Goal: Task Accomplishment & Management: Manage account settings

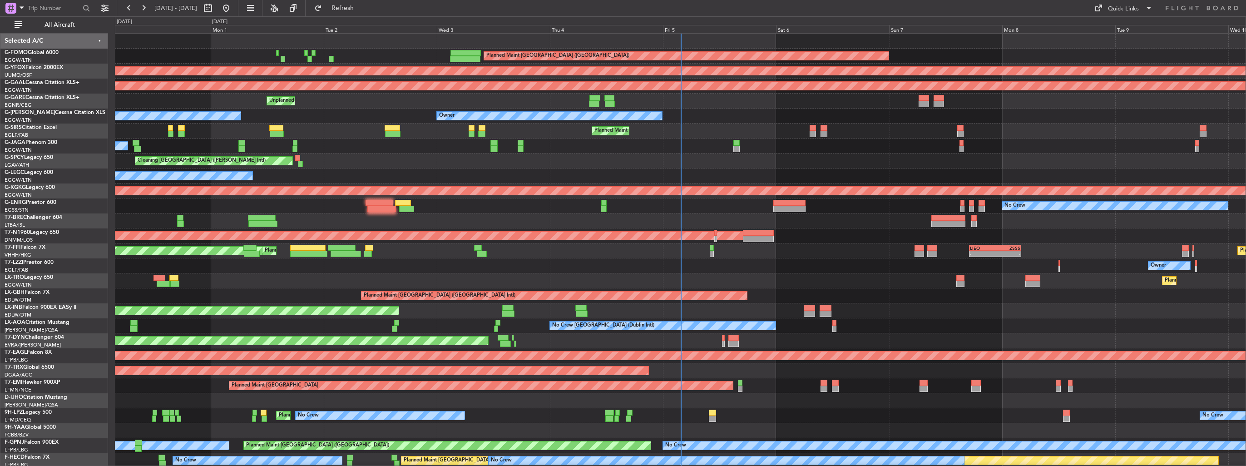
drag, startPoint x: 60, startPoint y: 25, endPoint x: 111, endPoint y: 32, distance: 51.8
click at [60, 25] on span "All Aircraft" at bounding box center [60, 25] width 72 height 6
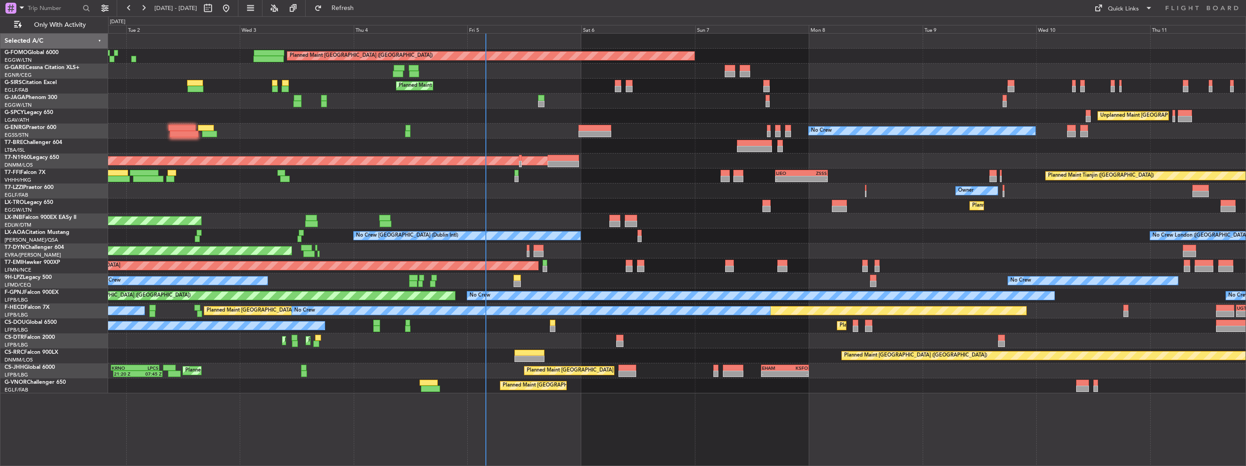
click at [574, 185] on div "Planned Maint London (Luton) Unplanned Maint Chester Planned Maint London (Farn…" at bounding box center [677, 214] width 1138 height 360
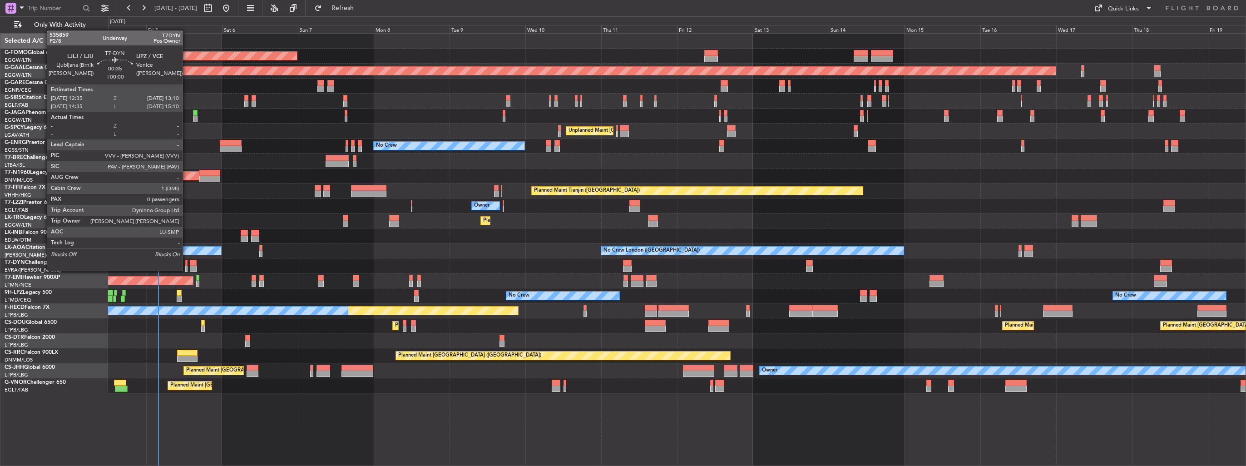
click at [187, 270] on div at bounding box center [186, 269] width 2 height 6
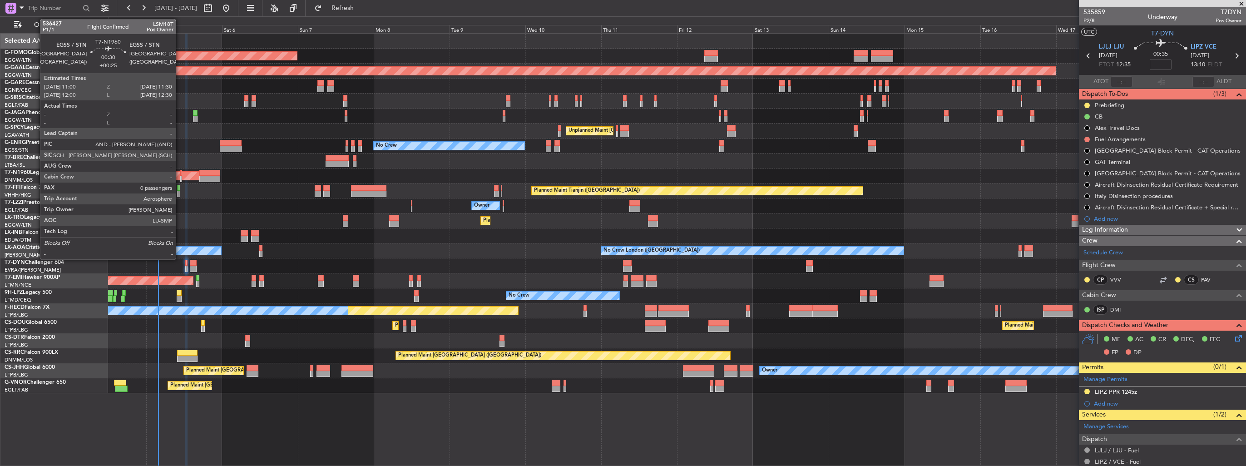
click at [180, 180] on div at bounding box center [181, 179] width 2 height 6
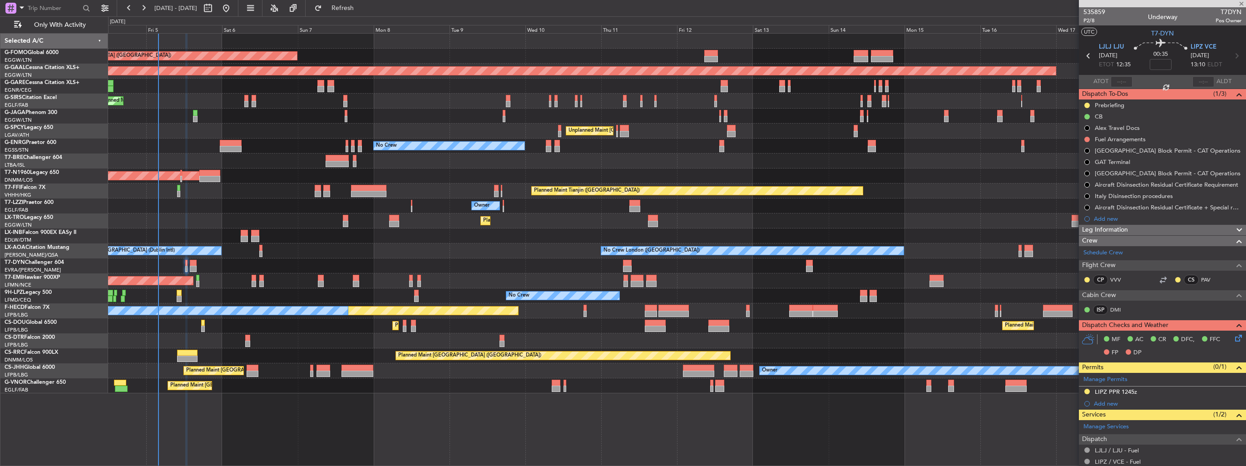
type input "+00:25"
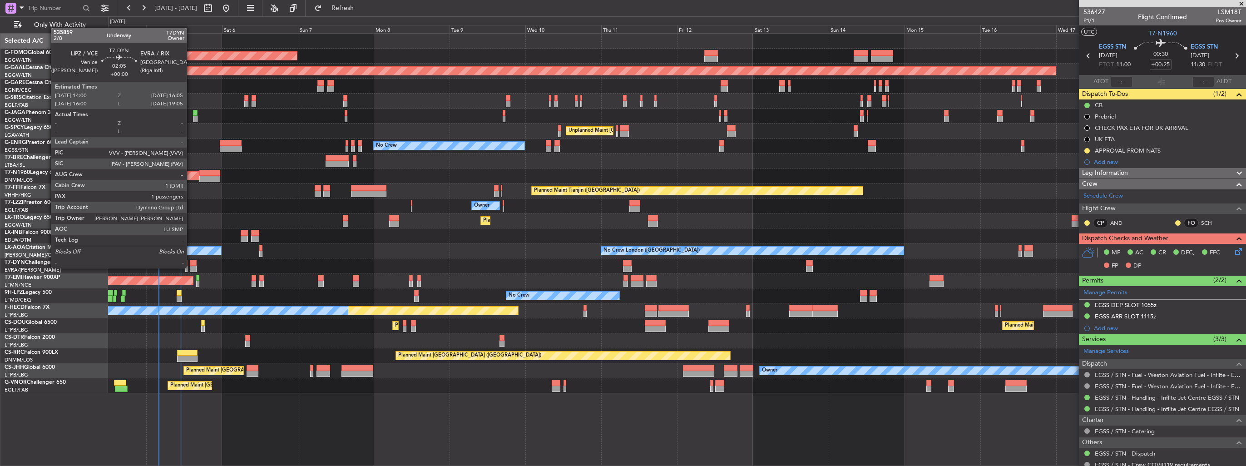
click at [191, 267] on div at bounding box center [193, 269] width 7 height 6
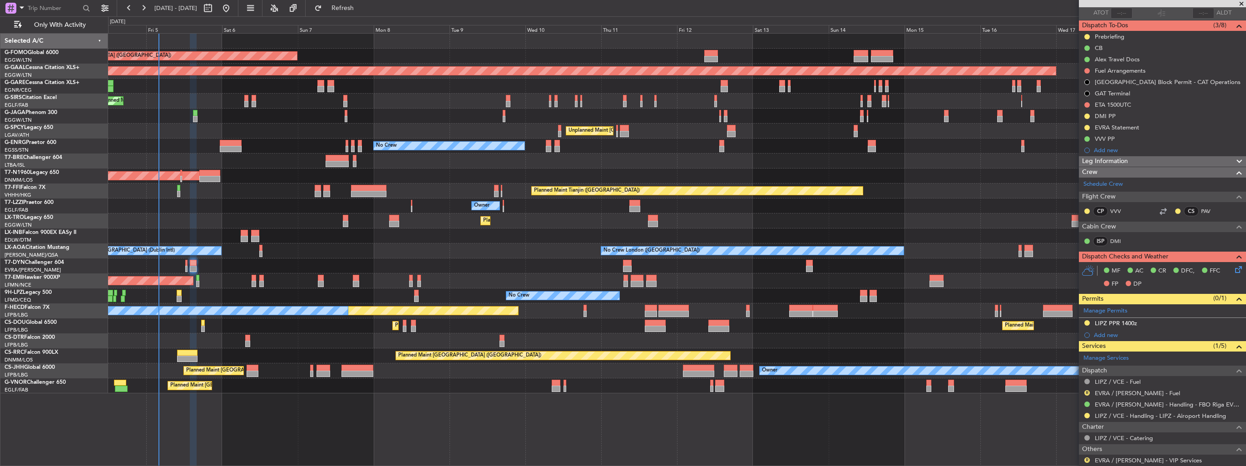
scroll to position [124, 0]
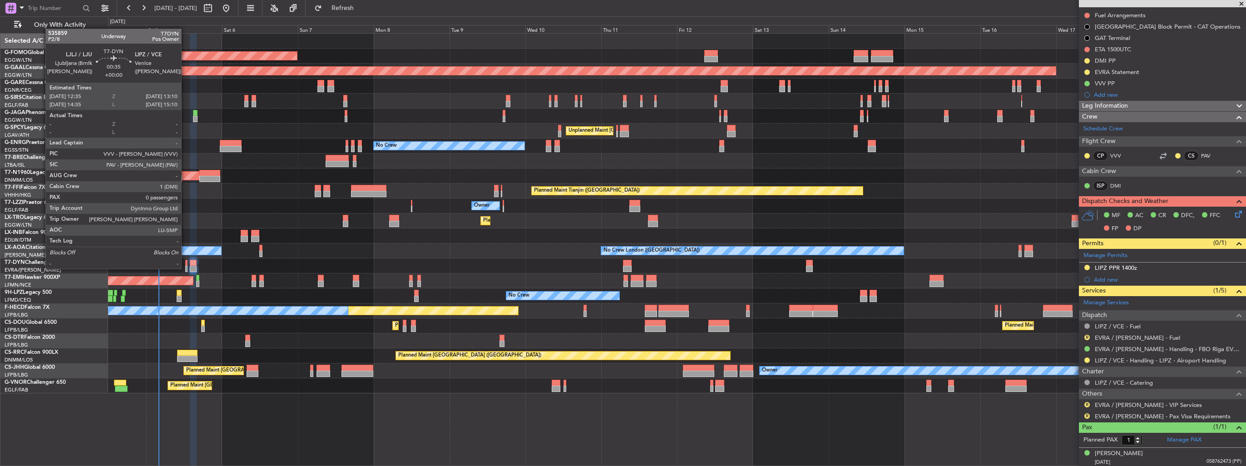
click at [185, 268] on div at bounding box center [186, 269] width 2 height 6
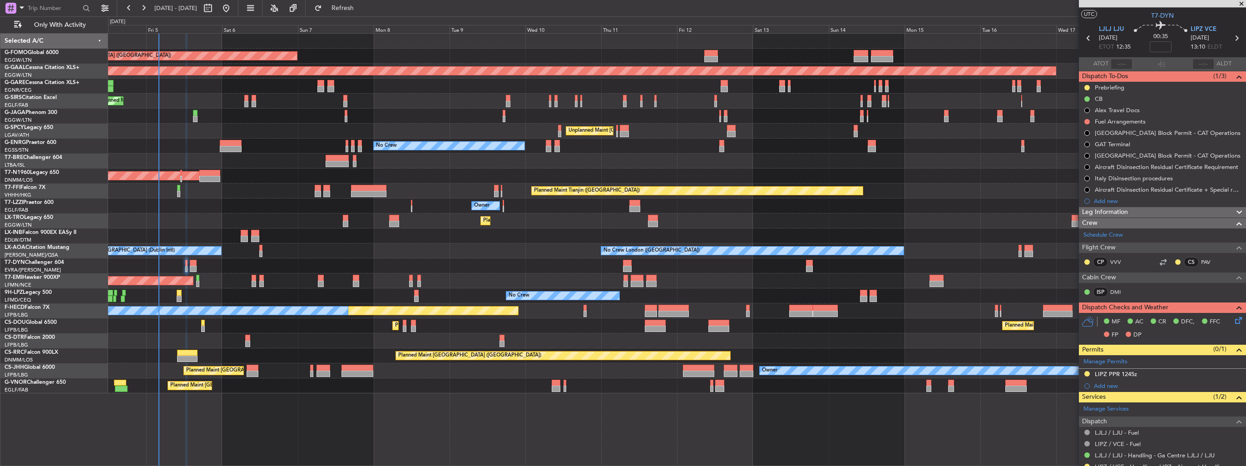
scroll to position [0, 0]
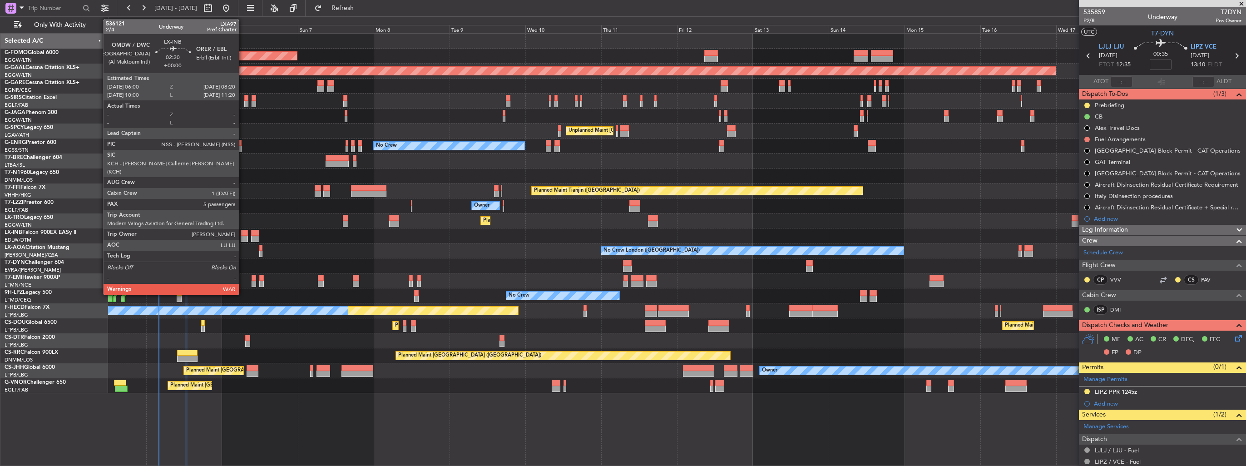
click at [243, 237] on div at bounding box center [245, 239] width 8 height 6
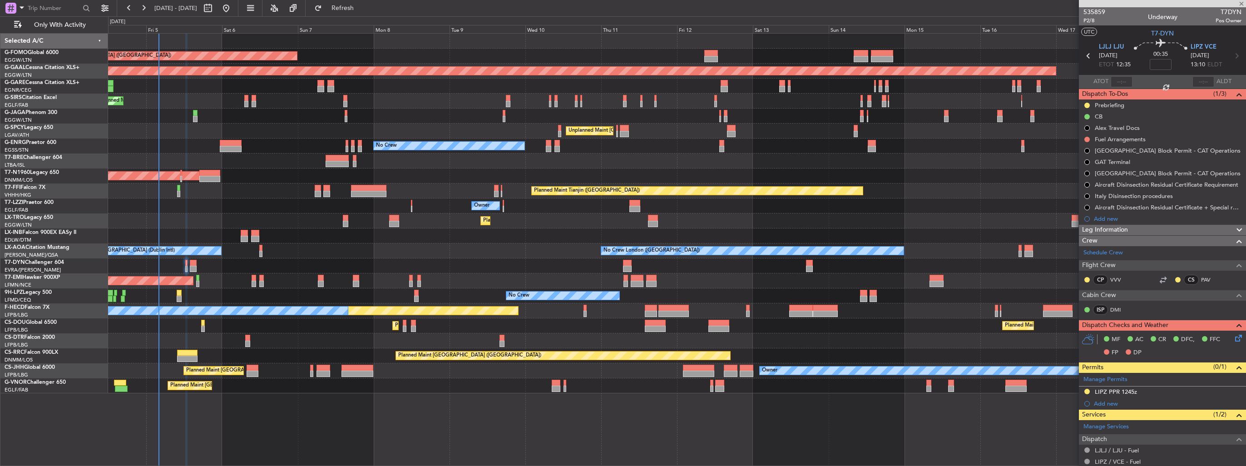
type input "5"
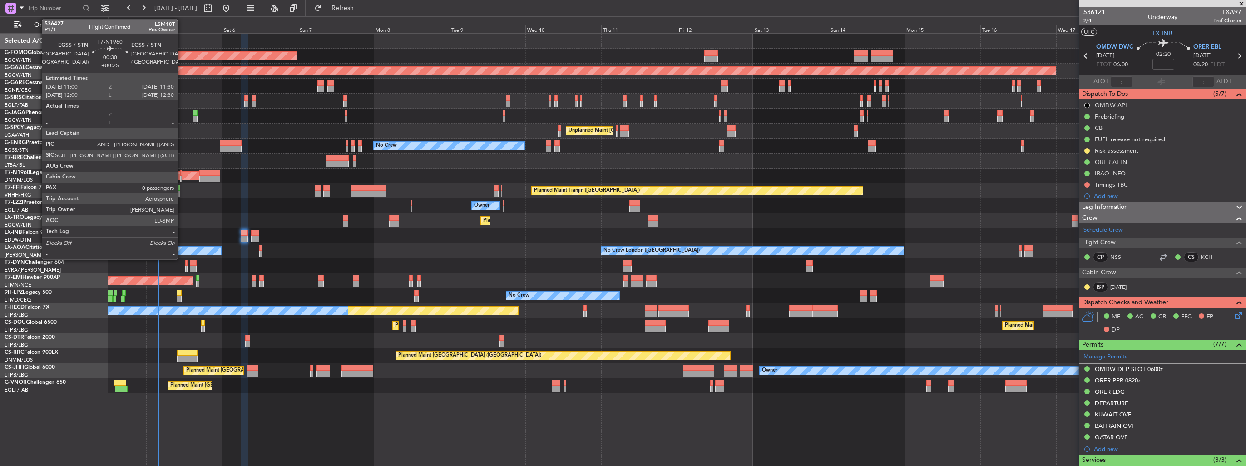
click at [182, 171] on div at bounding box center [181, 173] width 2 height 6
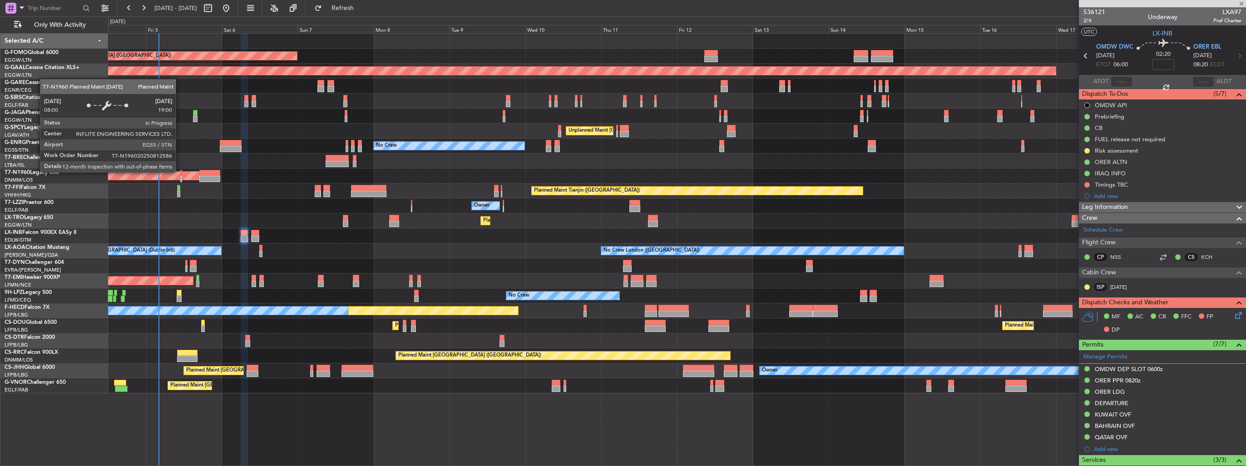
type input "+00:25"
type input "0"
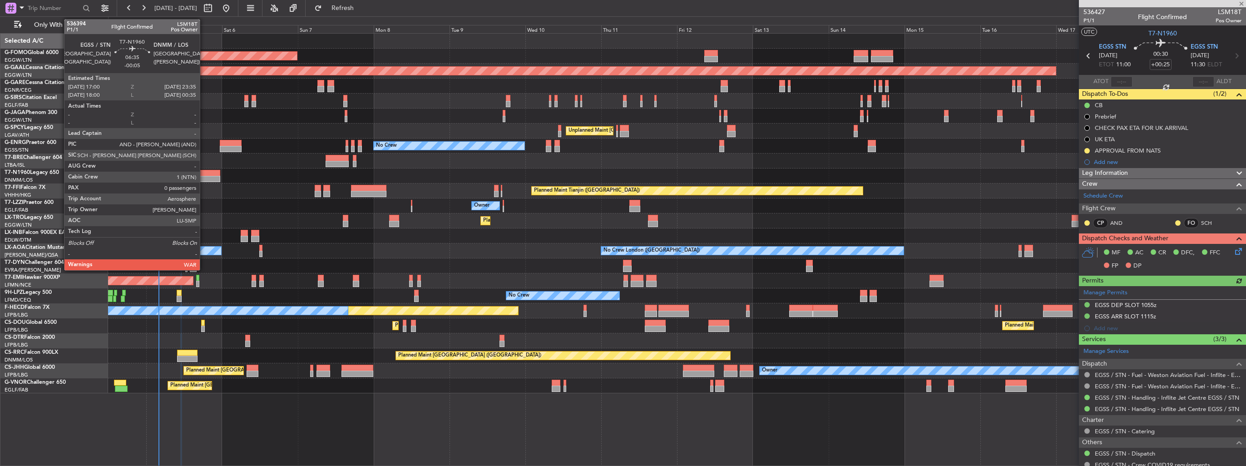
click at [204, 176] on div at bounding box center [209, 179] width 21 height 6
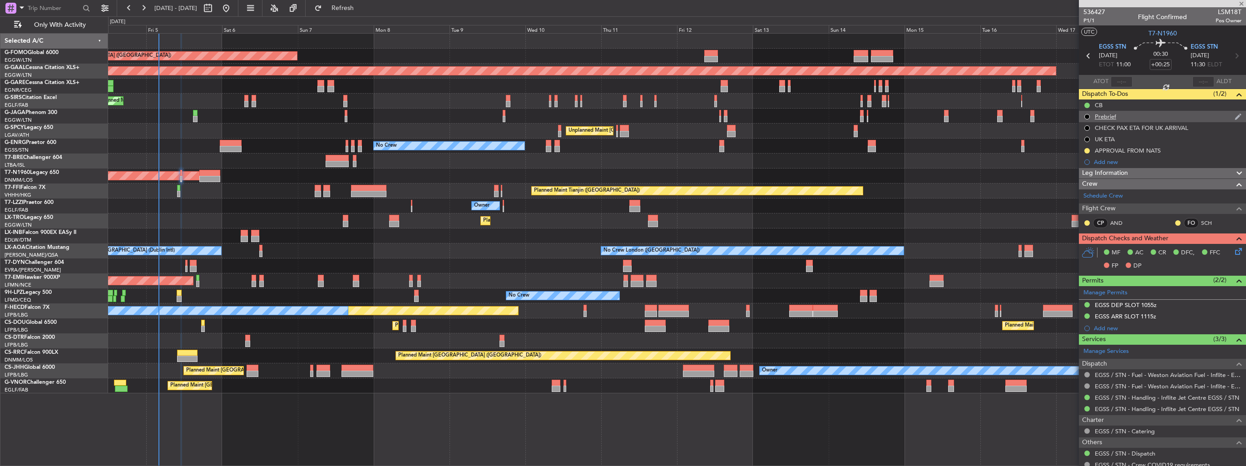
type input "-00:05"
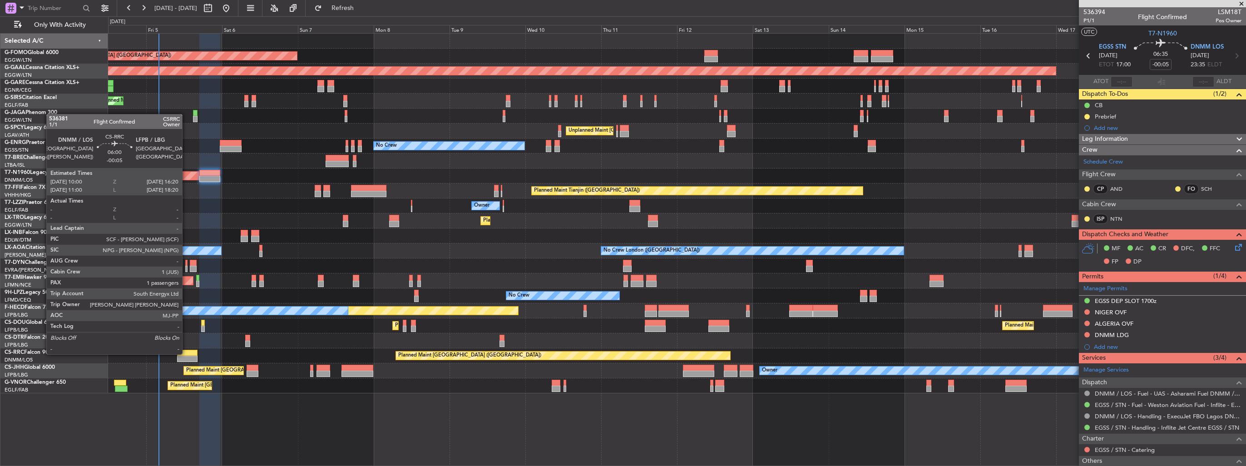
click at [186, 354] on div at bounding box center [187, 353] width 20 height 6
type input "1"
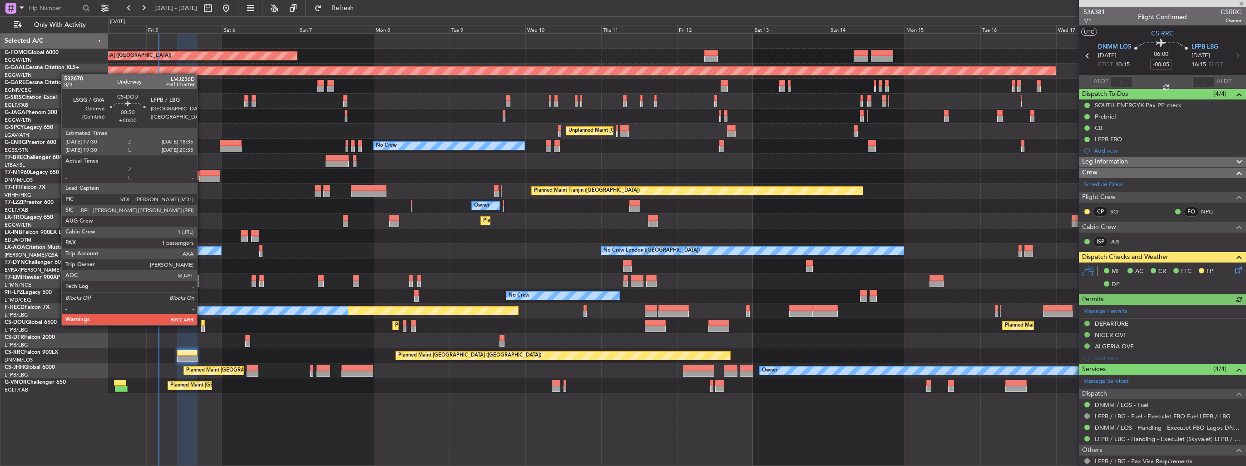
click at [201, 324] on div at bounding box center [203, 323] width 4 height 6
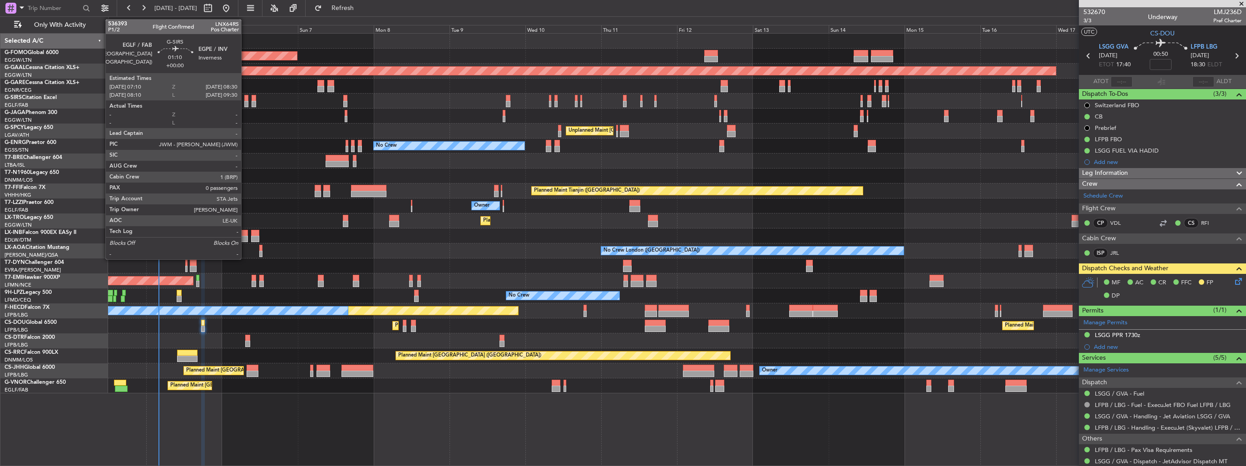
click at [245, 103] on div at bounding box center [246, 104] width 5 height 6
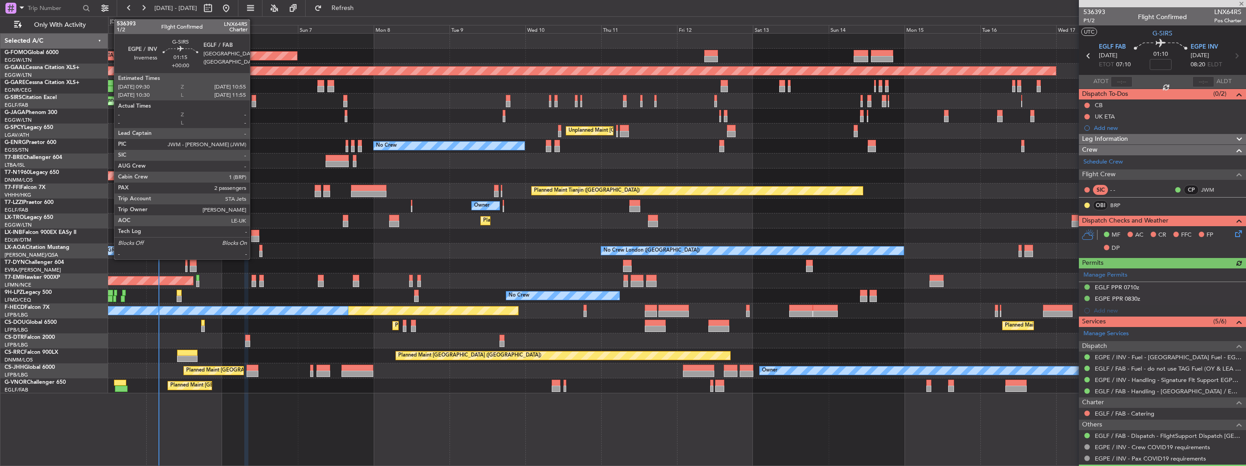
click at [253, 105] on div at bounding box center [254, 104] width 5 height 6
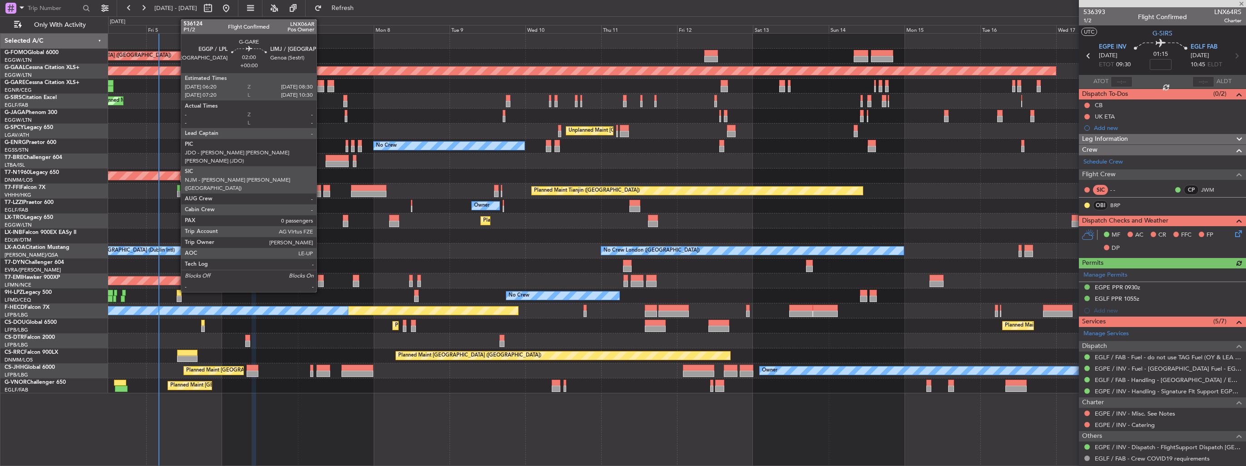
click at [321, 88] on div at bounding box center [320, 89] width 7 height 6
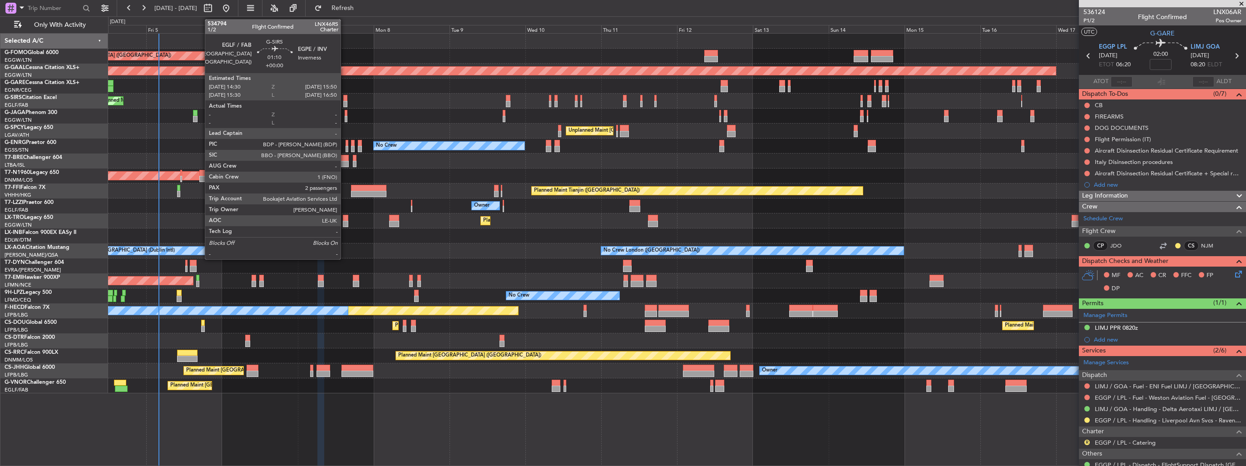
click at [345, 102] on div at bounding box center [345, 104] width 5 height 6
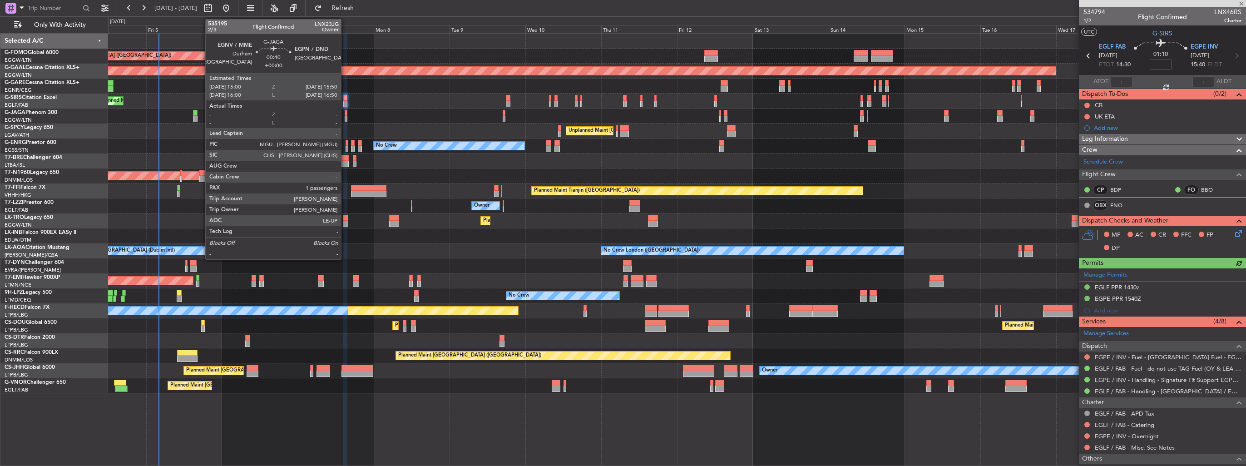
click at [345, 114] on div at bounding box center [346, 113] width 3 height 6
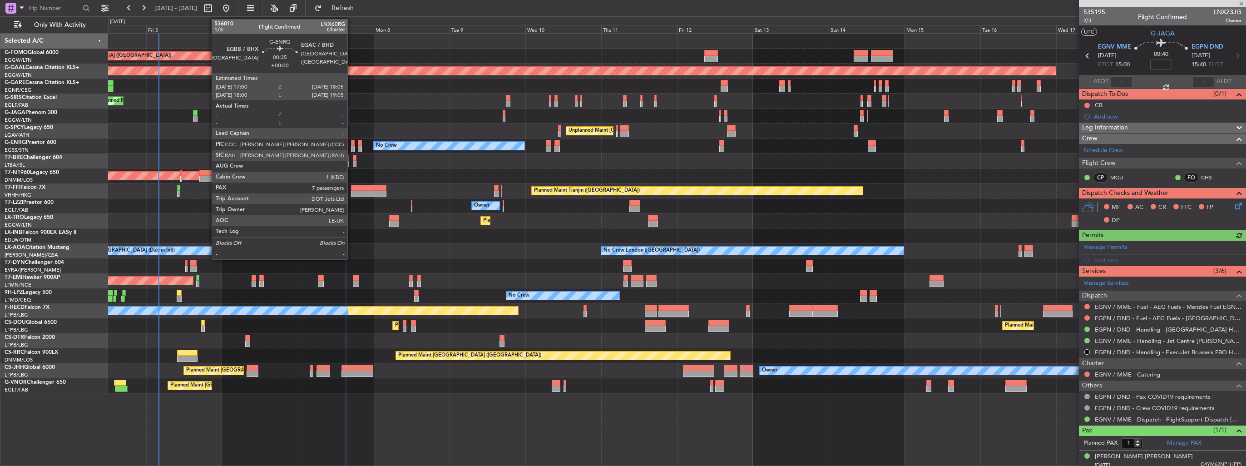
click at [351, 145] on div at bounding box center [353, 143] width 4 height 6
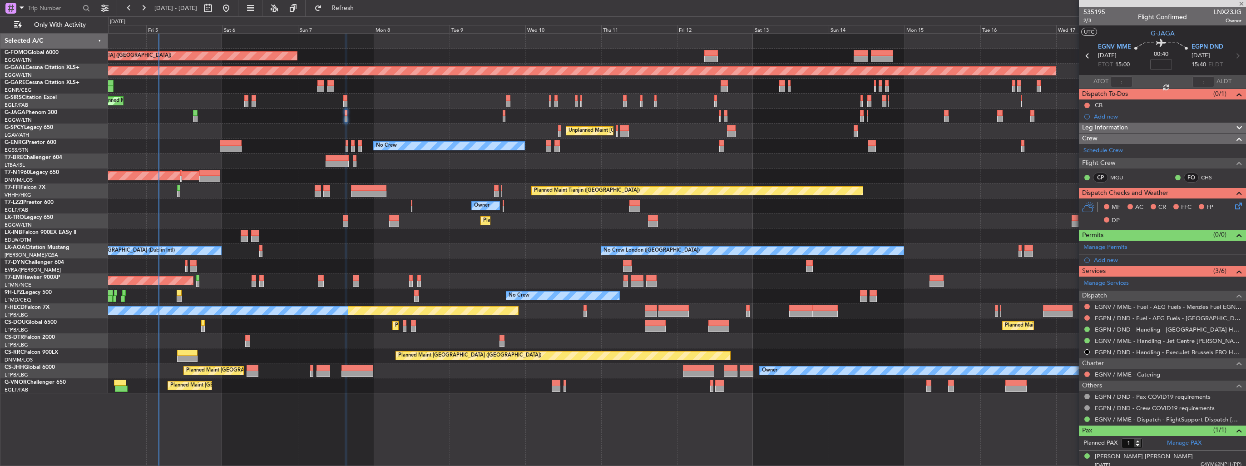
type input "7"
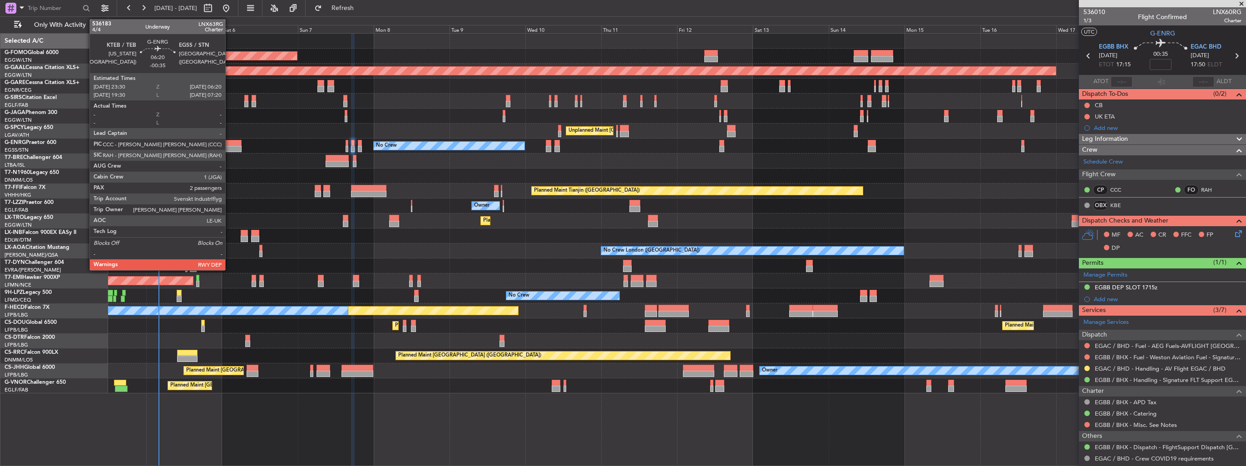
click at [229, 141] on div at bounding box center [231, 143] width 22 height 6
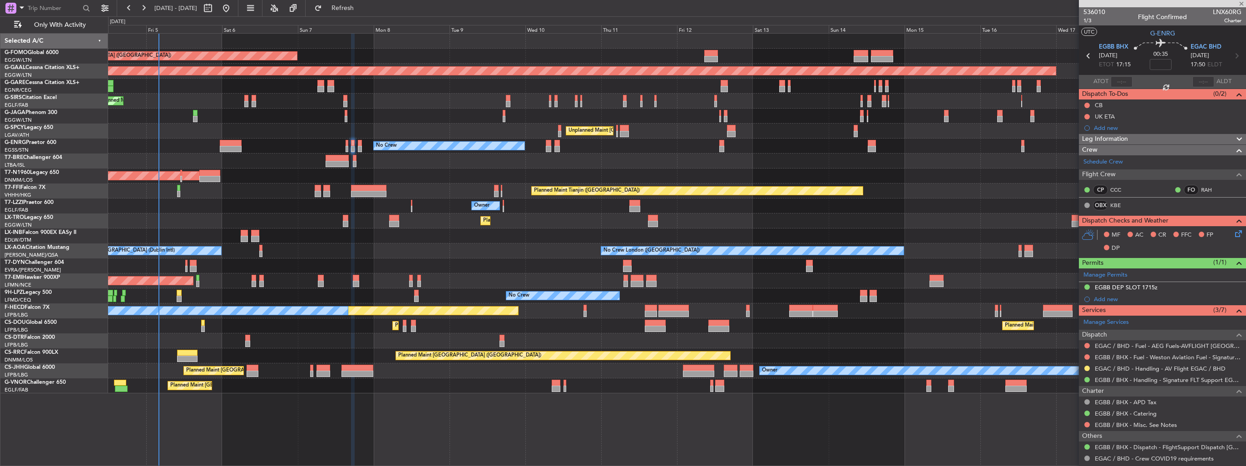
type input "-00:35"
type input "2"
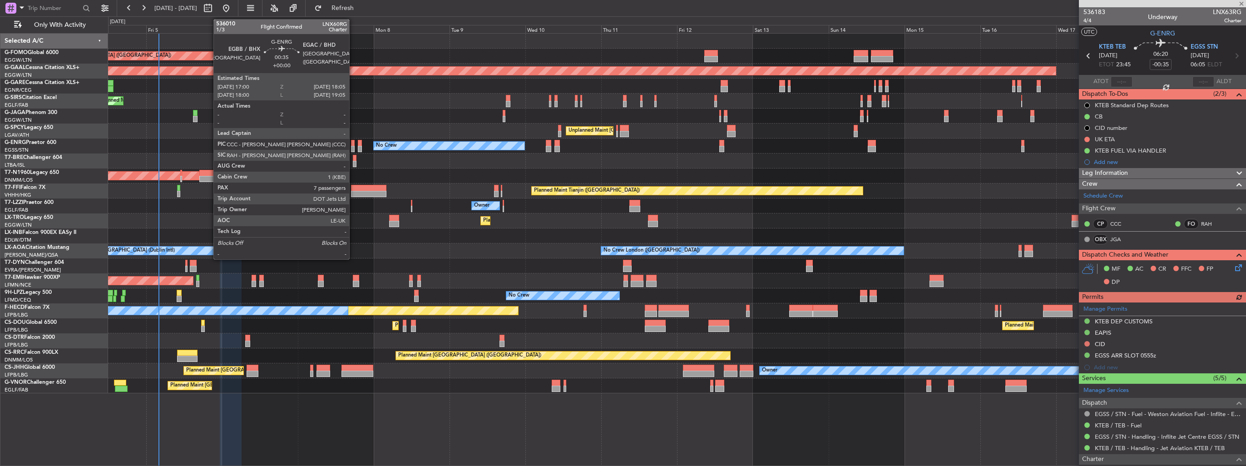
click at [353, 148] on div at bounding box center [353, 149] width 4 height 6
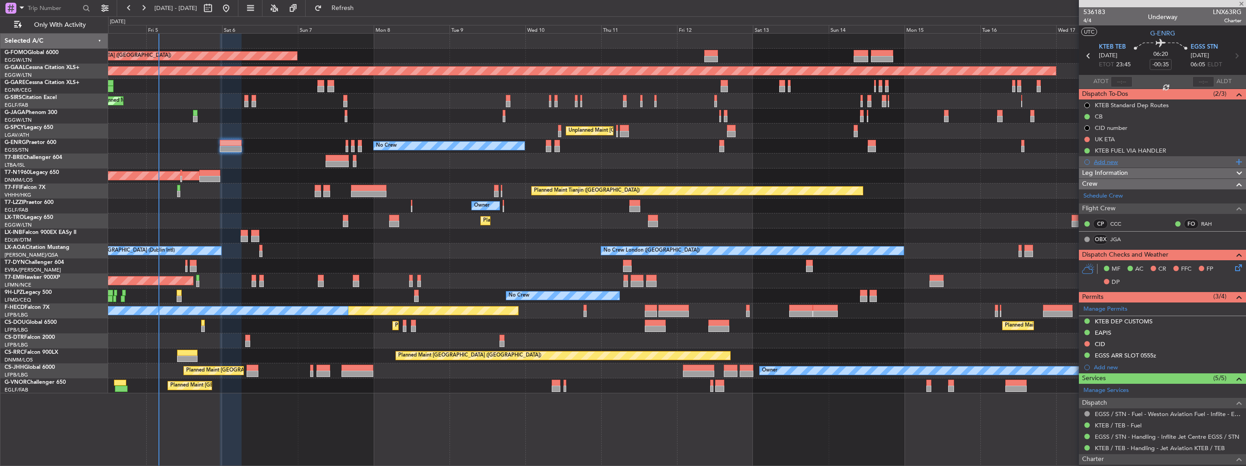
type input "7"
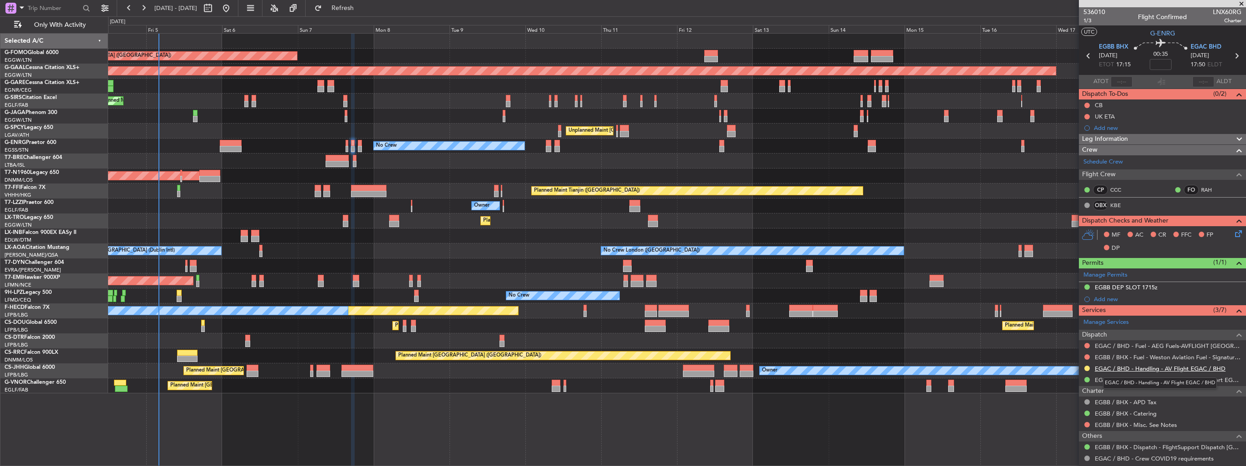
click at [1119, 367] on link "EGAC / BHD - Handling - AV Flight EGAC / BHD" at bounding box center [1160, 369] width 131 height 8
click at [1114, 367] on link "EGAC / BHD - Handling - AV Flight EGAC / BHD" at bounding box center [1160, 369] width 131 height 8
click at [1199, 49] on span "EGAC BHD" at bounding box center [1206, 47] width 31 height 9
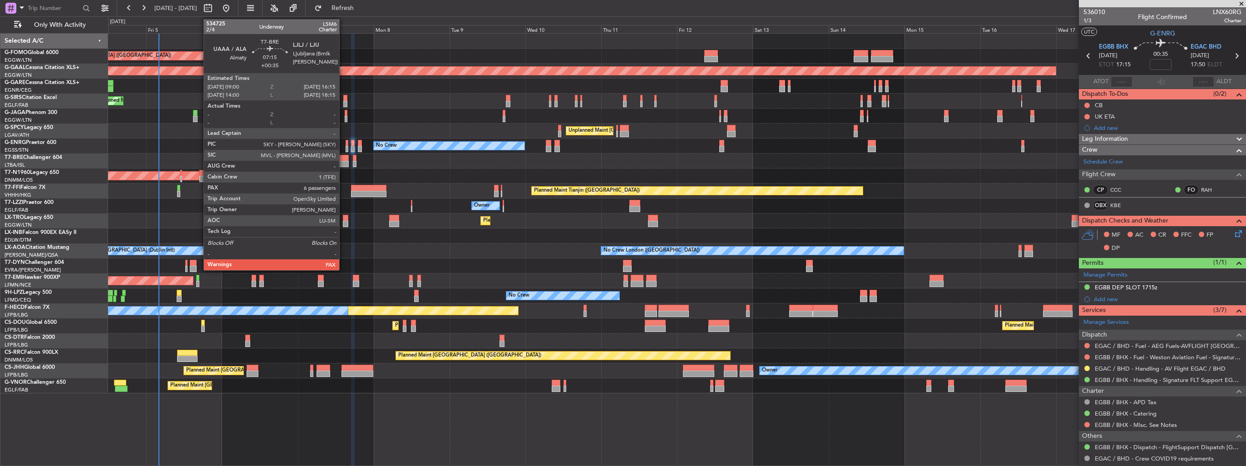
click at [343, 161] on div at bounding box center [337, 164] width 23 height 6
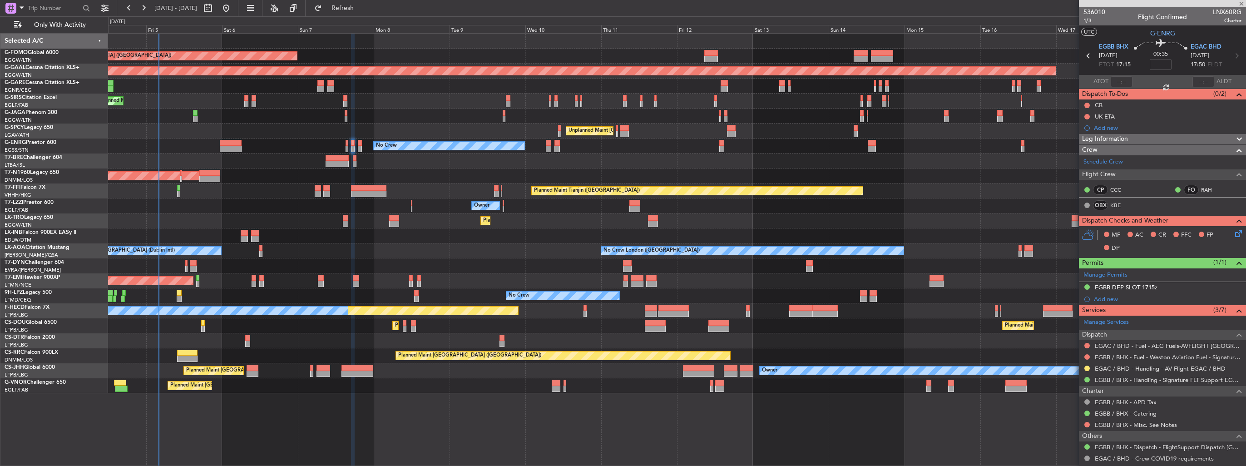
type input "+00:35"
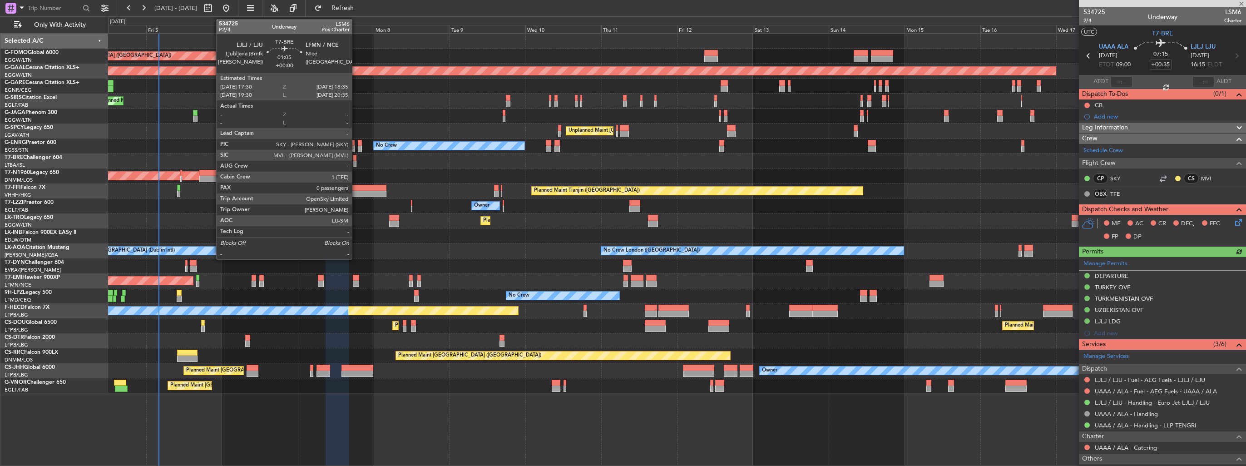
click at [356, 161] on div at bounding box center [677, 160] width 1138 height 15
click at [355, 161] on div at bounding box center [355, 164] width 4 height 6
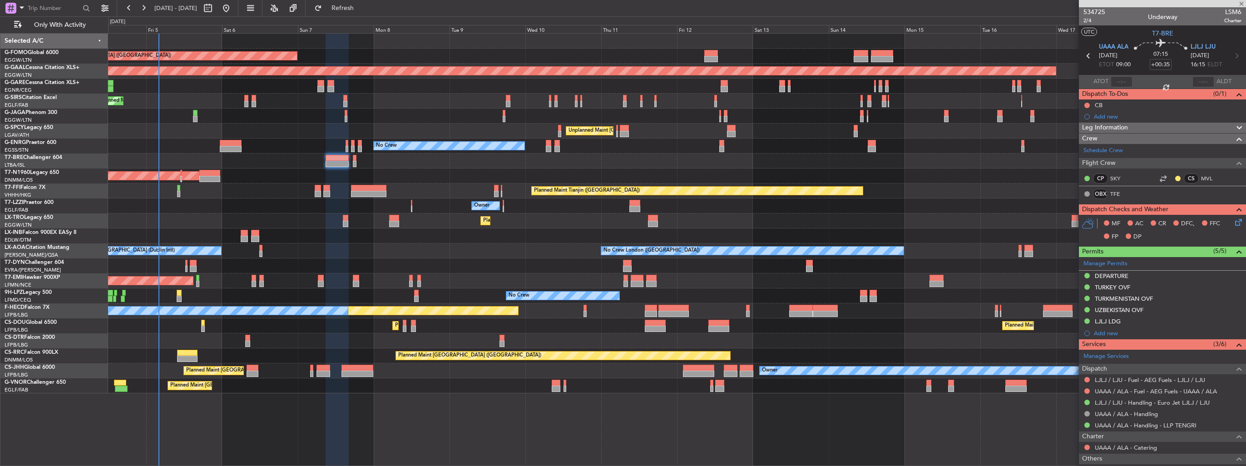
type input "0"
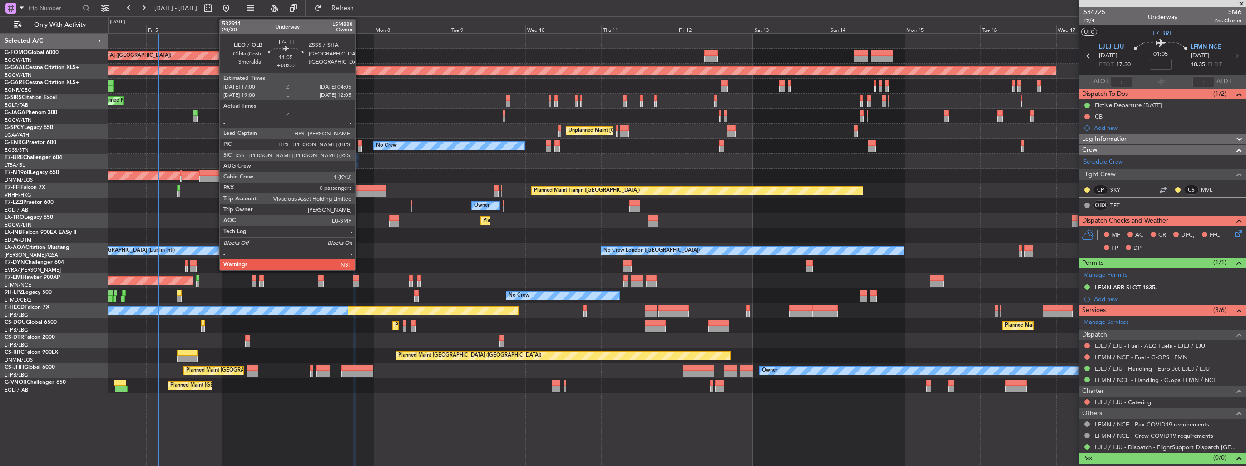
click at [359, 187] on div at bounding box center [368, 188] width 35 height 6
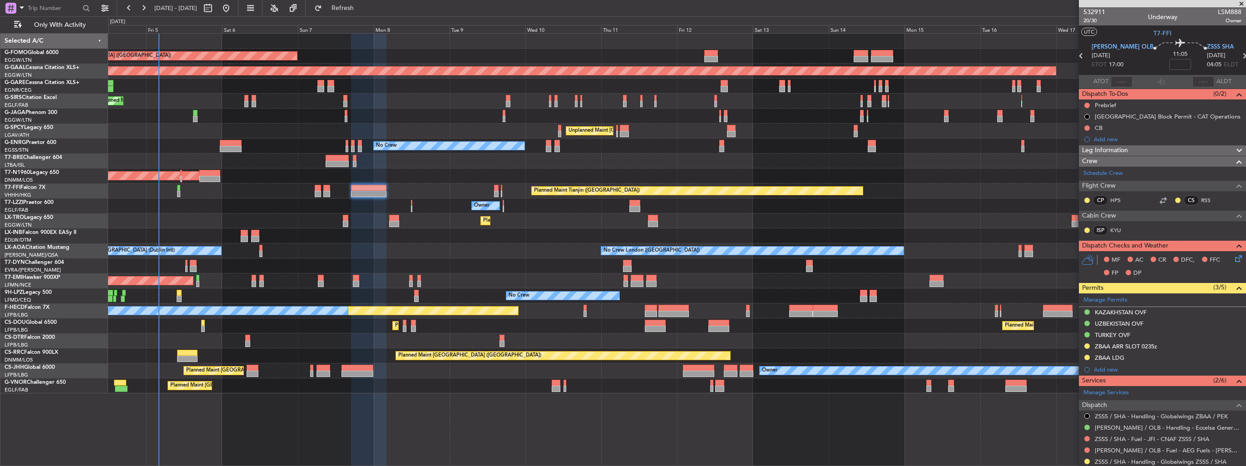
click at [993, 414] on div "Planned Maint London (Luton) Planned Maint Dusseldorf Unplanned Maint Chester P…" at bounding box center [677, 249] width 1138 height 433
click at [1235, 346] on img at bounding box center [1238, 346] width 7 height 8
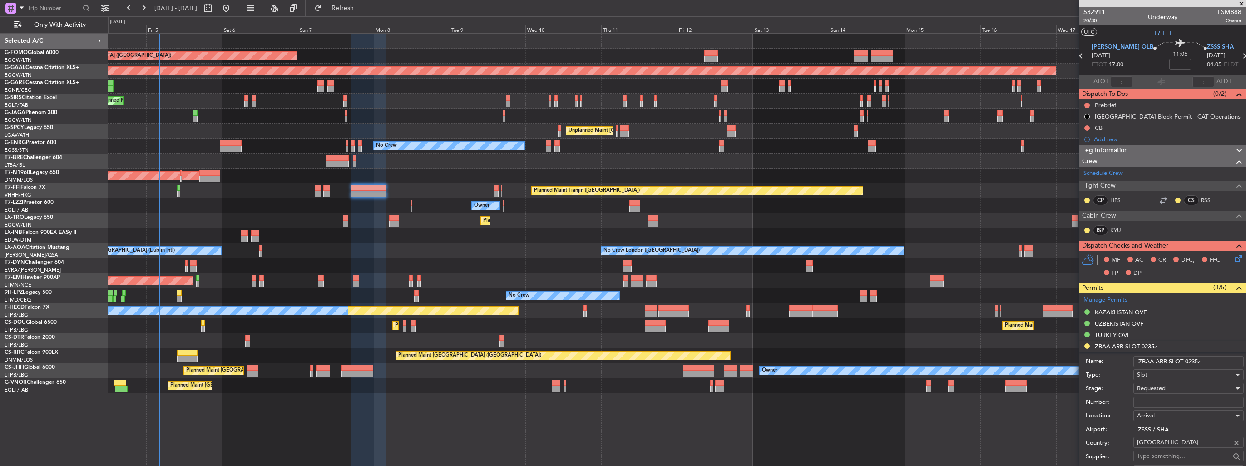
drag, startPoint x: 1153, startPoint y: 360, endPoint x: 1142, endPoint y: 361, distance: 11.4
click at [1142, 361] on input "ZBAA ARR SLOT 0235z" at bounding box center [1188, 361] width 110 height 11
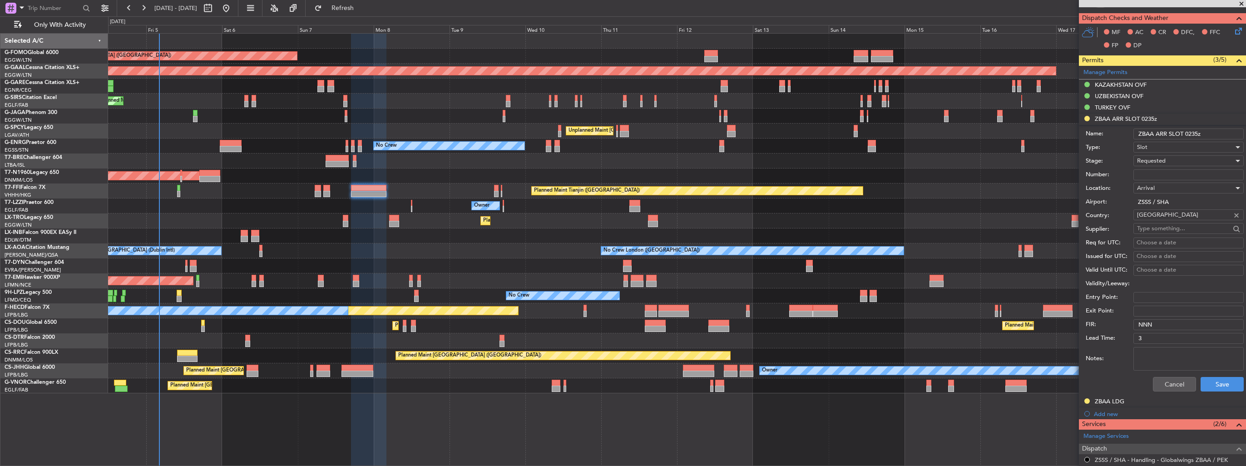
scroll to position [182, 0]
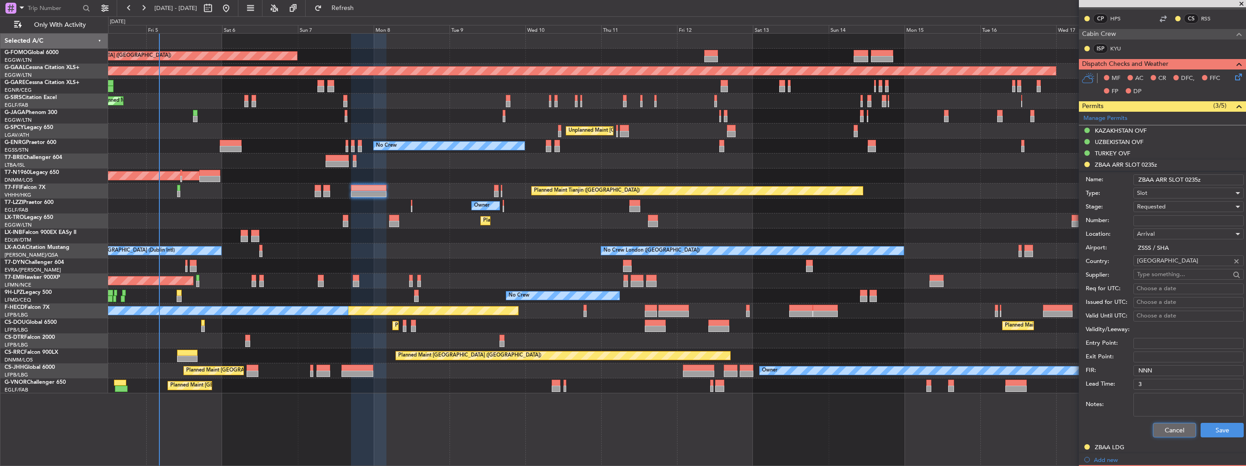
click at [1166, 426] on button "Cancel" at bounding box center [1174, 430] width 43 height 15
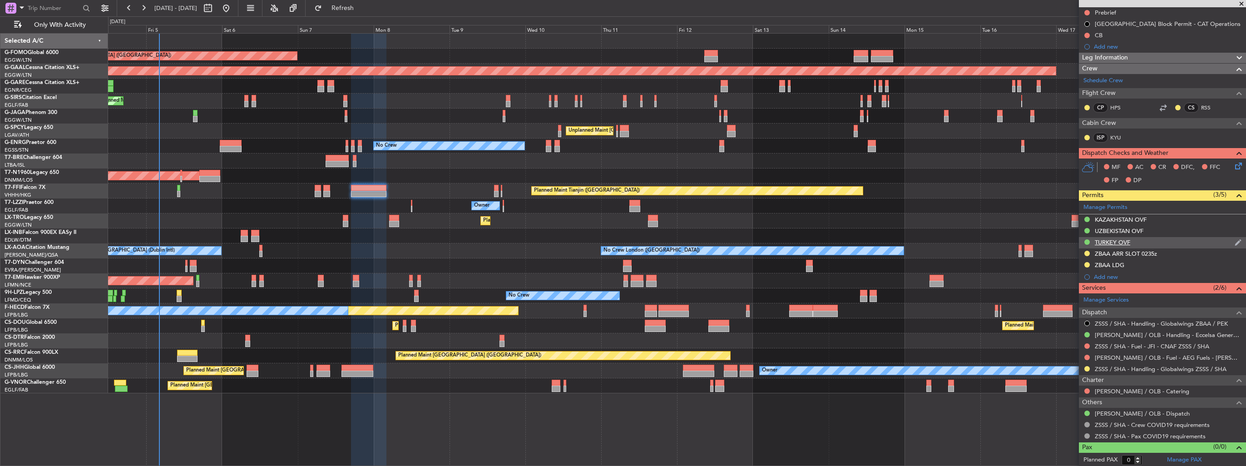
scroll to position [0, 0]
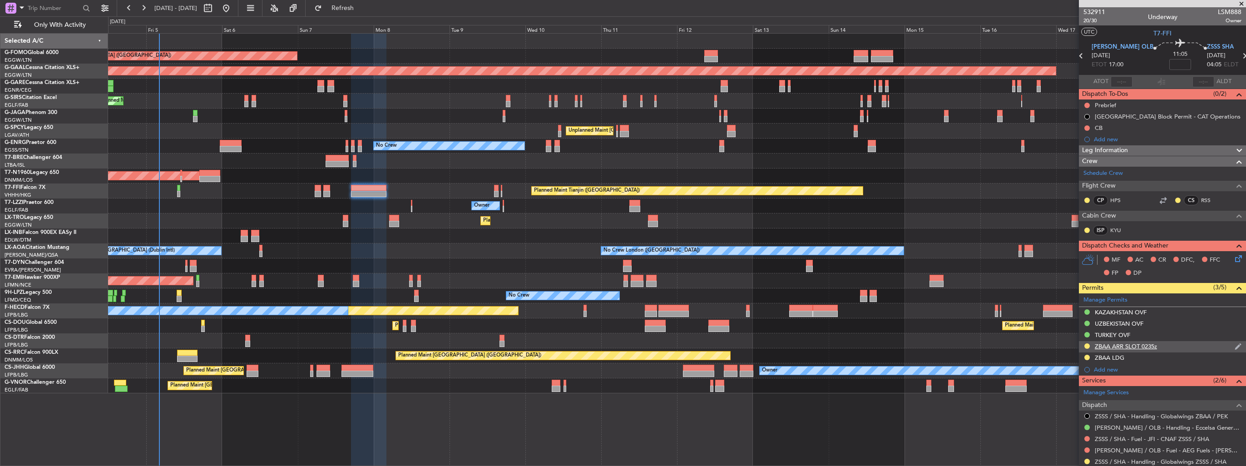
click at [1235, 346] on img at bounding box center [1238, 346] width 7 height 8
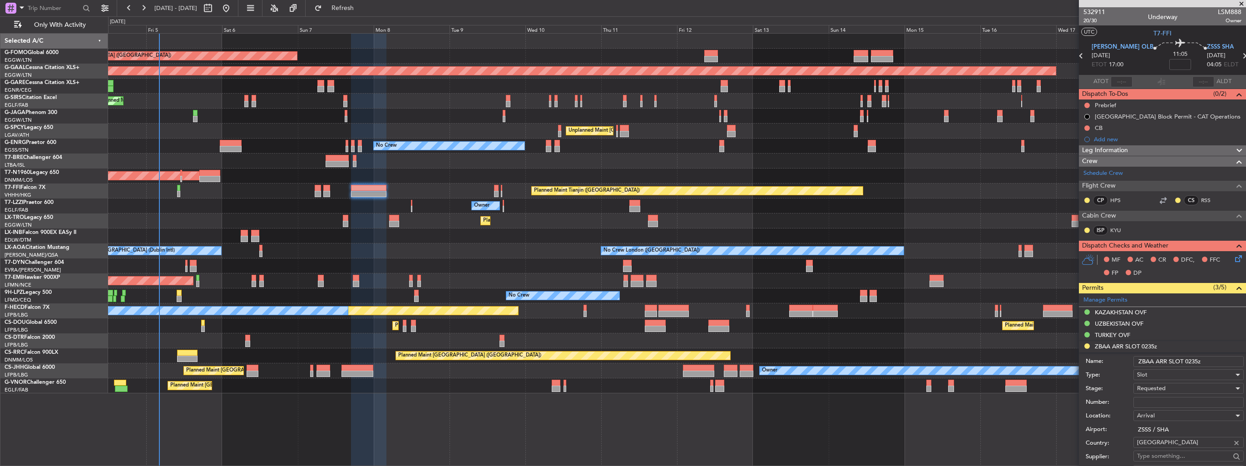
drag, startPoint x: 1153, startPoint y: 359, endPoint x: 1143, endPoint y: 360, distance: 10.5
click at [1143, 360] on input "ZBAA ARR SLOT 0235z" at bounding box center [1188, 361] width 110 height 11
drag, startPoint x: 1195, startPoint y: 359, endPoint x: 1186, endPoint y: 358, distance: 9.2
click at [1186, 358] on input "ZSSS ARR SLOT 0235z" at bounding box center [1188, 361] width 110 height 11
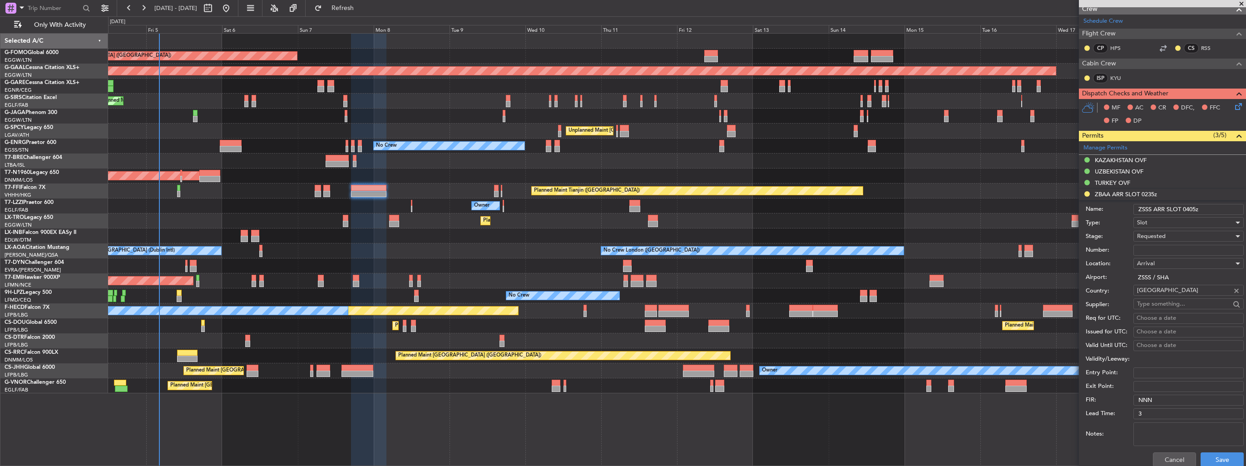
scroll to position [272, 0]
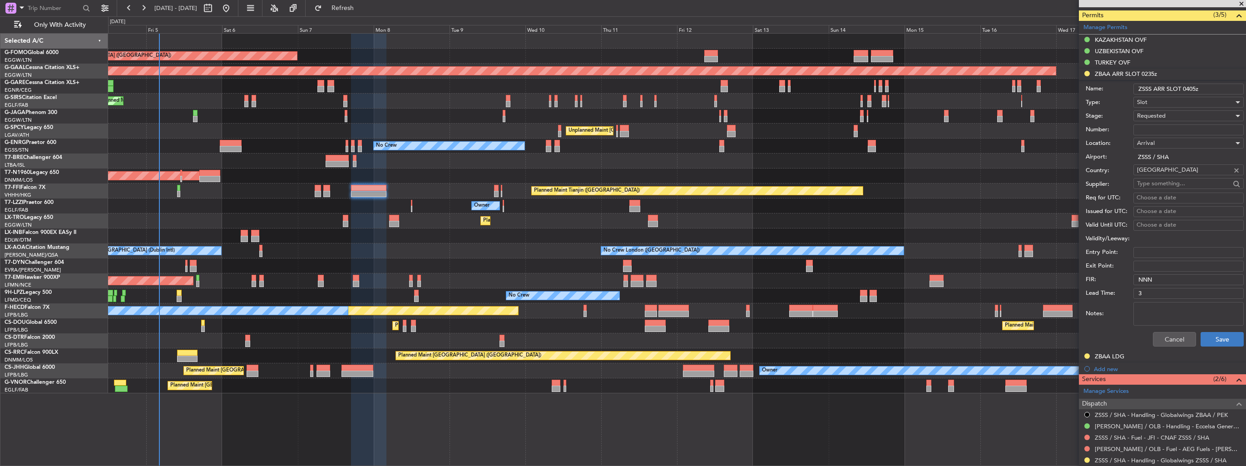
type input "ZSSS ARR SLOT 0405z"
click at [1208, 342] on button "Save" at bounding box center [1222, 339] width 43 height 15
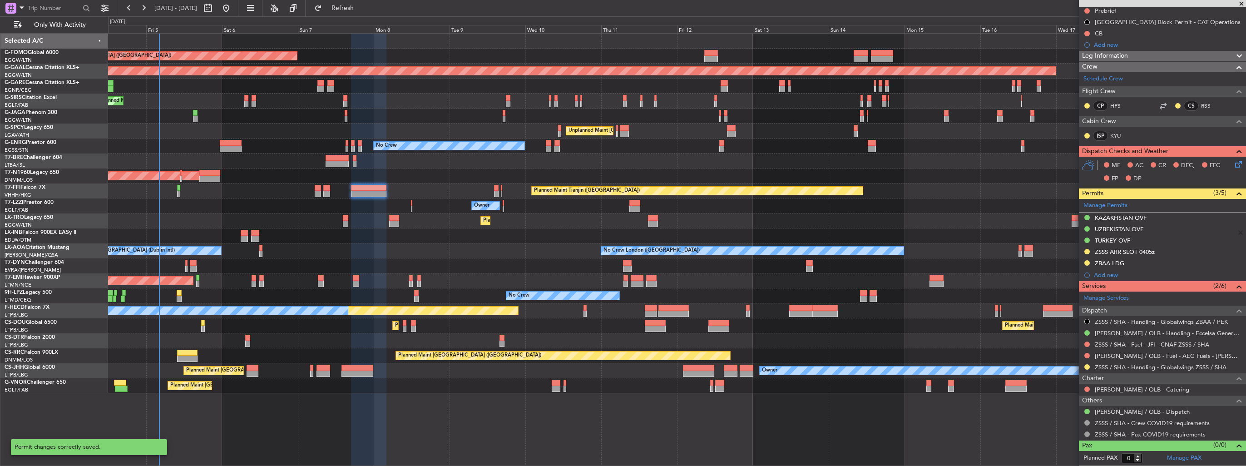
scroll to position [93, 0]
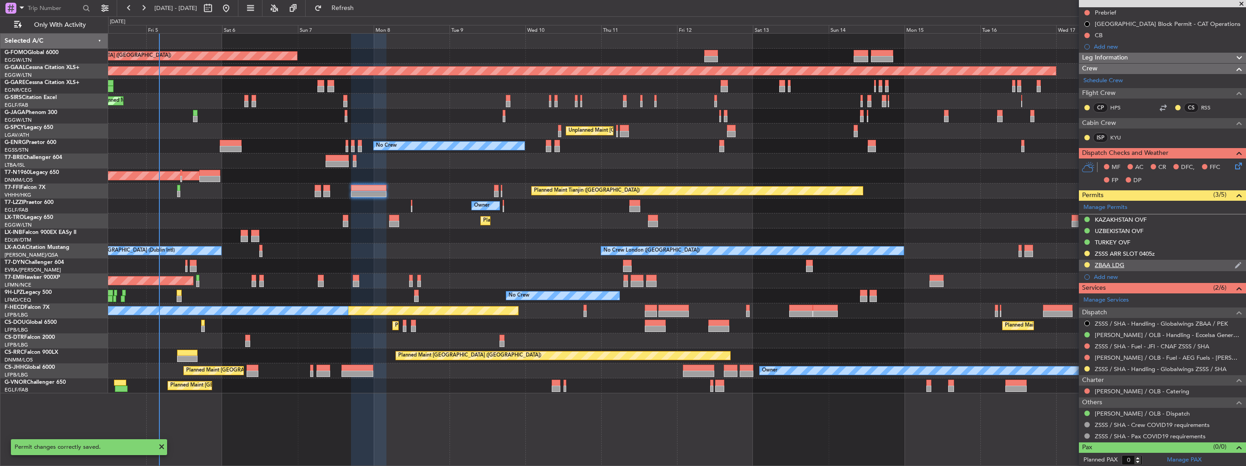
click at [1235, 265] on img at bounding box center [1238, 265] width 7 height 8
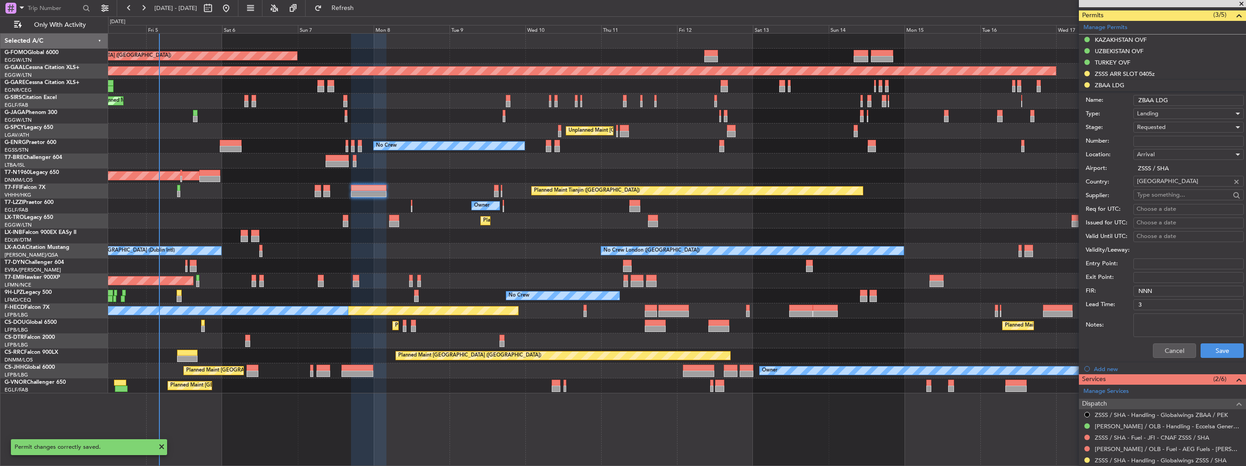
drag, startPoint x: 1152, startPoint y: 99, endPoint x: 1143, endPoint y: 99, distance: 9.6
click at [1143, 99] on input "ZBAA LDG" at bounding box center [1188, 100] width 110 height 11
type input "ZSSS LDG"
click at [1217, 350] on button "Save" at bounding box center [1222, 350] width 43 height 15
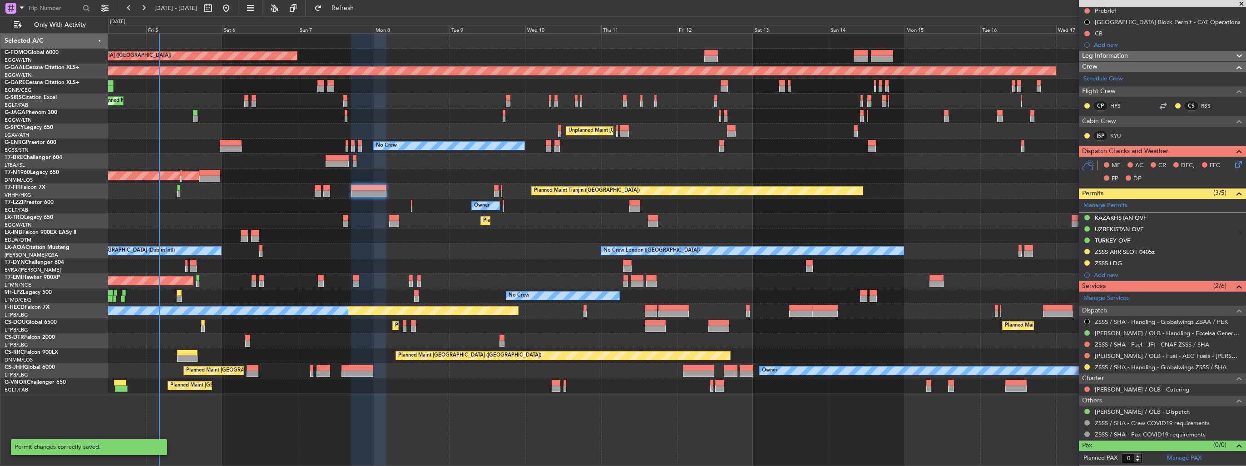
scroll to position [93, 0]
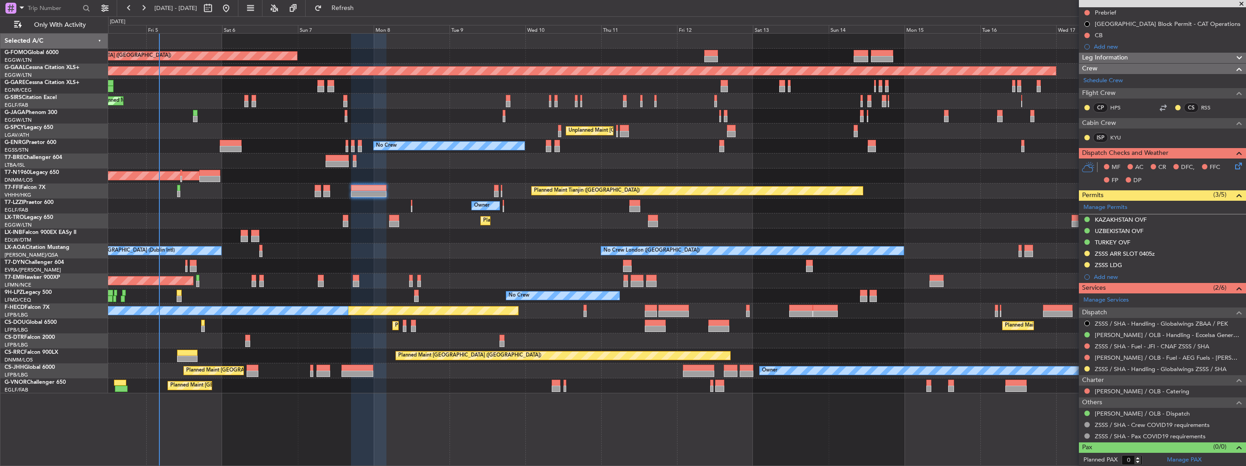
click at [351, 280] on div "Planned Maint [GEOGRAPHIC_DATA]" at bounding box center [677, 280] width 1138 height 15
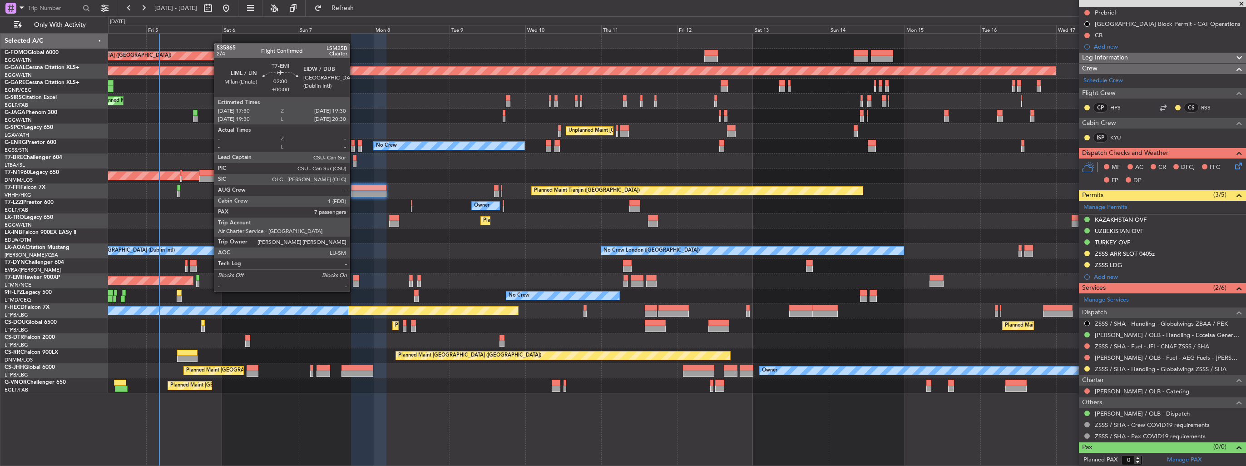
click at [354, 282] on div at bounding box center [356, 284] width 6 height 6
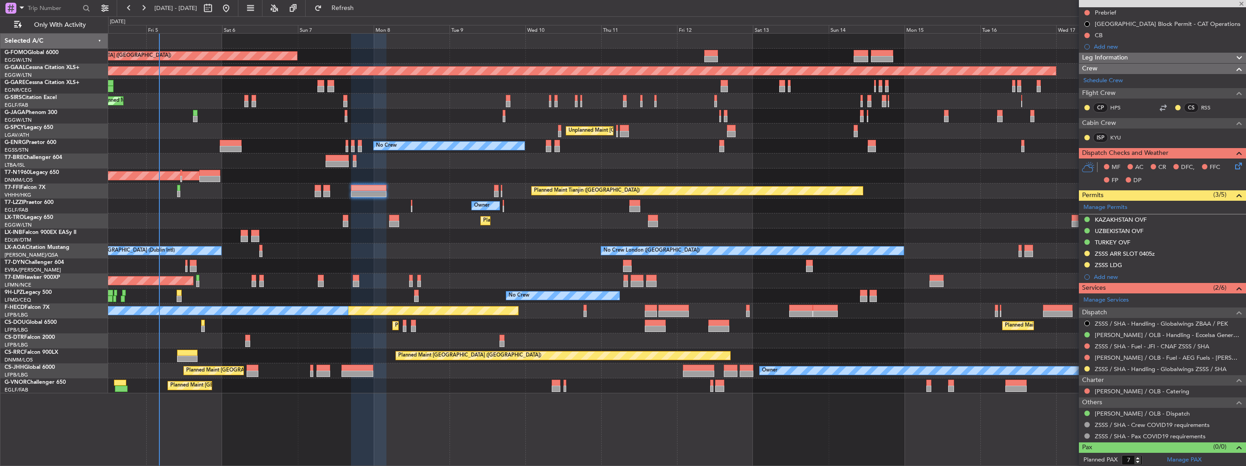
scroll to position [0, 0]
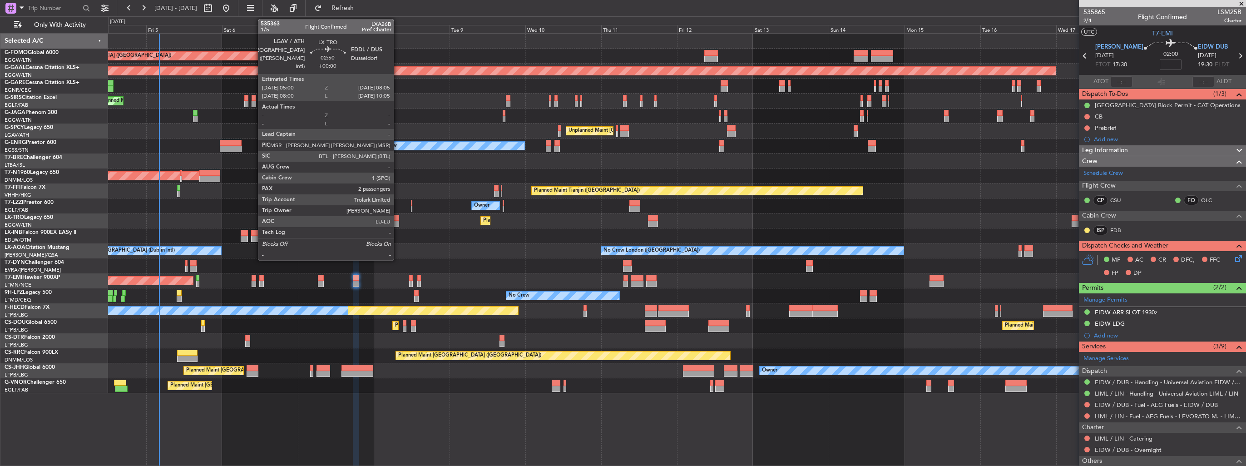
click at [398, 219] on div at bounding box center [394, 218] width 10 height 6
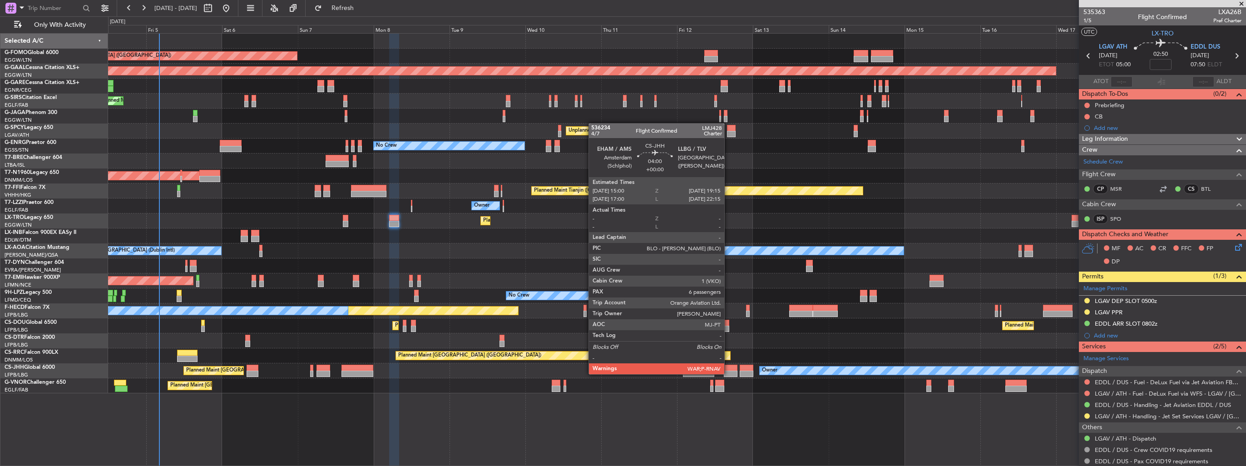
click at [728, 373] on div at bounding box center [731, 374] width 14 height 6
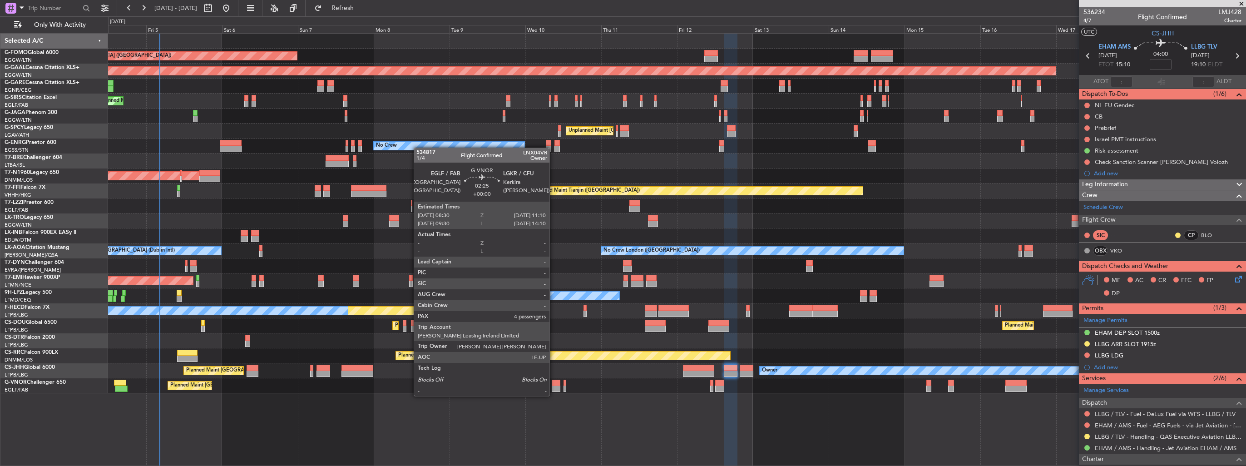
click at [554, 387] on div at bounding box center [556, 389] width 9 height 6
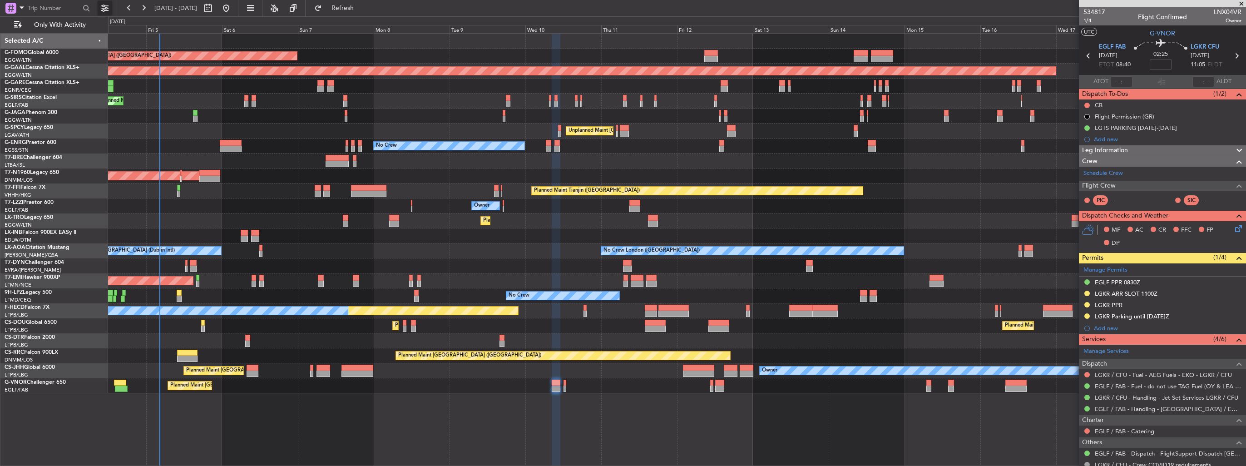
click at [103, 10] on button at bounding box center [105, 8] width 15 height 15
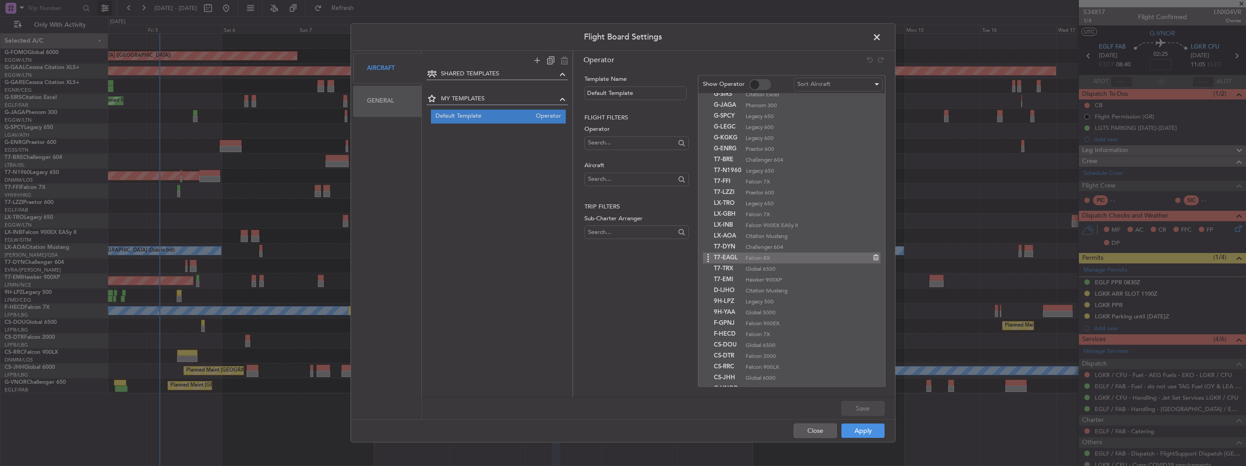
scroll to position [110, 0]
drag, startPoint x: 724, startPoint y: 359, endPoint x: 750, endPoint y: 103, distance: 257.0
drag, startPoint x: 735, startPoint y: 218, endPoint x: 736, endPoint y: 234, distance: 15.4
click at [858, 431] on button "Apply" at bounding box center [862, 431] width 43 height 15
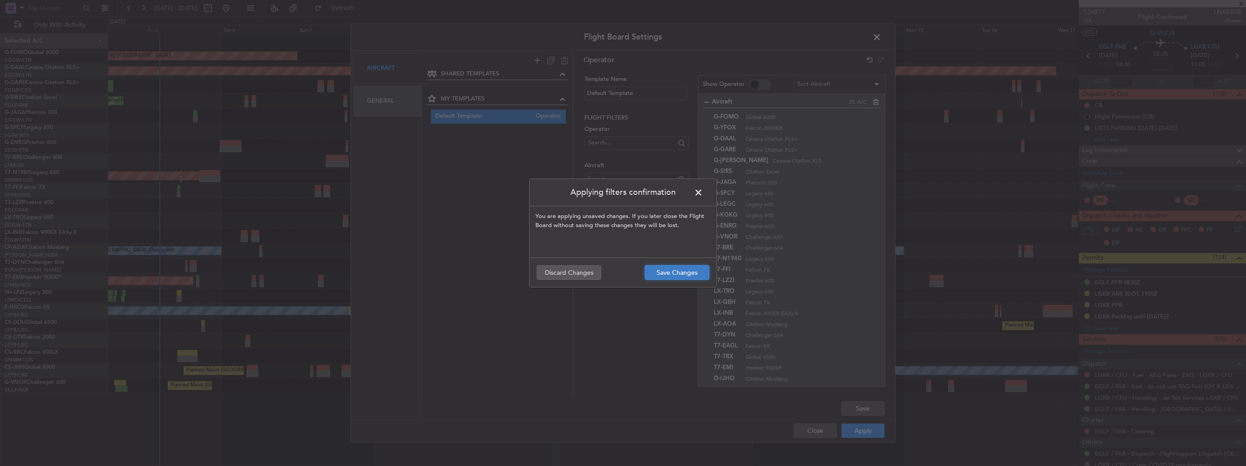
click at [686, 274] on button "Save Changes" at bounding box center [677, 272] width 64 height 15
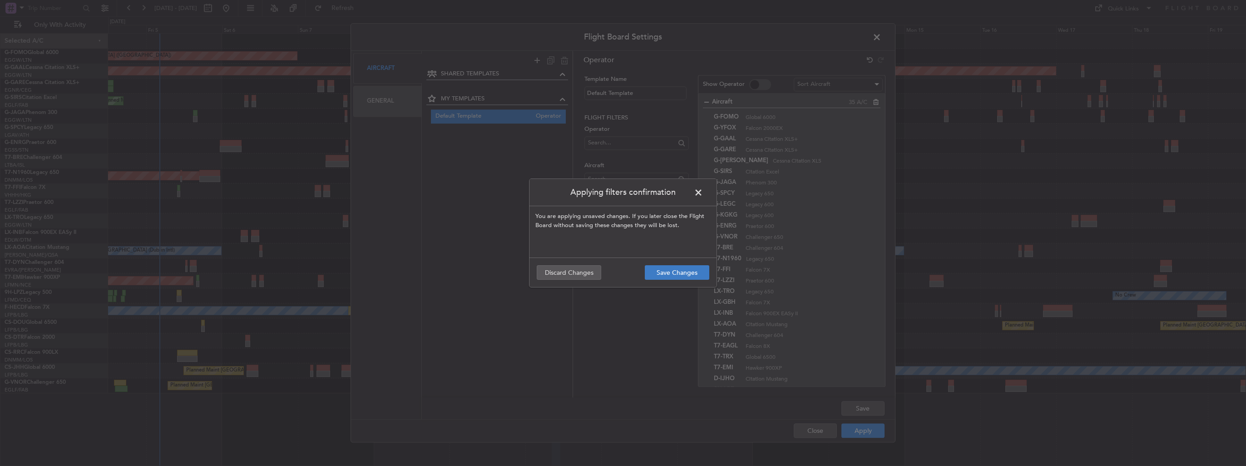
type input "0"
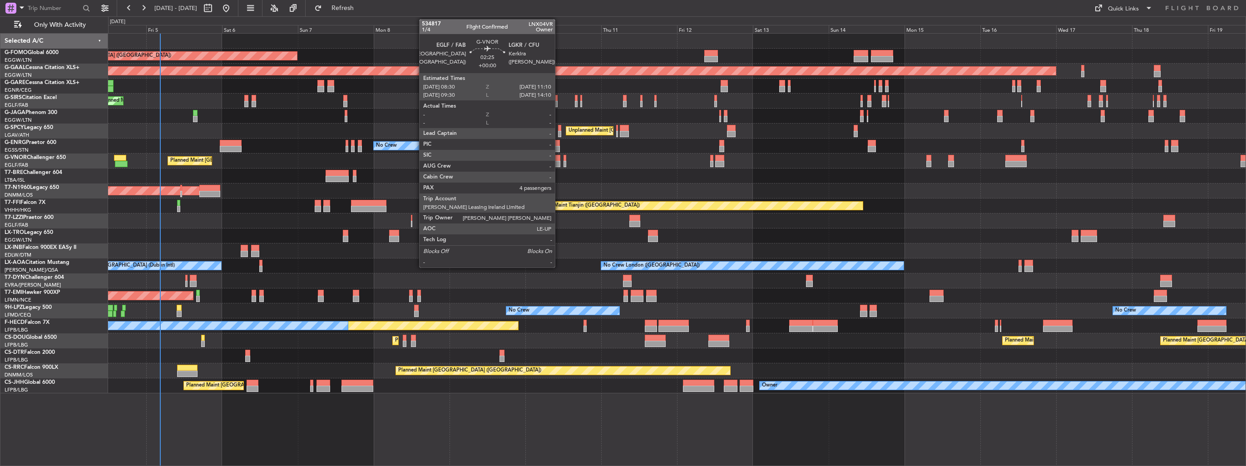
click at [558, 161] on div at bounding box center [556, 164] width 9 height 6
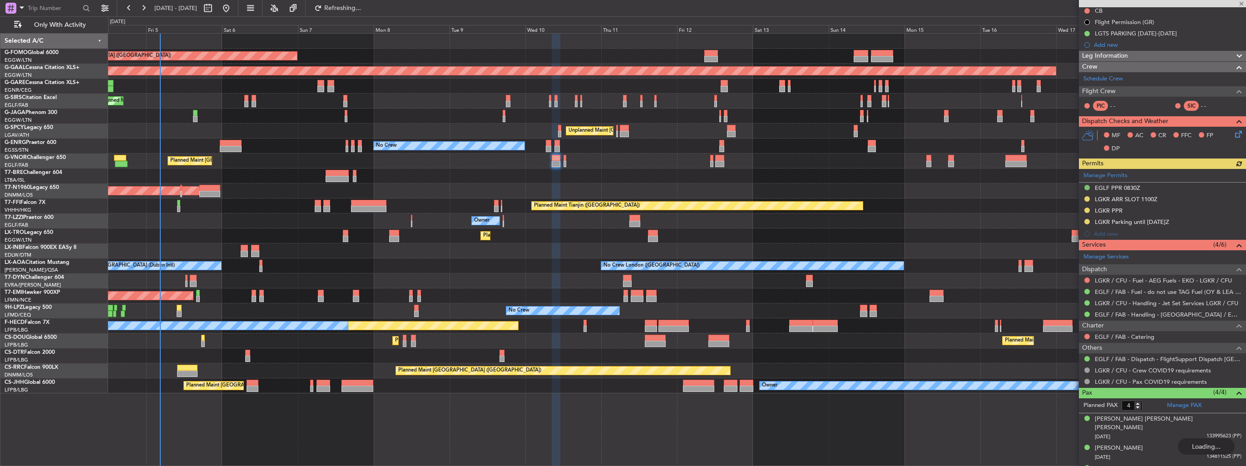
scroll to position [122, 0]
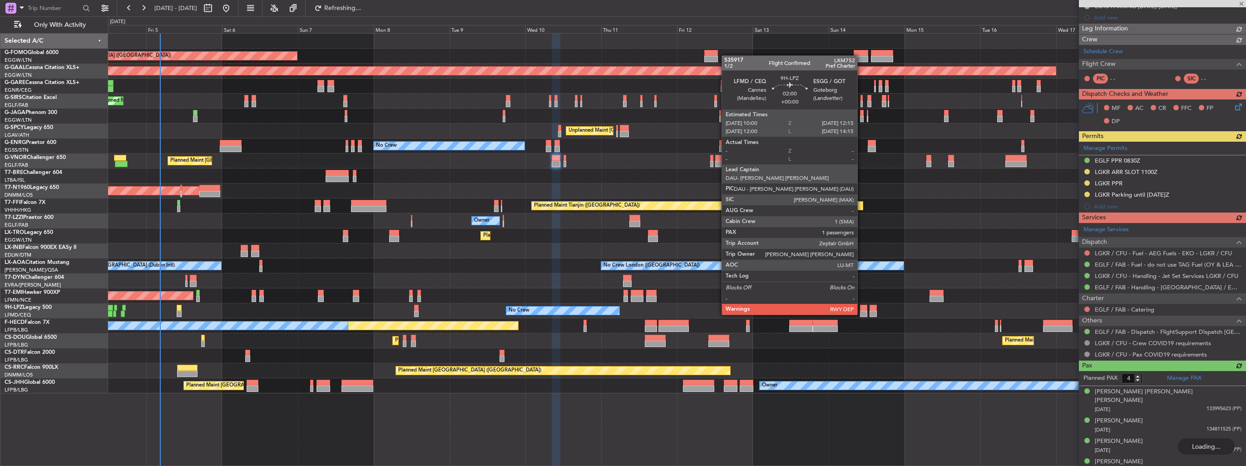
click at [590, 284] on div "AOG Maint Riga (Riga Intl)" at bounding box center [677, 280] width 1138 height 15
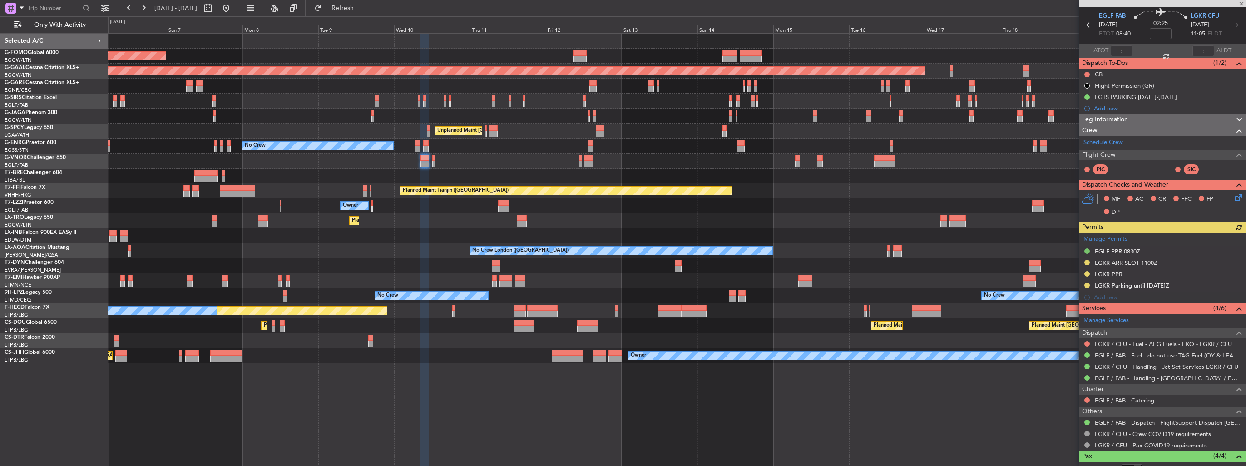
scroll to position [0, 0]
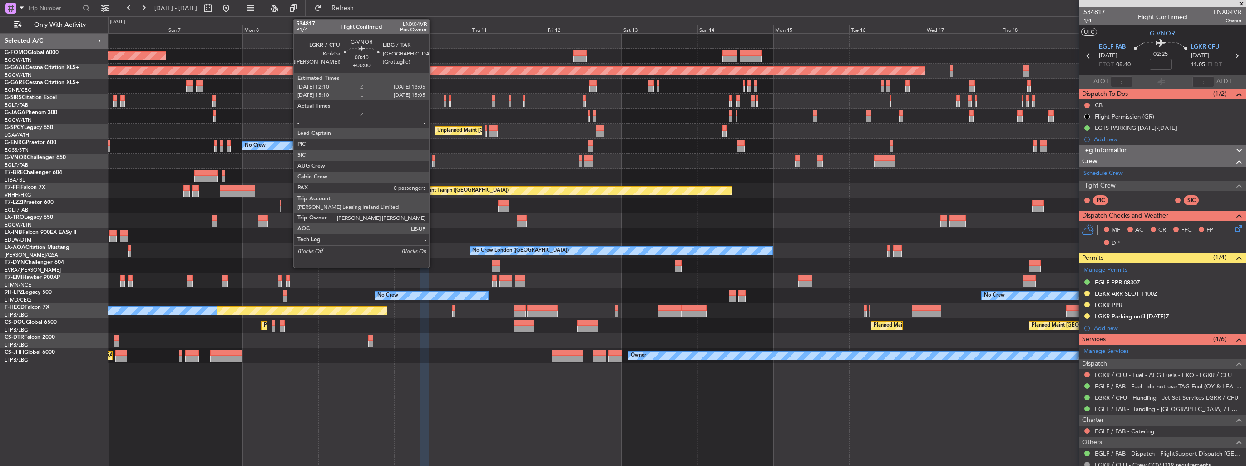
click at [433, 162] on div at bounding box center [433, 164] width 3 height 6
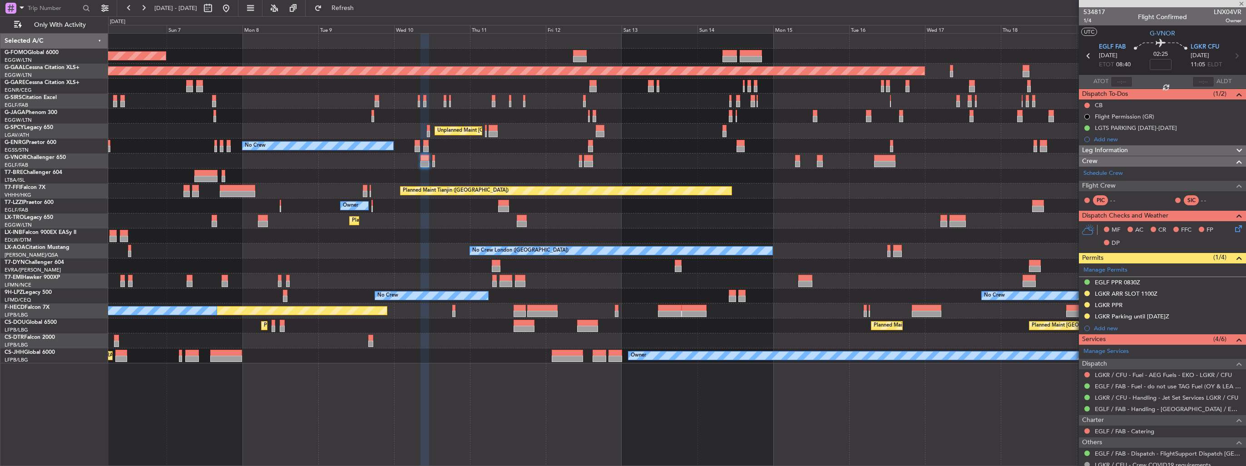
type input "0"
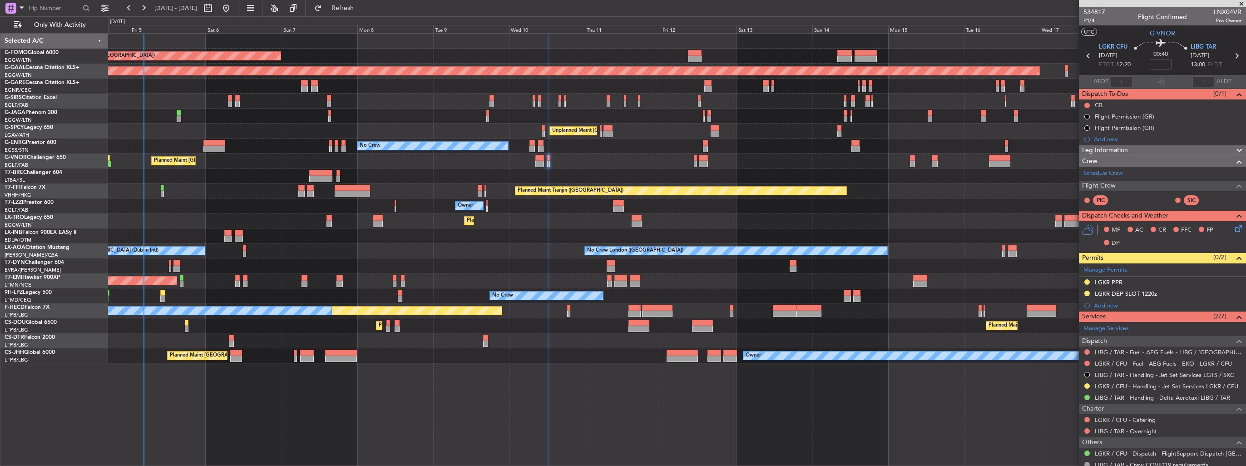
click at [447, 185] on div "Planned Maint London (Luton) Planned Maint Dusseldorf Unplanned Maint Chester P…" at bounding box center [677, 199] width 1138 height 330
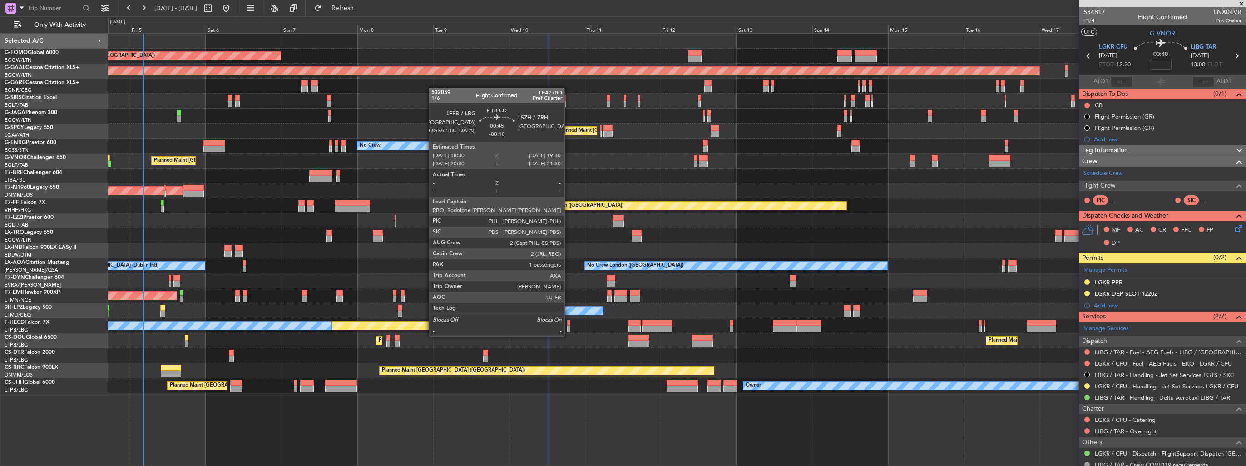
click at [569, 327] on div at bounding box center [568, 329] width 3 height 6
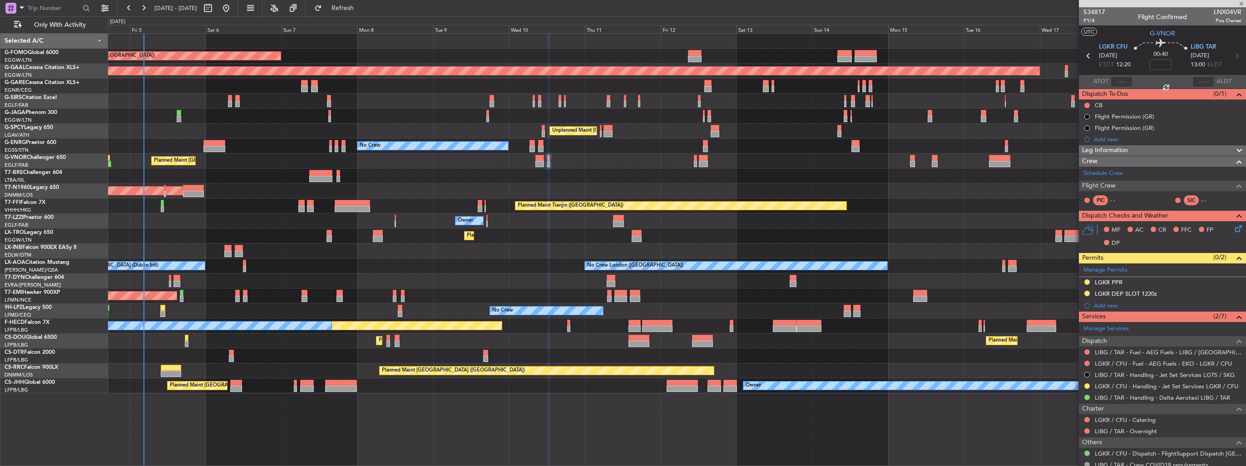
type input "-00:10"
type input "1"
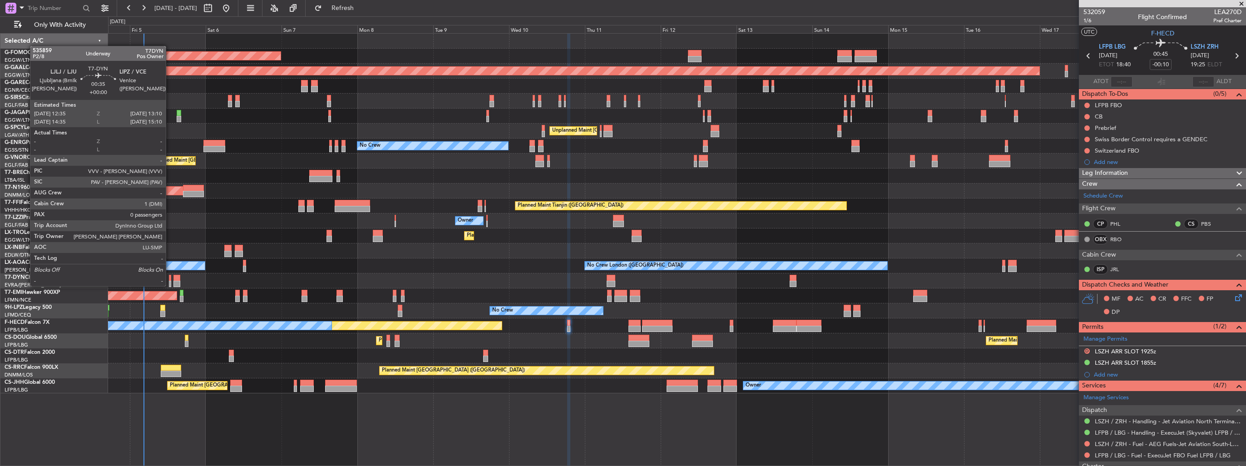
click at [170, 285] on div at bounding box center [170, 284] width 2 height 6
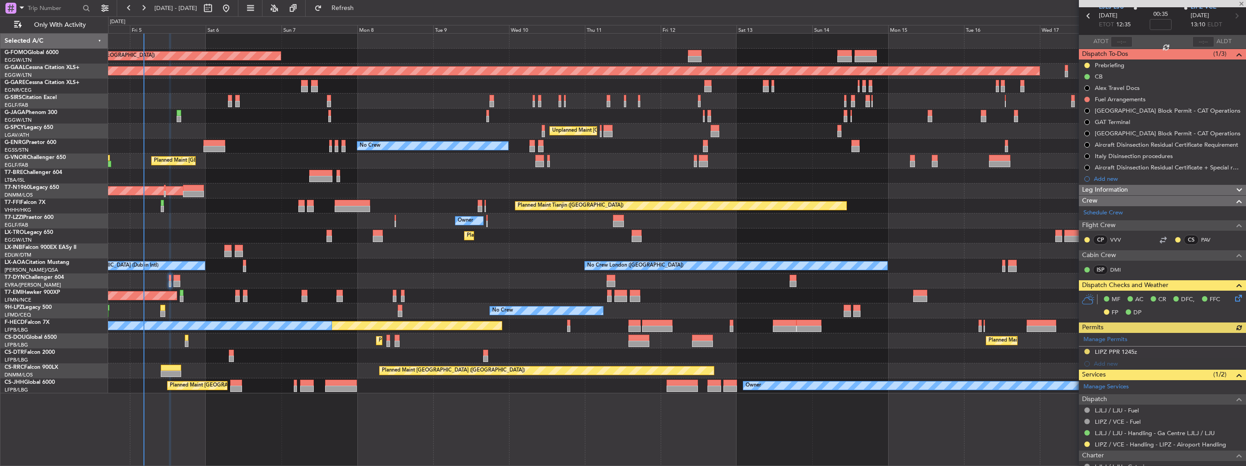
scroll to position [70, 0]
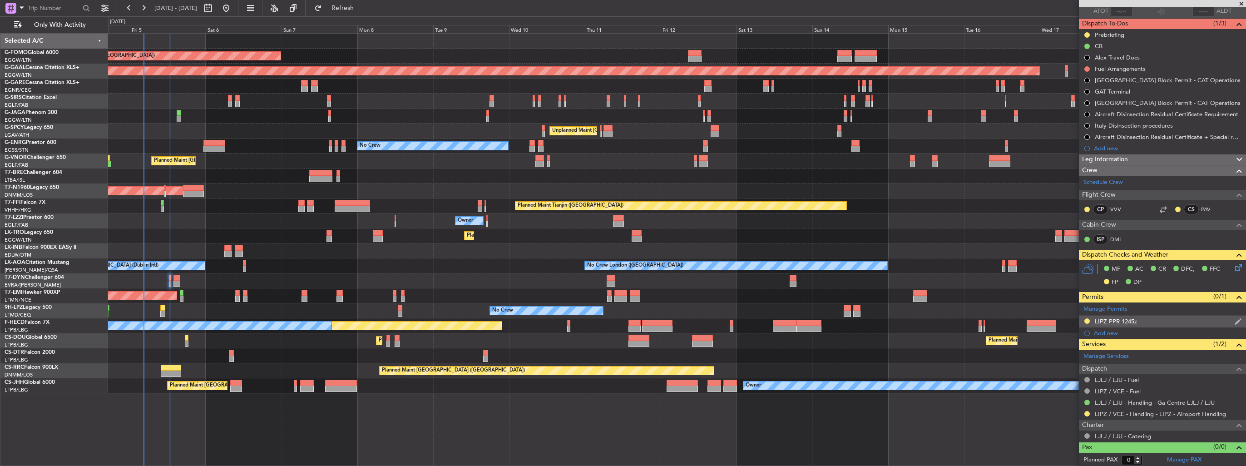
click at [1235, 320] on img at bounding box center [1238, 321] width 7 height 8
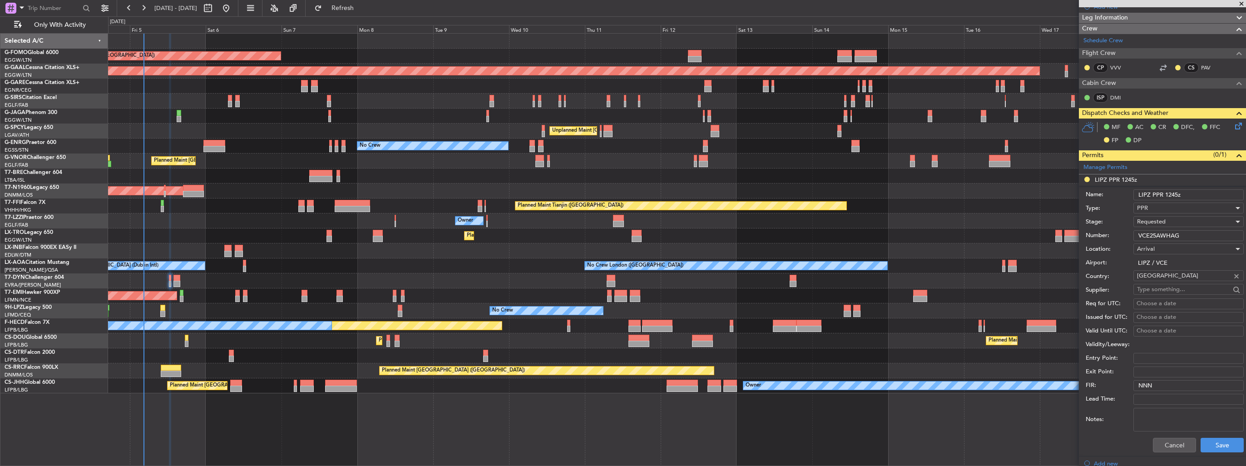
scroll to position [297, 0]
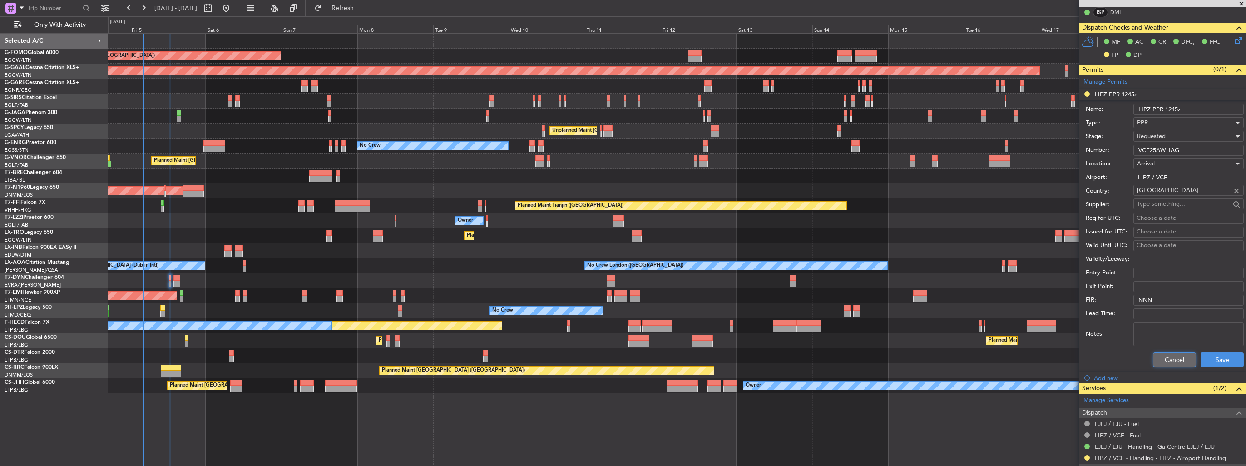
click at [1172, 356] on button "Cancel" at bounding box center [1174, 359] width 43 height 15
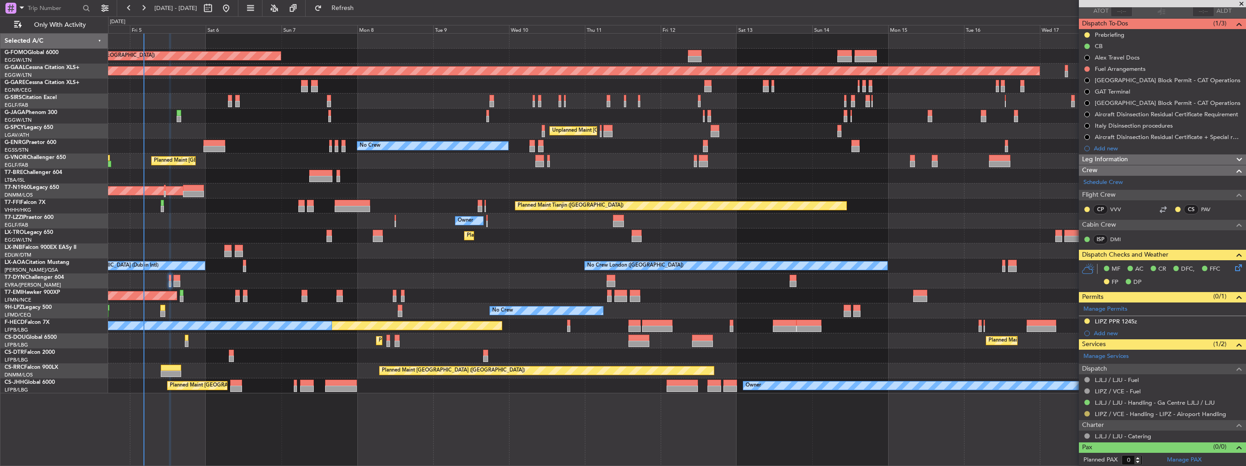
click at [1085, 412] on button at bounding box center [1086, 413] width 5 height 5
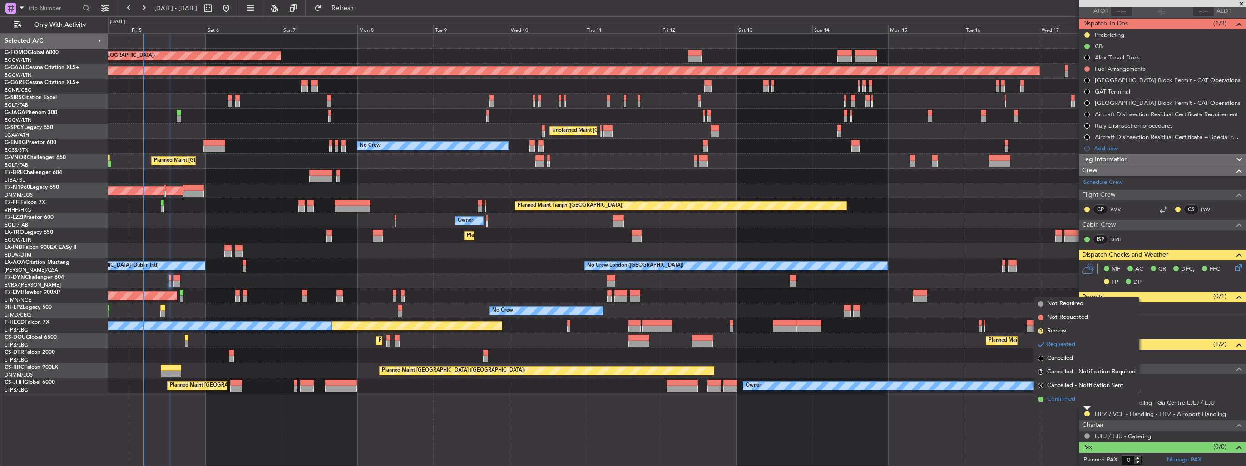
click at [1058, 401] on span "Confirmed" at bounding box center [1061, 399] width 28 height 9
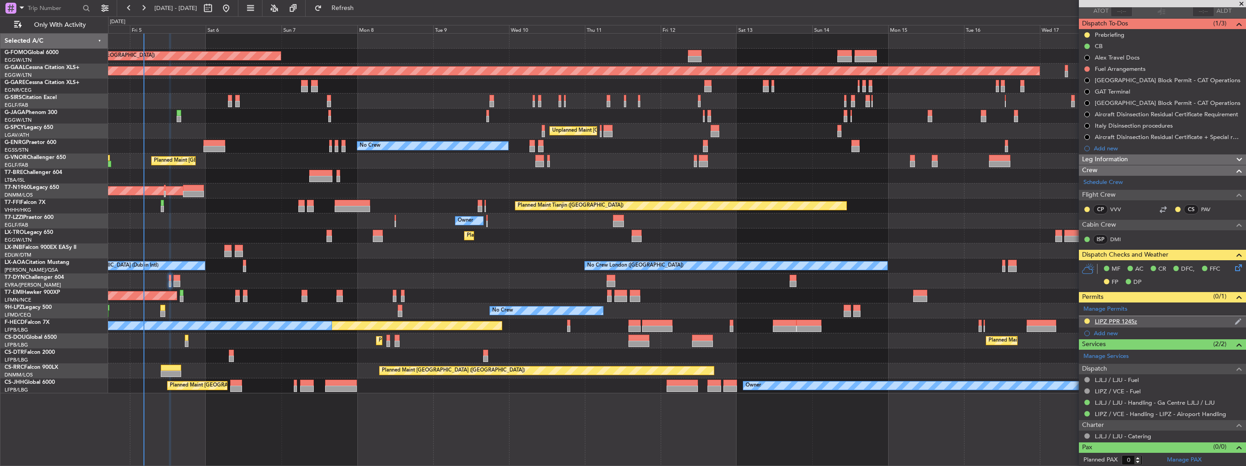
click at [1235, 321] on img at bounding box center [1238, 321] width 7 height 8
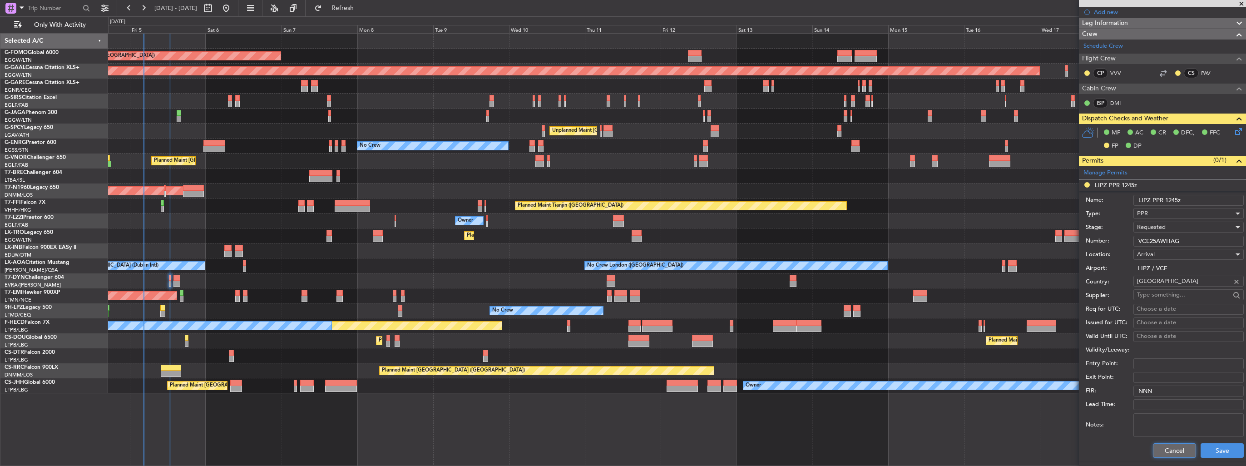
click at [1170, 456] on button "Cancel" at bounding box center [1174, 450] width 43 height 15
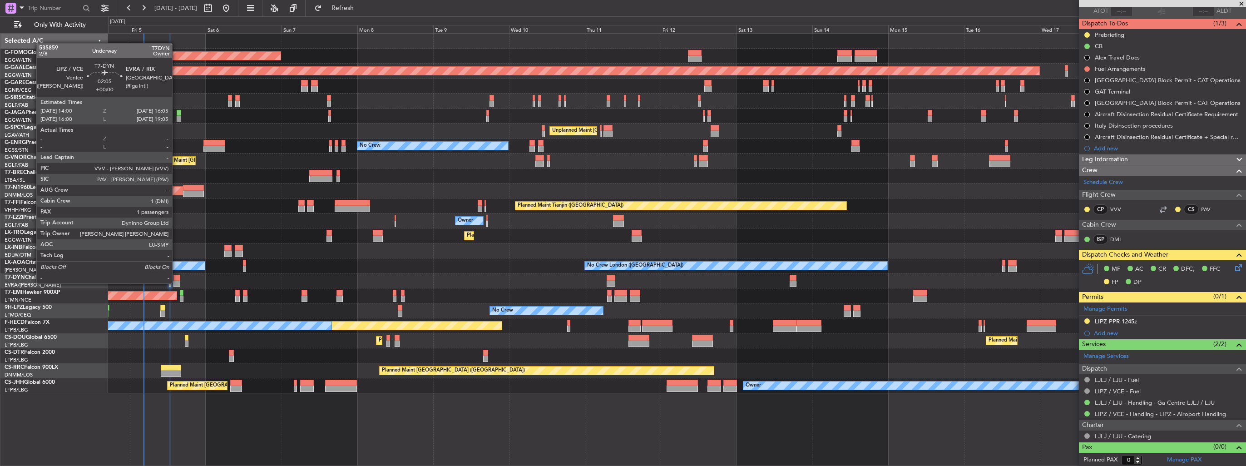
click at [176, 282] on div at bounding box center [176, 284] width 7 height 6
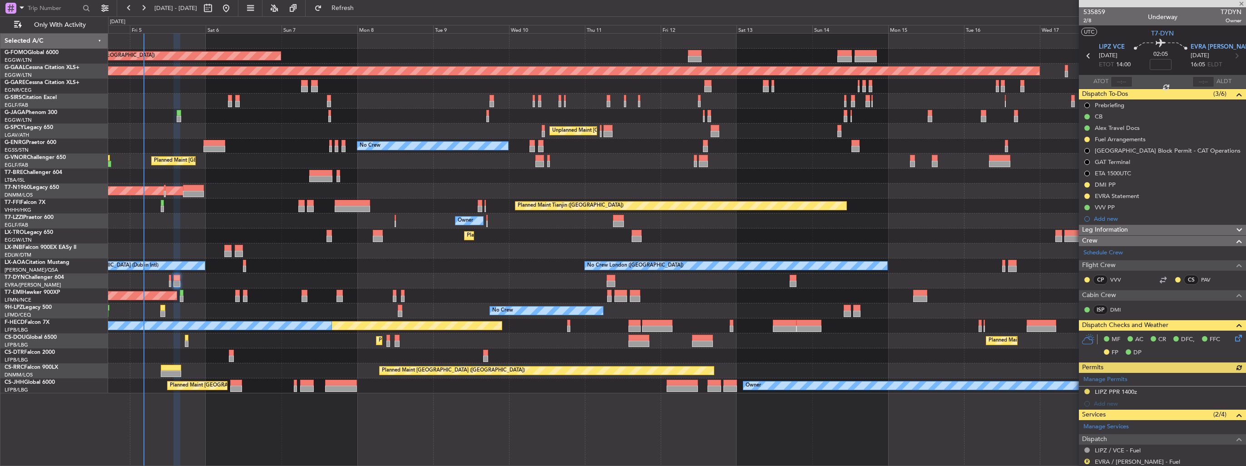
scroll to position [124, 0]
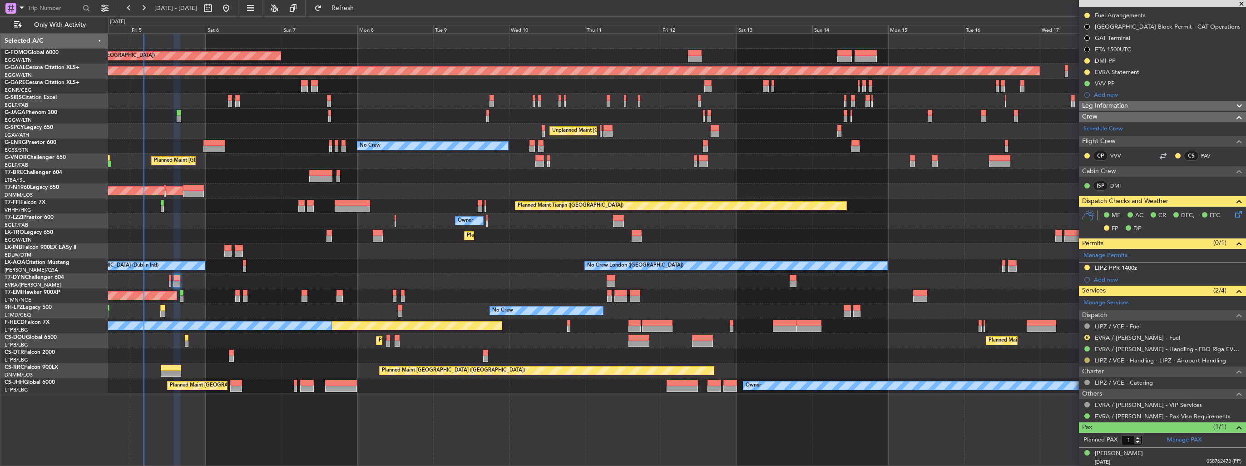
click at [1086, 359] on button at bounding box center [1086, 359] width 5 height 5
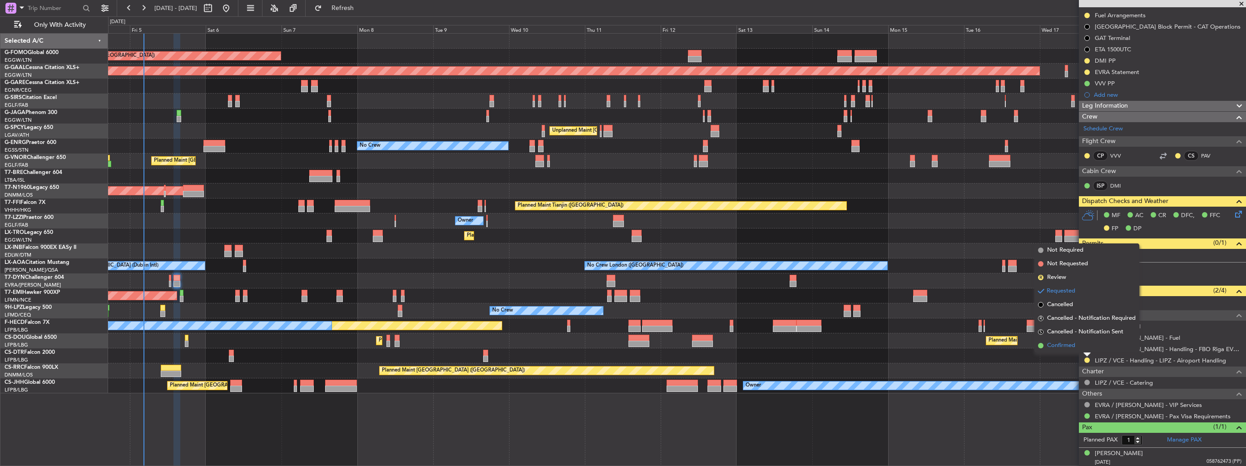
click at [1064, 350] on span "Confirmed" at bounding box center [1061, 345] width 28 height 9
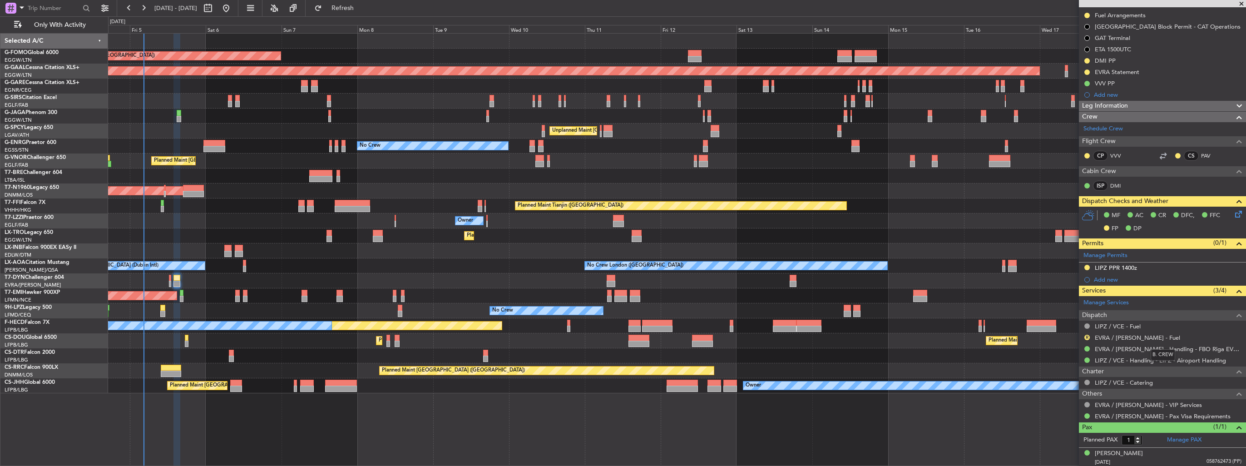
scroll to position [0, 0]
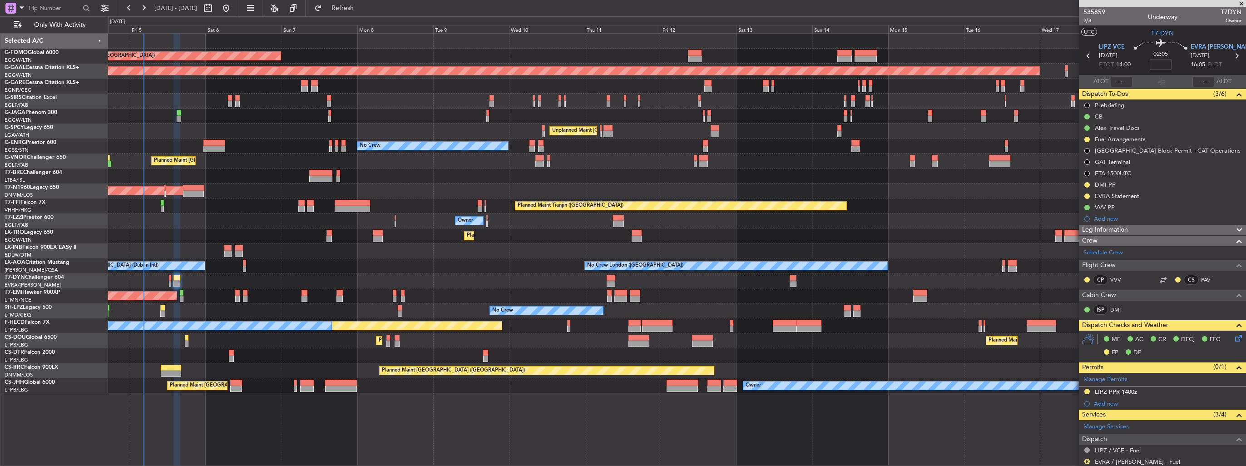
click at [574, 184] on div "Planned Maint [GEOGRAPHIC_DATA] ([GEOGRAPHIC_DATA])" at bounding box center [677, 190] width 1138 height 15
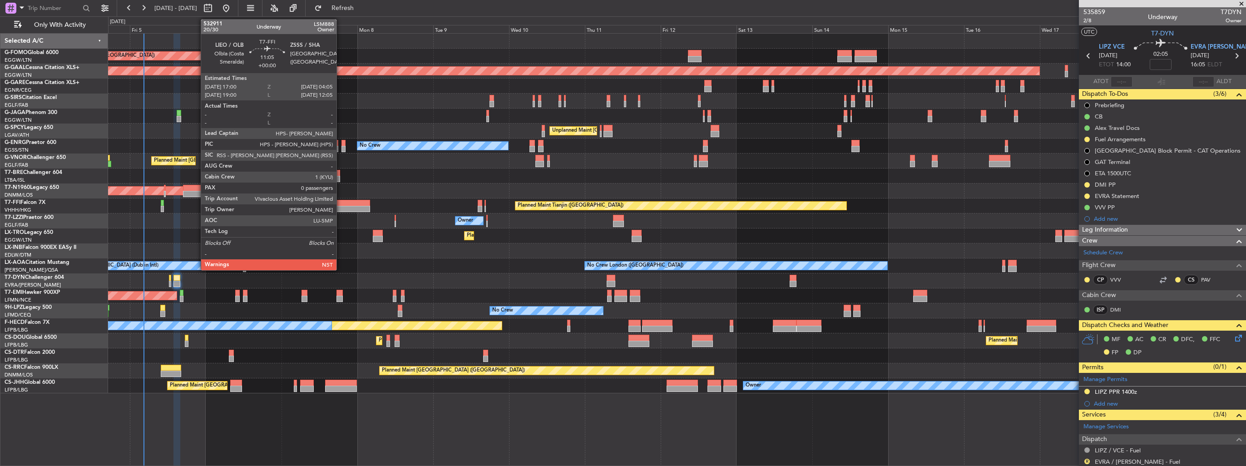
click at [341, 204] on div at bounding box center [352, 203] width 35 height 6
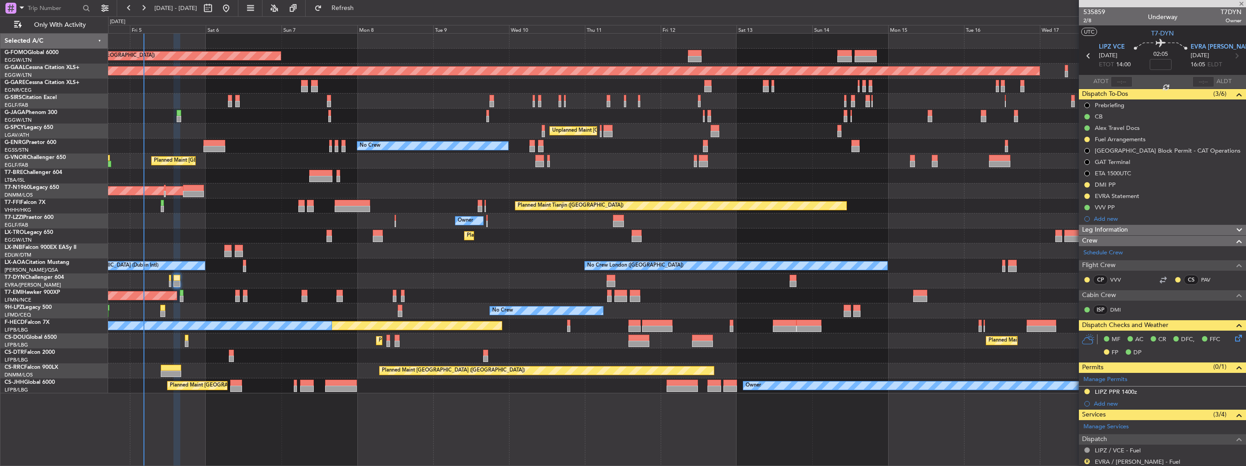
type input "0"
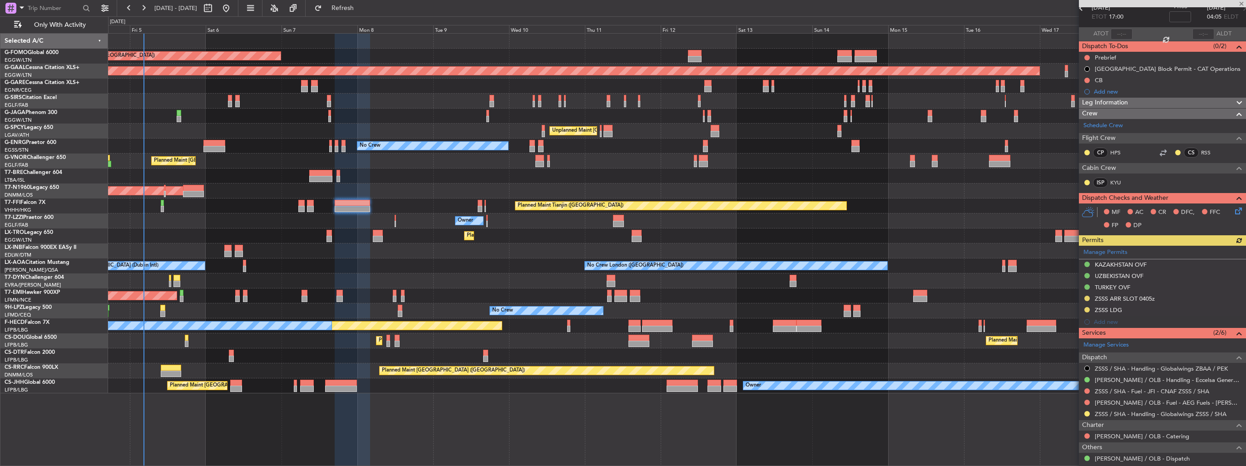
scroll to position [93, 0]
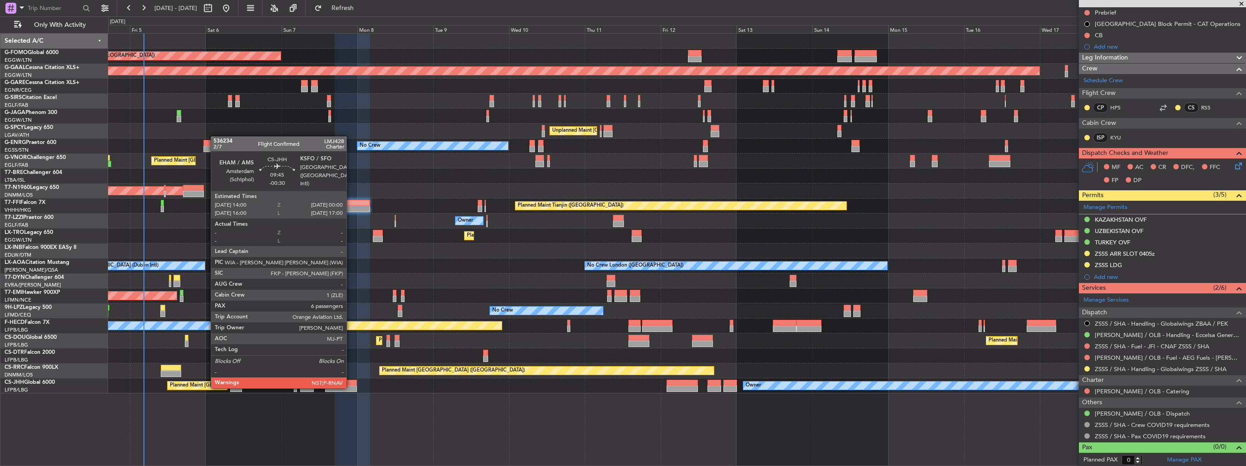
click at [351, 387] on div at bounding box center [341, 389] width 32 height 6
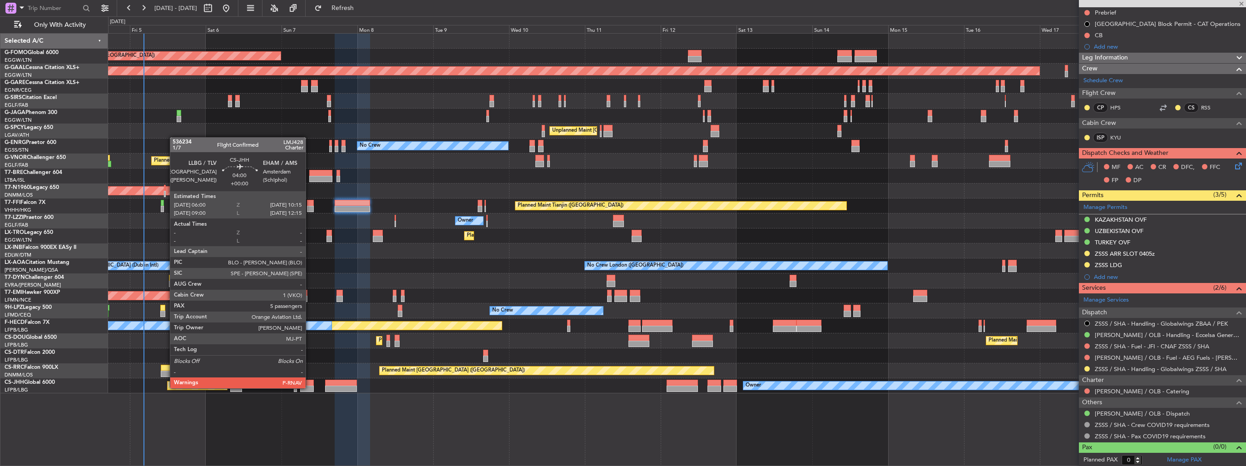
type input "-00:30"
type input "6"
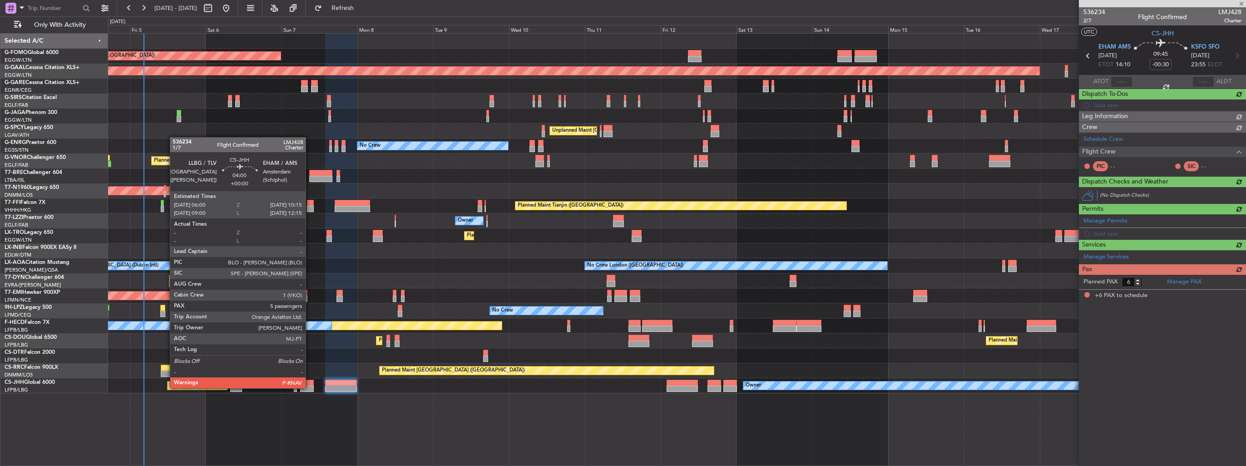
scroll to position [0, 0]
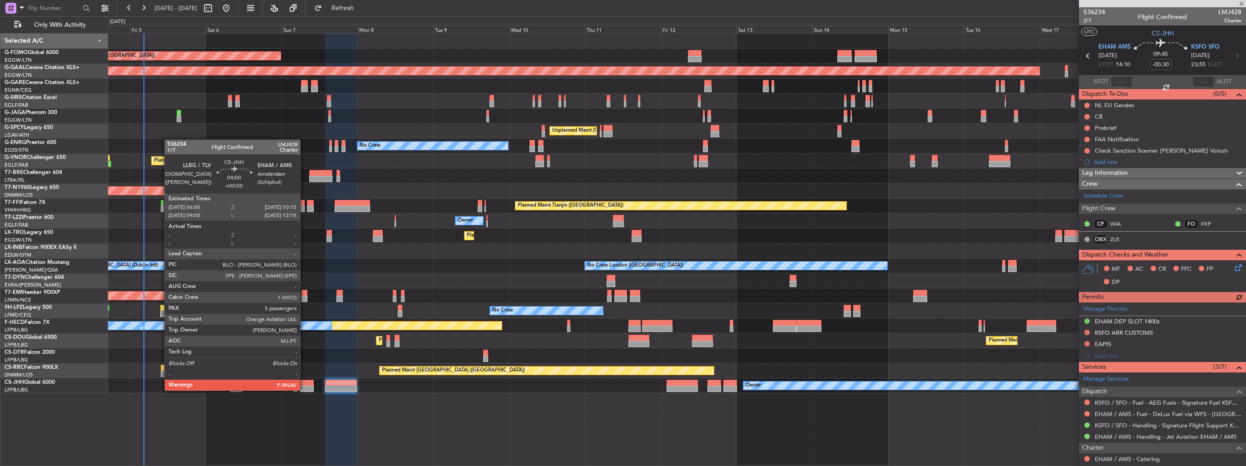
click at [304, 390] on div at bounding box center [307, 389] width 14 height 6
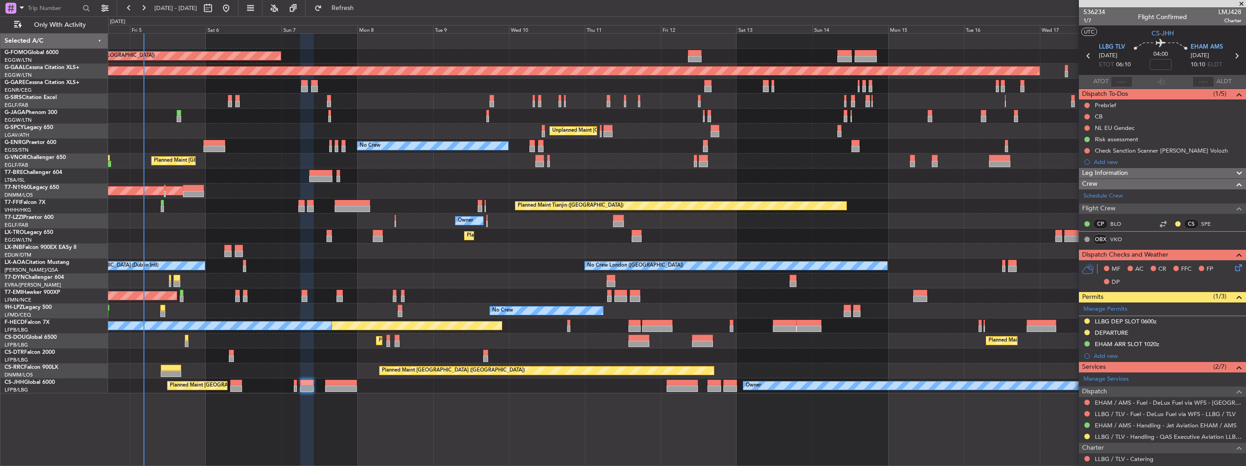
click at [293, 384] on div "Planned Maint Paris (Le Bourget) Owner Planned Maint Paris (Le Bourget) Planned…" at bounding box center [677, 385] width 1138 height 15
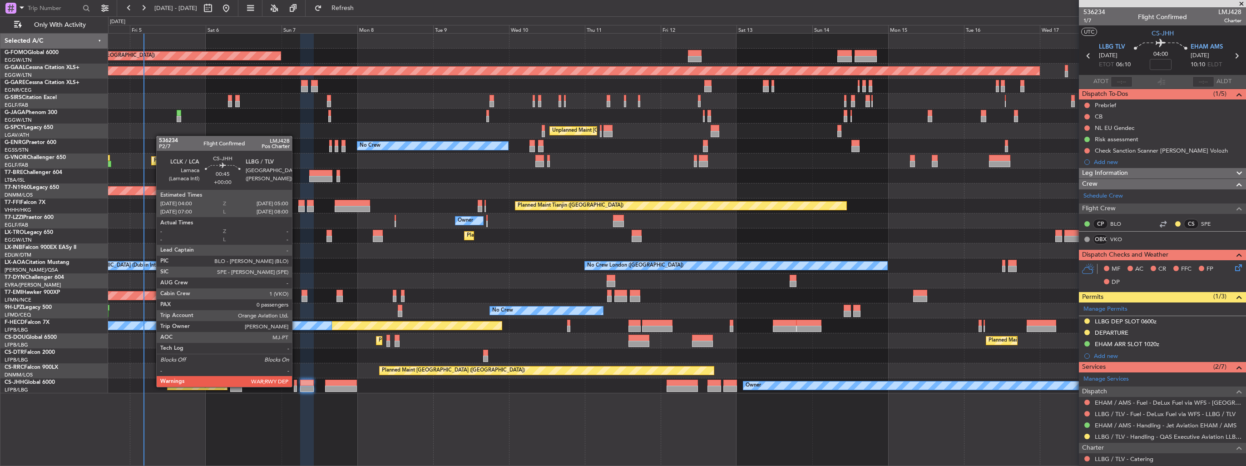
click at [296, 386] on div at bounding box center [295, 389] width 3 height 6
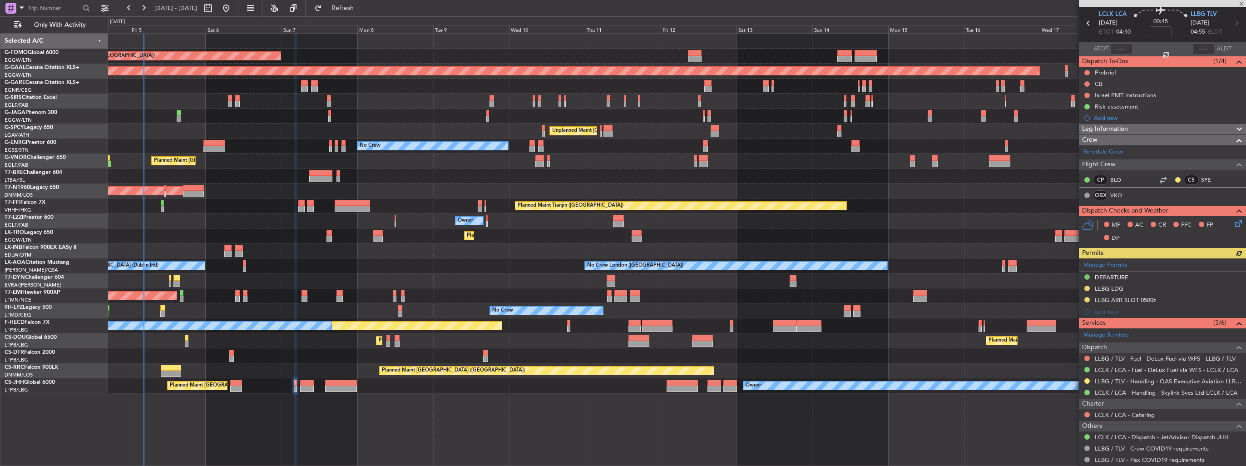
scroll to position [56, 0]
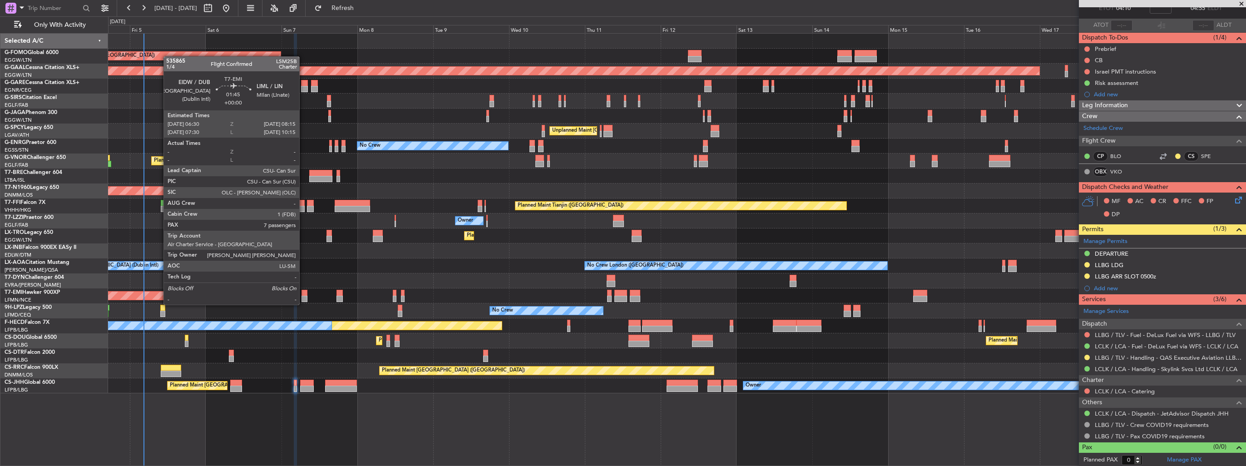
click at [303, 296] on div at bounding box center [305, 299] width 6 height 6
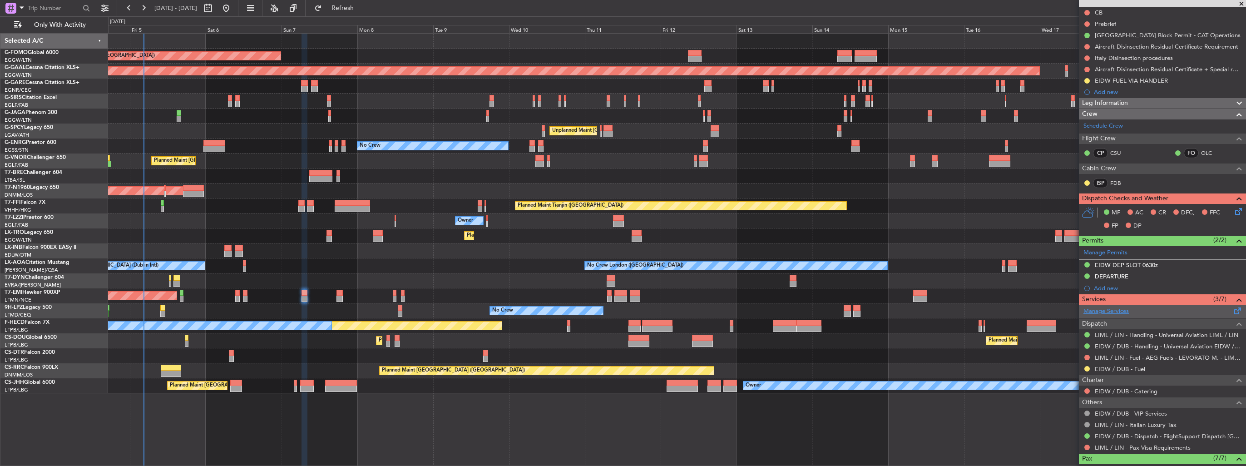
scroll to position [0, 0]
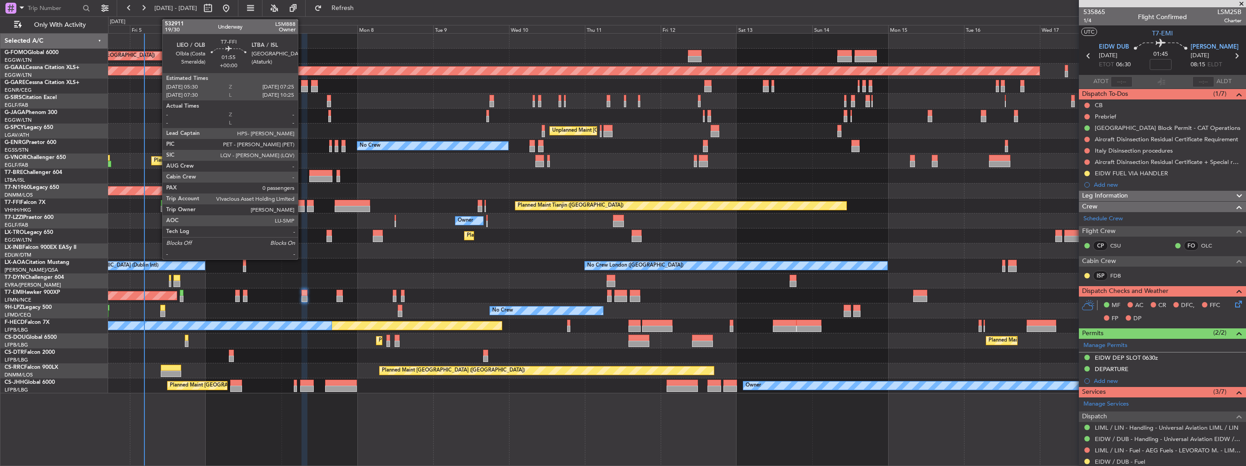
click at [302, 203] on div at bounding box center [301, 203] width 6 height 6
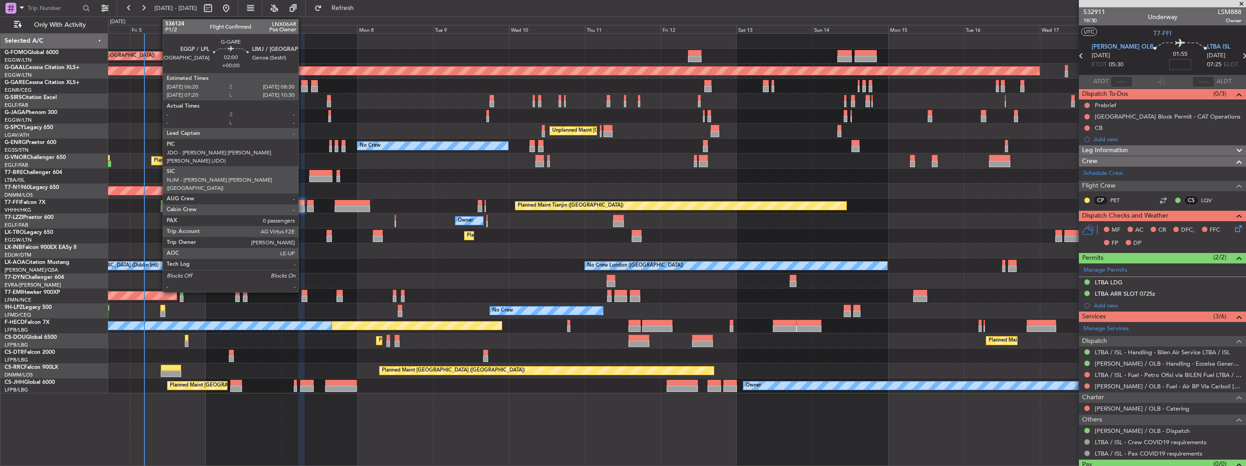
click at [302, 82] on div at bounding box center [304, 83] width 7 height 6
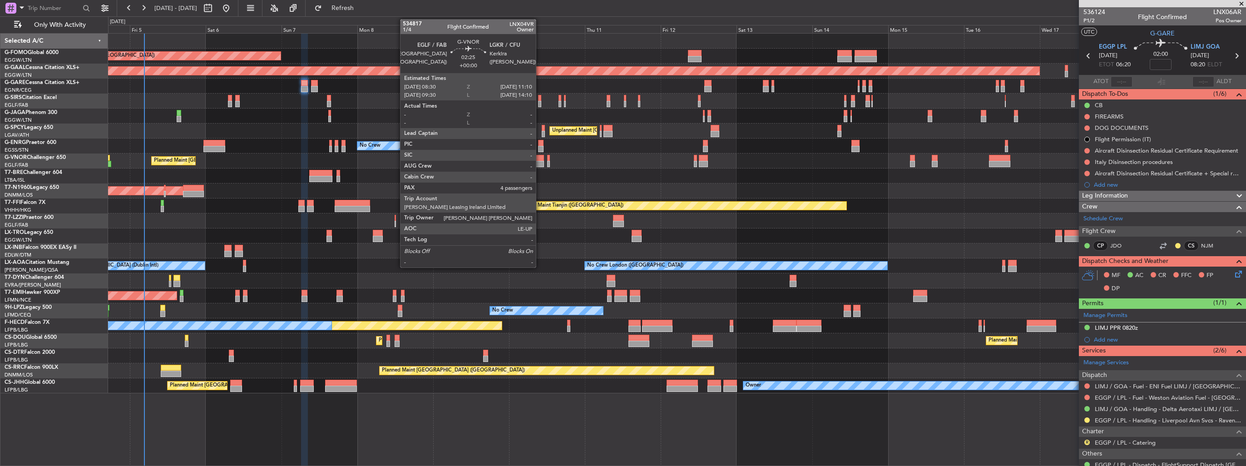
click at [540, 161] on div at bounding box center [539, 164] width 9 height 6
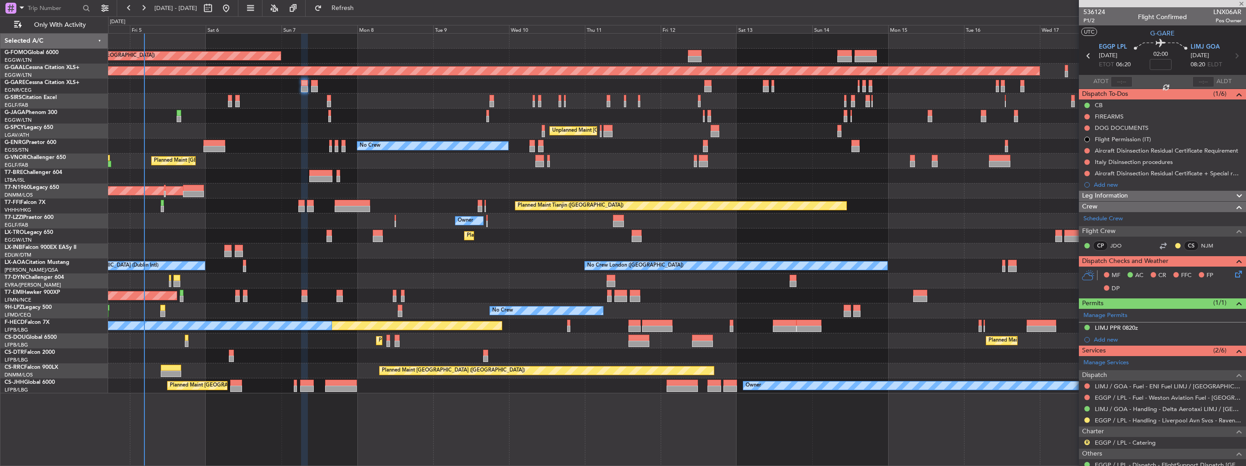
type input "4"
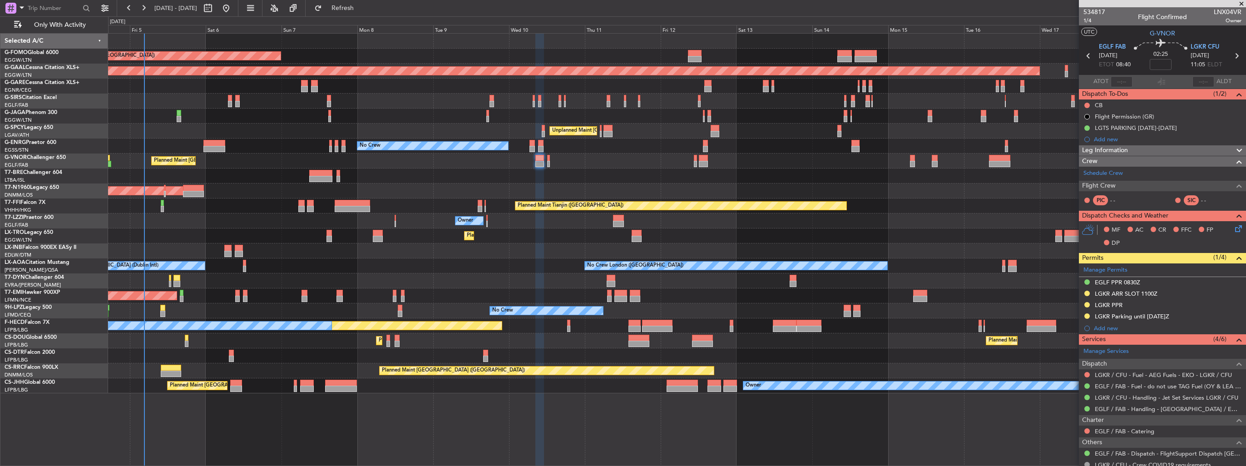
click at [0, 0] on img at bounding box center [0, 0] width 0 height 0
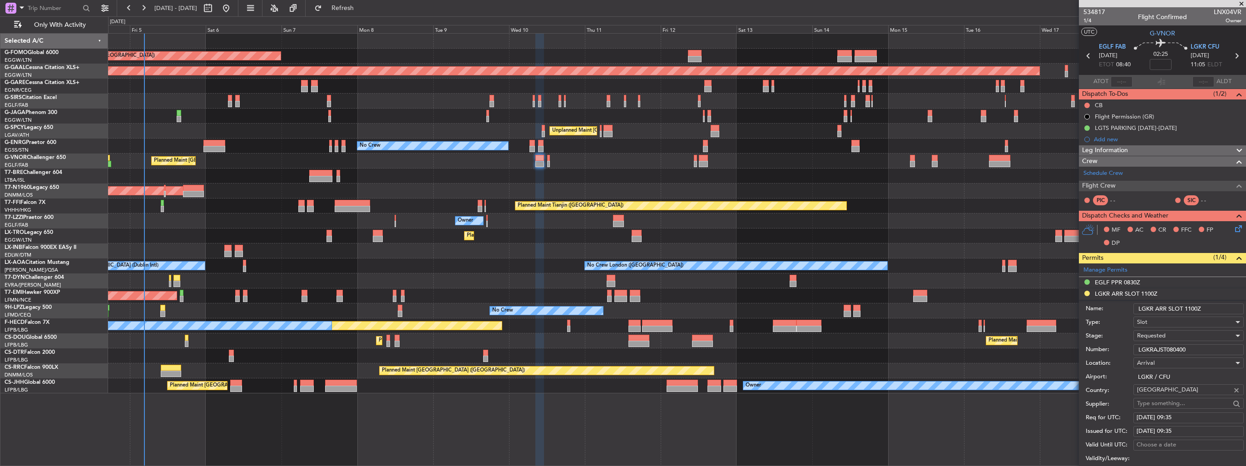
click at [1219, 306] on input "LGKR ARR SLOT 1100Z" at bounding box center [1188, 308] width 110 height 11
type input "LGKR ARR SLOT 1100z"
drag, startPoint x: 1205, startPoint y: 348, endPoint x: 1096, endPoint y: 355, distance: 109.2
click at [1096, 355] on div "Number: LGKRAJST080400" at bounding box center [1165, 350] width 158 height 14
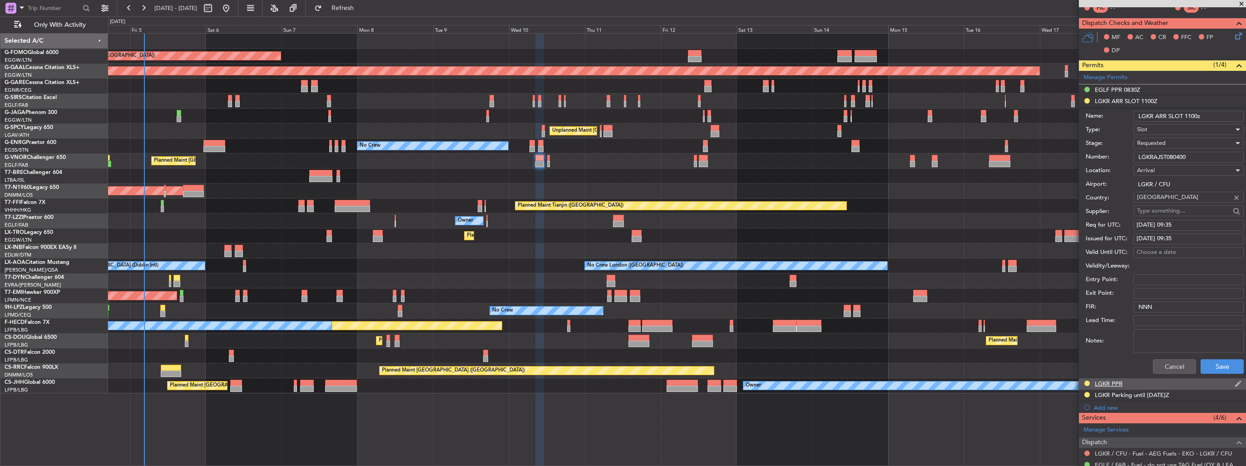
scroll to position [272, 0]
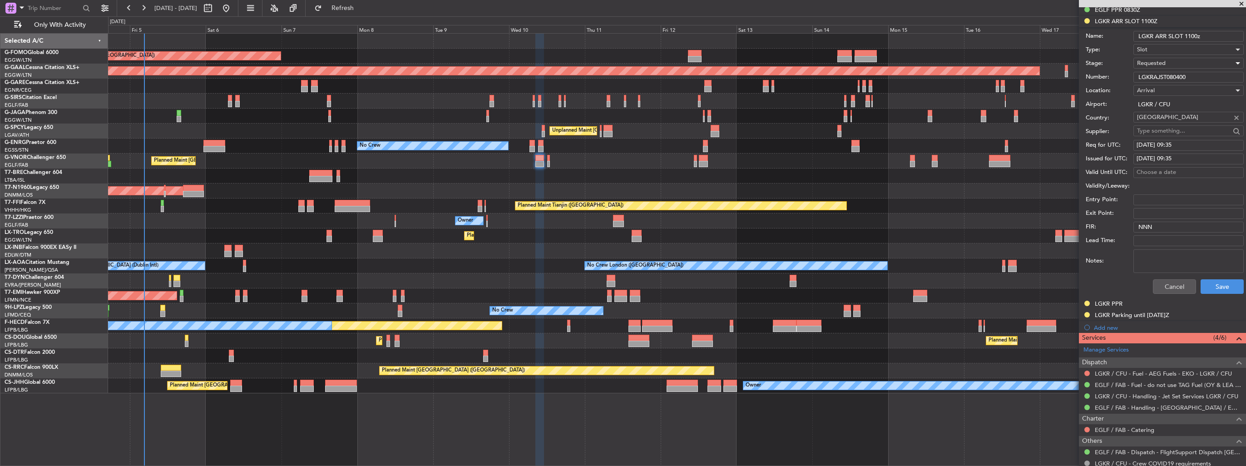
click at [1174, 60] on div "Requested" at bounding box center [1185, 63] width 97 height 14
click at [1167, 128] on span "Received OK" at bounding box center [1185, 132] width 95 height 14
click at [1212, 289] on button "Save" at bounding box center [1222, 286] width 43 height 15
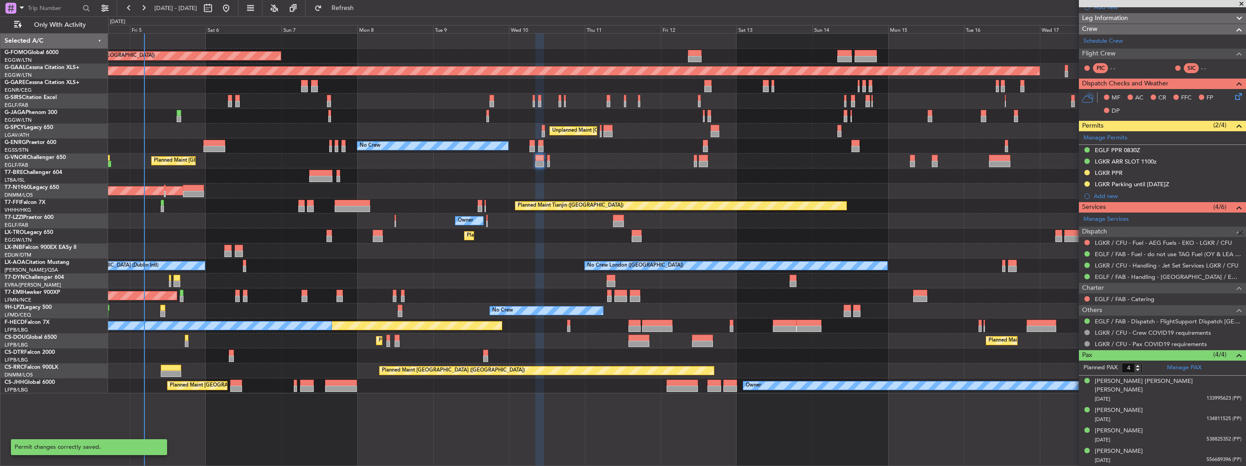
scroll to position [122, 0]
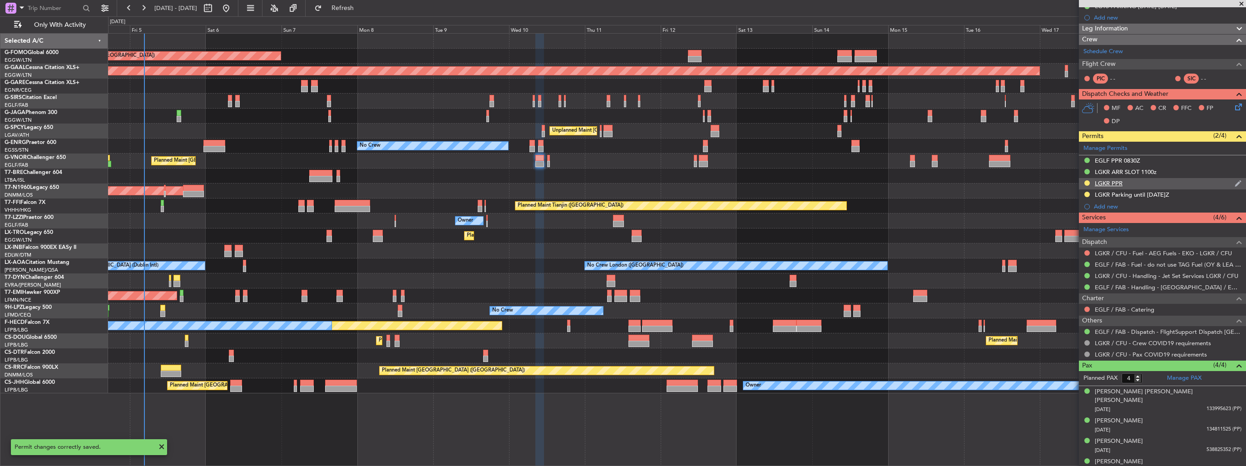
click at [1235, 184] on img at bounding box center [1238, 183] width 7 height 8
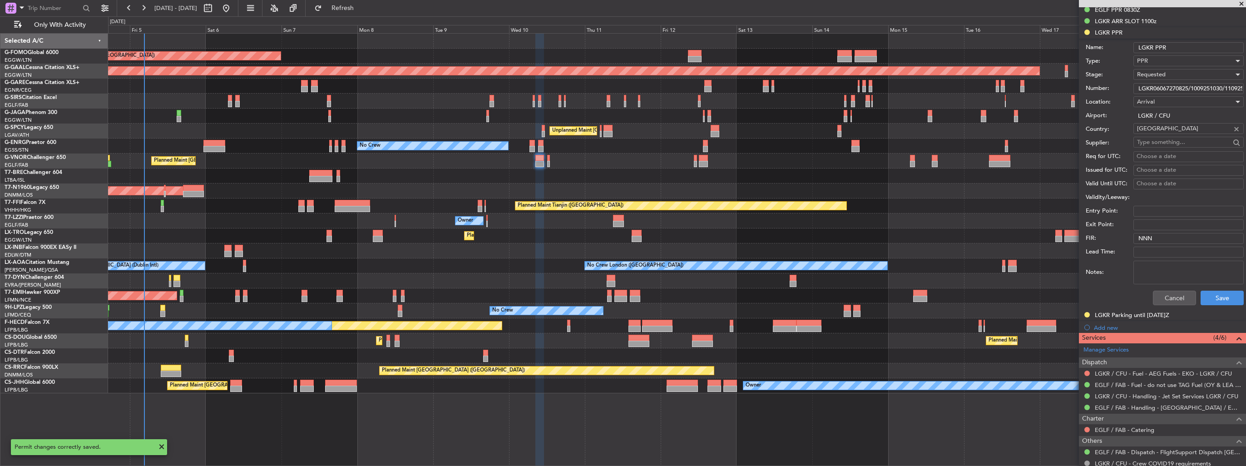
scroll to position [45, 0]
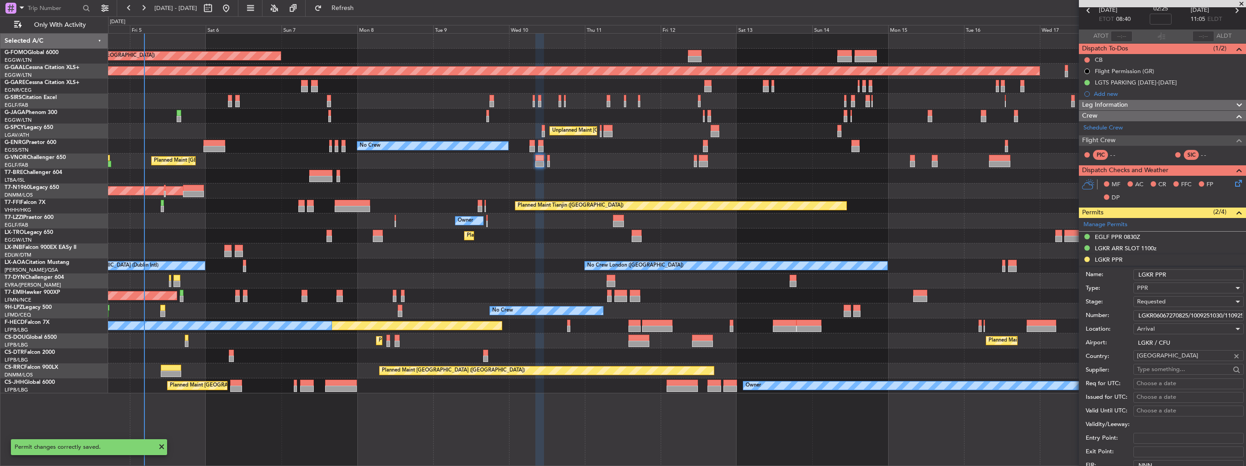
click at [1180, 303] on div "Requested" at bounding box center [1185, 302] width 97 height 14
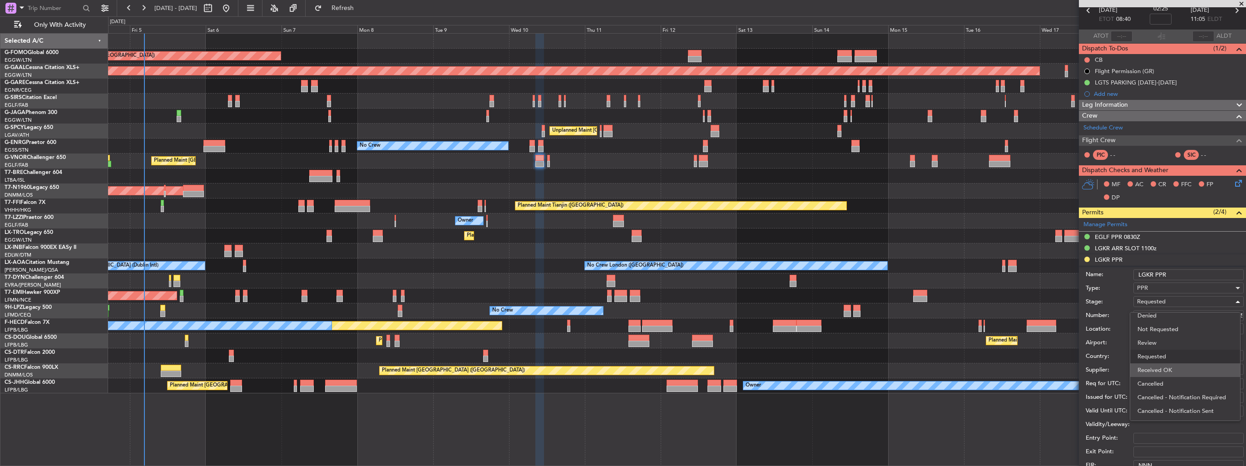
click at [1186, 368] on span "Received OK" at bounding box center [1185, 370] width 95 height 14
drag, startPoint x: 1188, startPoint y: 315, endPoint x: 1272, endPoint y: 315, distance: 84.5
click at [1246, 315] on html "04 Sep 2025 - 19 Sep 2025 Refresh Quick Links Only With Activity Planned Maint …" at bounding box center [623, 233] width 1246 height 466
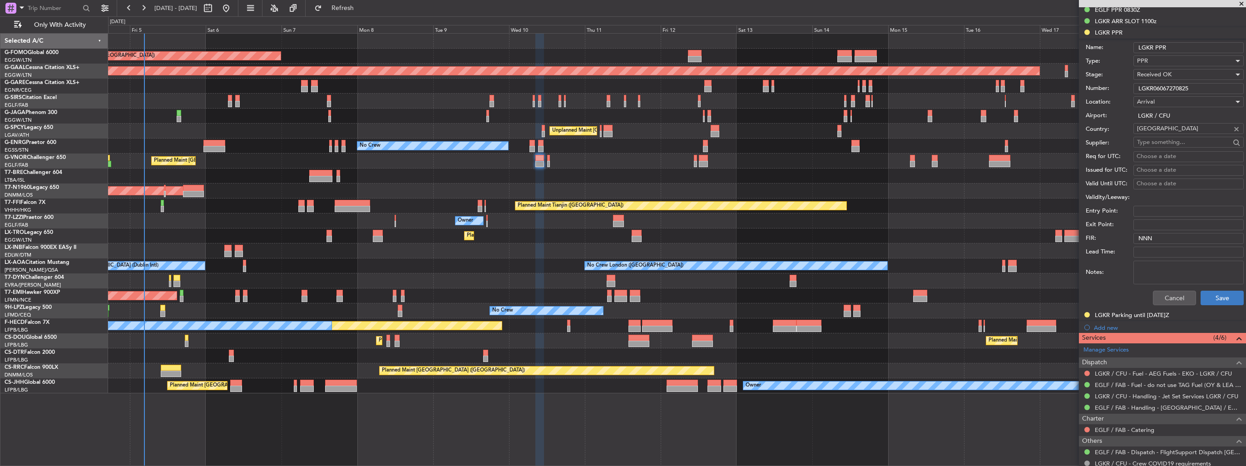
type input "LGKR06067270825"
click at [1215, 294] on button "Save" at bounding box center [1222, 298] width 43 height 15
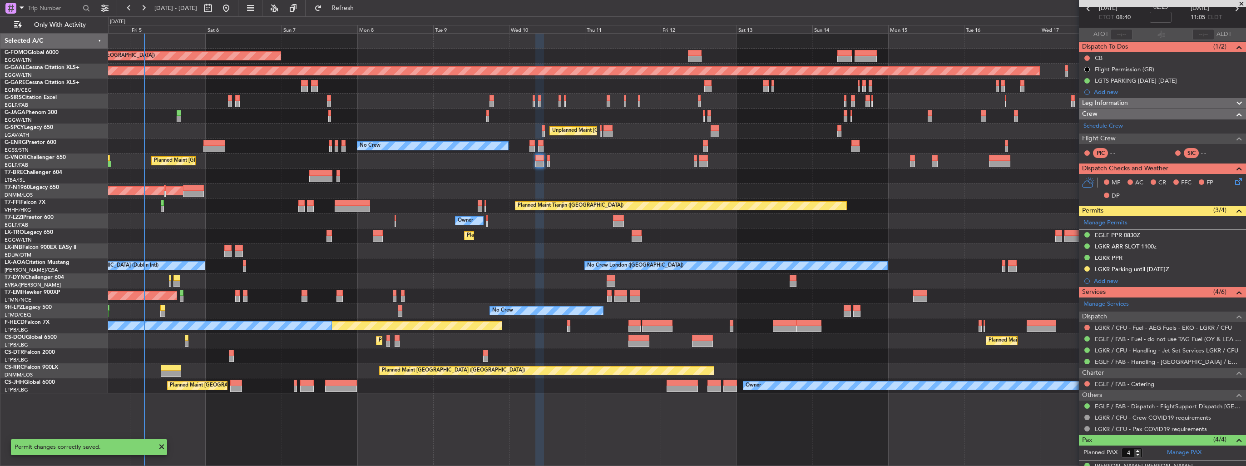
scroll to position [0, 0]
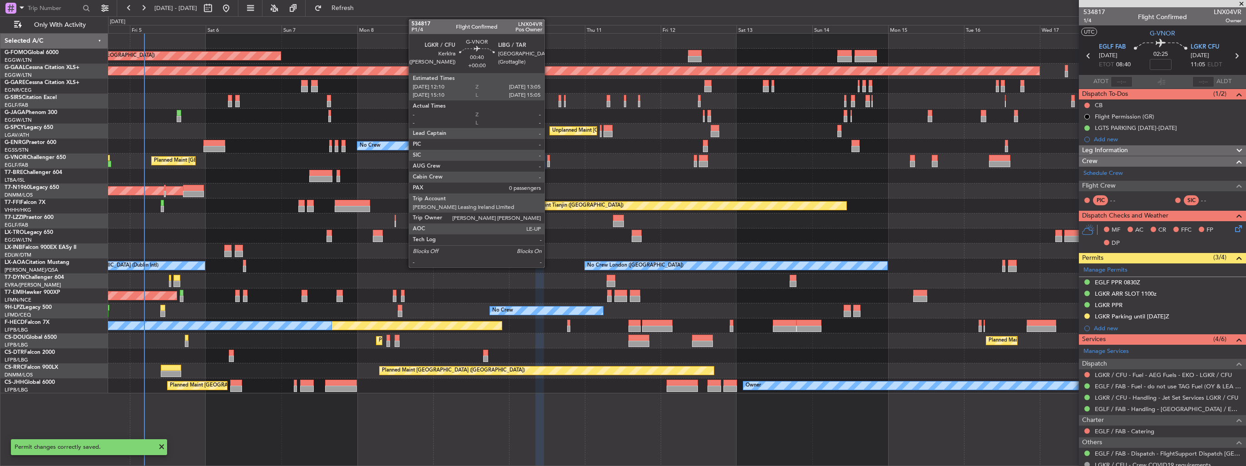
click at [549, 163] on div at bounding box center [548, 164] width 3 height 6
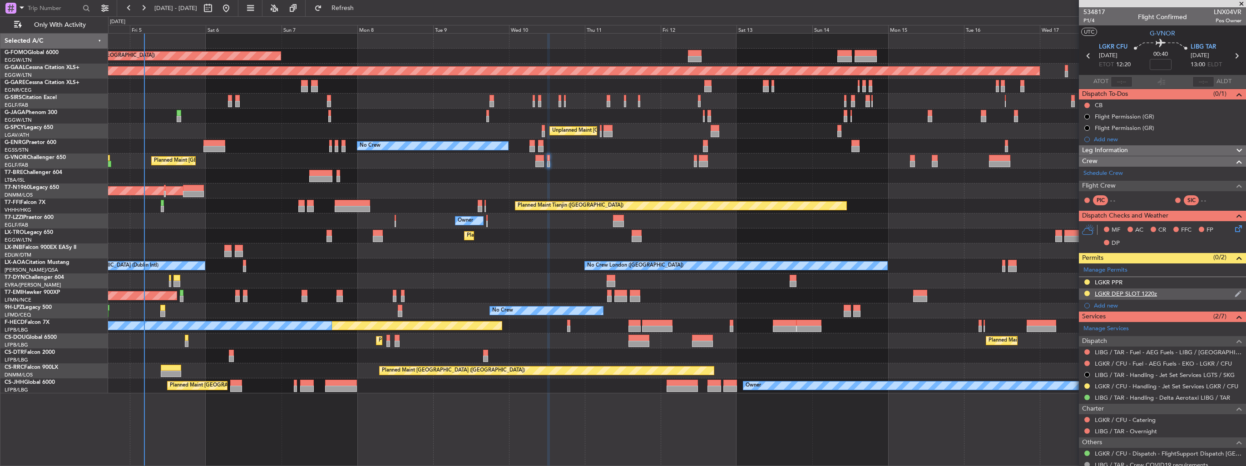
click at [1235, 293] on img at bounding box center [1238, 294] width 7 height 8
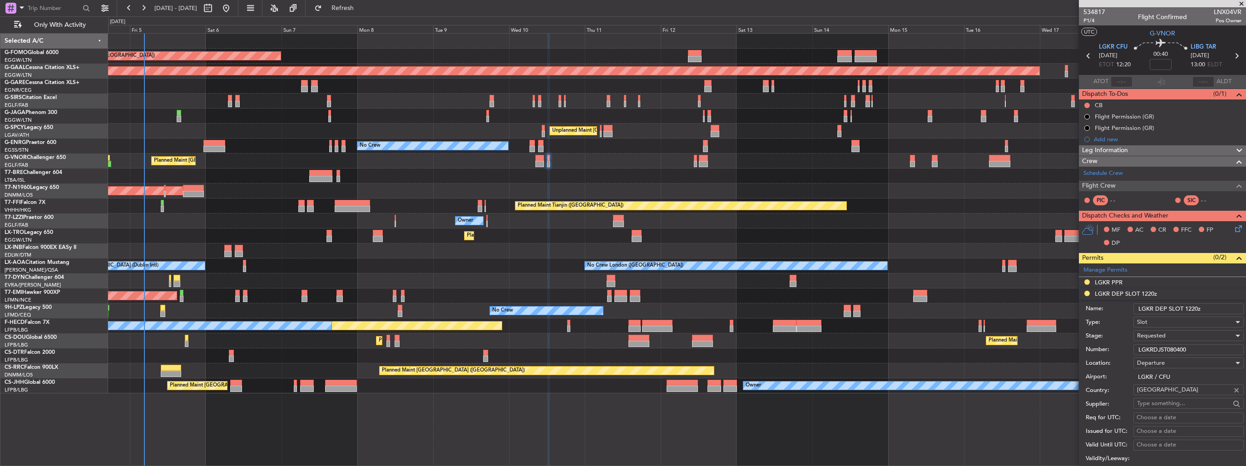
drag, startPoint x: 1203, startPoint y: 348, endPoint x: 1086, endPoint y: 350, distance: 117.2
click at [1084, 354] on form "Name: LGKR DEP SLOT 1220z Type: Slot Stage: Requested Number: LGKRDJST080400 Lo…" at bounding box center [1162, 435] width 167 height 271
click at [1165, 333] on span "Requested" at bounding box center [1151, 336] width 29 height 8
click at [1161, 404] on span "Received OK" at bounding box center [1185, 404] width 95 height 14
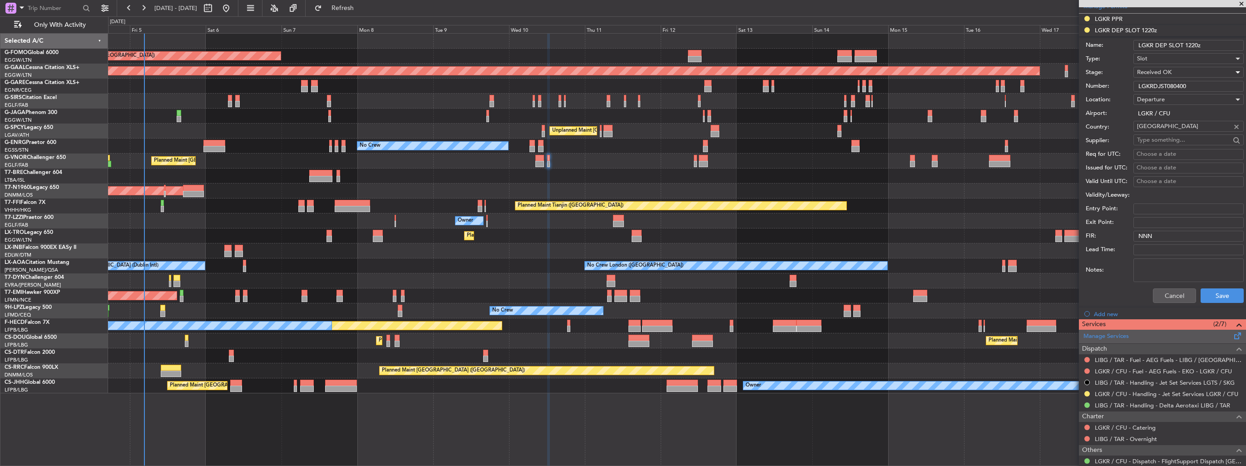
scroll to position [272, 0]
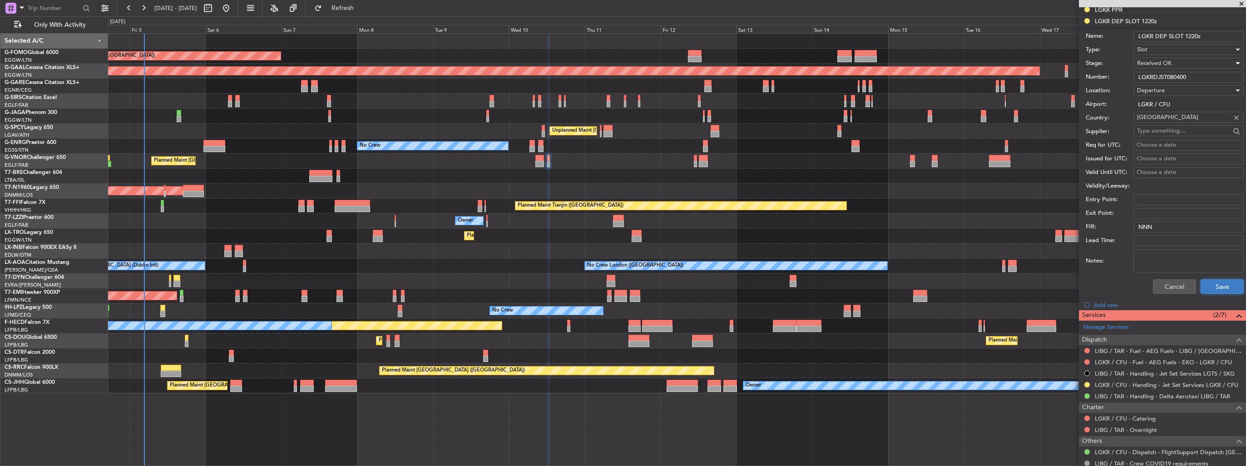
click at [1212, 287] on button "Save" at bounding box center [1222, 286] width 43 height 15
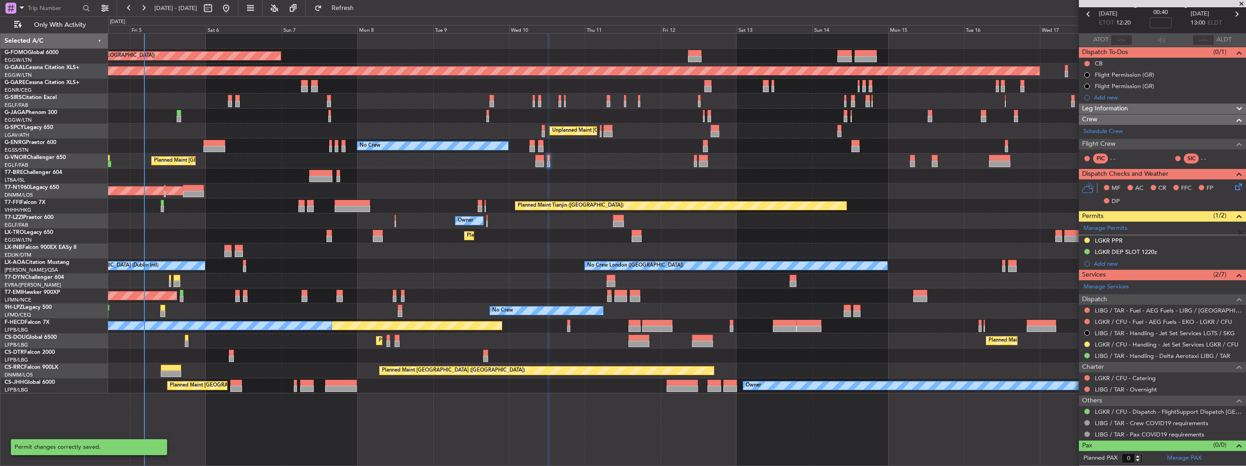
scroll to position [40, 0]
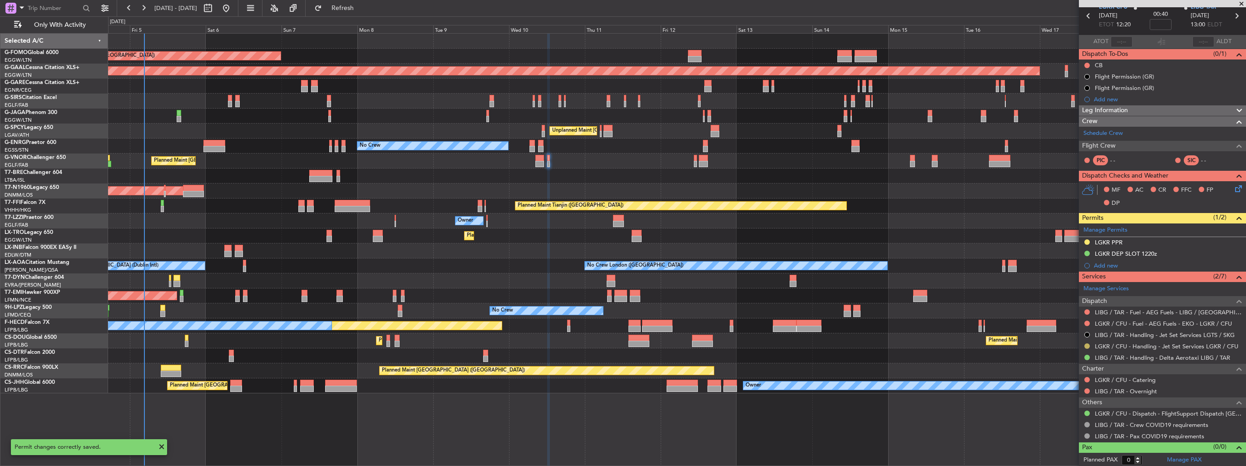
click at [1087, 345] on button at bounding box center [1086, 345] width 5 height 5
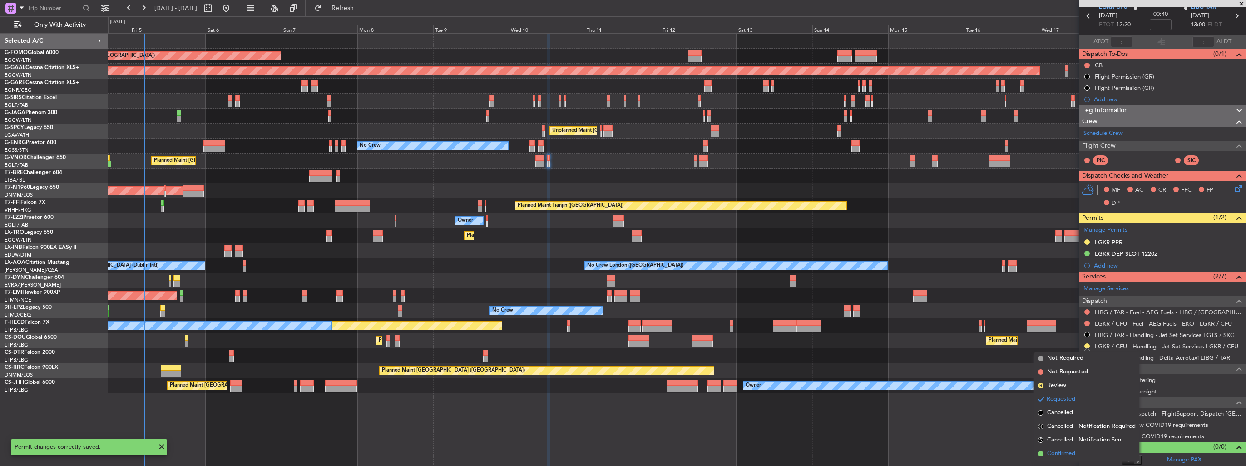
click at [1060, 453] on span "Confirmed" at bounding box center [1061, 453] width 28 height 9
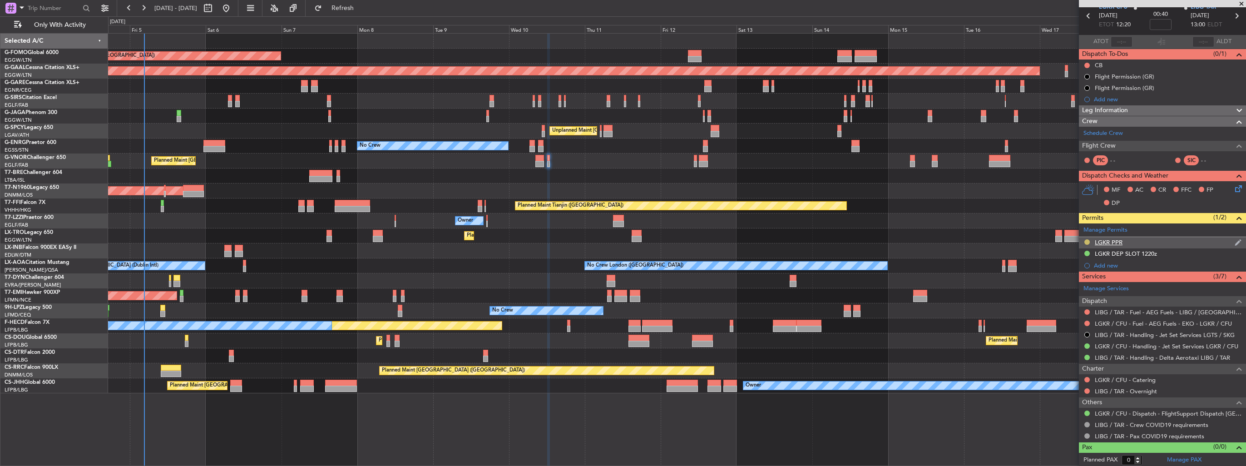
click at [1088, 240] on button at bounding box center [1086, 241] width 5 height 5
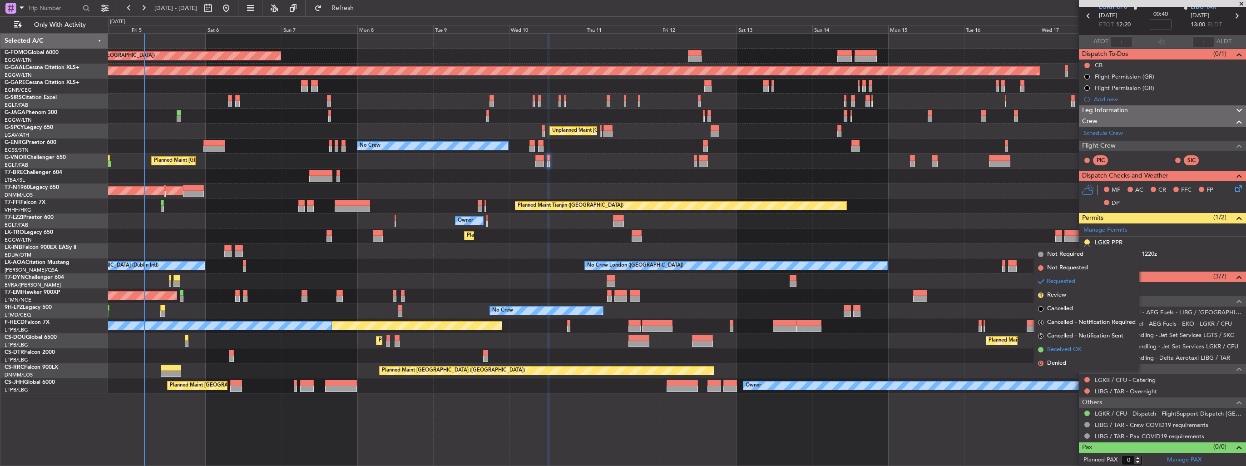
click at [1068, 348] on span "Received OK" at bounding box center [1064, 349] width 35 height 9
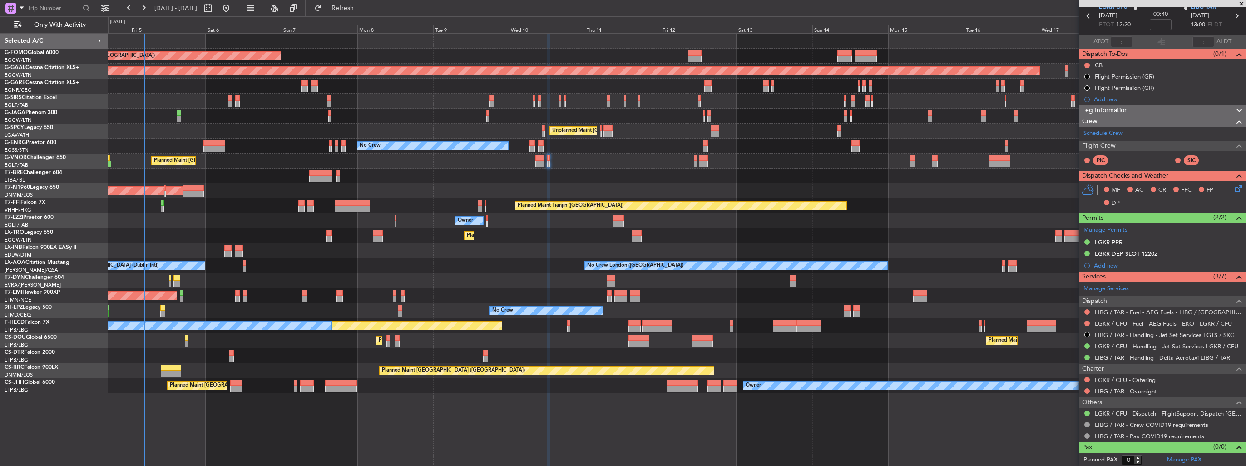
click at [0, 0] on img at bounding box center [0, 0] width 0 height 0
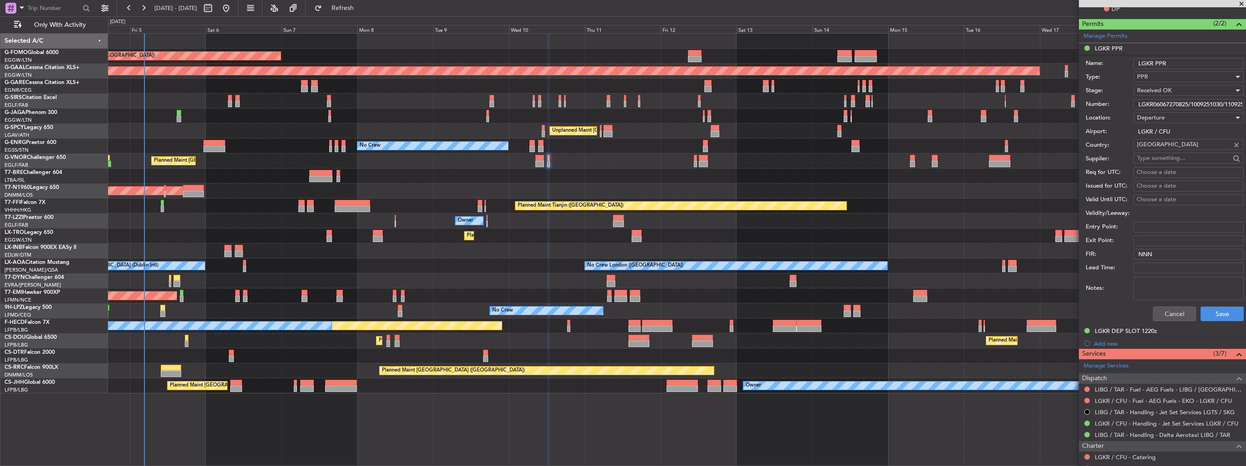
scroll to position [267, 0]
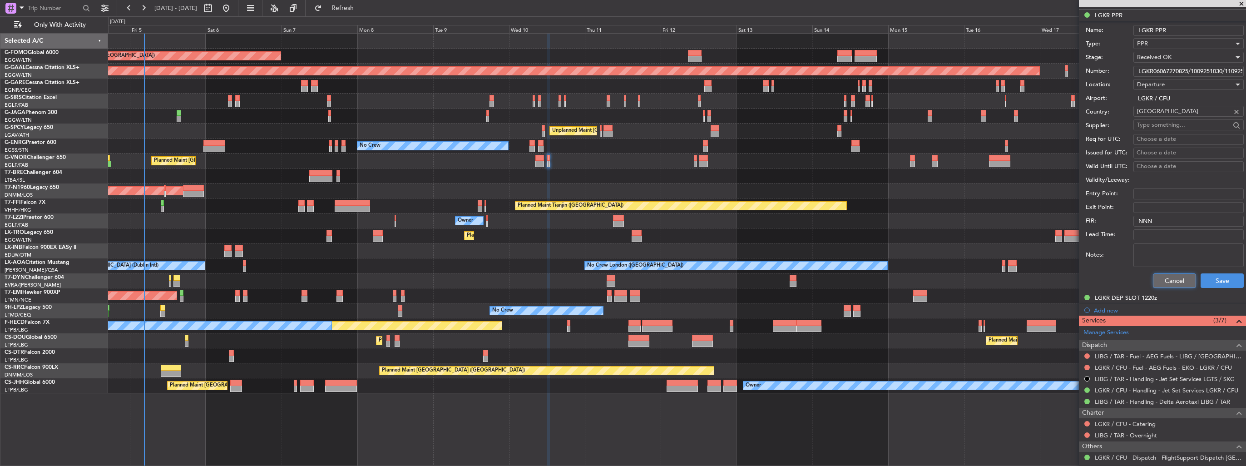
click at [1179, 277] on button "Cancel" at bounding box center [1174, 280] width 43 height 15
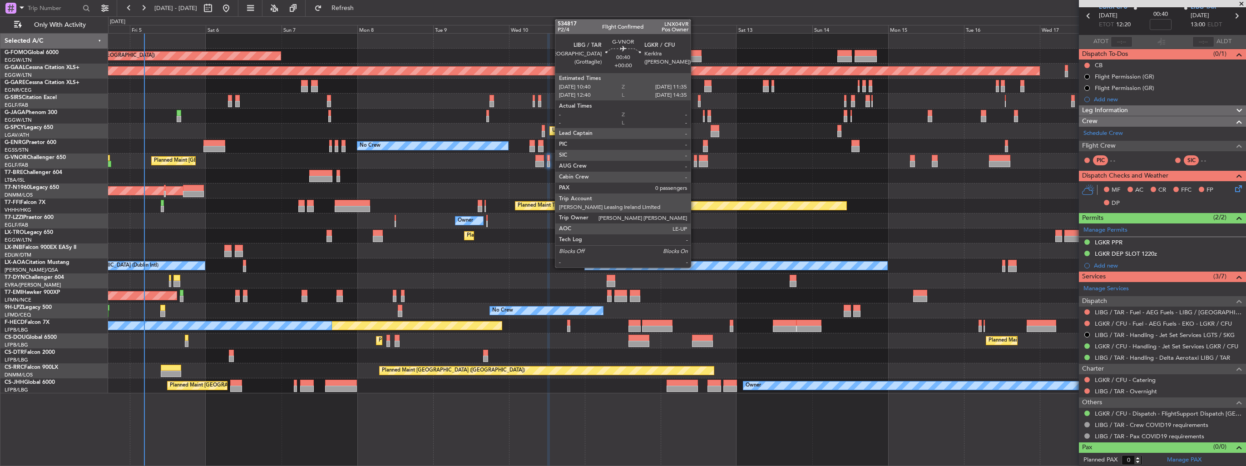
click at [696, 164] on div at bounding box center [695, 164] width 3 height 6
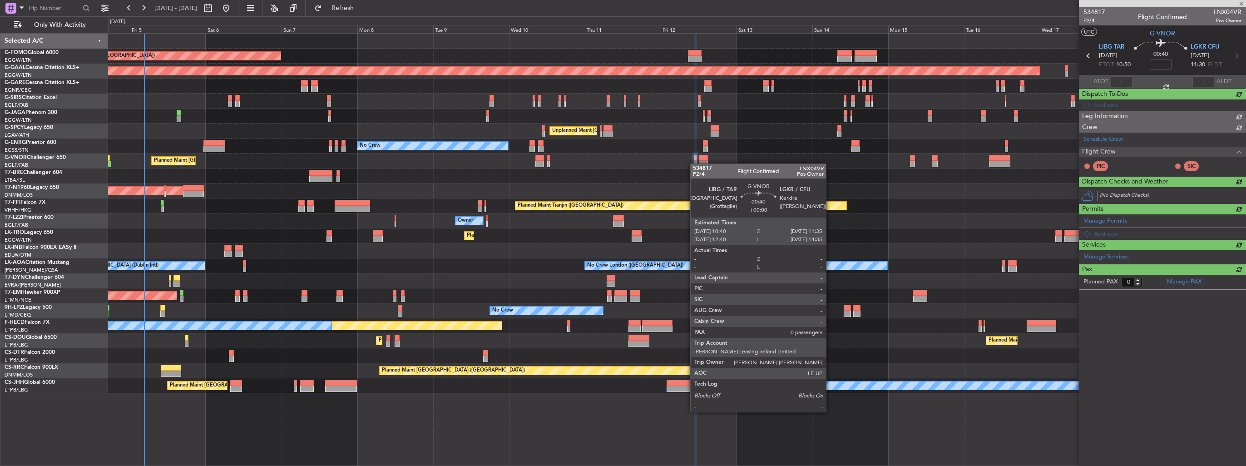
scroll to position [0, 0]
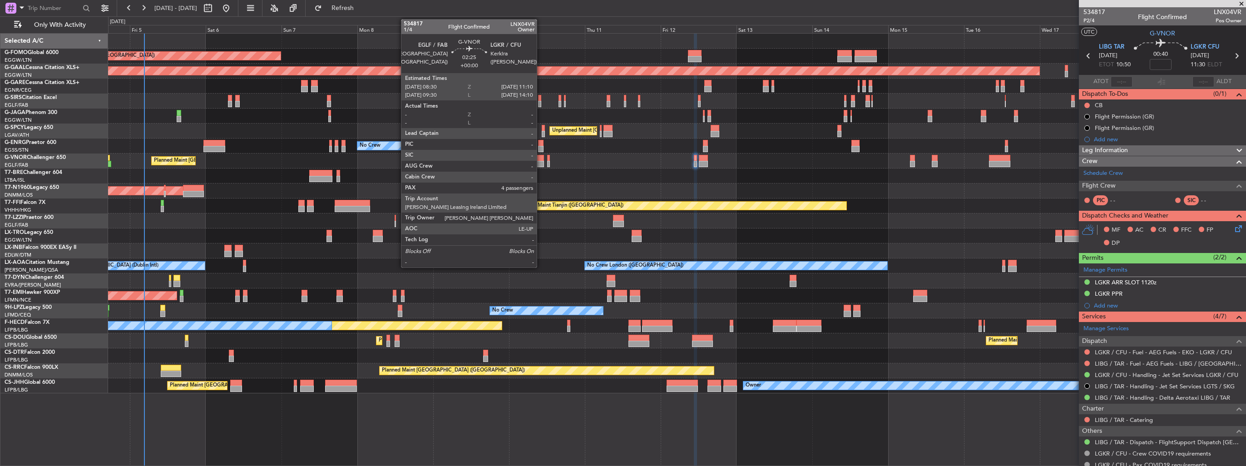
click at [541, 161] on div at bounding box center [539, 164] width 9 height 6
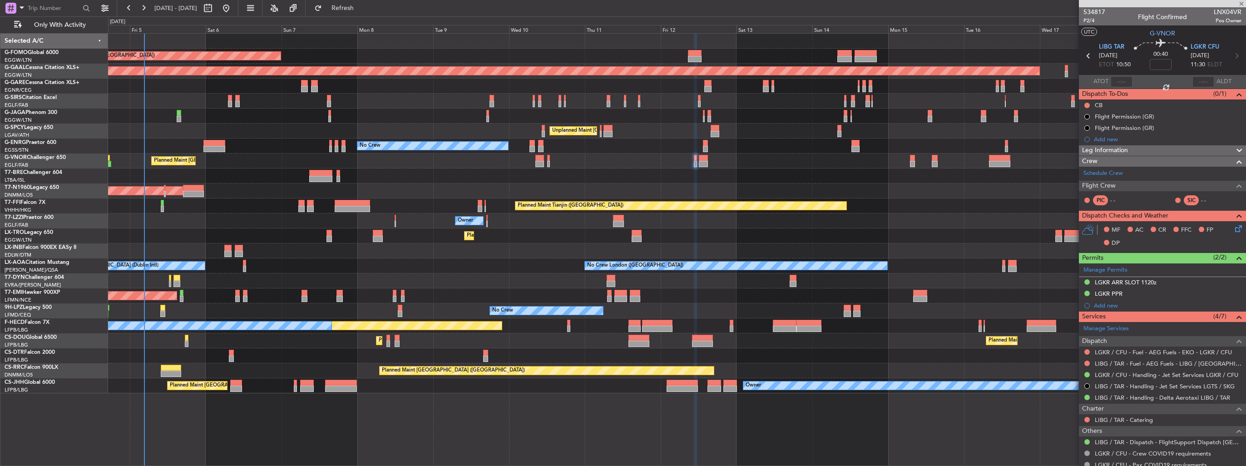
type input "4"
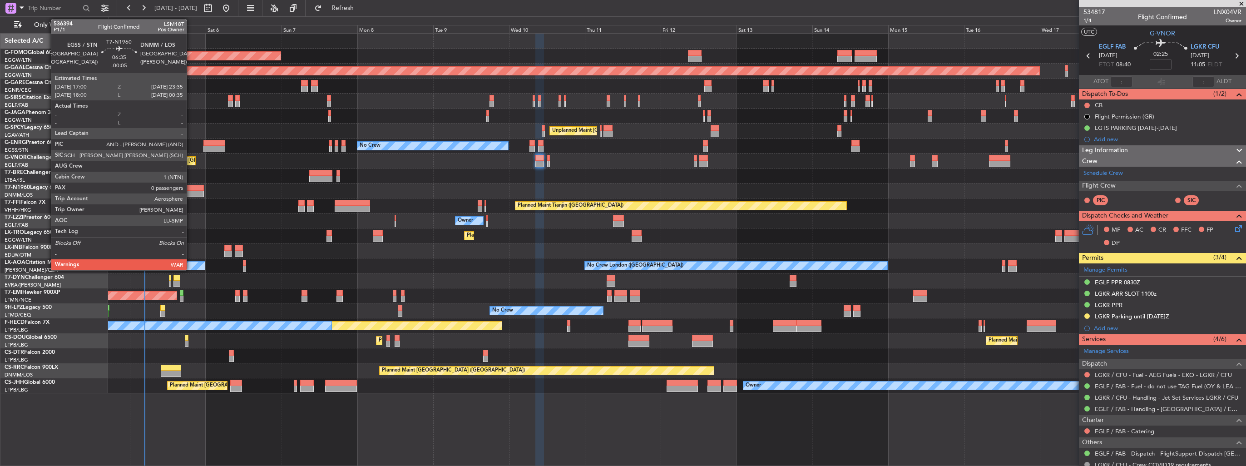
click at [191, 193] on div at bounding box center [193, 194] width 21 height 6
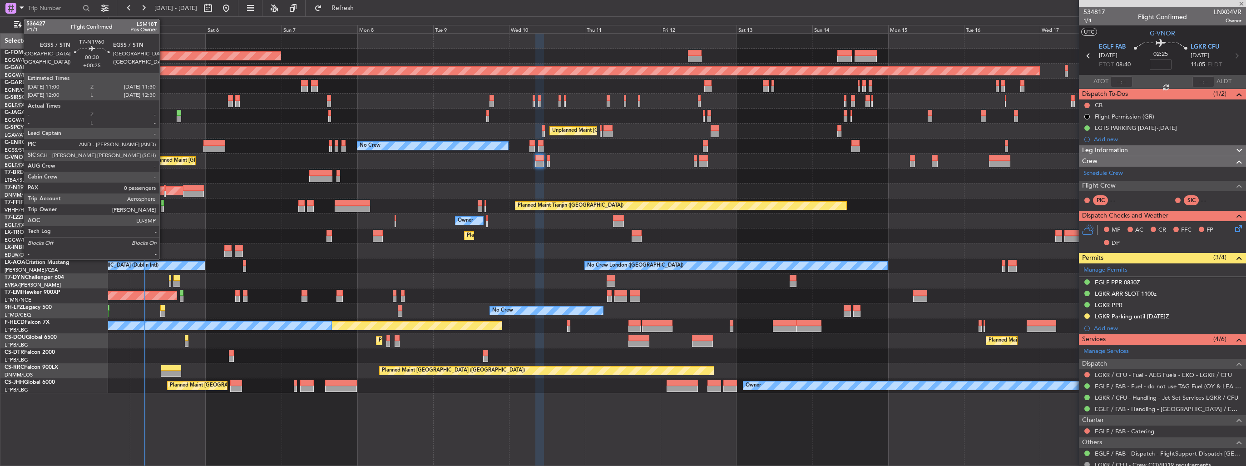
type input "-00:05"
type input "0"
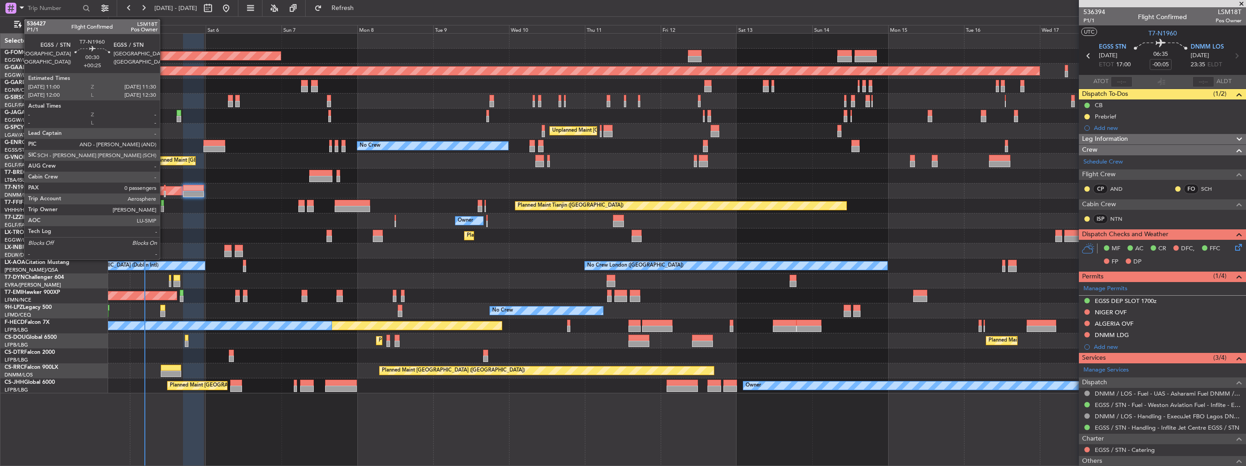
click at [164, 191] on div at bounding box center [165, 194] width 2 height 6
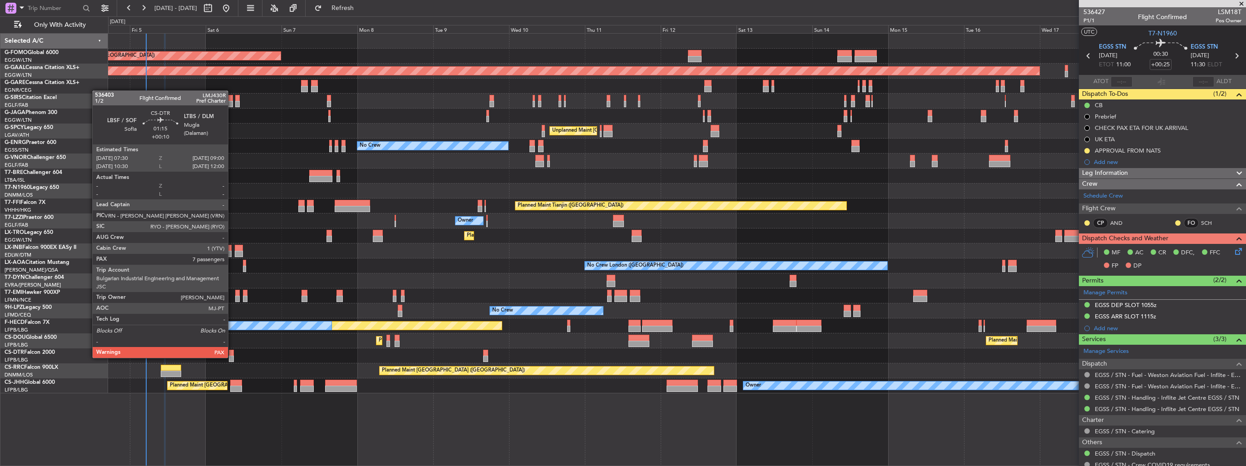
click at [232, 357] on div at bounding box center [231, 359] width 5 height 6
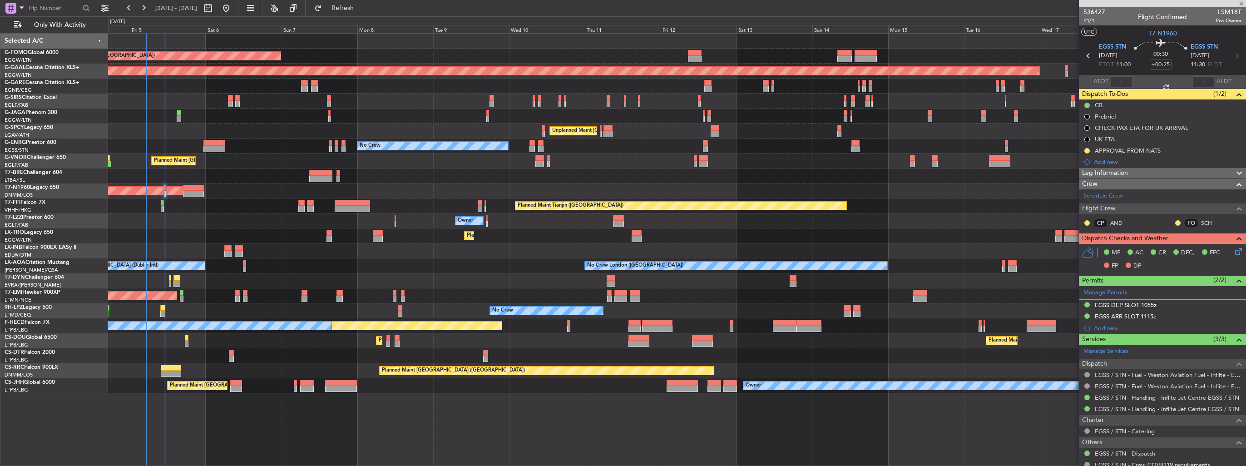
type input "+00:10"
type input "7"
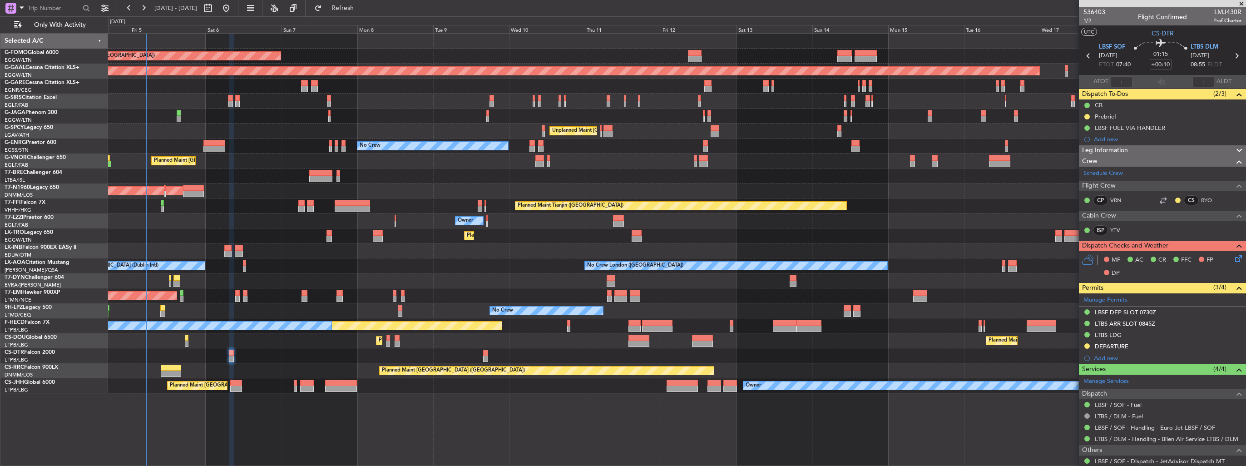
click at [1087, 20] on span "1/2" at bounding box center [1095, 21] width 22 height 8
click at [1233, 256] on icon at bounding box center [1236, 256] width 7 height 7
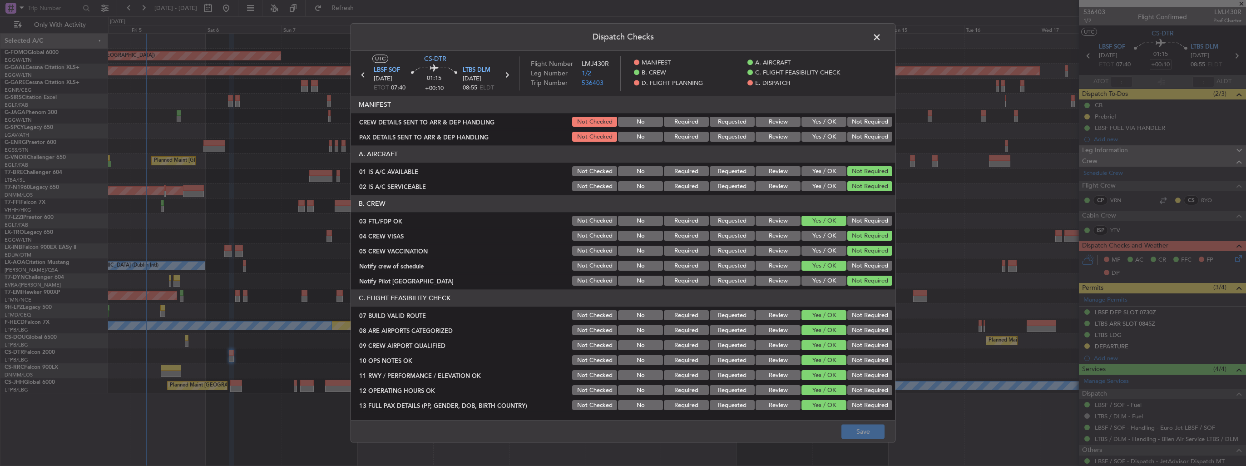
click at [820, 126] on button "Yes / OK" at bounding box center [824, 122] width 45 height 10
click at [815, 136] on button "Yes / OK" at bounding box center [824, 137] width 45 height 10
click at [874, 434] on button "Save" at bounding box center [862, 432] width 43 height 15
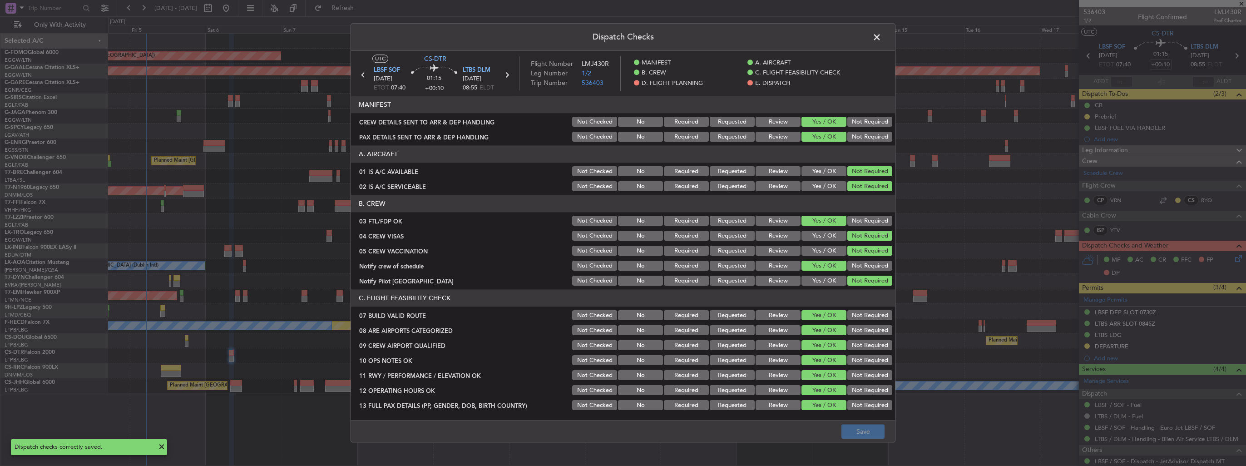
click at [881, 36] on span at bounding box center [881, 39] width 0 height 18
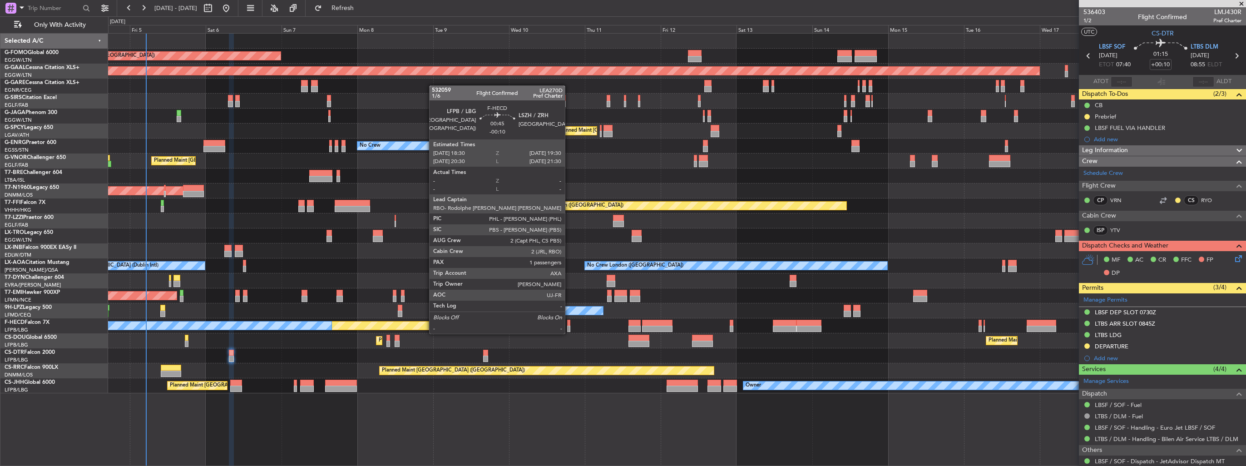
click at [569, 325] on div at bounding box center [568, 323] width 3 height 6
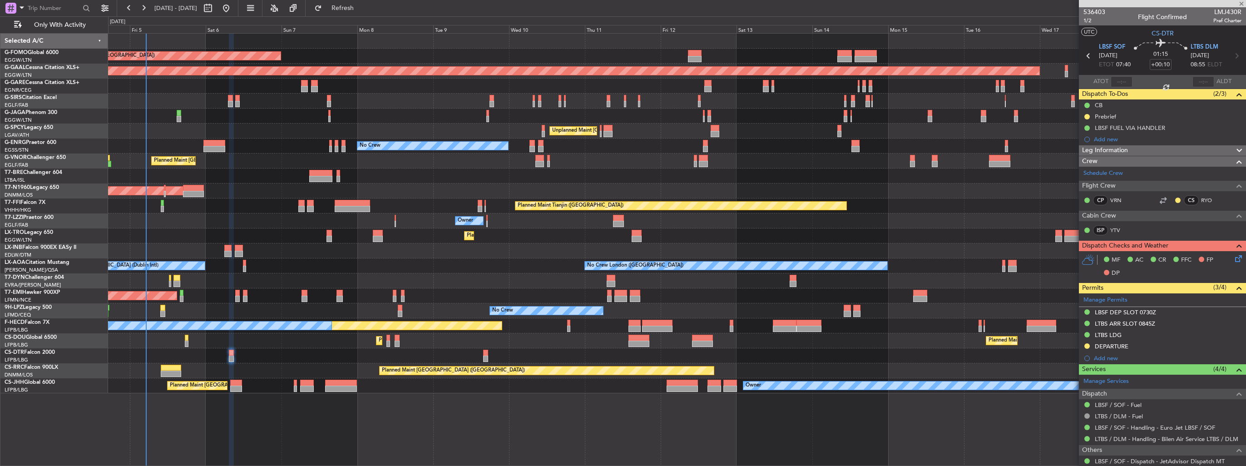
type input "-00:10"
type input "1"
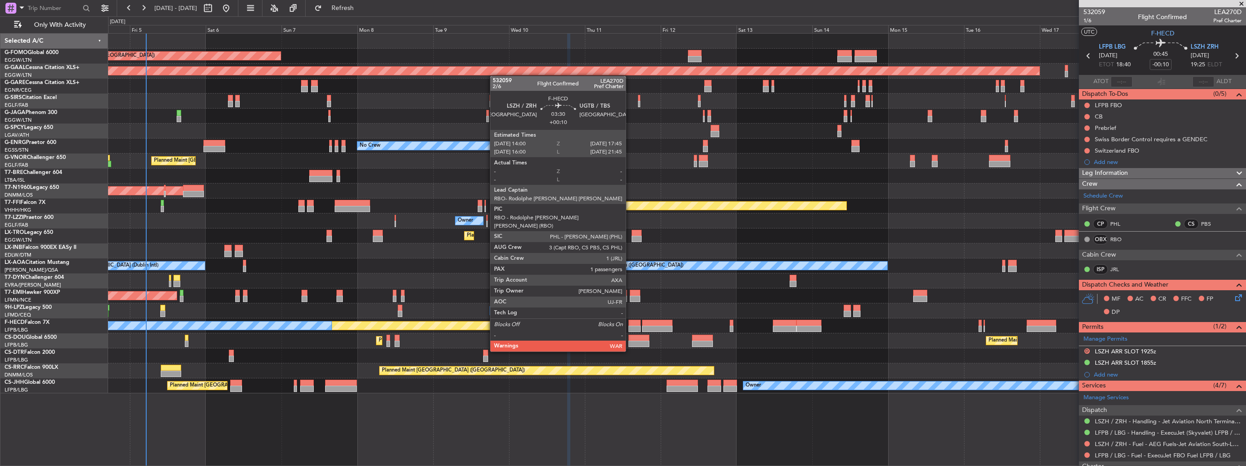
click at [630, 326] on div at bounding box center [634, 329] width 12 height 6
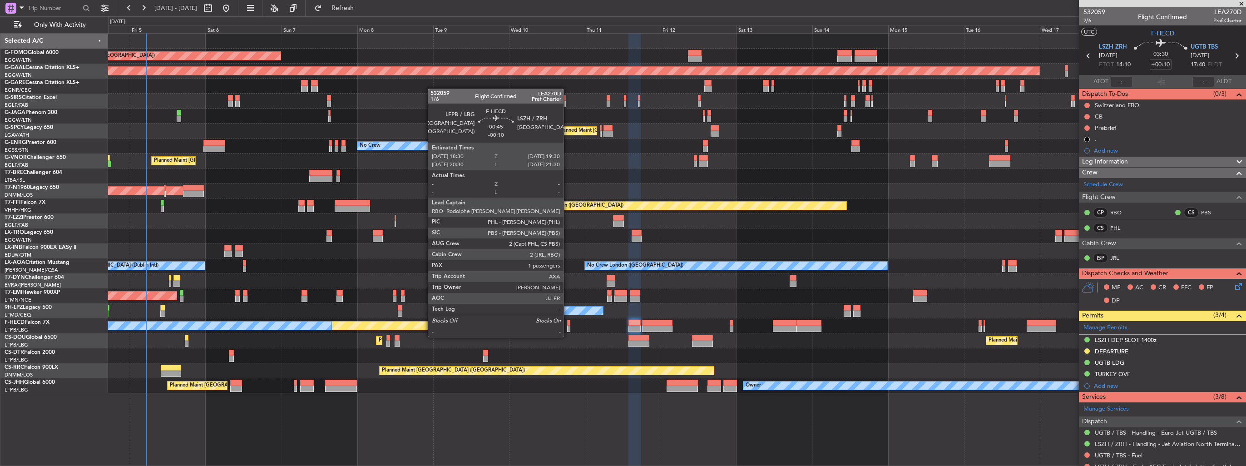
click at [568, 328] on div at bounding box center [568, 329] width 3 height 6
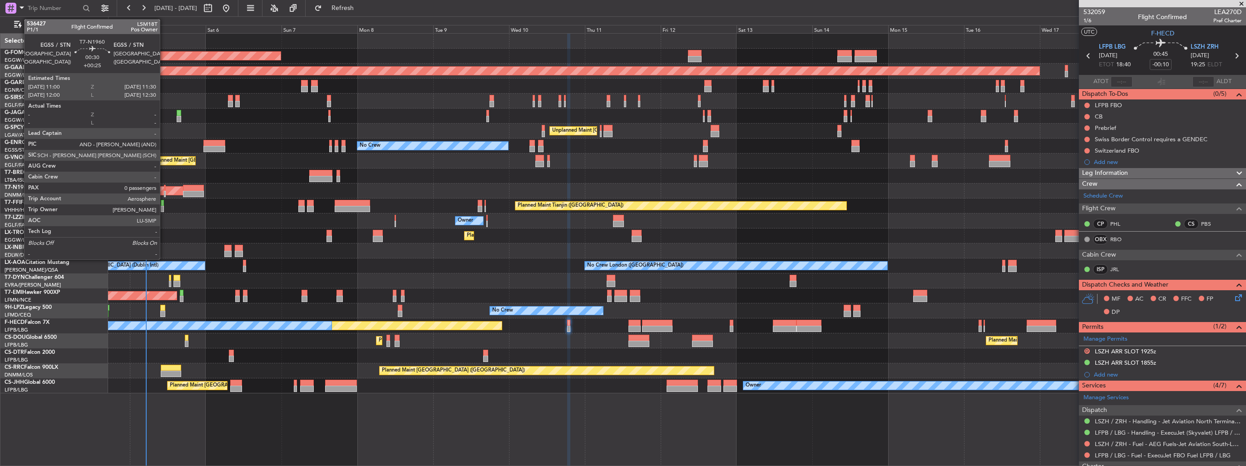
click at [164, 193] on div at bounding box center [165, 194] width 2 height 6
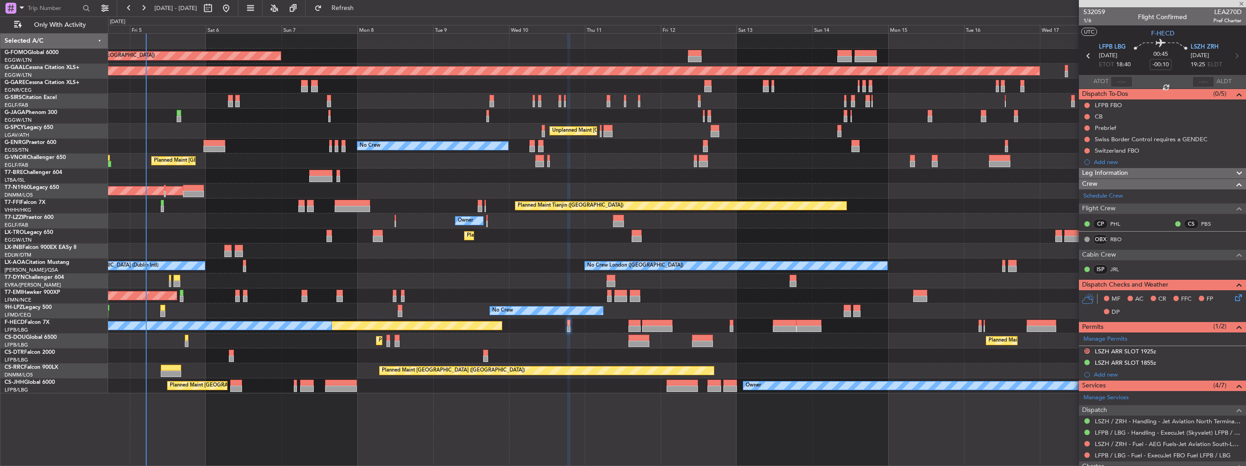
type input "+00:25"
type input "0"
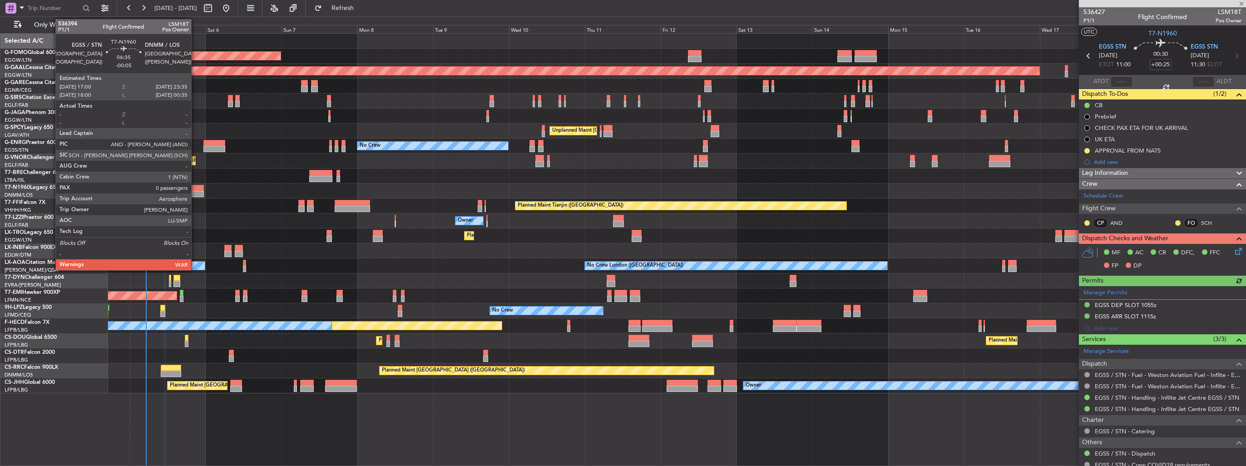
click at [195, 194] on div at bounding box center [193, 194] width 21 height 6
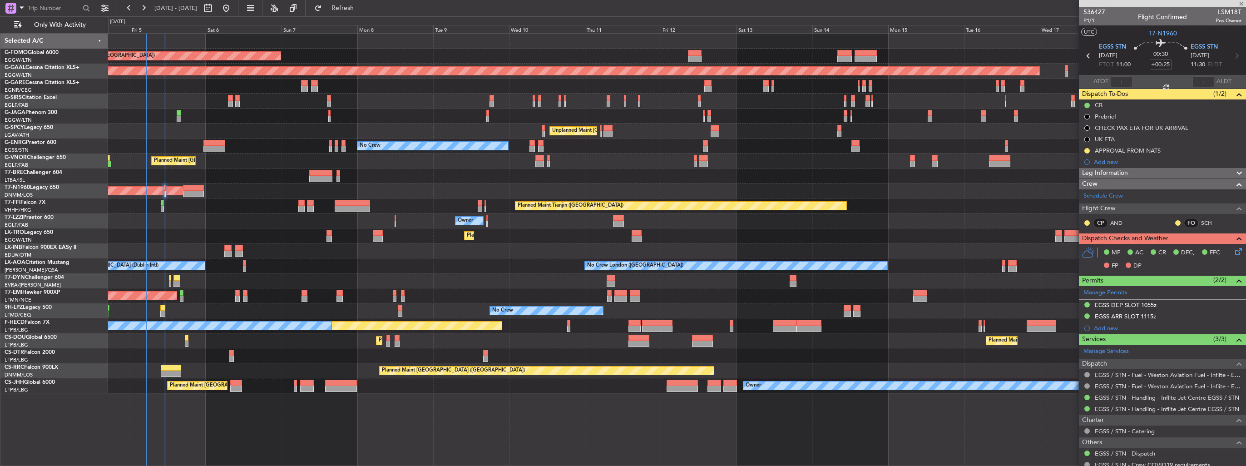
type input "-00:05"
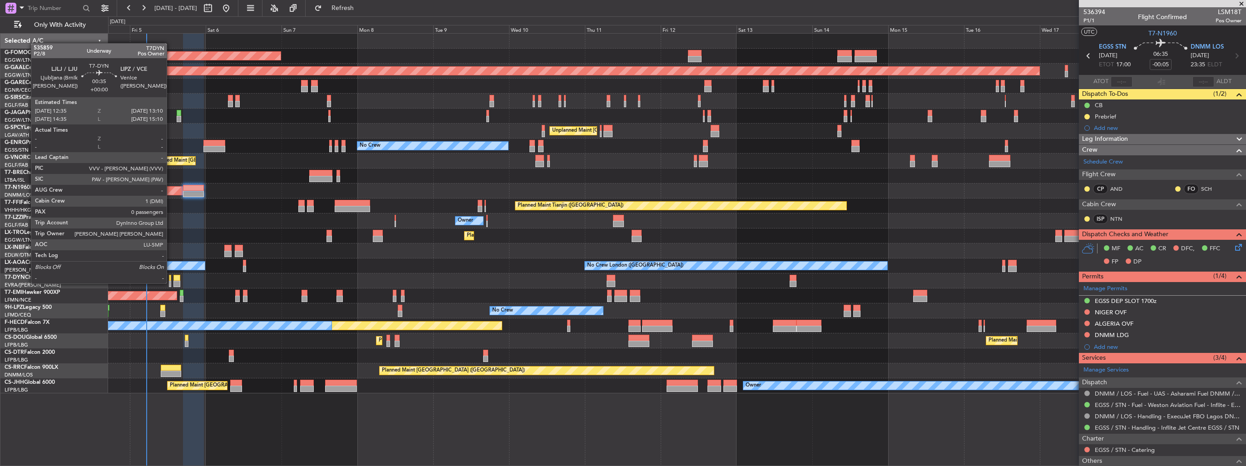
click at [171, 282] on div at bounding box center [170, 284] width 2 height 6
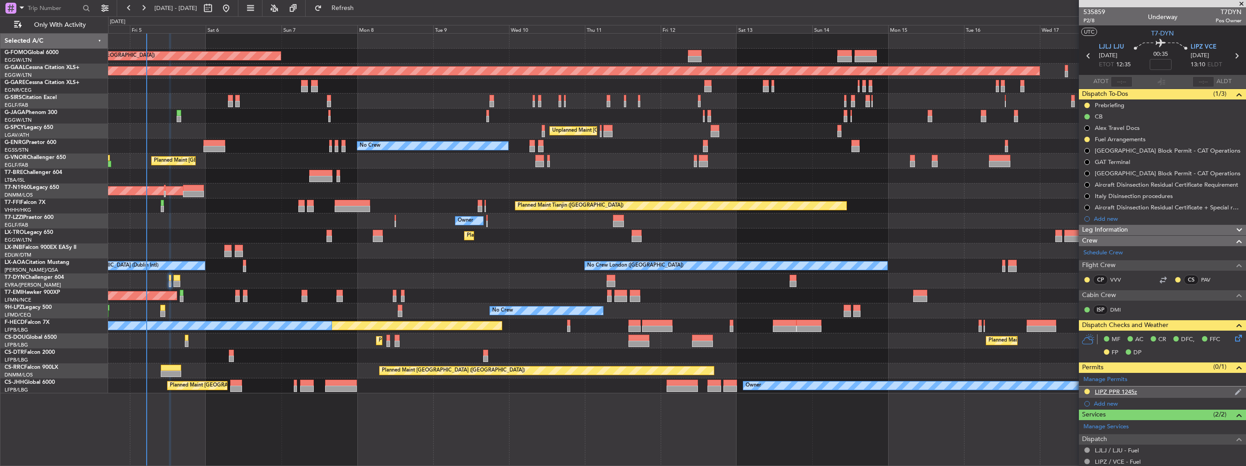
click at [1235, 391] on img at bounding box center [1238, 392] width 7 height 8
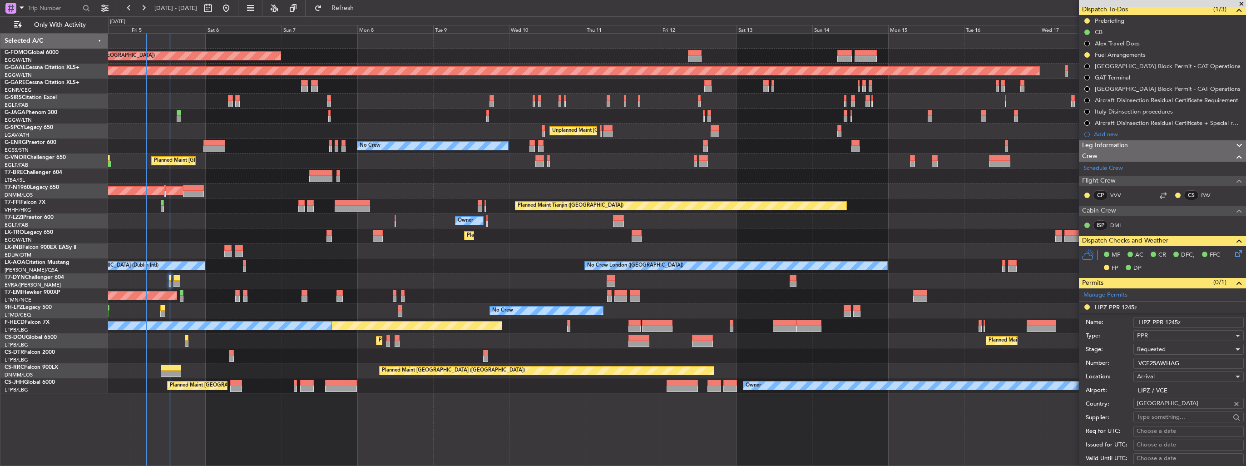
scroll to position [91, 0]
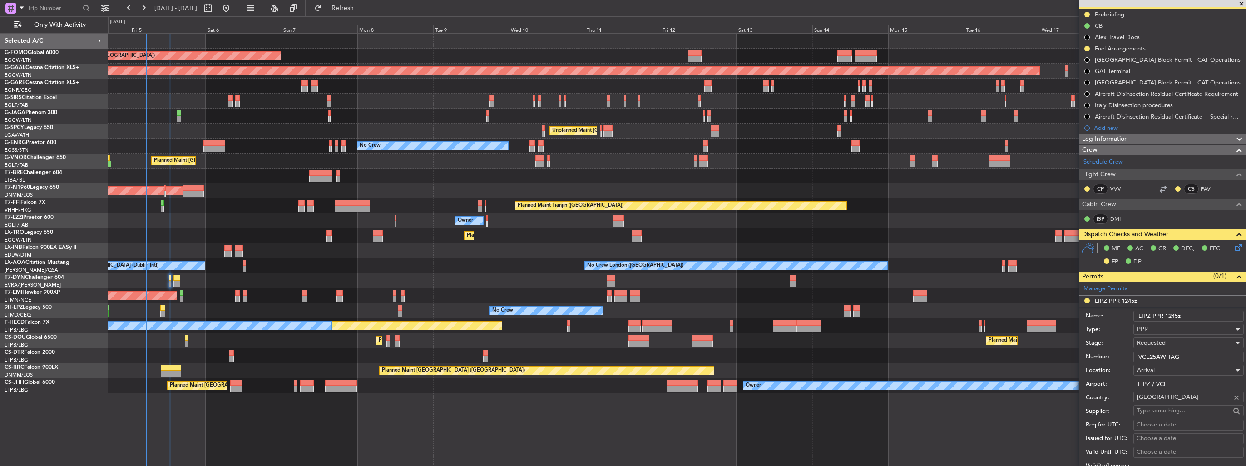
drag, startPoint x: 1191, startPoint y: 355, endPoint x: 1038, endPoint y: 366, distance: 153.4
click at [1038, 366] on fb-app "04 Sep 2025 - 19 Sep 2025 Refresh Quick Links Only With Activity Planned Maint …" at bounding box center [623, 236] width 1246 height 459
paste input "CTLSJ"
type input "VCE25CTLSJ"
click at [1181, 341] on div "Requested" at bounding box center [1185, 343] width 97 height 14
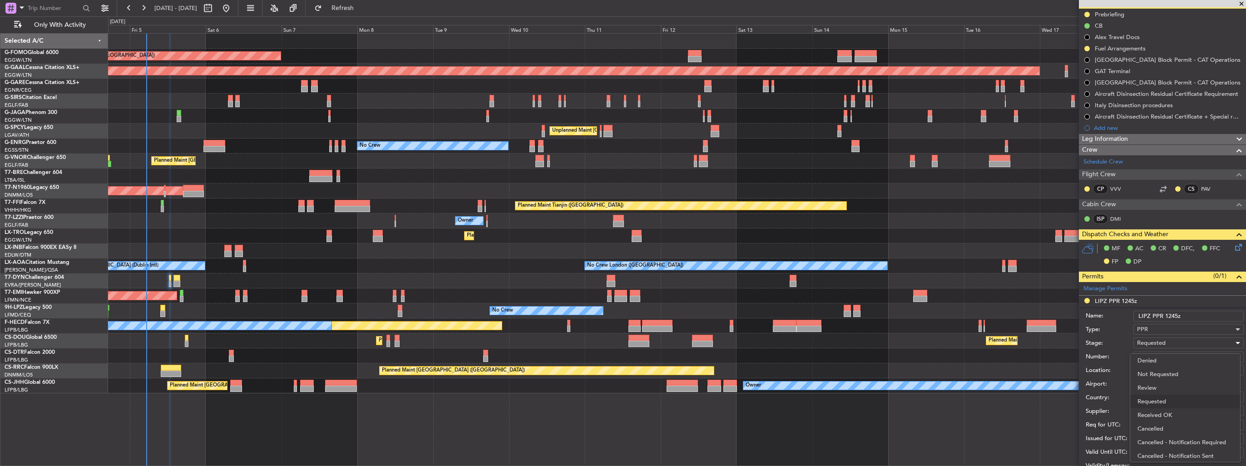
scroll to position [4, 0]
click at [1170, 409] on span "Received OK" at bounding box center [1185, 412] width 95 height 14
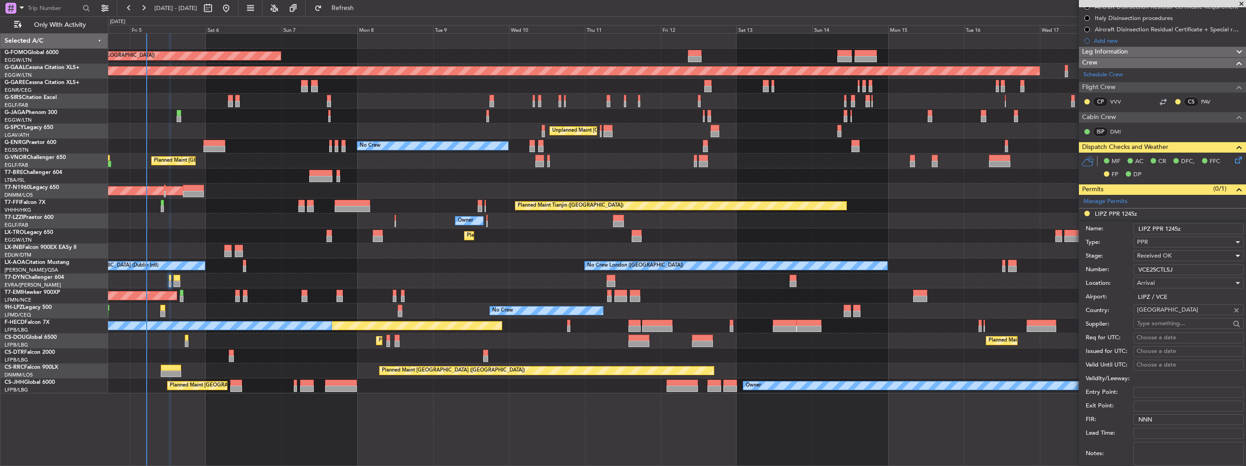
scroll to position [318, 0]
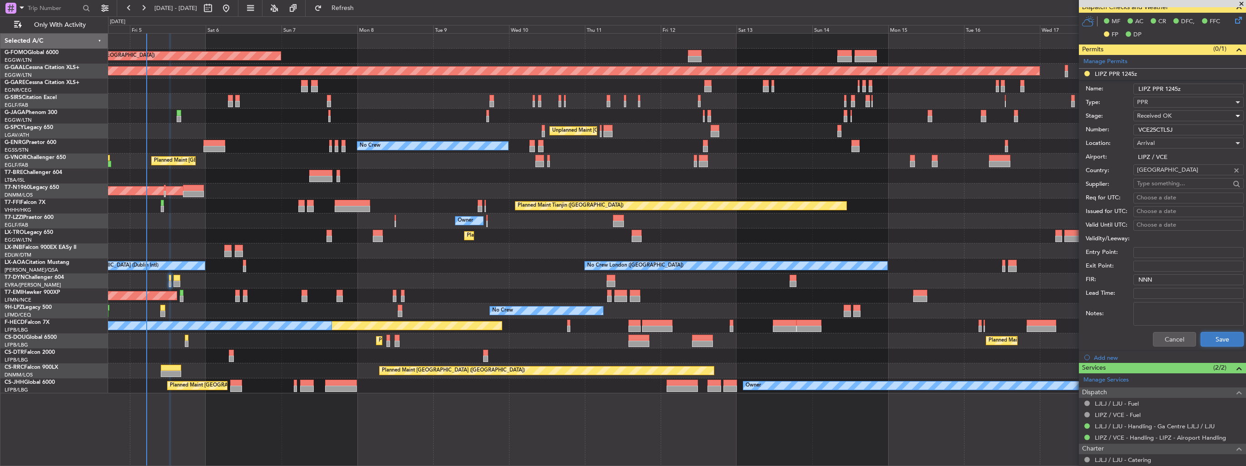
click at [1210, 339] on button "Save" at bounding box center [1222, 339] width 43 height 15
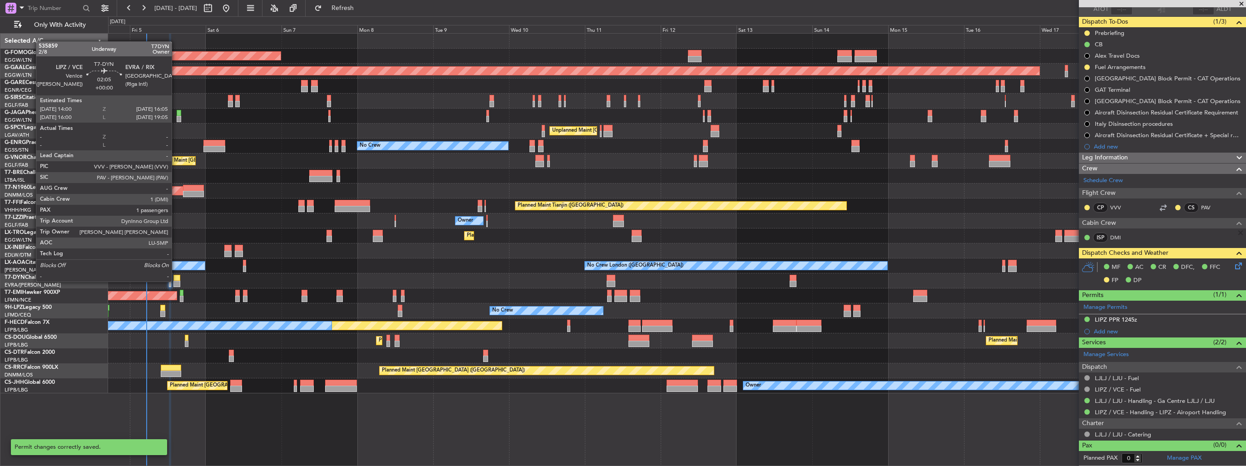
scroll to position [70, 0]
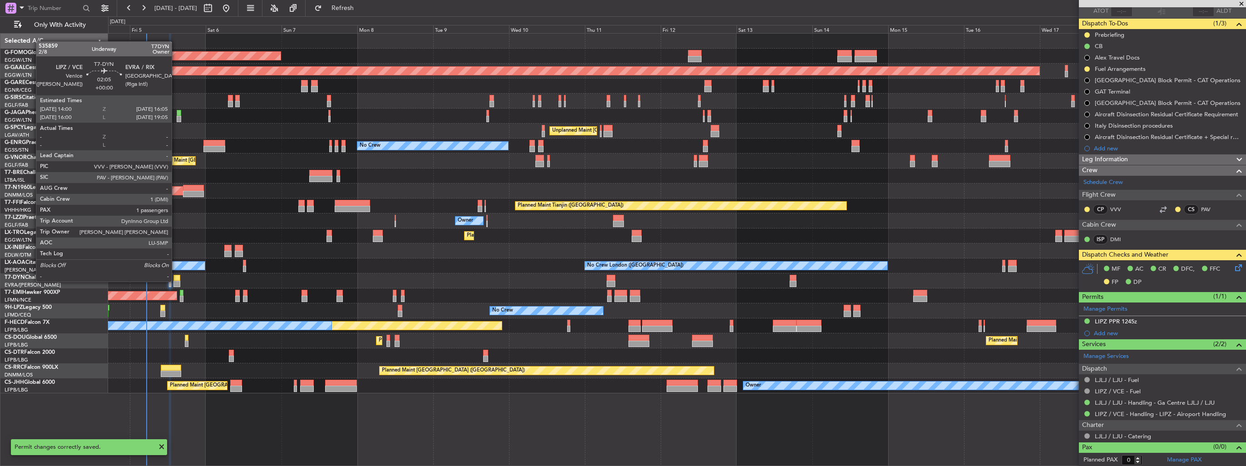
click at [176, 281] on div at bounding box center [176, 284] width 7 height 6
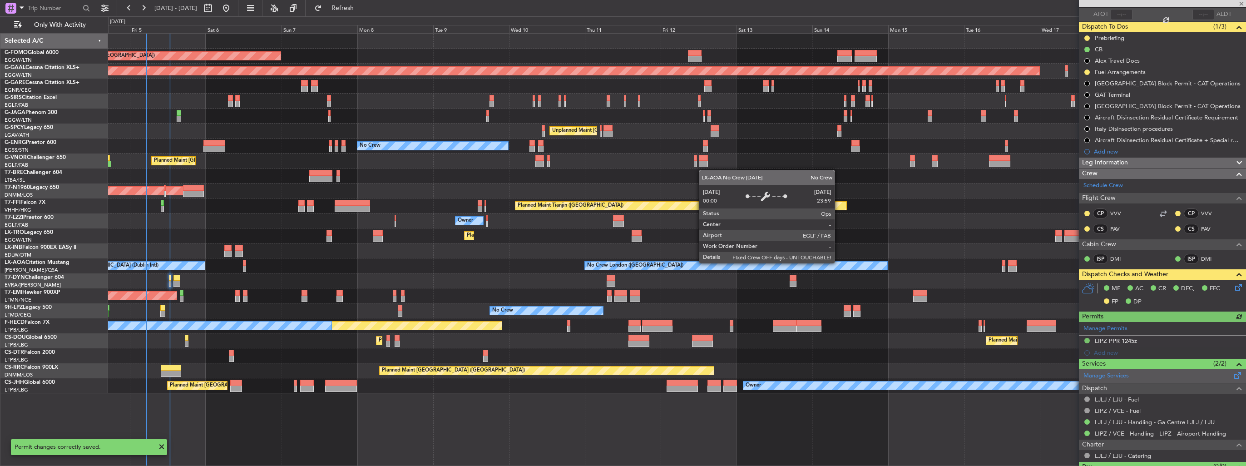
scroll to position [86, 0]
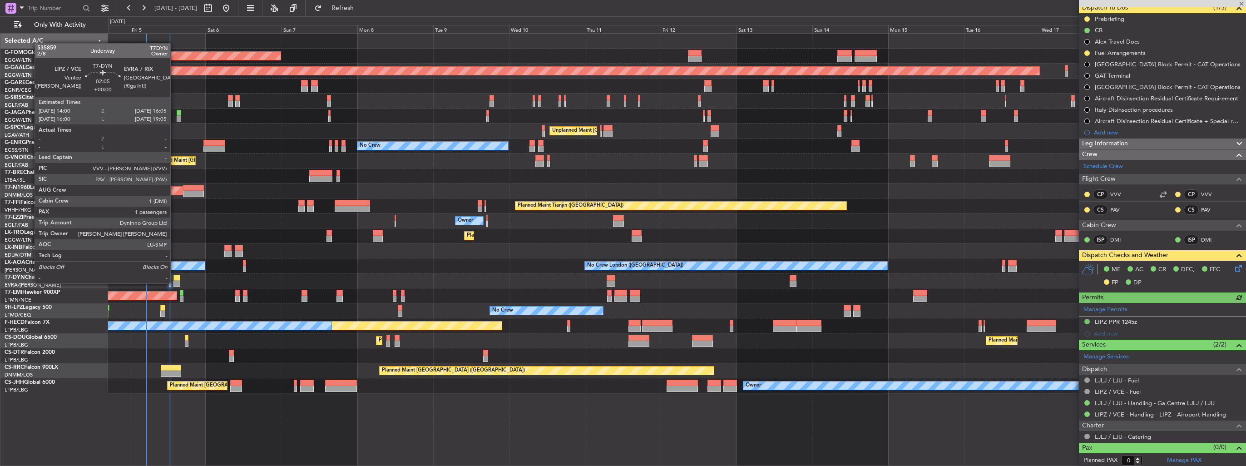
click at [174, 282] on div at bounding box center [176, 284] width 7 height 6
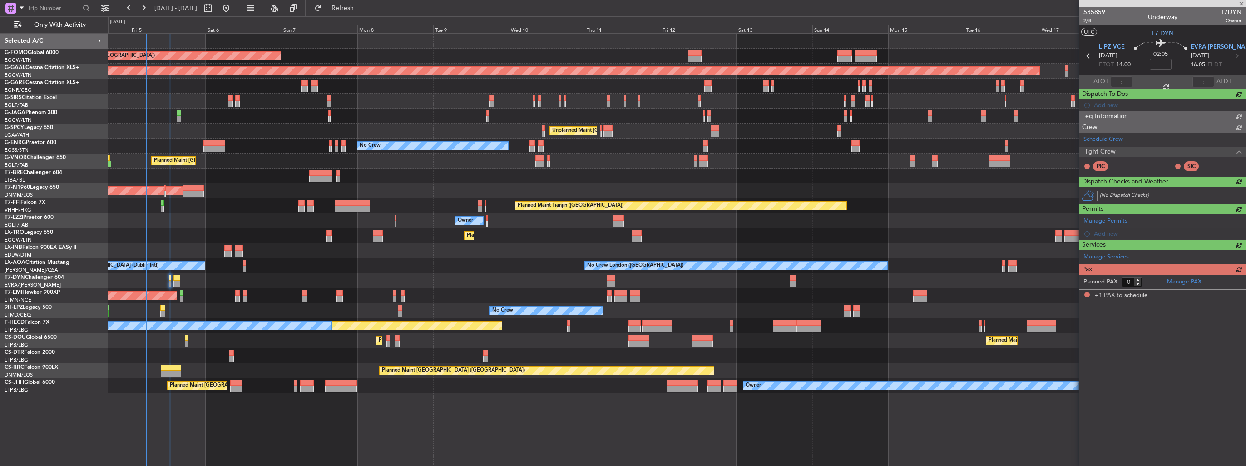
type input "1"
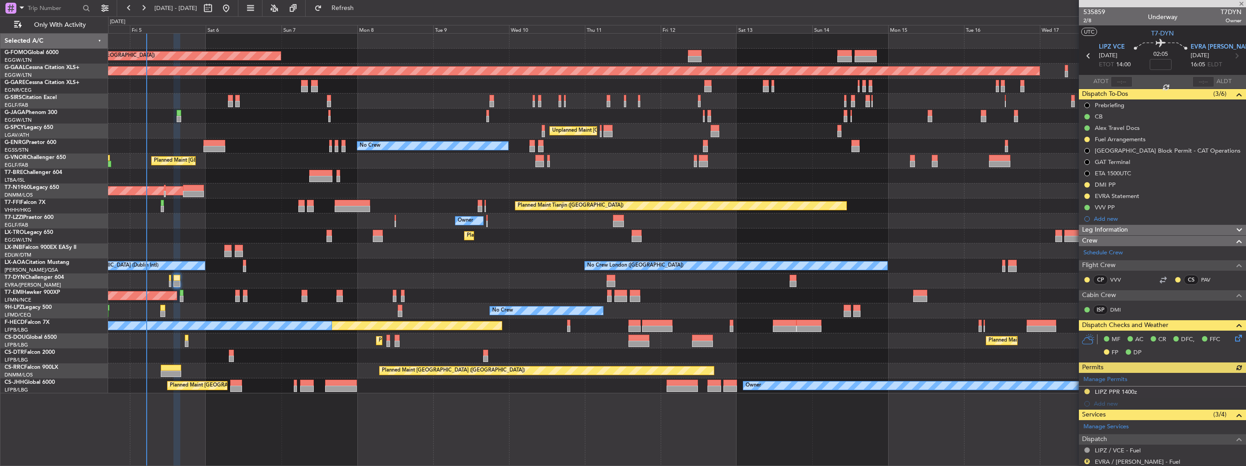
scroll to position [124, 0]
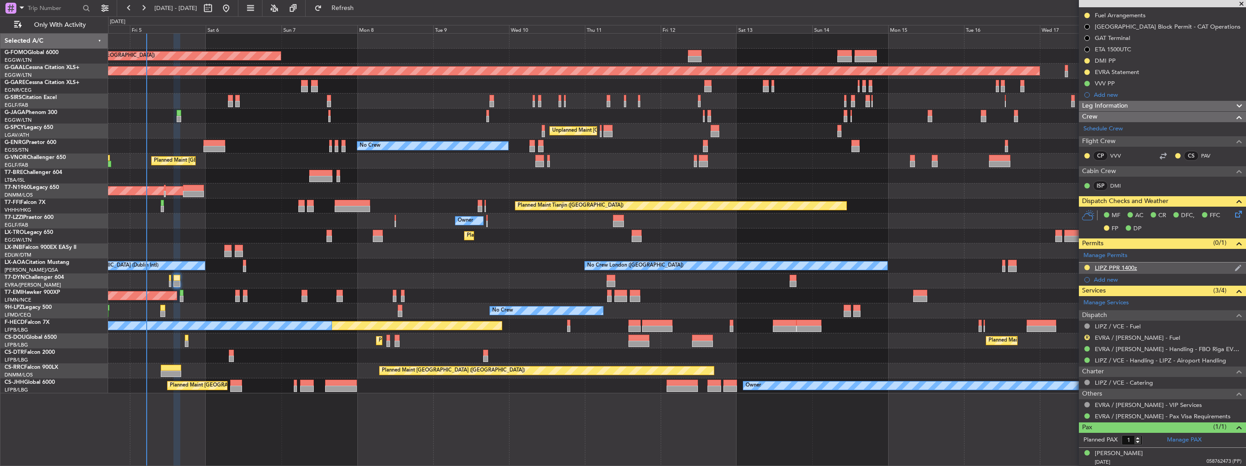
click at [1235, 268] on img at bounding box center [1238, 268] width 7 height 8
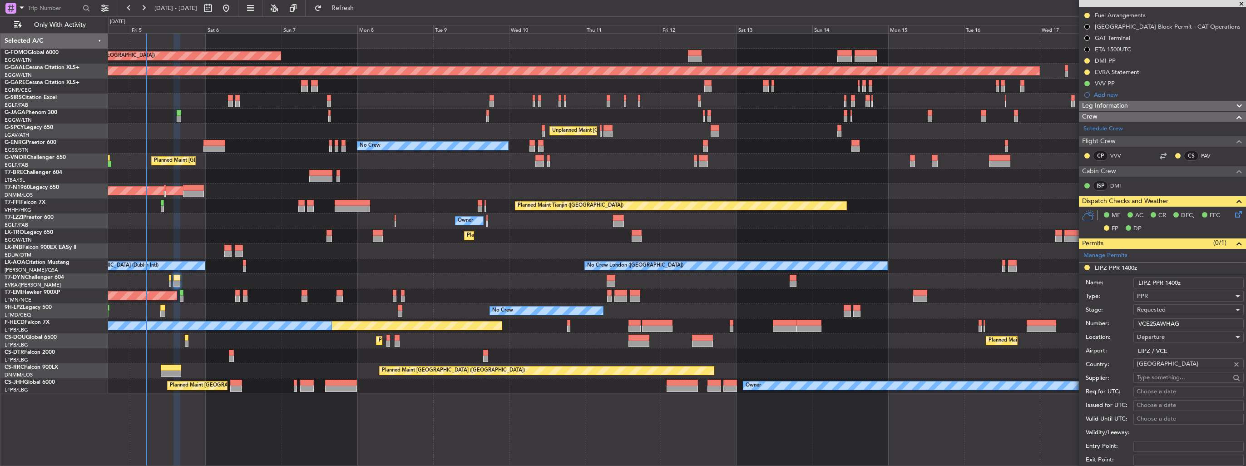
drag, startPoint x: 1193, startPoint y: 324, endPoint x: 1094, endPoint y: 324, distance: 99.0
click at [1094, 324] on div "Number: VCE25AWHAG" at bounding box center [1165, 324] width 158 height 14
paste input "CTLSJ"
type input "VCE25CTLSJ"
click at [1156, 309] on span "Requested" at bounding box center [1151, 310] width 29 height 8
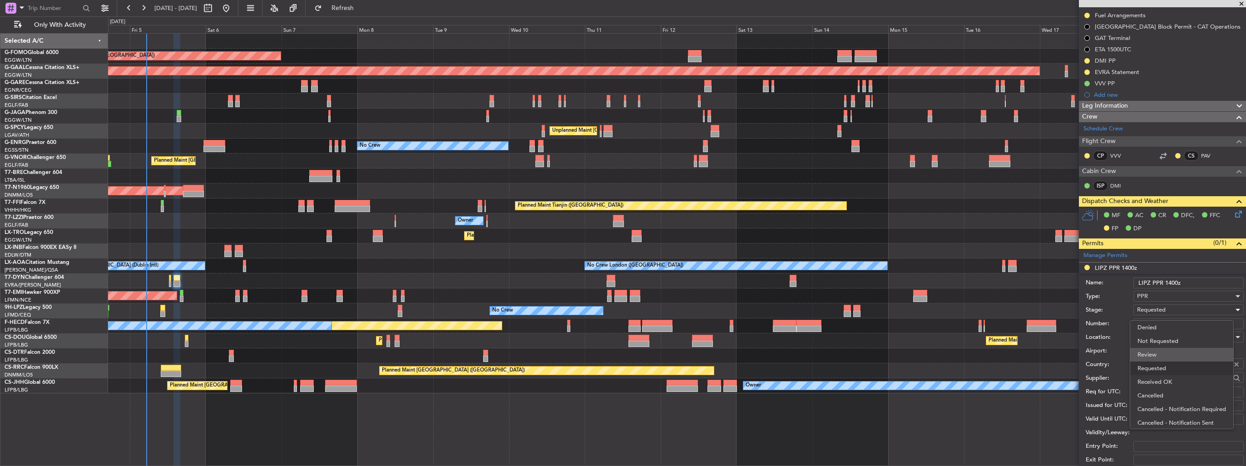
scroll to position [4, 0]
click at [1161, 374] on span "Received OK" at bounding box center [1185, 378] width 95 height 14
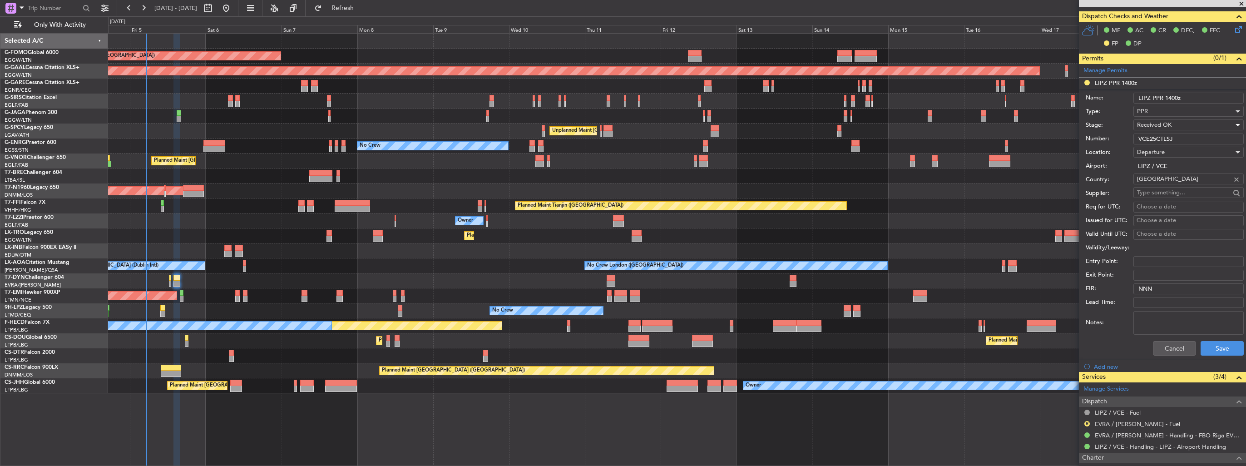
scroll to position [351, 0]
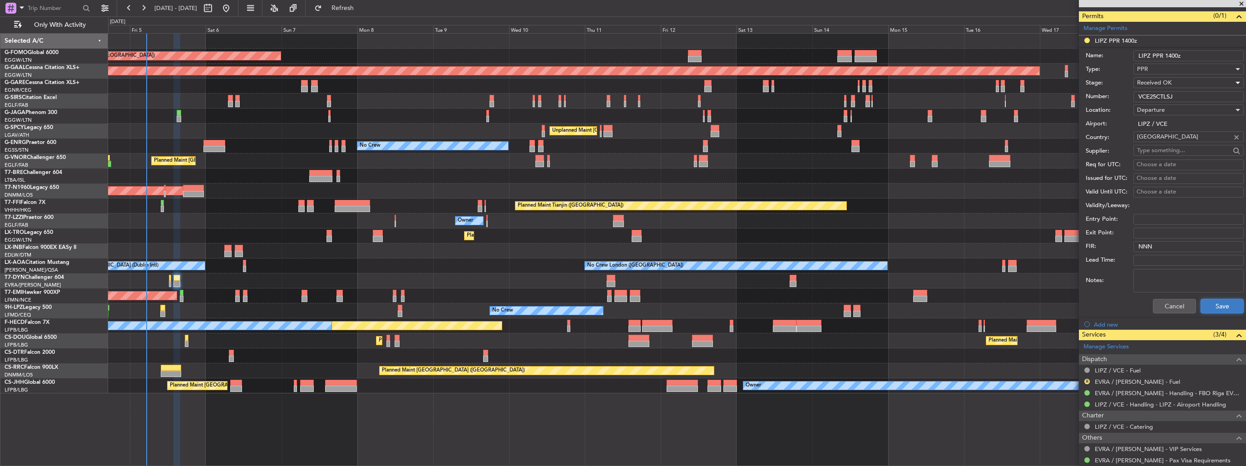
click at [1205, 307] on button "Save" at bounding box center [1222, 306] width 43 height 15
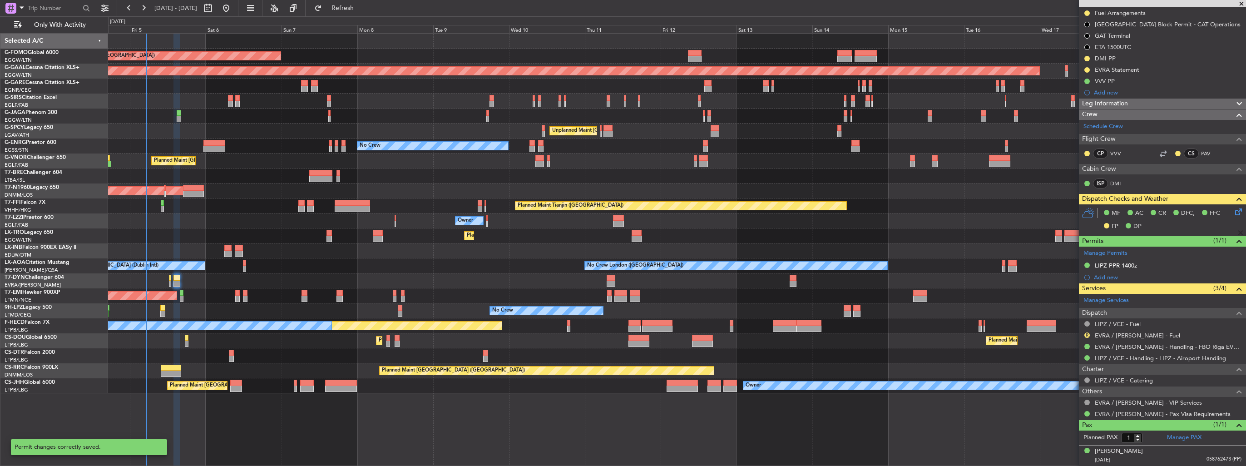
scroll to position [124, 0]
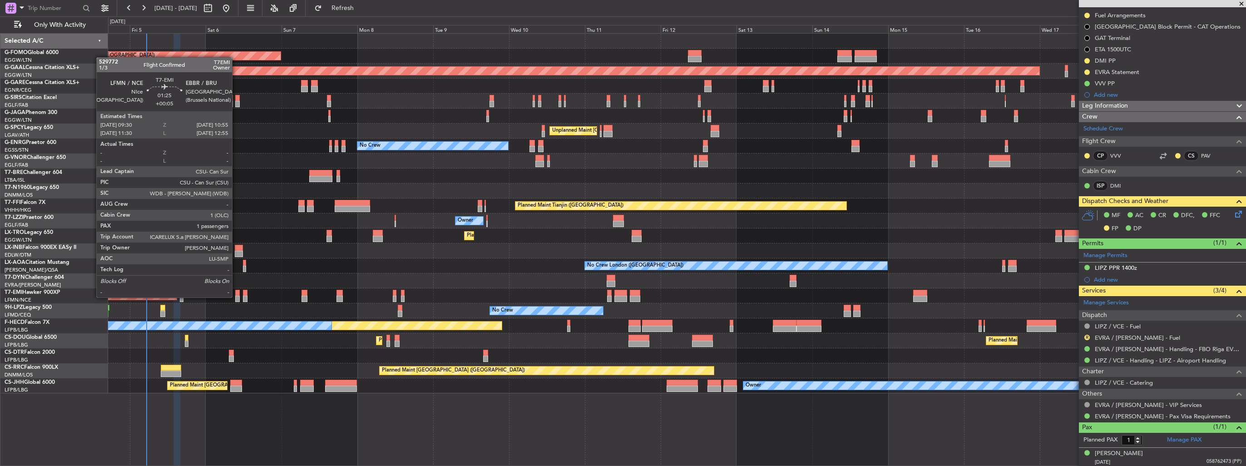
click at [236, 298] on div at bounding box center [237, 299] width 5 height 6
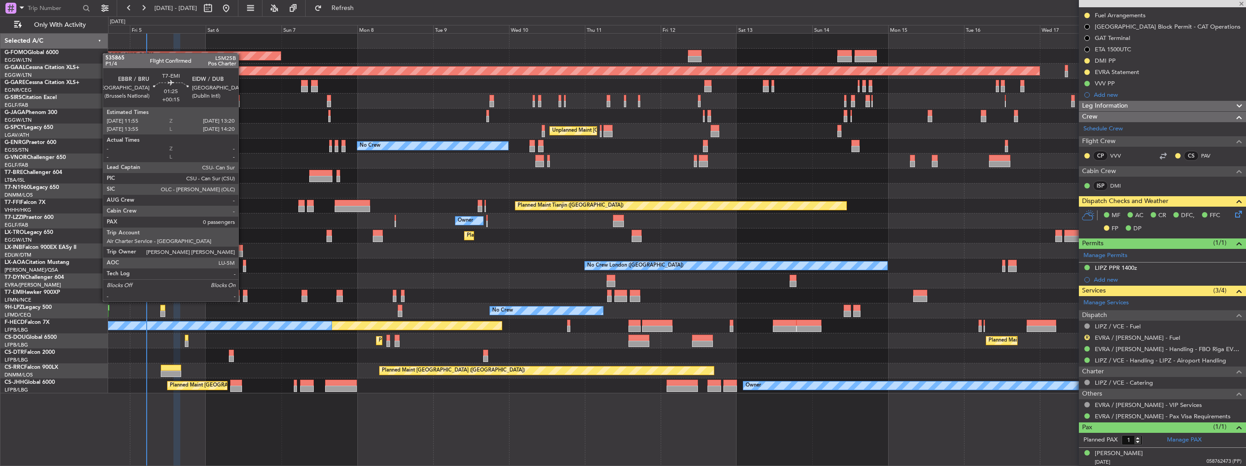
type input "+00:05"
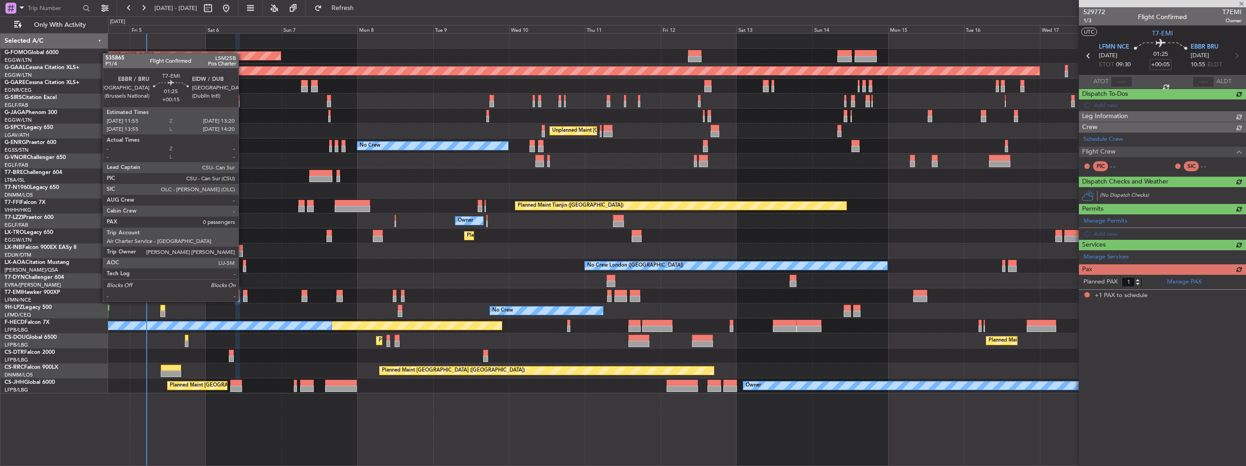
scroll to position [0, 0]
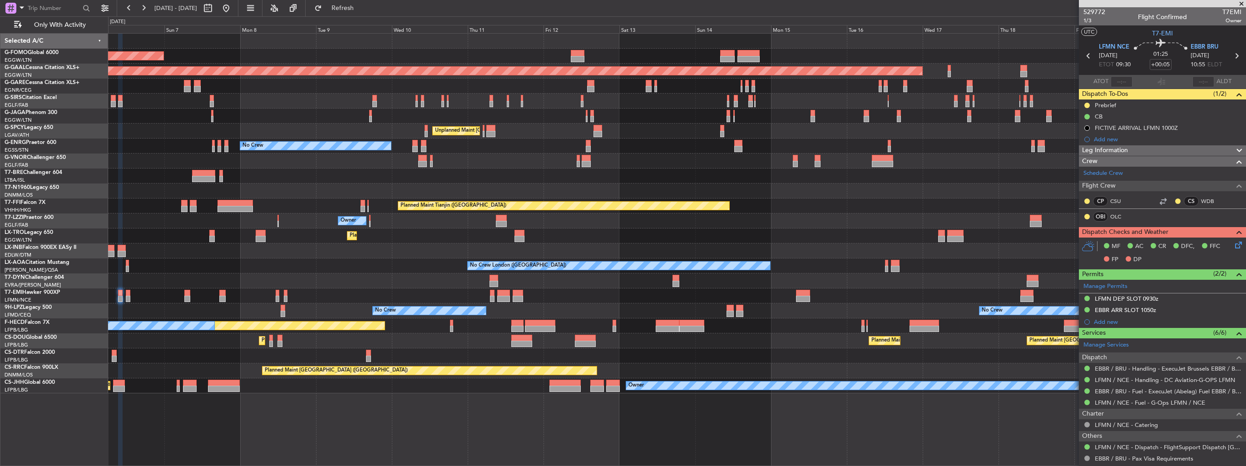
click at [732, 282] on div "AOG Maint Riga (Riga Intl)" at bounding box center [677, 280] width 1138 height 15
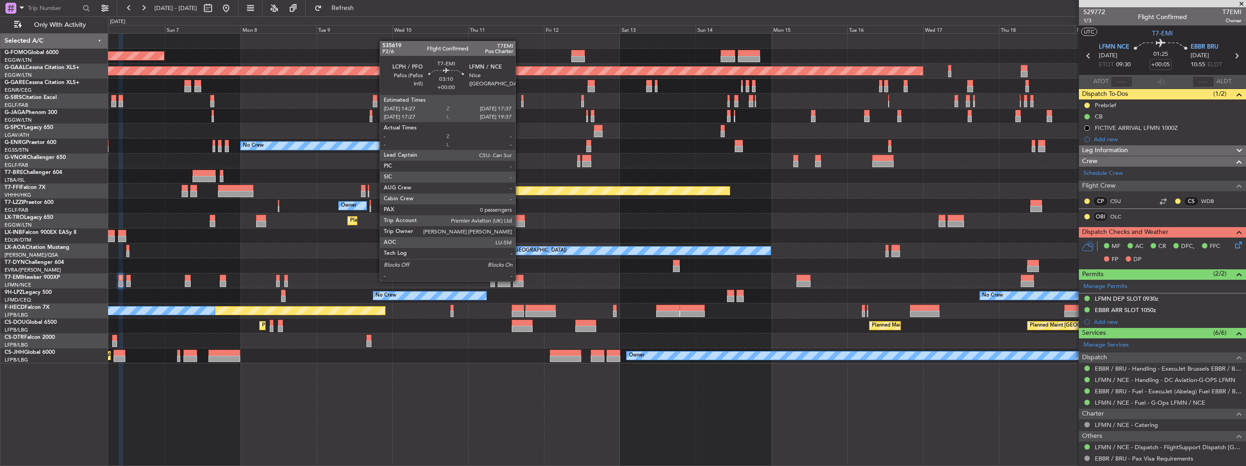
click at [520, 281] on div at bounding box center [518, 284] width 10 height 6
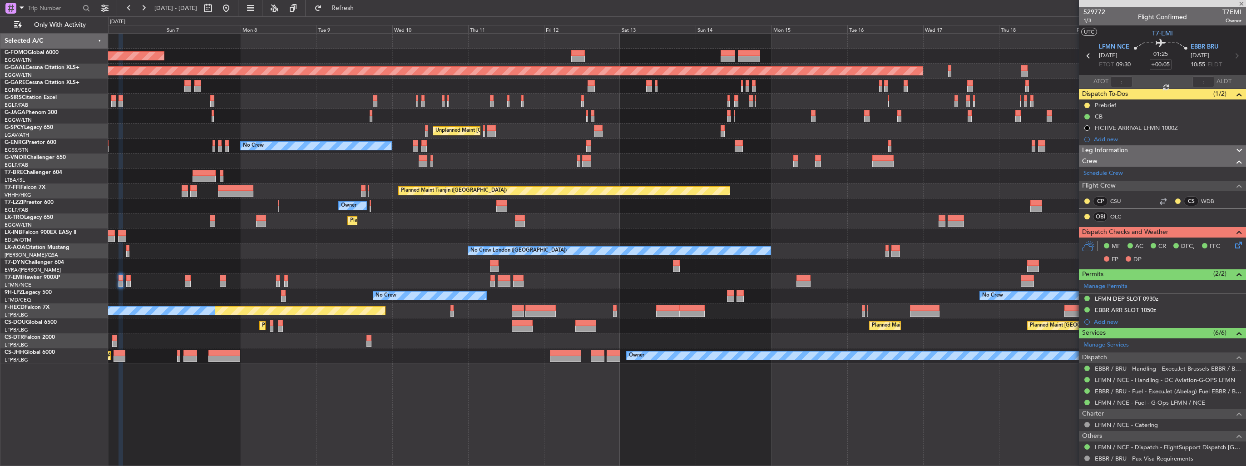
type input "0"
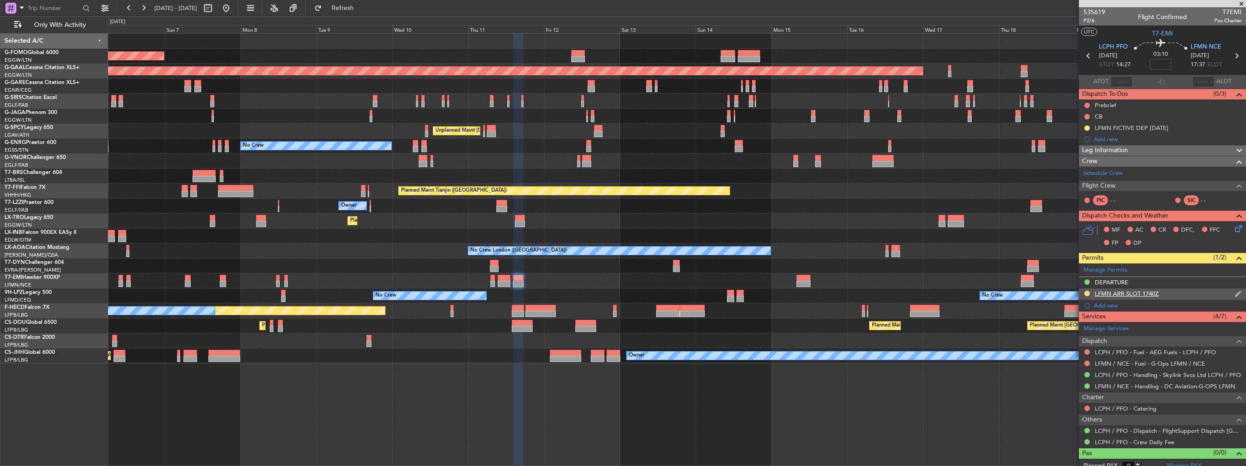
click at [1235, 293] on img at bounding box center [1238, 294] width 7 height 8
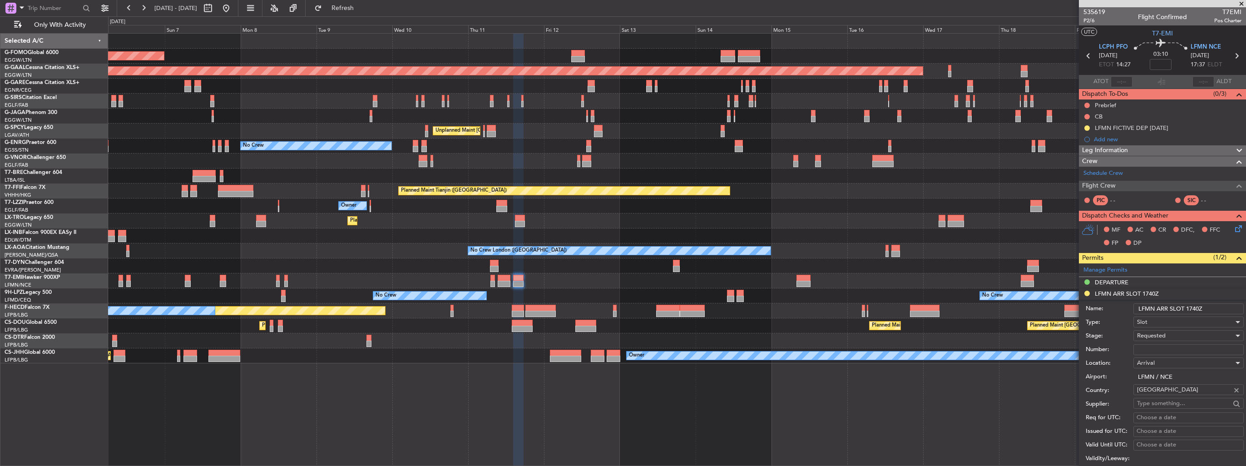
click at [1207, 309] on input "LFMN ARR SLOT 1740Z" at bounding box center [1188, 308] width 110 height 11
type input "LFMN ARR SLOT 1740z"
click at [1179, 351] on input "Number:" at bounding box center [1188, 349] width 110 height 11
paste input "LFMNA000080534"
type input "LFMNA000080534"
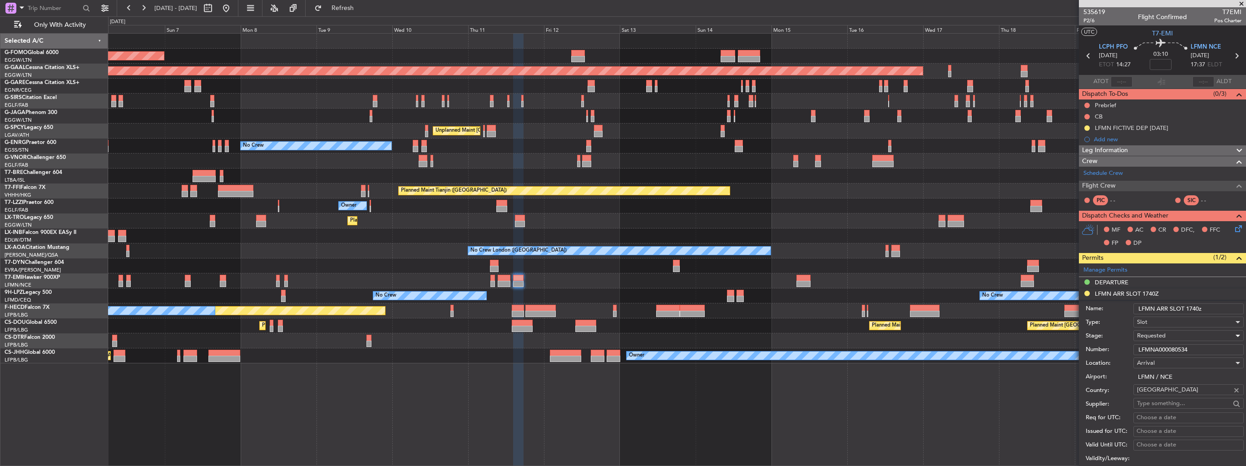
click at [1183, 339] on div "Requested" at bounding box center [1185, 336] width 97 height 14
click at [1164, 403] on span "Received OK" at bounding box center [1185, 404] width 95 height 14
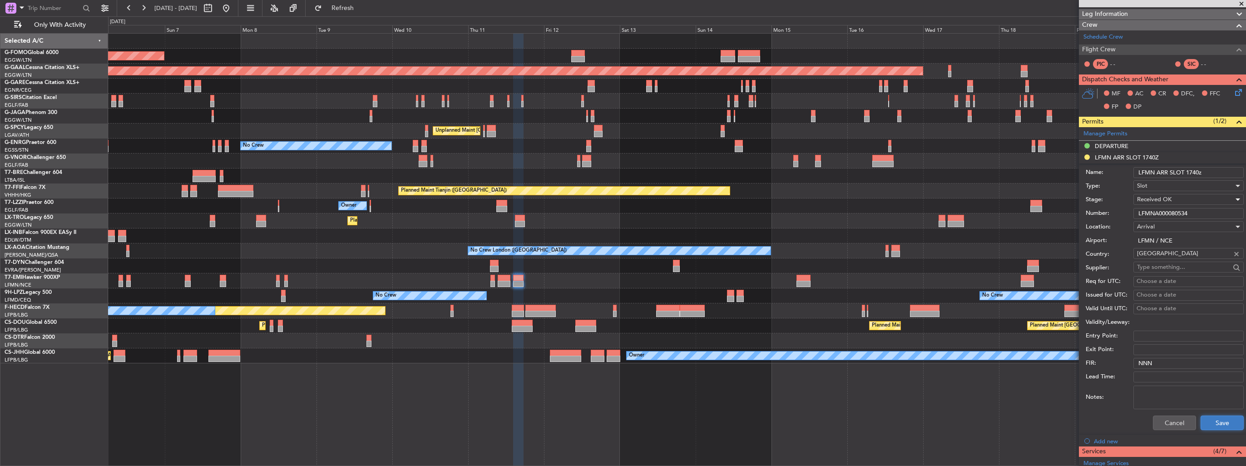
click at [1208, 422] on button "Save" at bounding box center [1222, 423] width 43 height 15
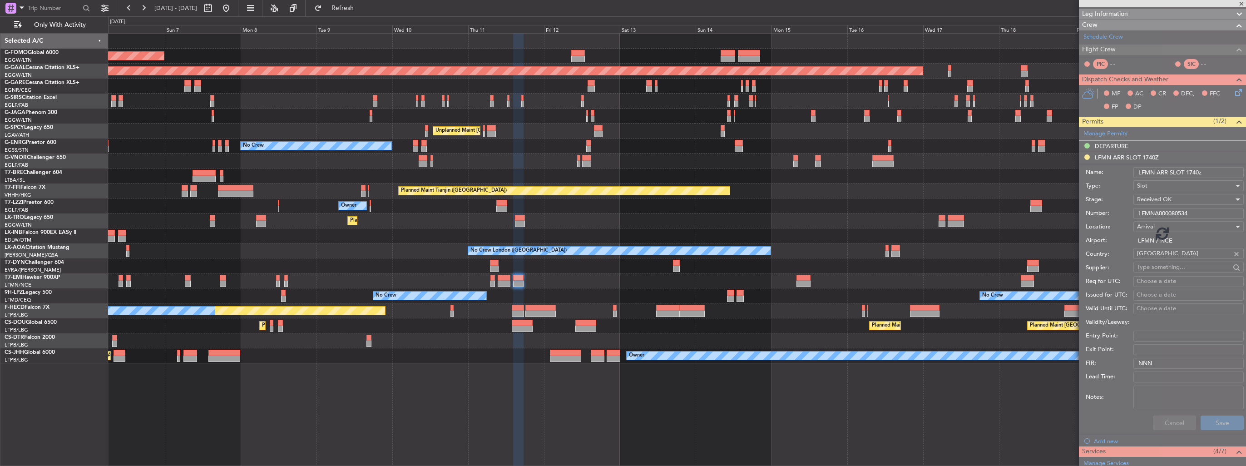
scroll to position [5, 0]
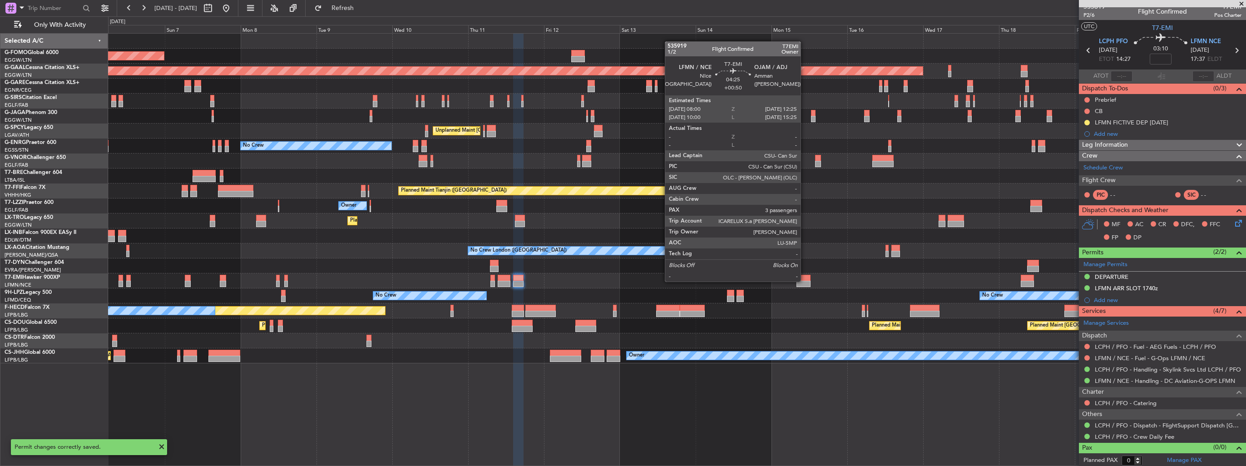
click at [801, 279] on div at bounding box center [804, 278] width 14 height 6
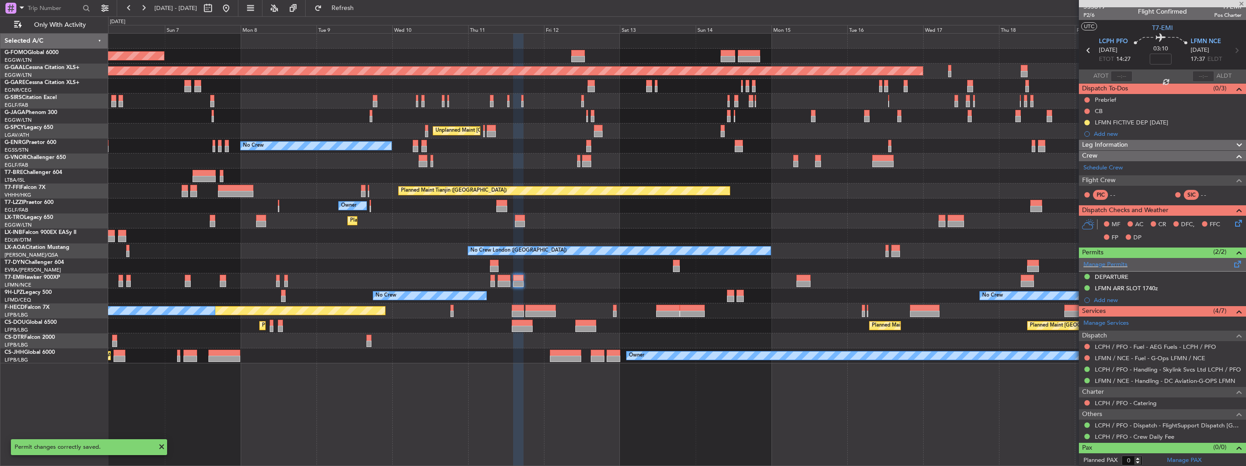
type input "+00:50"
type input "3"
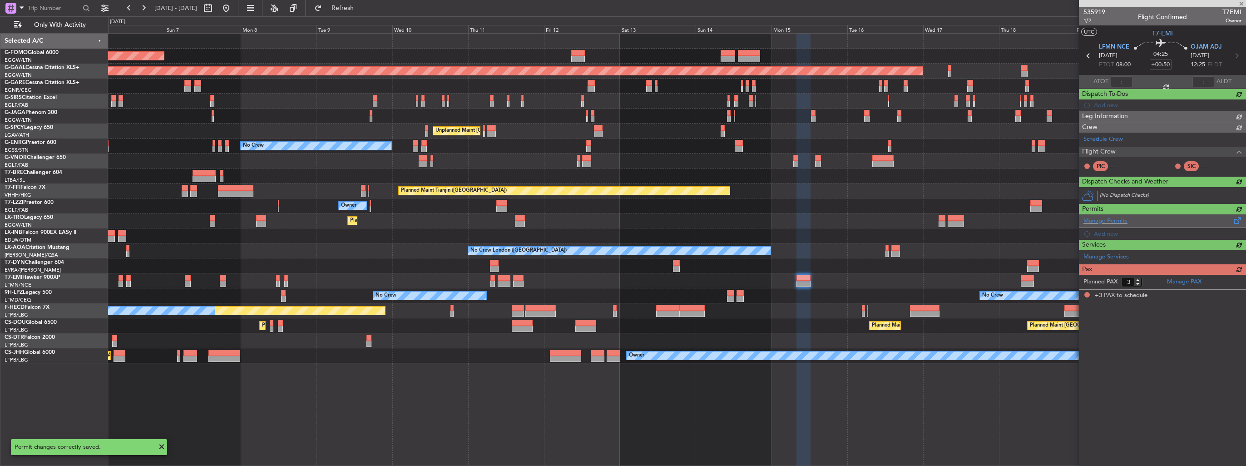
scroll to position [0, 0]
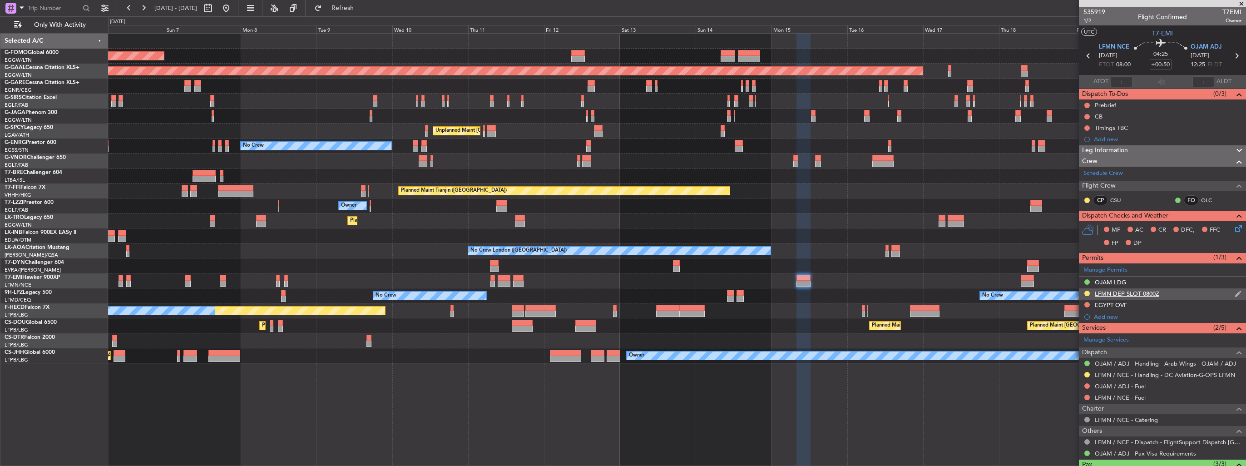
click at [1235, 296] on img at bounding box center [1238, 294] width 7 height 8
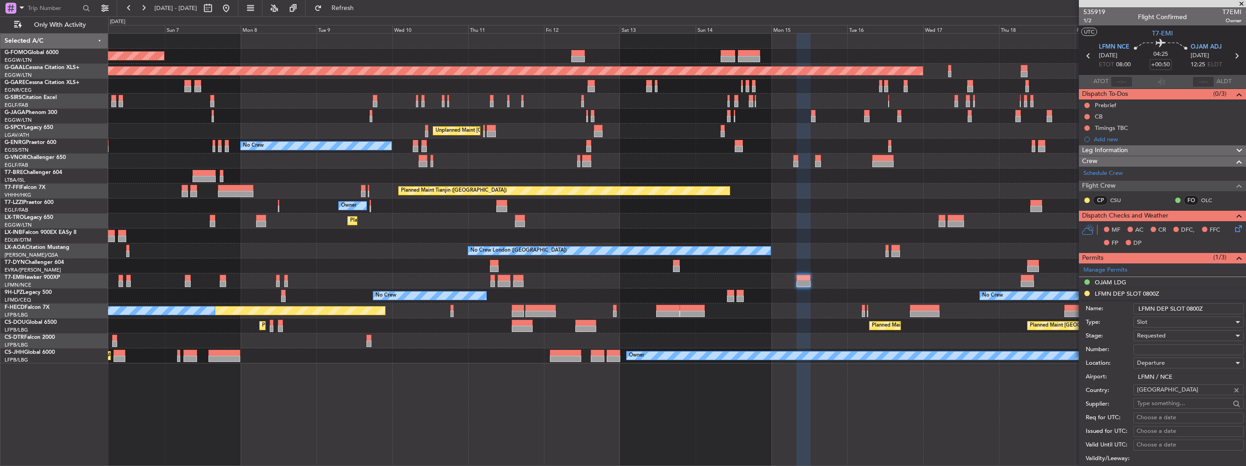
click at [1206, 305] on input "LFMN DEP SLOT 0800Z" at bounding box center [1188, 308] width 110 height 11
type input "LFMN DEP SLOT 0800z"
click at [1159, 351] on input "Number:" at bounding box center [1188, 349] width 110 height 11
paste input "LFMND000080535"
type input "LFMND000080535"
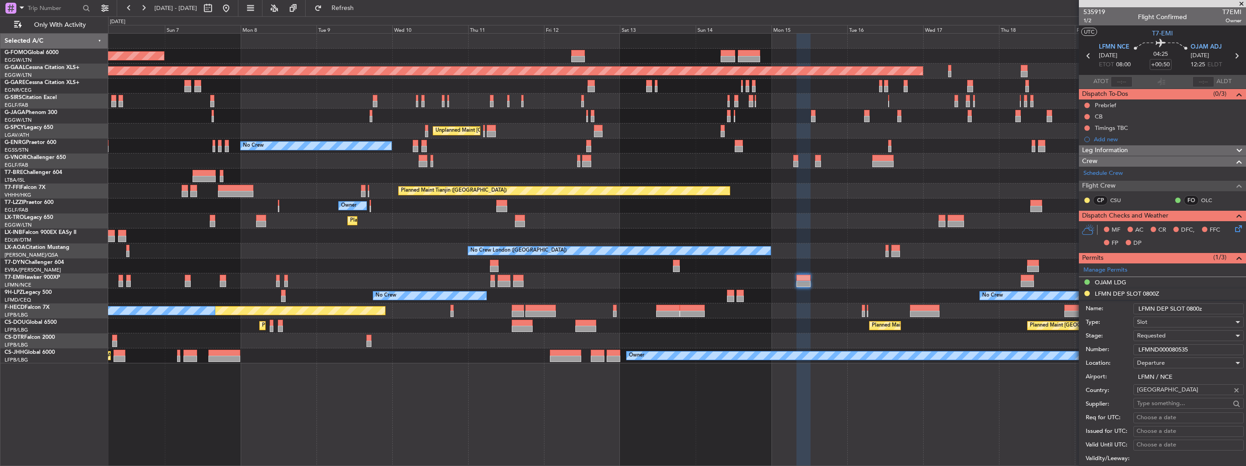
click at [1165, 334] on span "Requested" at bounding box center [1151, 336] width 29 height 8
click at [1183, 406] on span "Received OK" at bounding box center [1185, 404] width 95 height 14
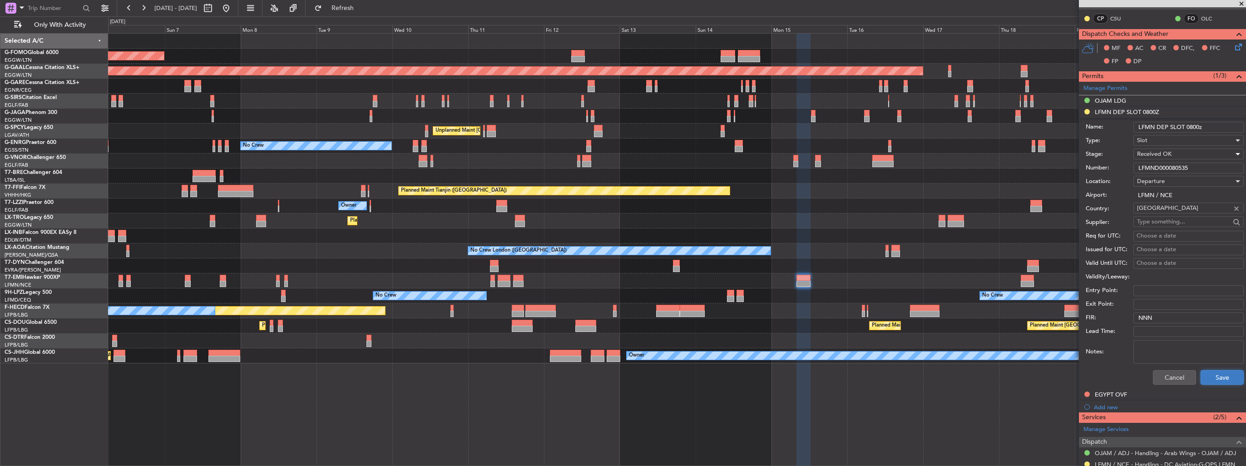
click at [1217, 374] on button "Save" at bounding box center [1222, 377] width 43 height 15
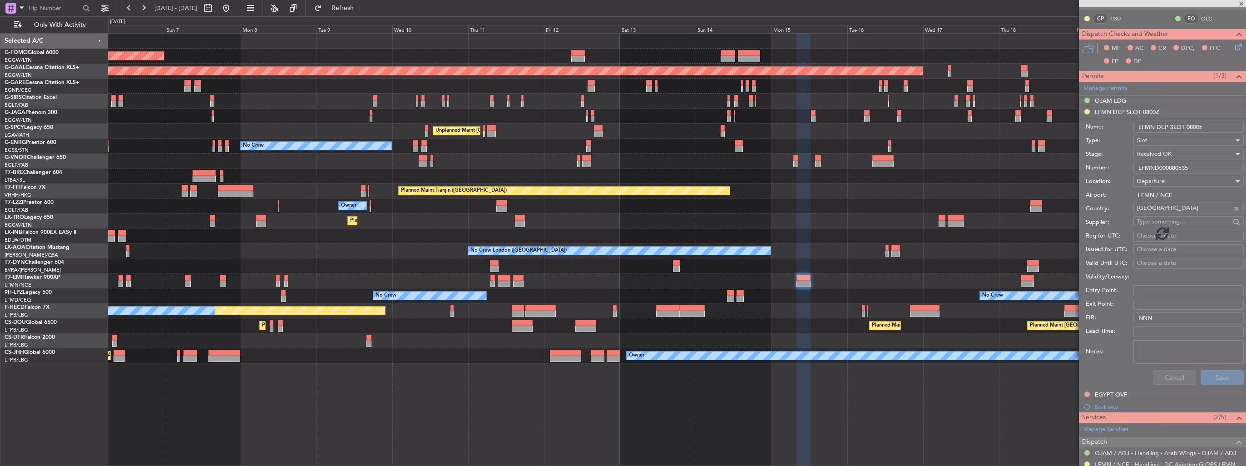
scroll to position [78, 0]
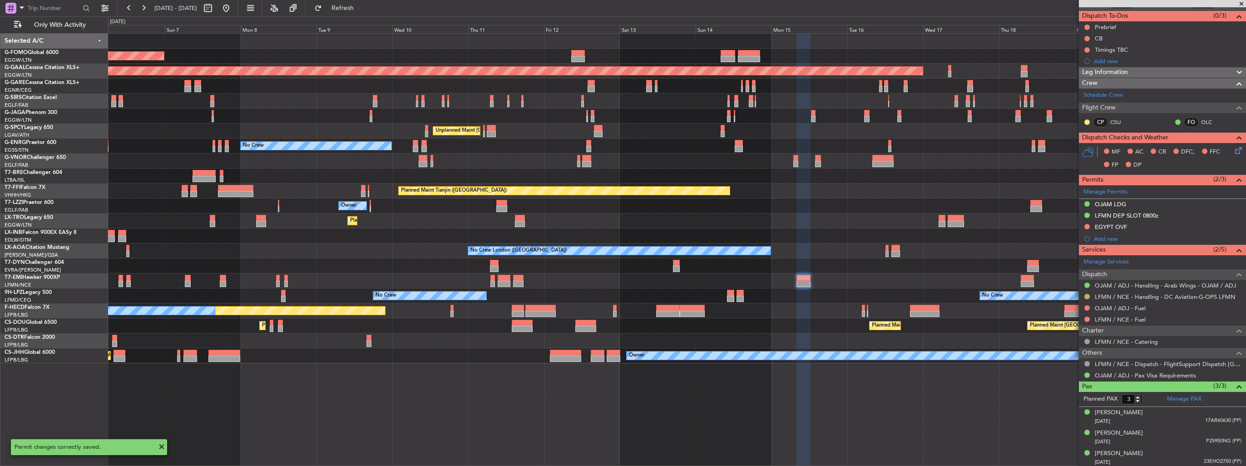
click at [1087, 294] on button at bounding box center [1086, 296] width 5 height 5
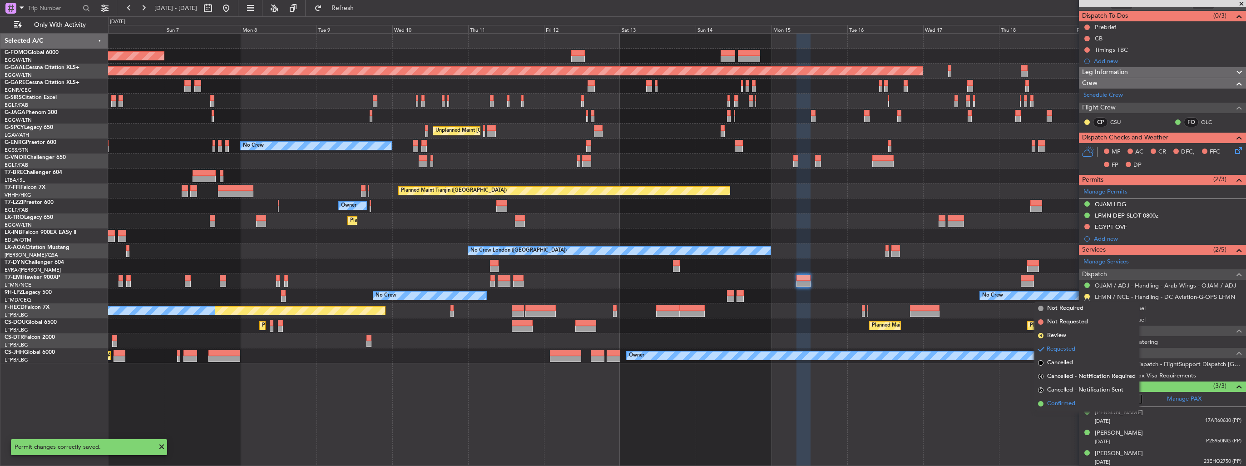
click at [1064, 401] on span "Confirmed" at bounding box center [1061, 403] width 28 height 9
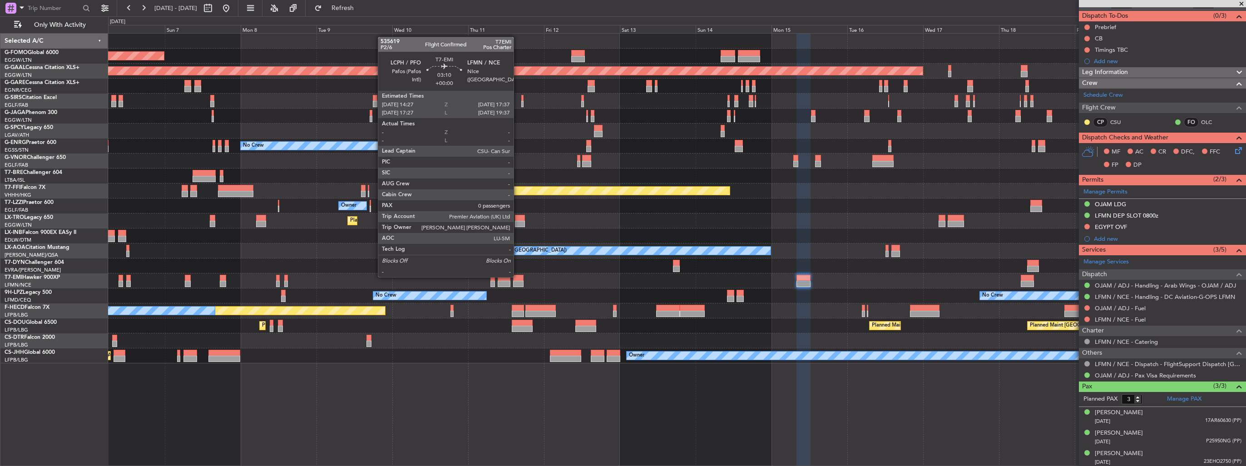
click at [518, 277] on div at bounding box center [518, 278] width 10 height 6
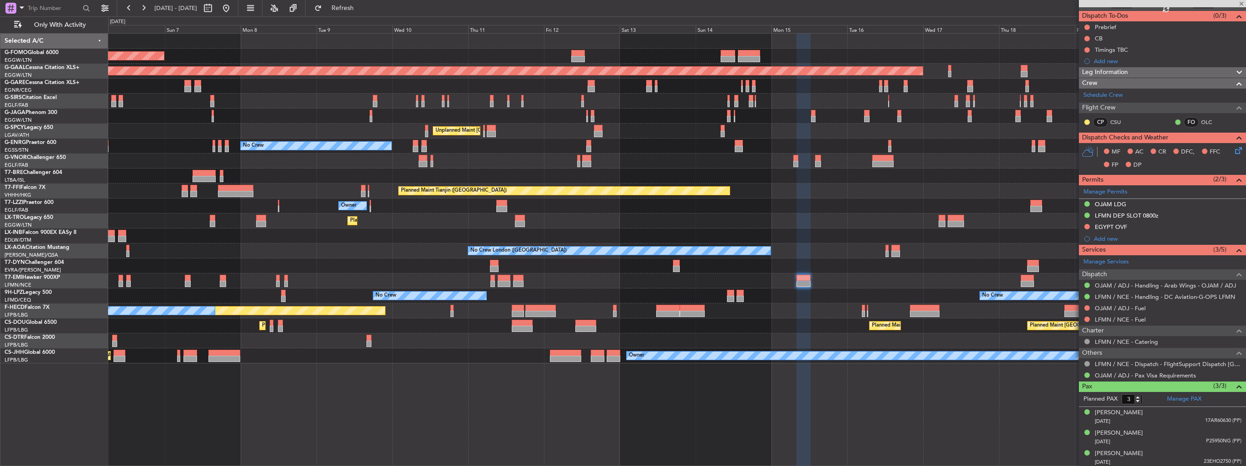
type input "0"
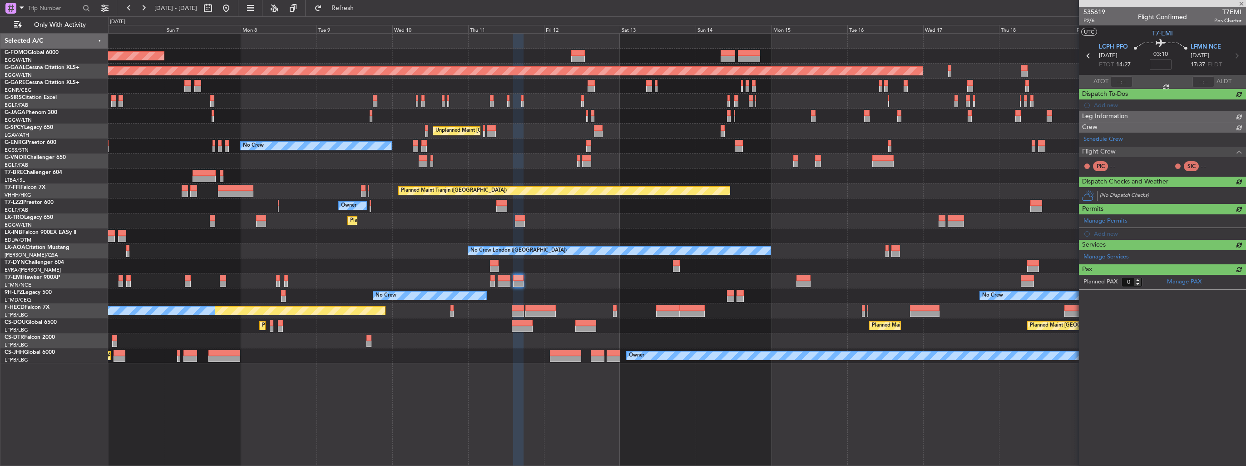
scroll to position [0, 0]
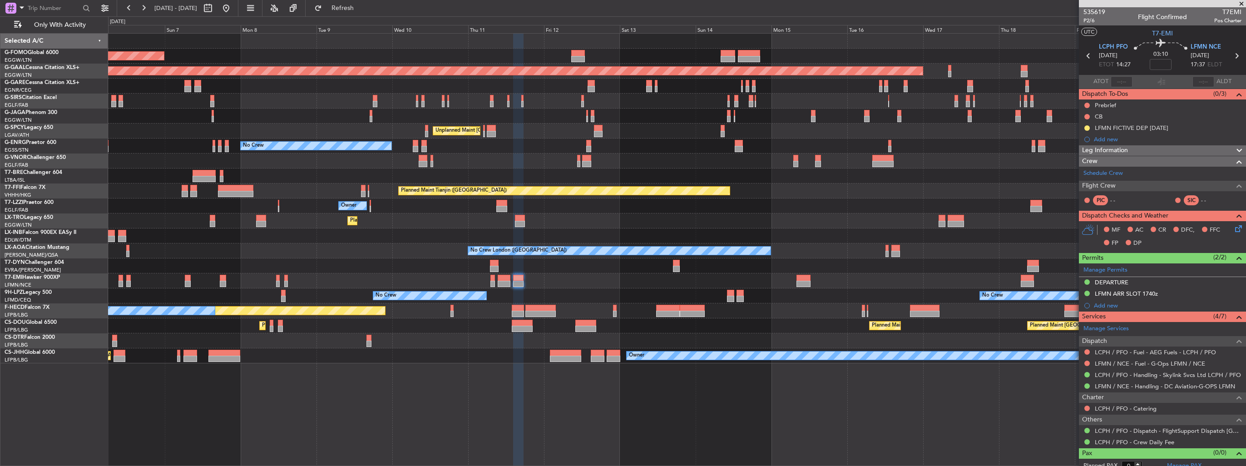
click at [188, 271] on div "AOG Maint Riga (Riga Intl)" at bounding box center [677, 265] width 1138 height 15
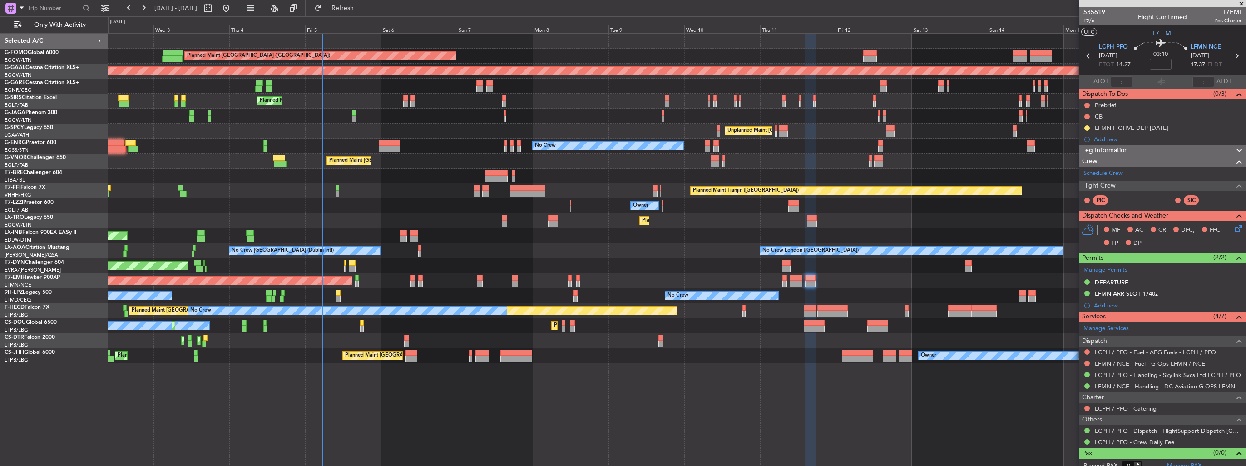
click at [511, 253] on div "Planned Maint London (Luton) Planned Maint Dusseldorf Unplanned Maint Chester P…" at bounding box center [677, 199] width 1138 height 330
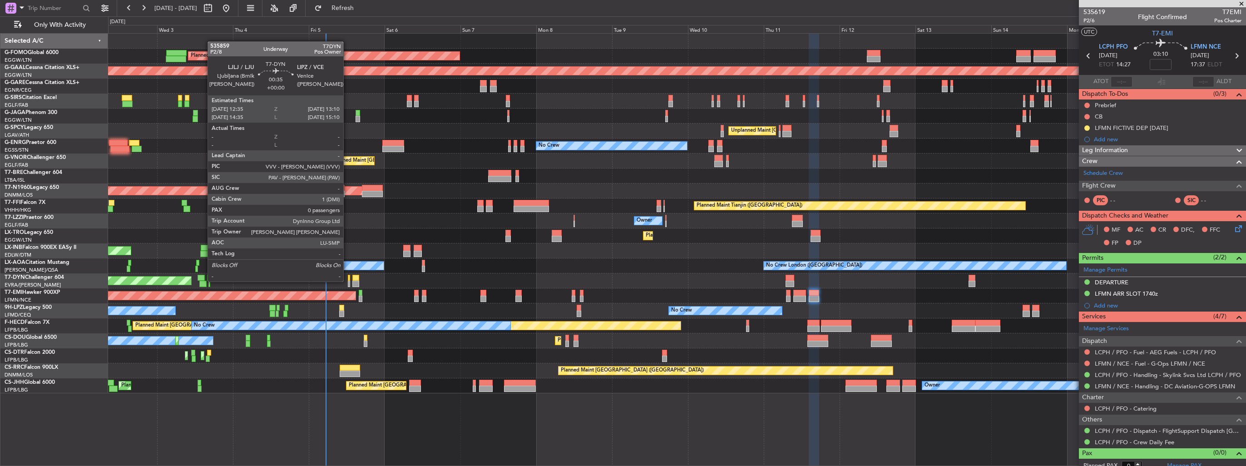
click at [348, 281] on div at bounding box center [349, 284] width 2 height 6
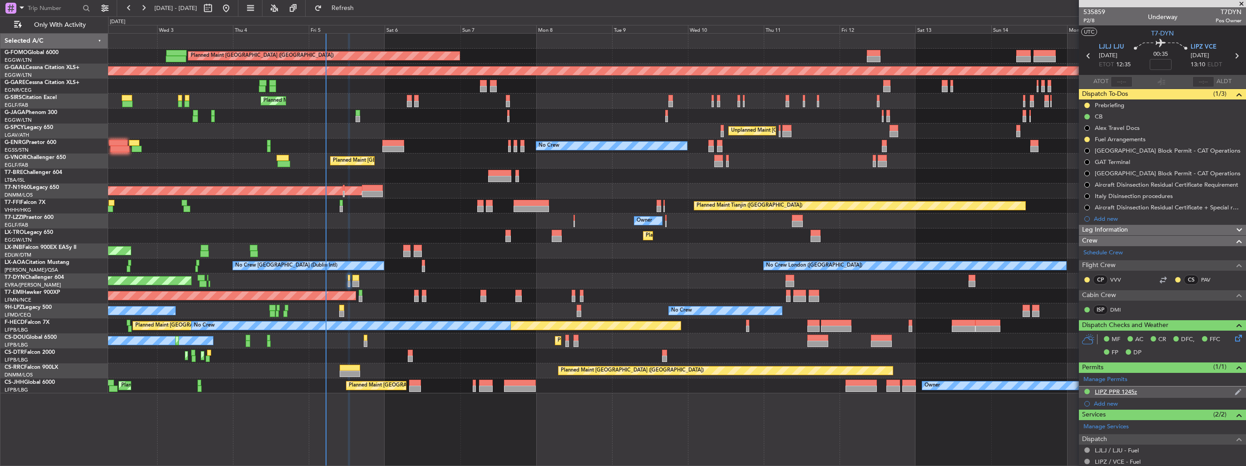
click at [1227, 392] on div "LIPZ PPR 1245z" at bounding box center [1162, 391] width 167 height 11
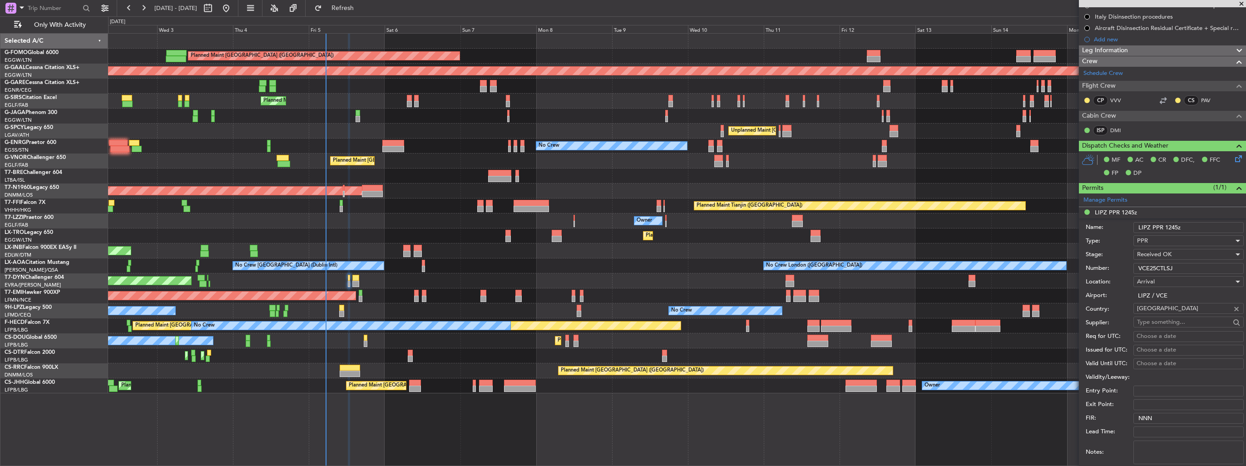
scroll to position [227, 0]
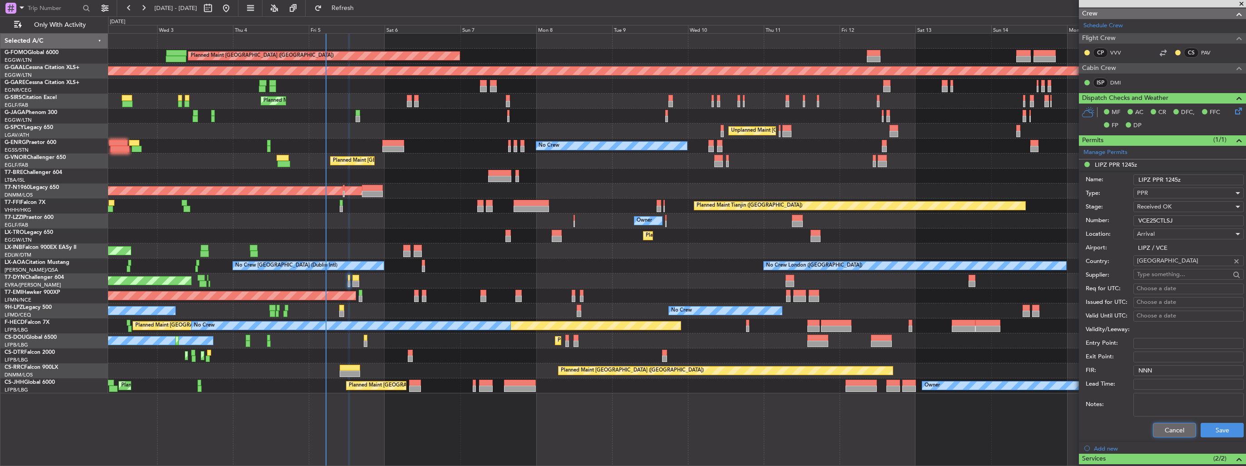
click at [1161, 428] on button "Cancel" at bounding box center [1174, 430] width 43 height 15
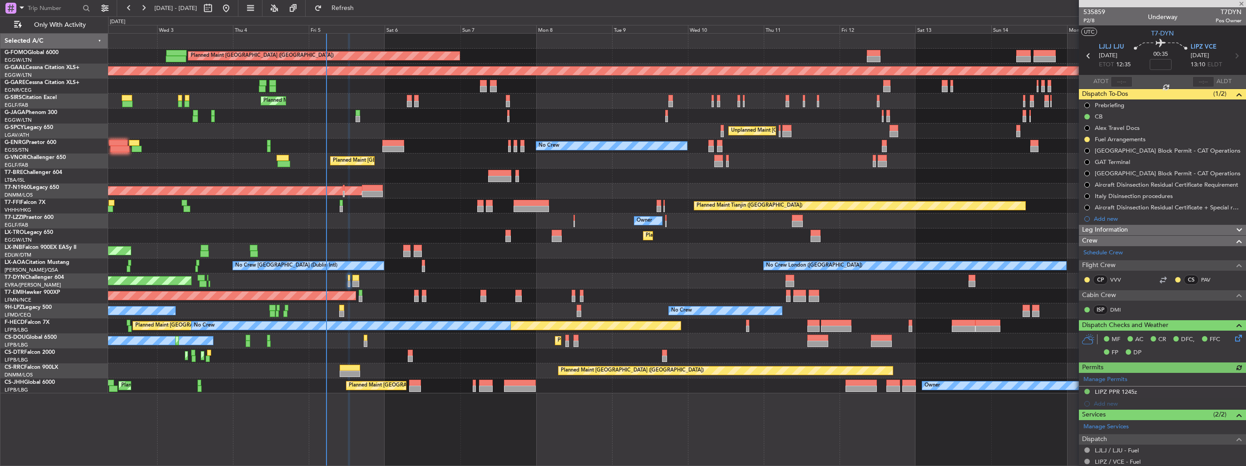
scroll to position [0, 0]
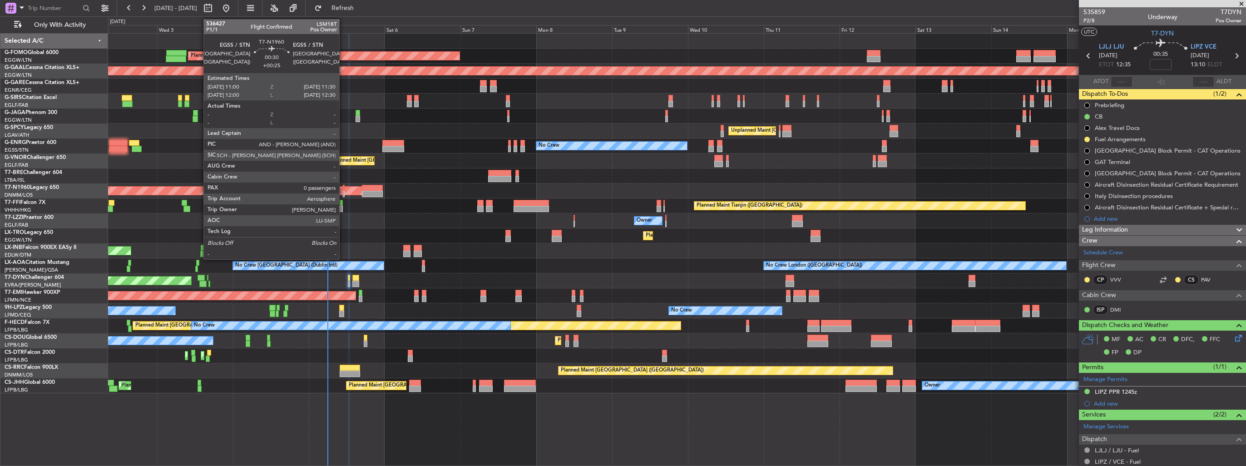
click at [343, 192] on div at bounding box center [344, 194] width 2 height 6
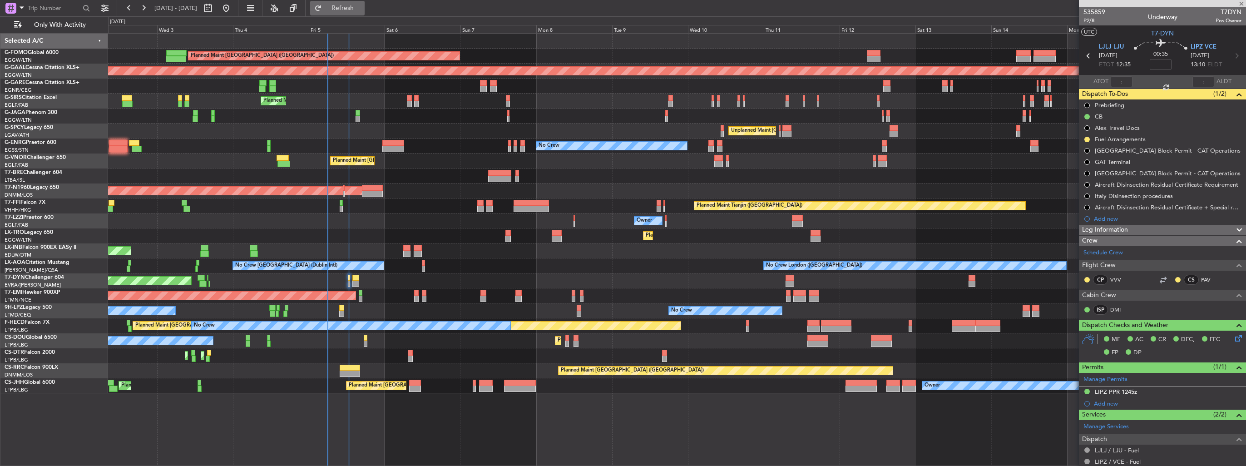
click at [362, 5] on span "Refresh" at bounding box center [343, 8] width 38 height 6
type input "+00:25"
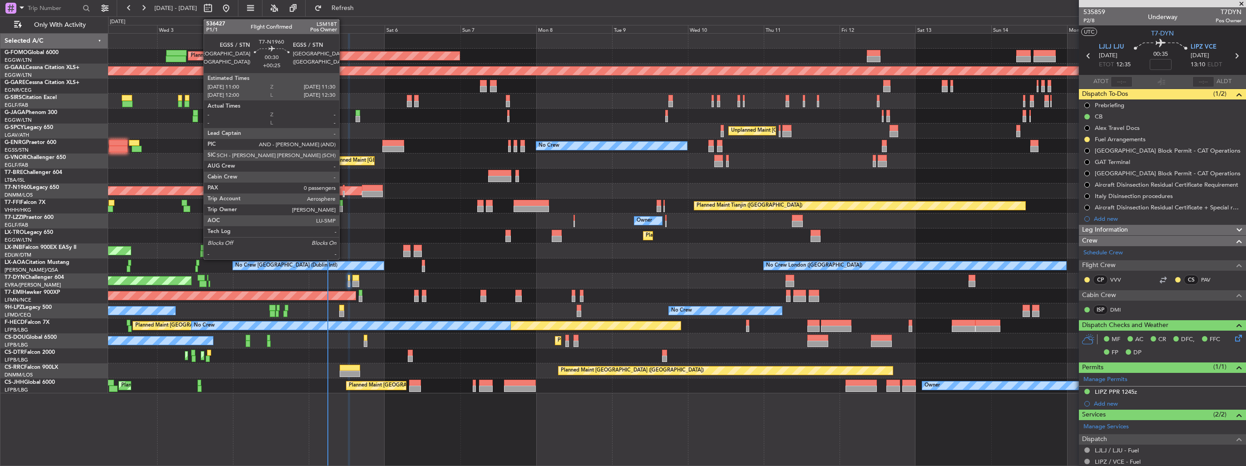
click at [343, 193] on div at bounding box center [344, 194] width 2 height 6
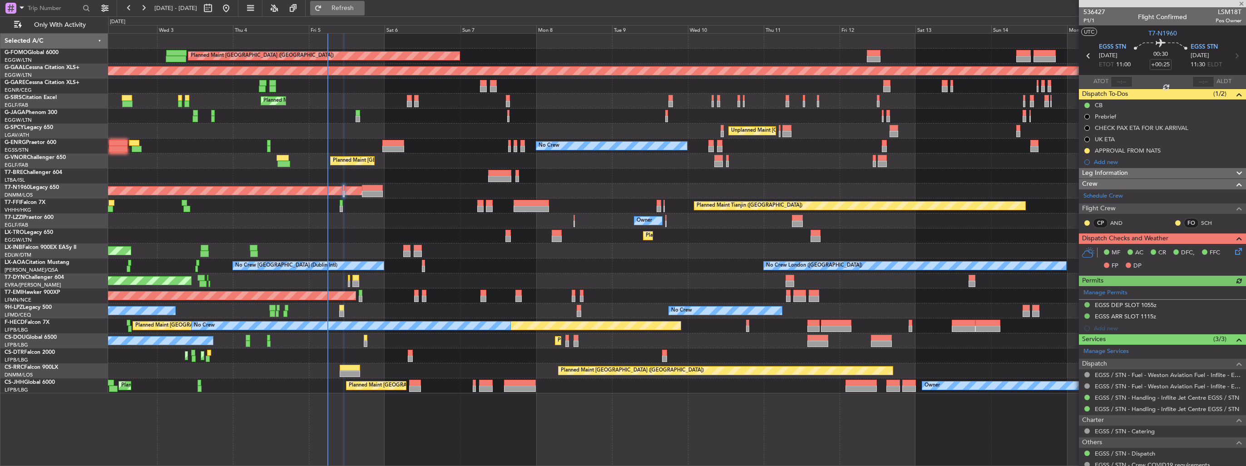
click at [362, 10] on span "Refresh" at bounding box center [343, 8] width 38 height 6
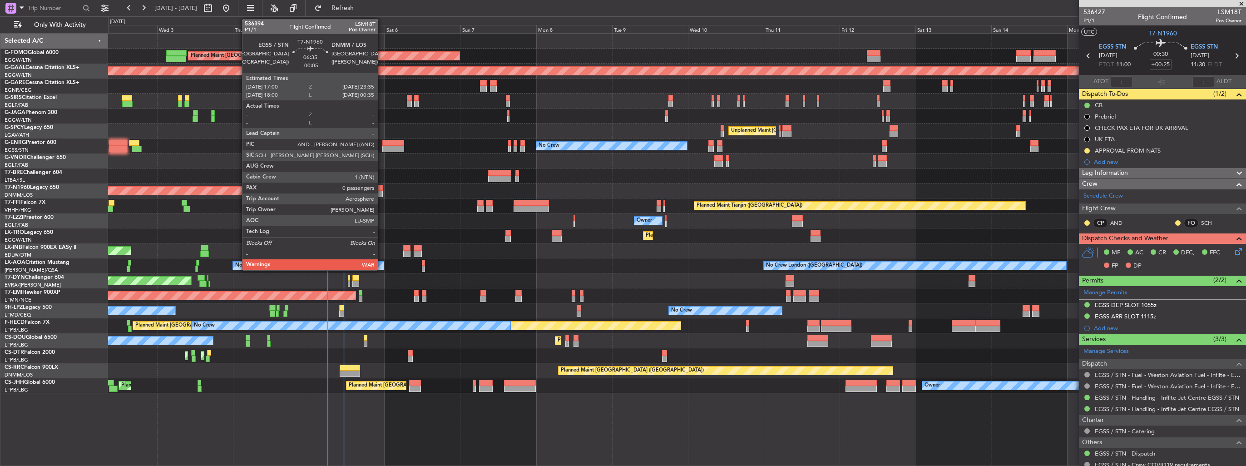
click at [382, 191] on div at bounding box center [372, 194] width 21 height 6
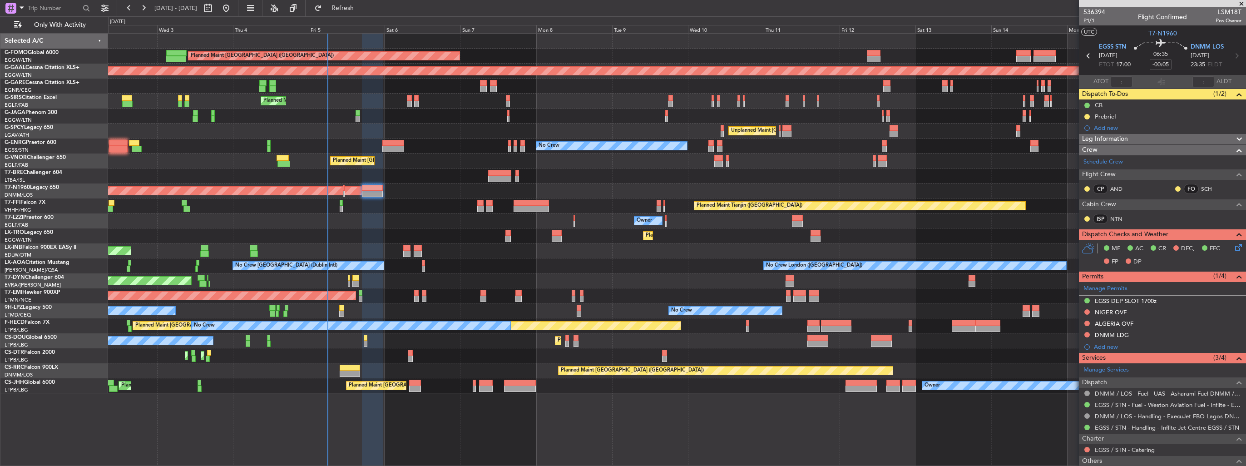
click at [1089, 22] on span "P1/1" at bounding box center [1095, 21] width 22 height 8
click at [362, 8] on span "Refresh" at bounding box center [343, 8] width 38 height 6
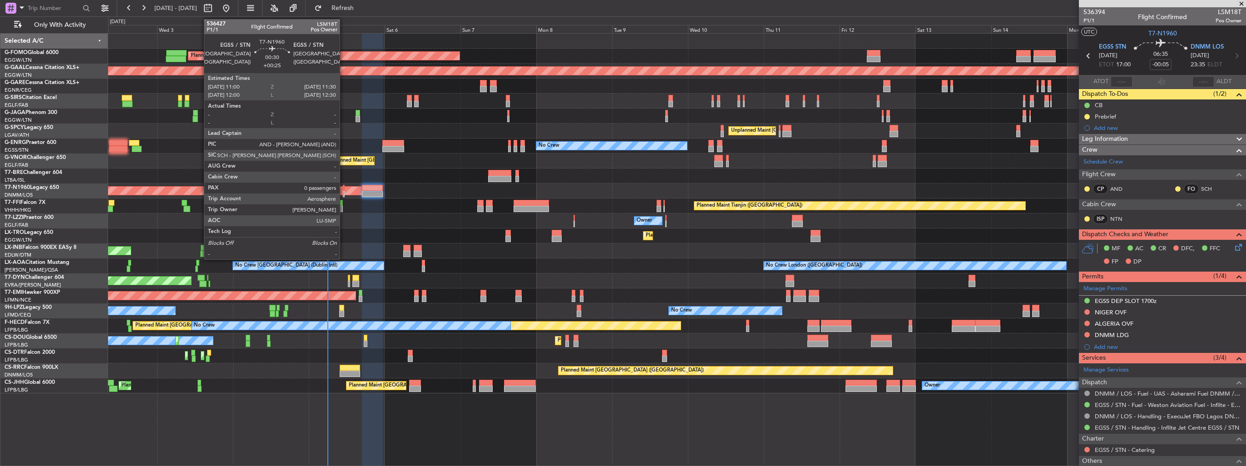
click at [344, 195] on div at bounding box center [344, 194] width 2 height 6
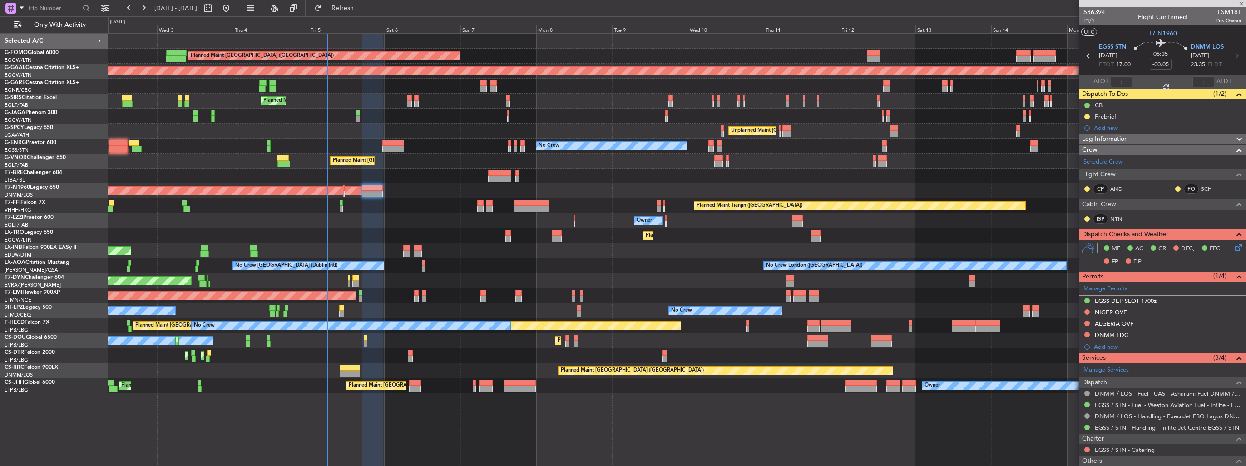
type input "+00:25"
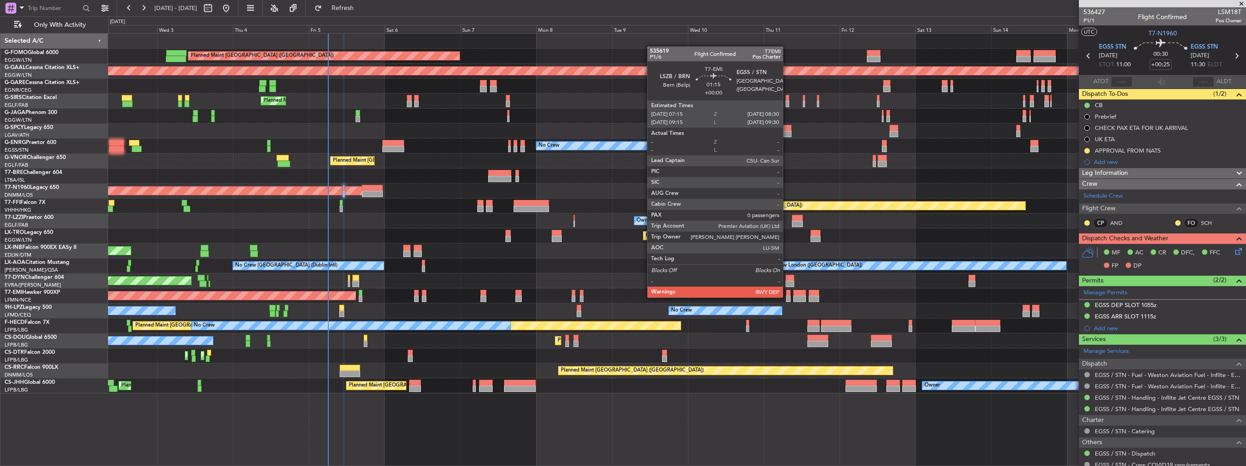
click at [787, 297] on div at bounding box center [788, 299] width 4 height 6
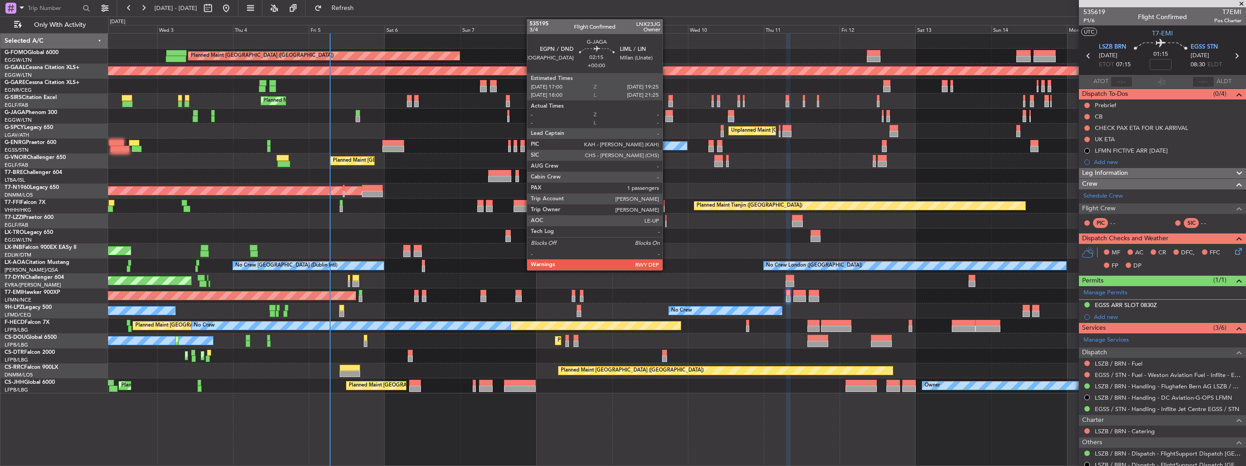
click at [667, 117] on div at bounding box center [669, 119] width 8 height 6
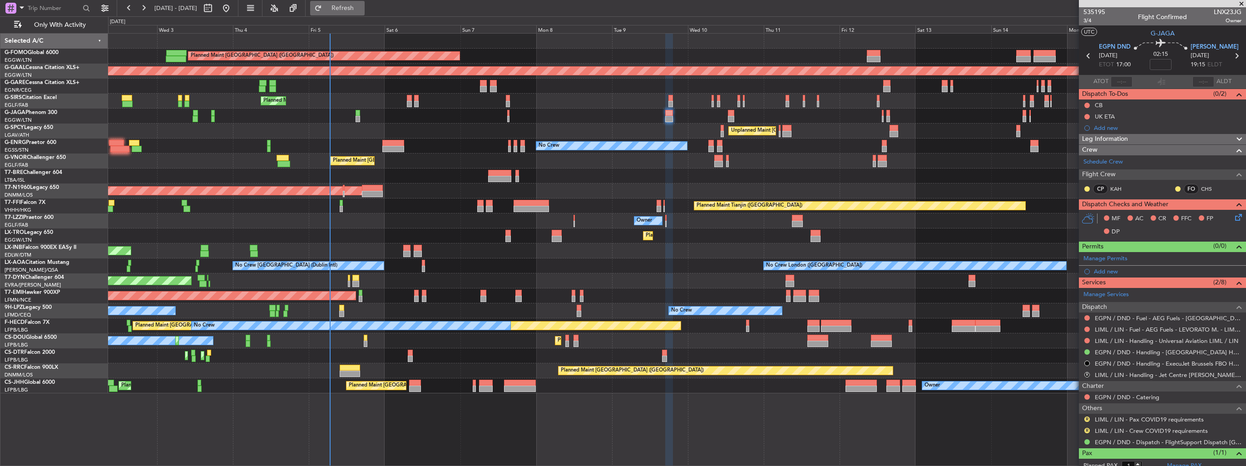
click at [344, 11] on button "Refresh" at bounding box center [337, 8] width 54 height 15
click at [1117, 344] on mat-tooltip-component "LIML / LIN - Handling - Universal Aviation LIML / LIN" at bounding box center [1166, 355] width 137 height 24
click at [1117, 341] on link "LIML / LIN - Handling - Universal Aviation LIML / LIN" at bounding box center [1166, 341] width 143 height 8
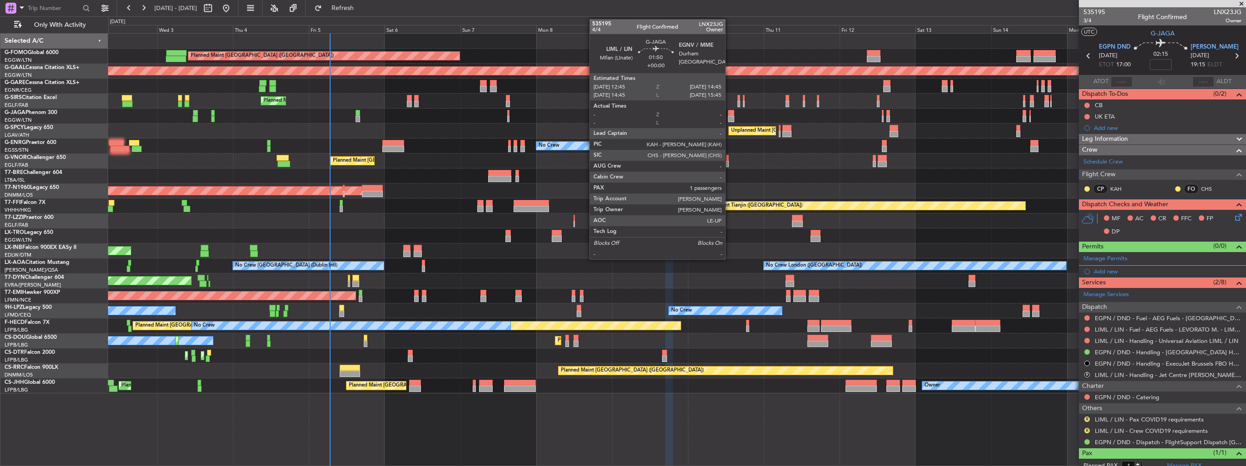
click at [729, 116] on div at bounding box center [731, 119] width 6 height 6
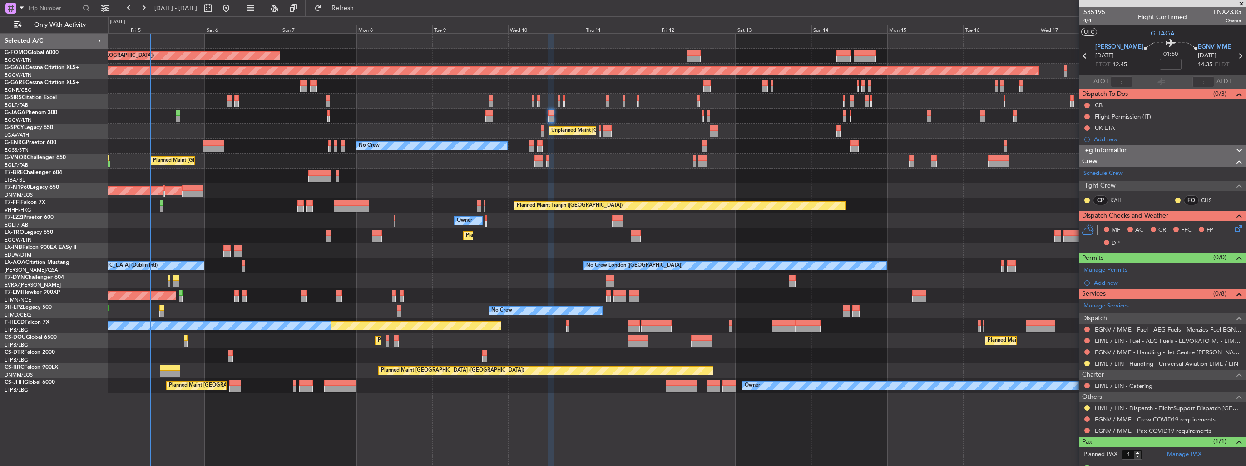
click at [820, 307] on div "No Crew No Crew No Crew Planned Maint Nice (Côte d'Azur Airport)" at bounding box center [677, 310] width 1138 height 15
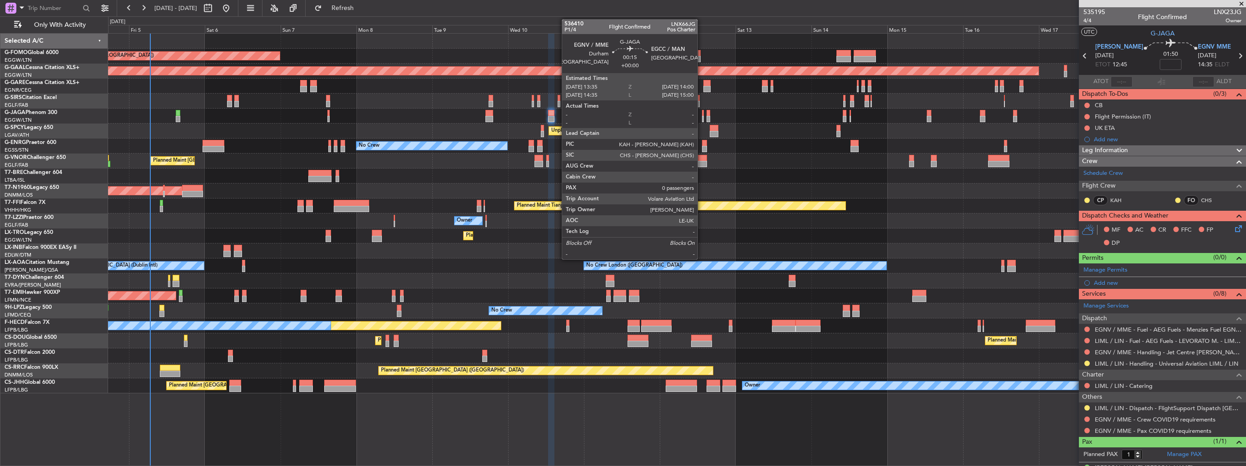
click at [702, 114] on div at bounding box center [702, 113] width 1 height 6
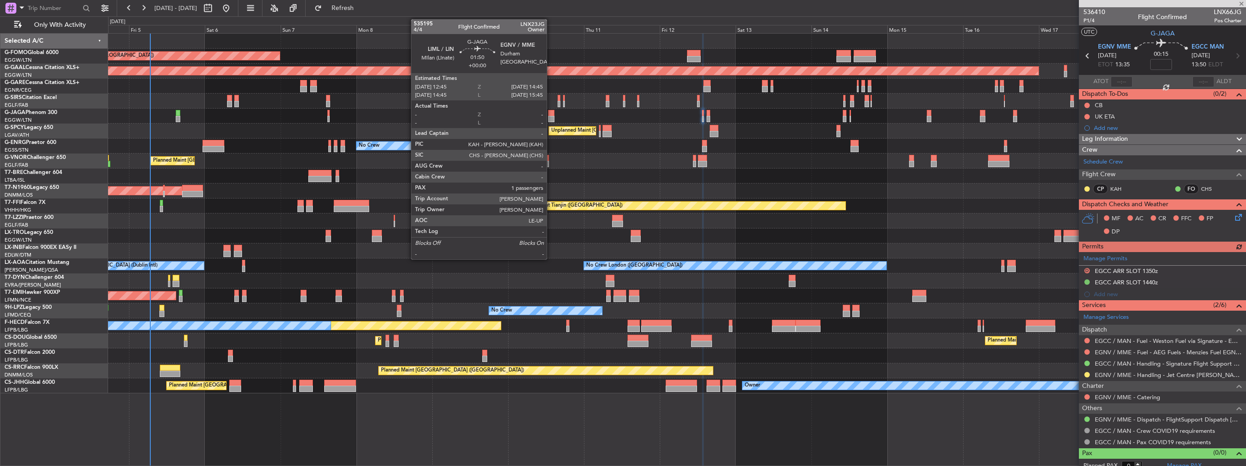
click at [551, 116] on div at bounding box center [551, 119] width 6 height 6
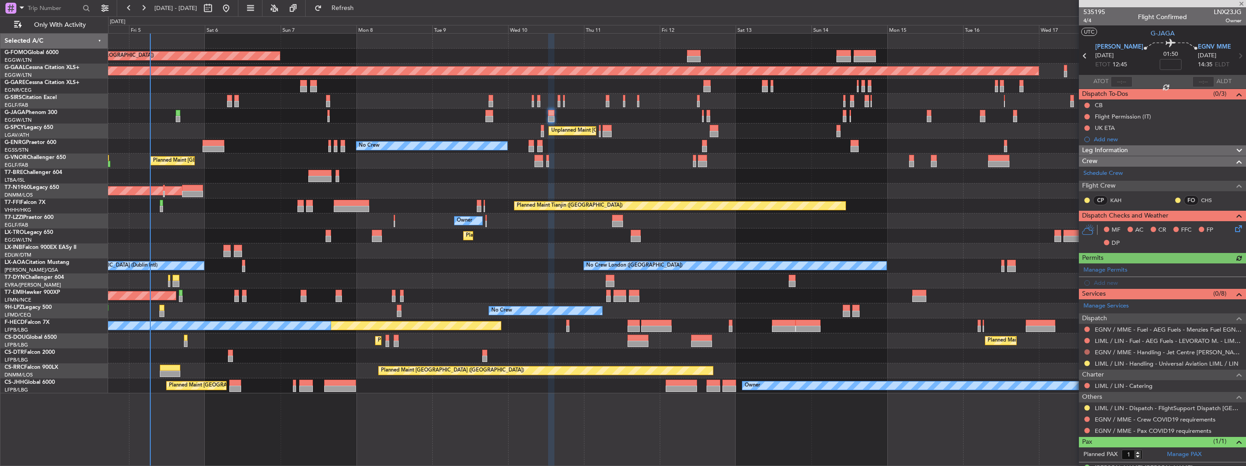
click at [1088, 351] on button at bounding box center [1086, 351] width 5 height 5
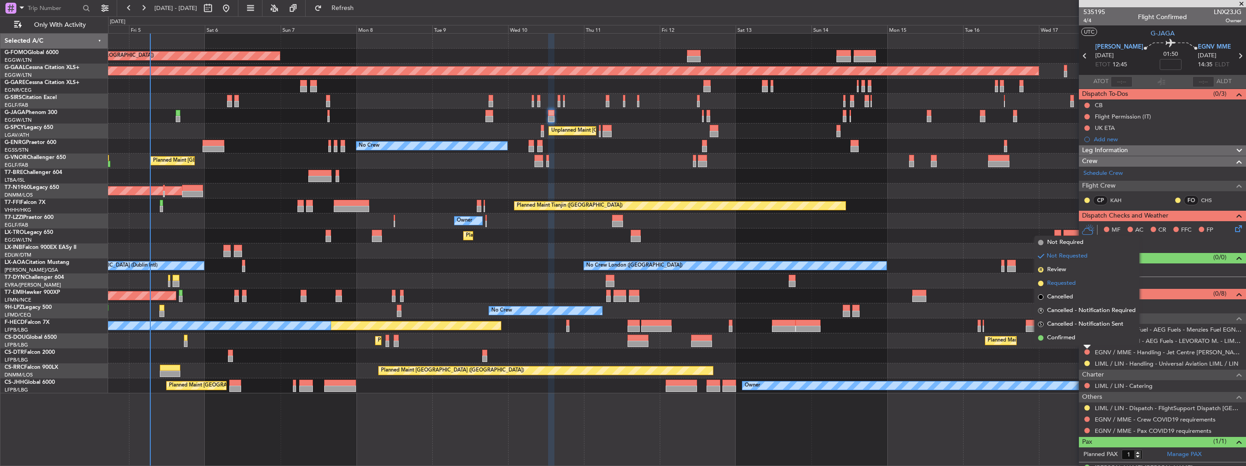
click at [1052, 287] on span "Requested" at bounding box center [1061, 283] width 29 height 9
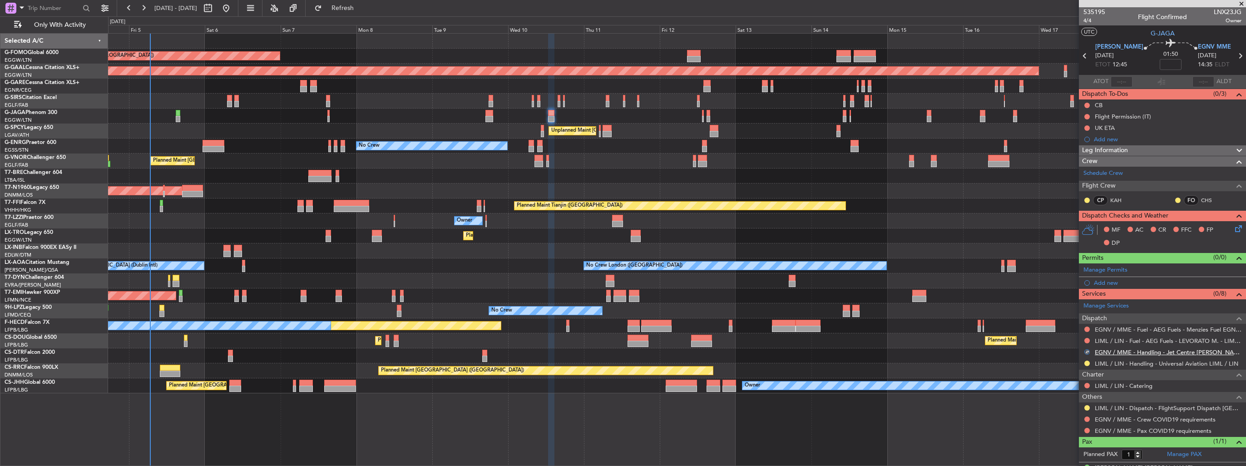
click at [1122, 351] on link "EGNV / MME - Handling - Jet Centre [PERSON_NAME] Aviation EGNV / MME" at bounding box center [1168, 352] width 147 height 8
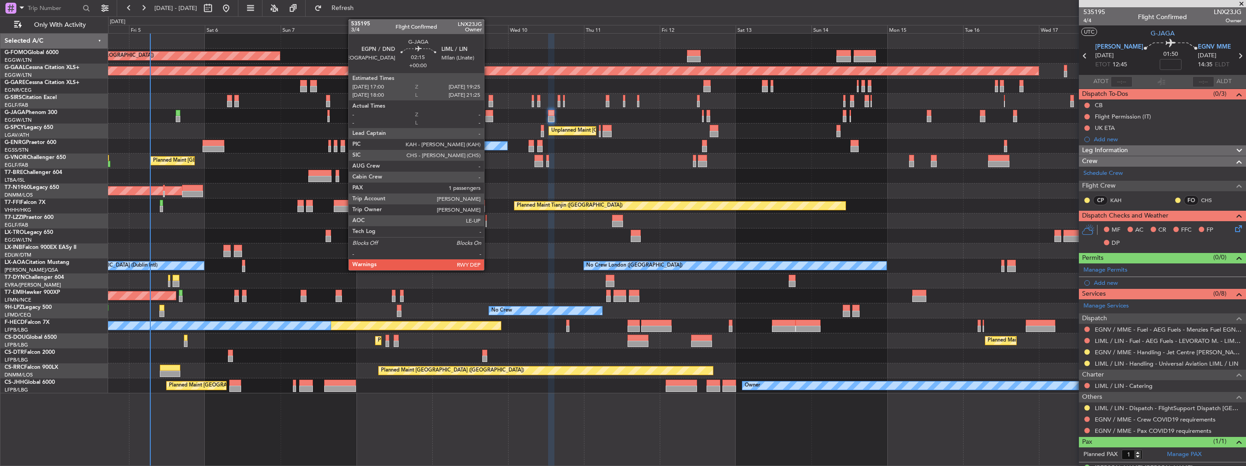
click at [488, 116] on div at bounding box center [489, 119] width 8 height 6
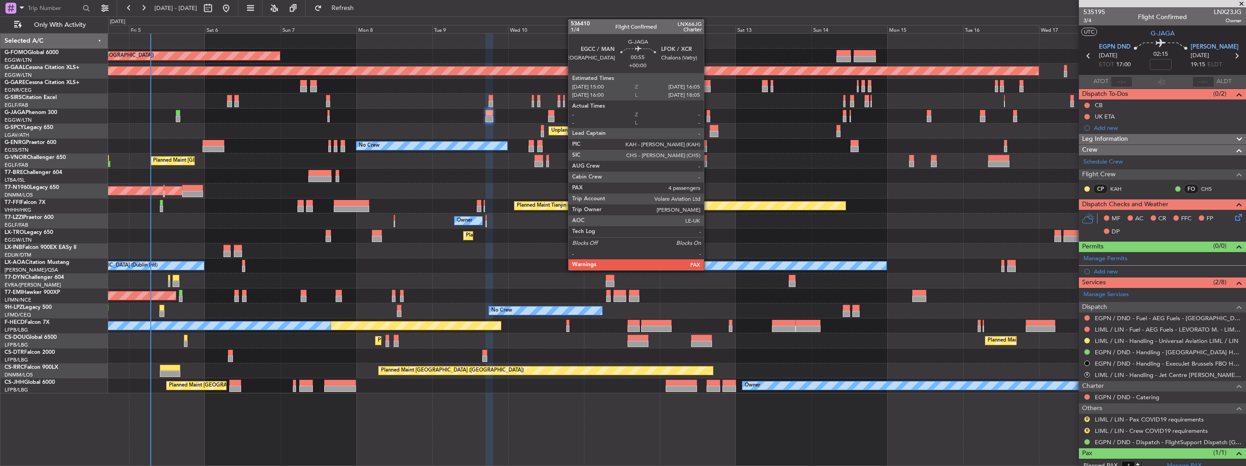
click at [708, 114] on div at bounding box center [709, 113] width 4 height 6
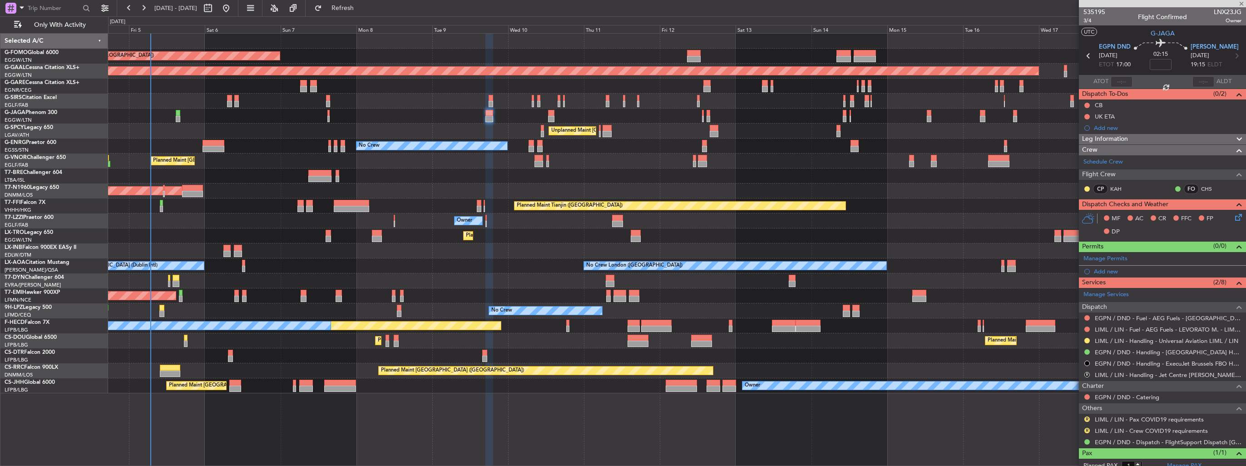
type input "4"
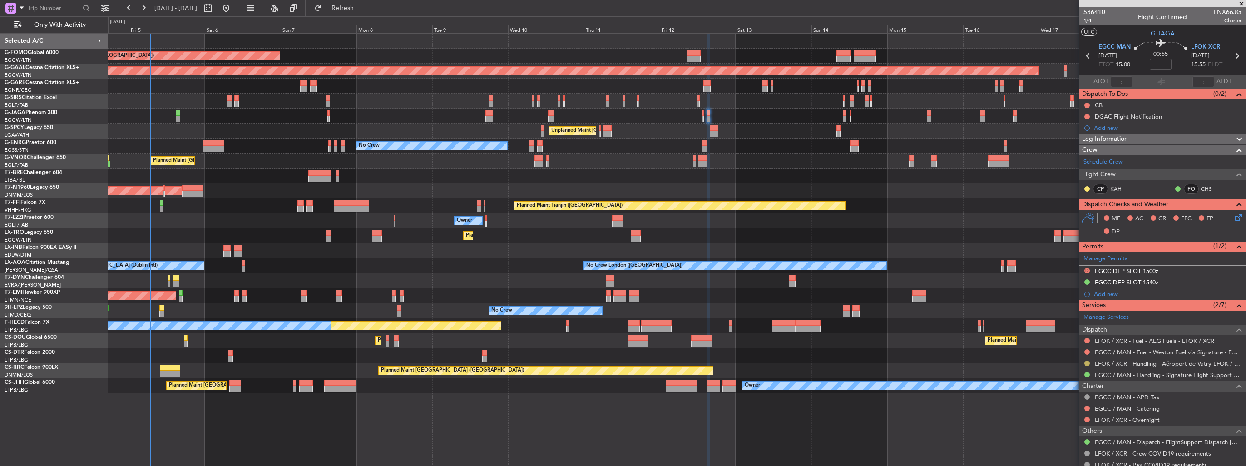
click at [1087, 363] on button at bounding box center [1086, 363] width 5 height 5
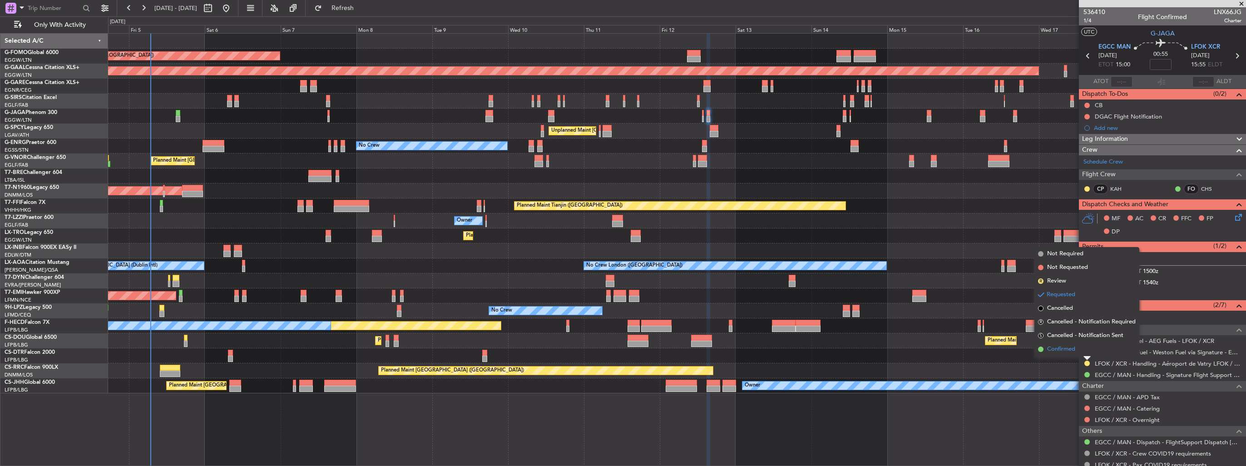
click at [1059, 348] on span "Confirmed" at bounding box center [1061, 349] width 28 height 9
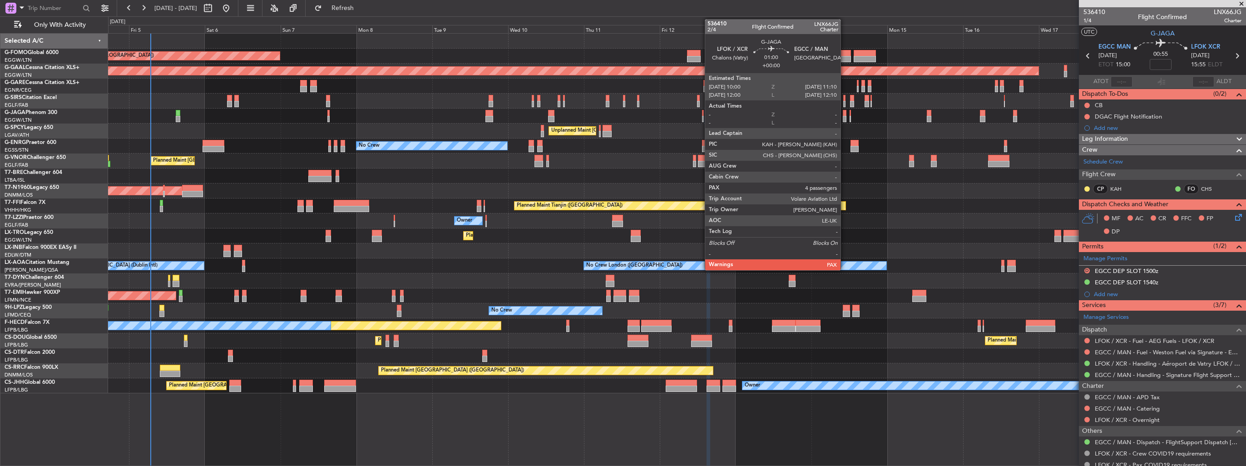
click at [845, 117] on div at bounding box center [845, 119] width 4 height 6
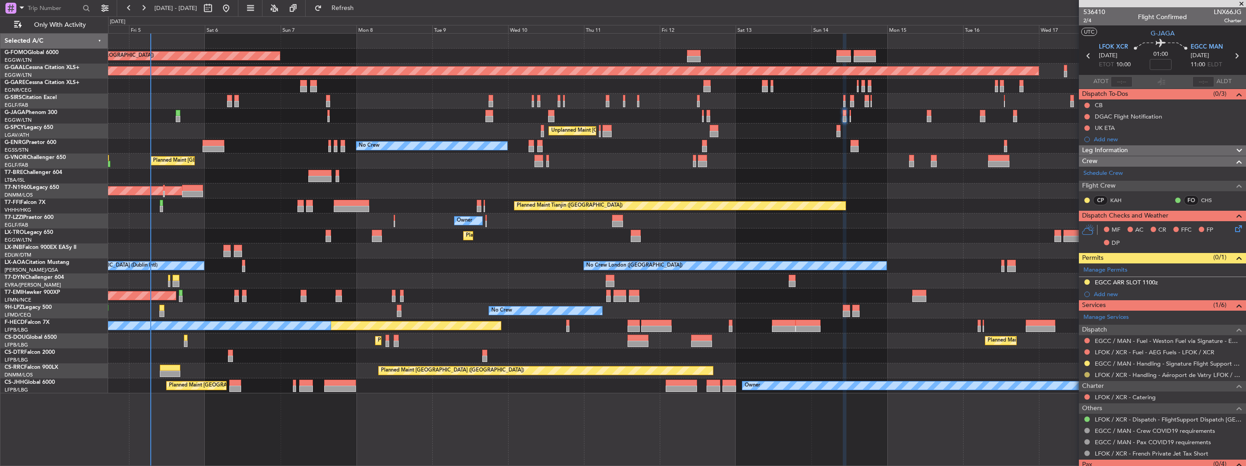
click at [1087, 375] on button at bounding box center [1086, 374] width 5 height 5
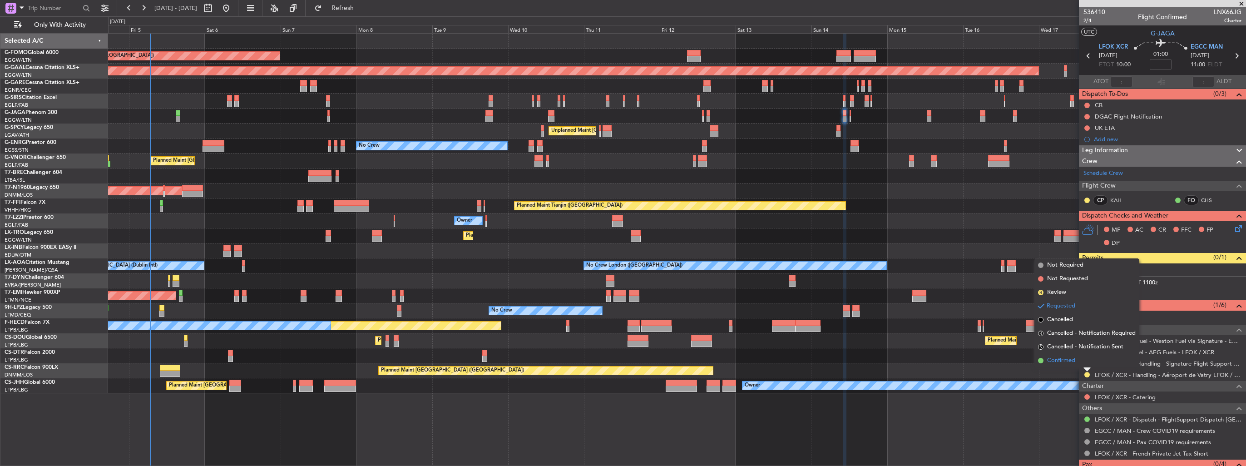
click at [1064, 359] on span "Confirmed" at bounding box center [1061, 360] width 28 height 9
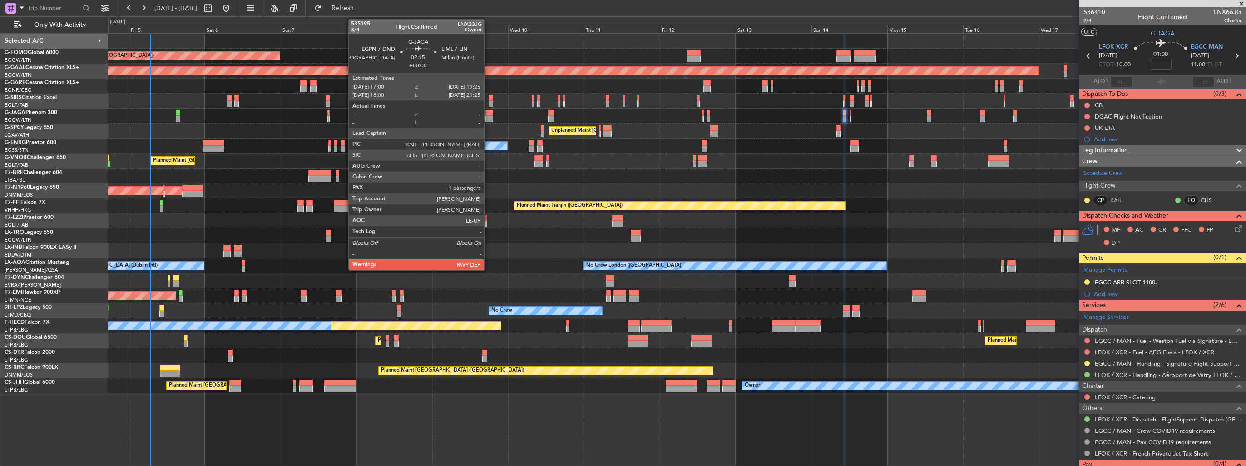
click at [488, 112] on div at bounding box center [489, 113] width 8 height 6
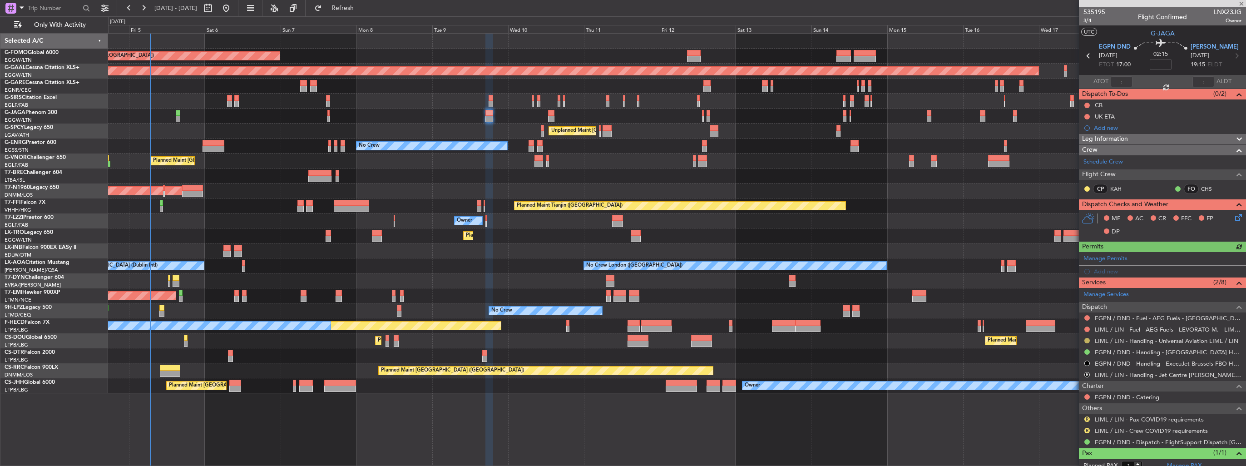
click at [1086, 338] on button at bounding box center [1086, 340] width 5 height 5
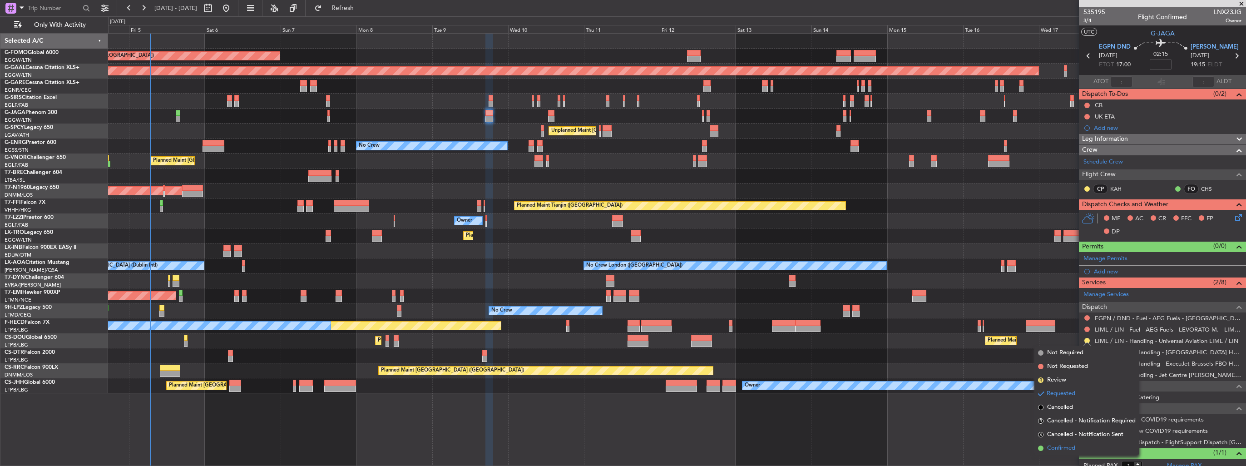
click at [1070, 441] on li "Confirmed" at bounding box center [1086, 448] width 105 height 14
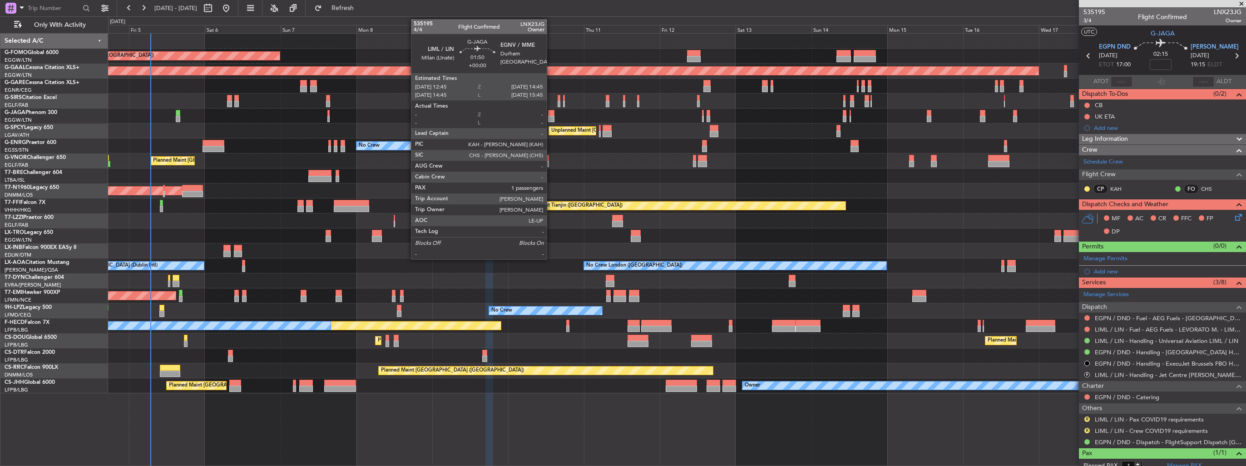
click at [551, 115] on div at bounding box center [551, 113] width 6 height 6
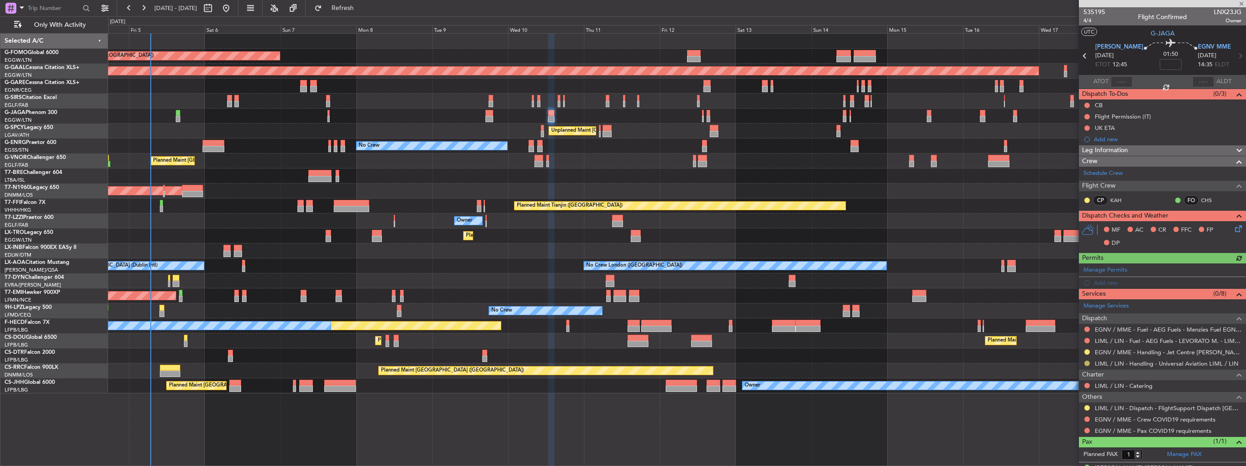
click at [1085, 362] on button at bounding box center [1086, 363] width 5 height 5
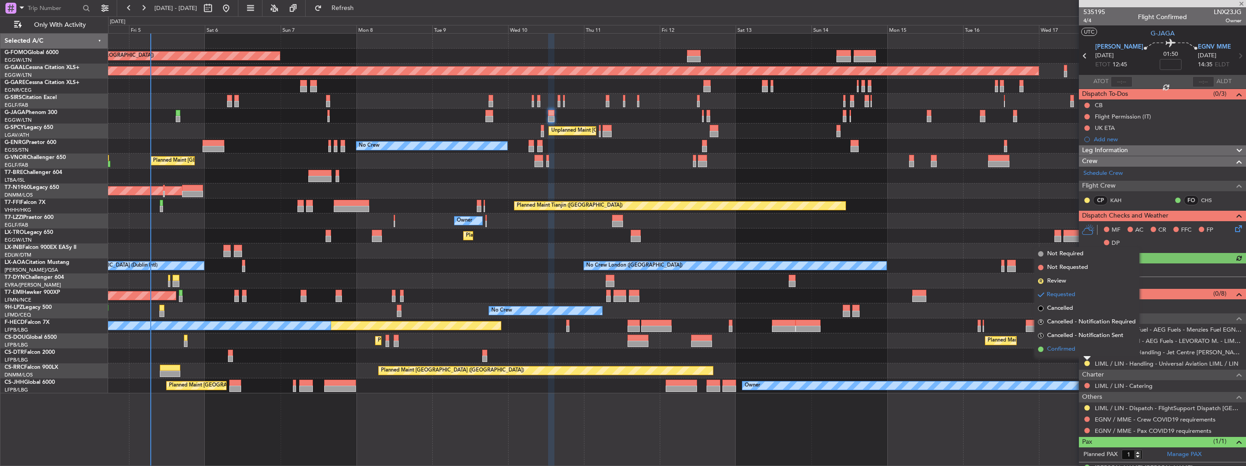
click at [1068, 351] on span "Confirmed" at bounding box center [1061, 349] width 28 height 9
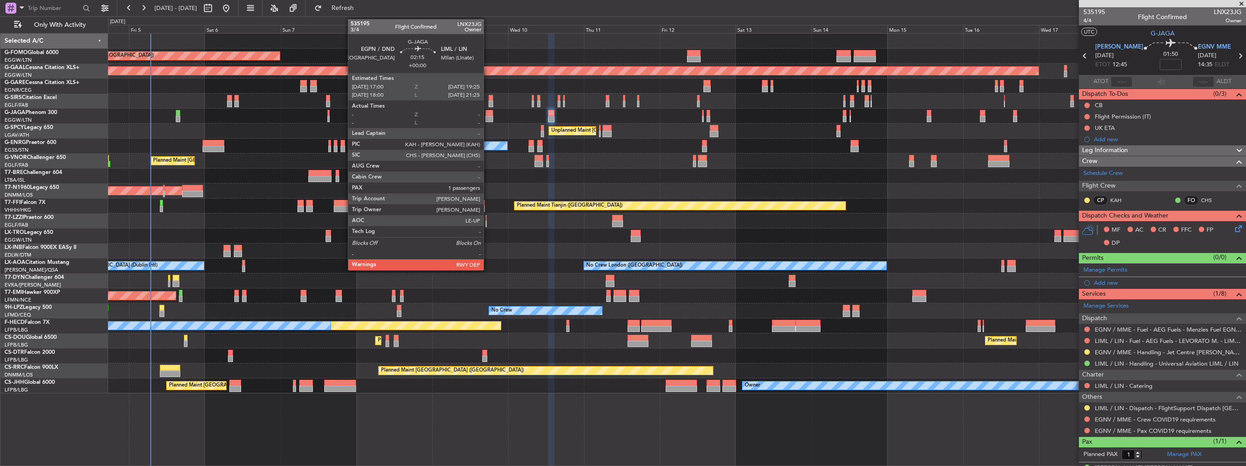
click at [488, 113] on div at bounding box center [489, 113] width 8 height 6
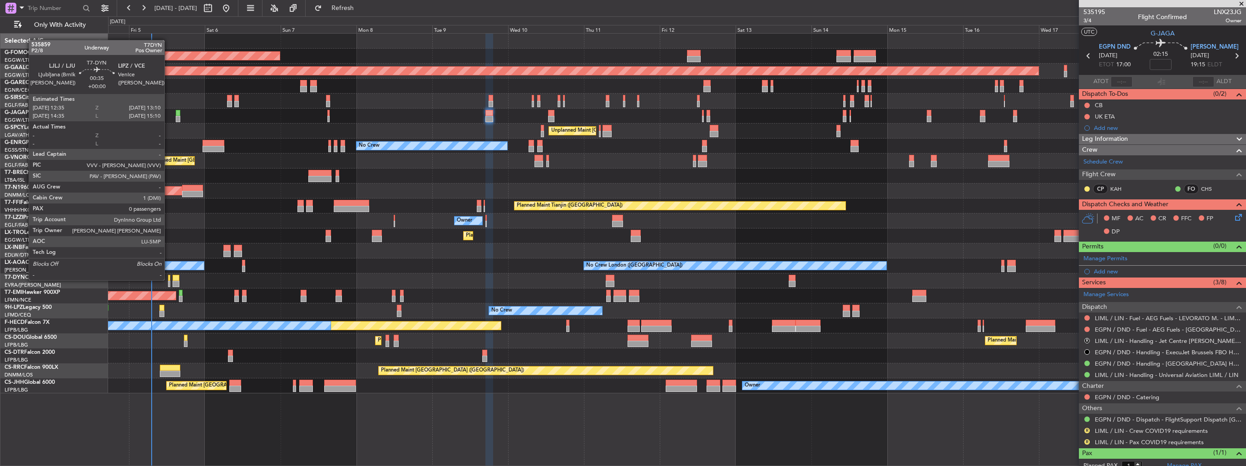
click at [168, 279] on div at bounding box center [169, 278] width 2 height 6
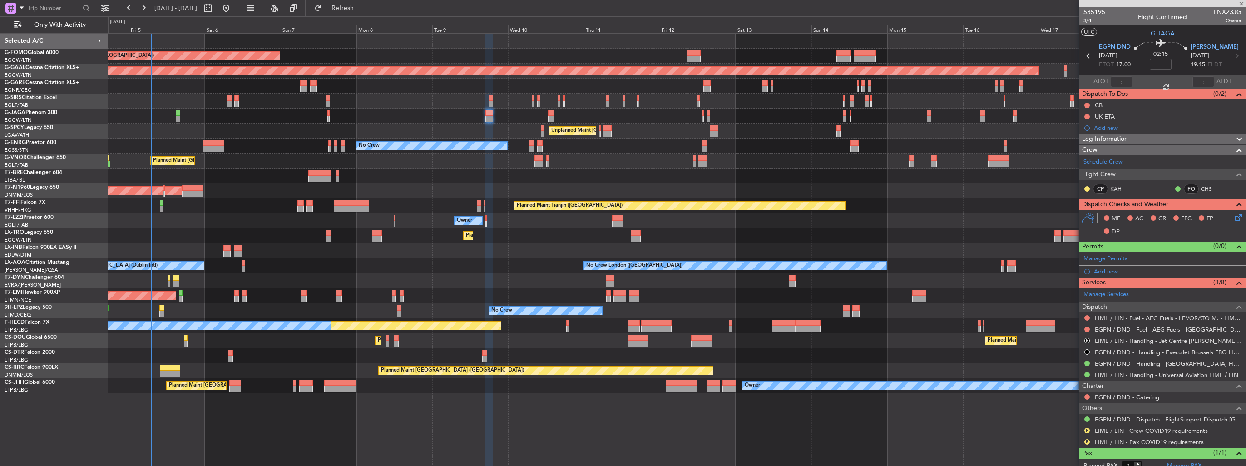
type input "0"
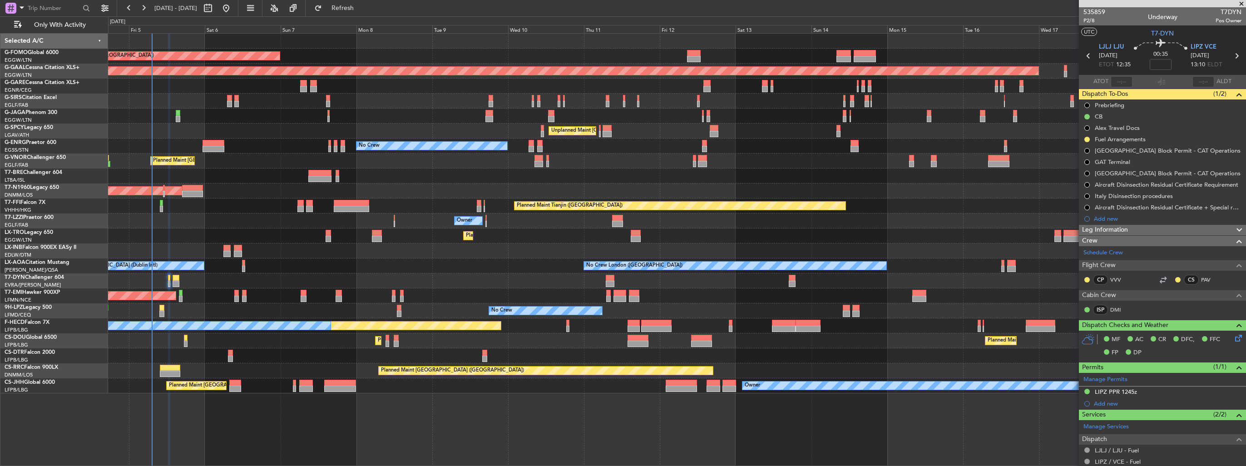
scroll to position [70, 0]
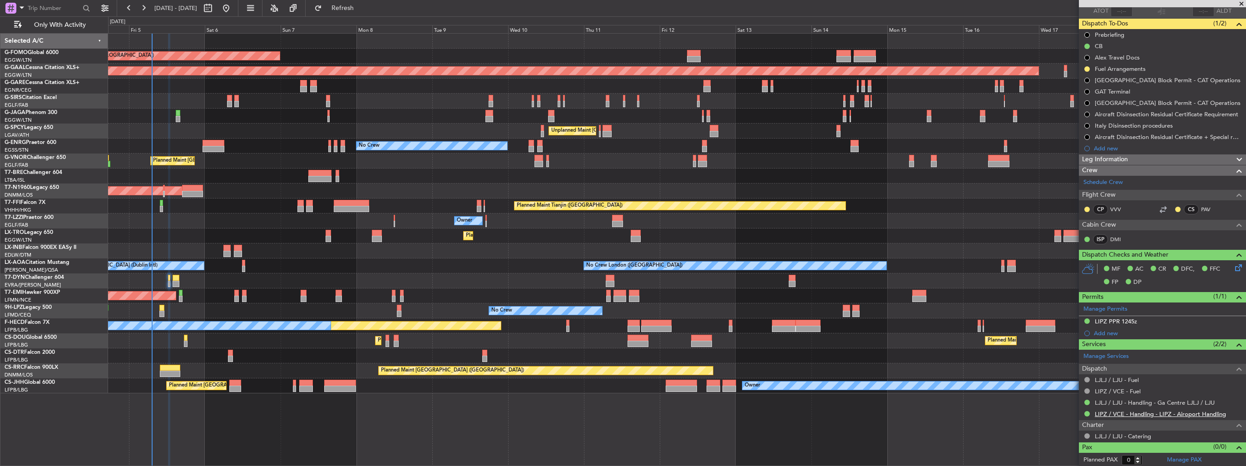
click at [1130, 414] on link "LIPZ / VCE - Handling - LIPZ - Airoport Handling" at bounding box center [1160, 414] width 131 height 8
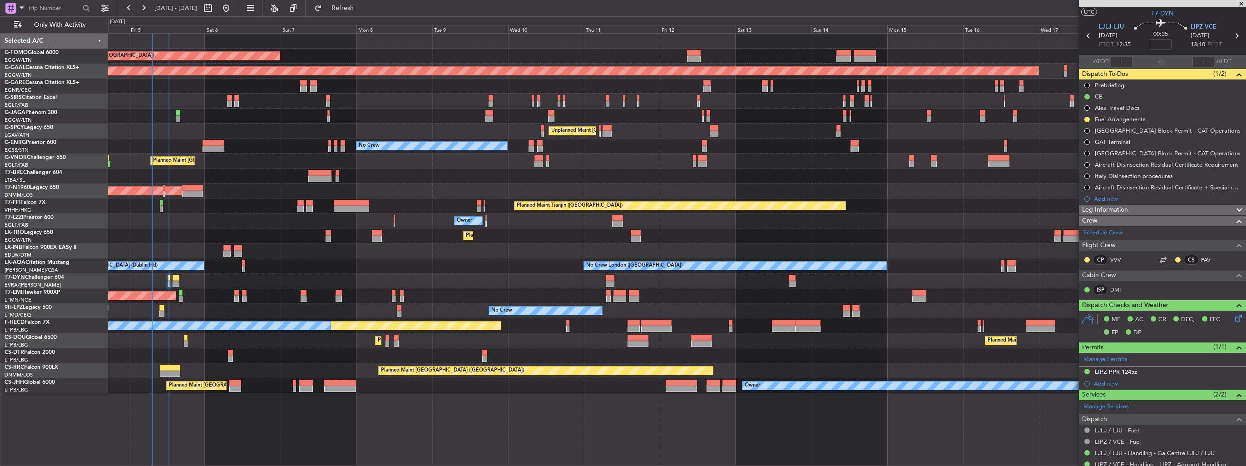
scroll to position [0, 0]
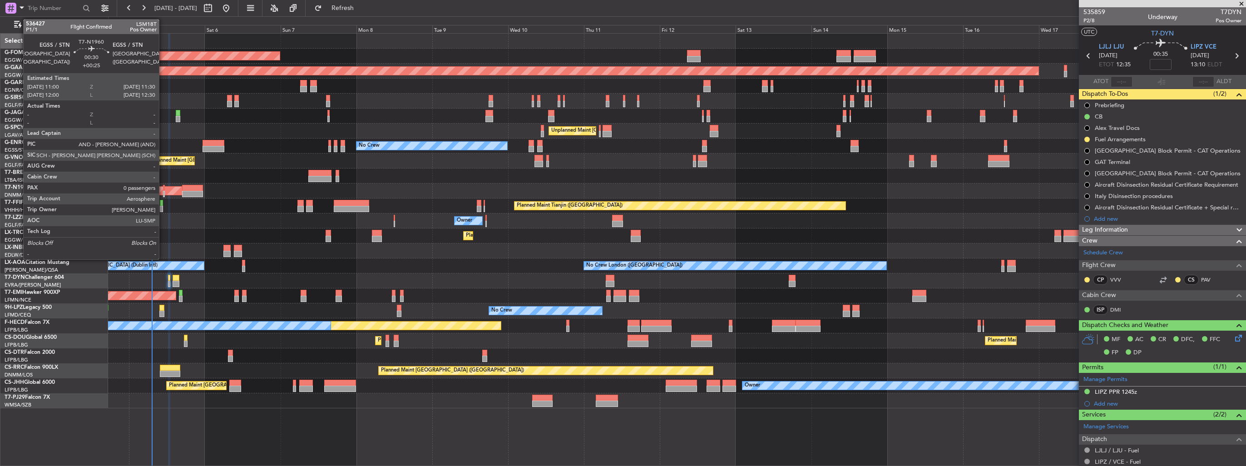
click at [163, 193] on div at bounding box center [164, 194] width 2 height 6
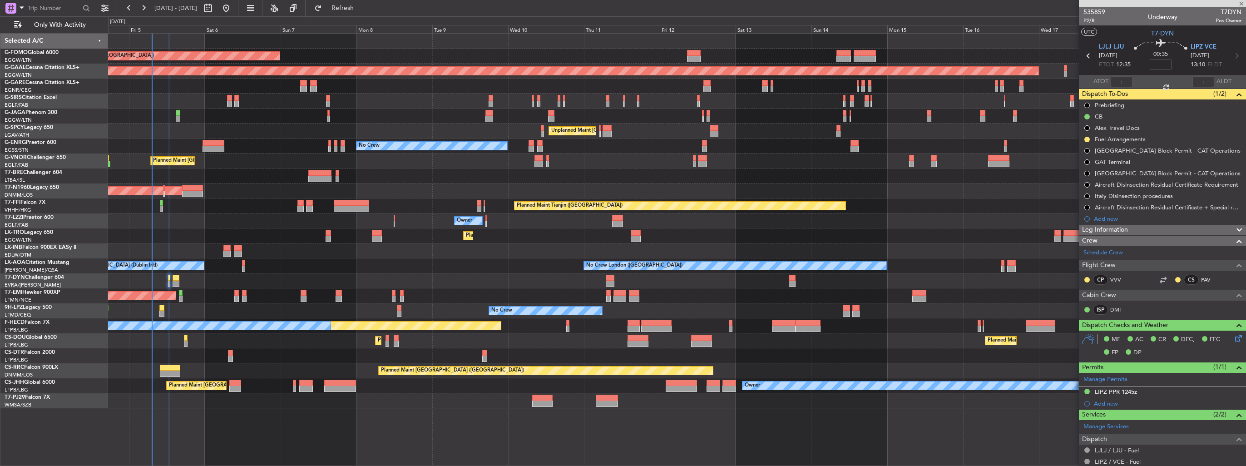
type input "+00:25"
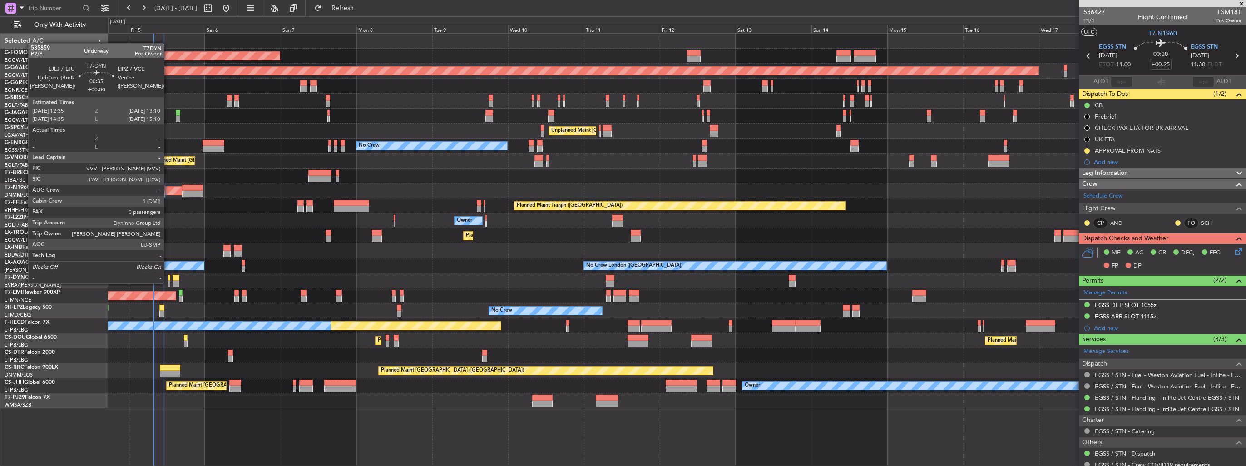
click at [168, 282] on div at bounding box center [169, 284] width 2 height 6
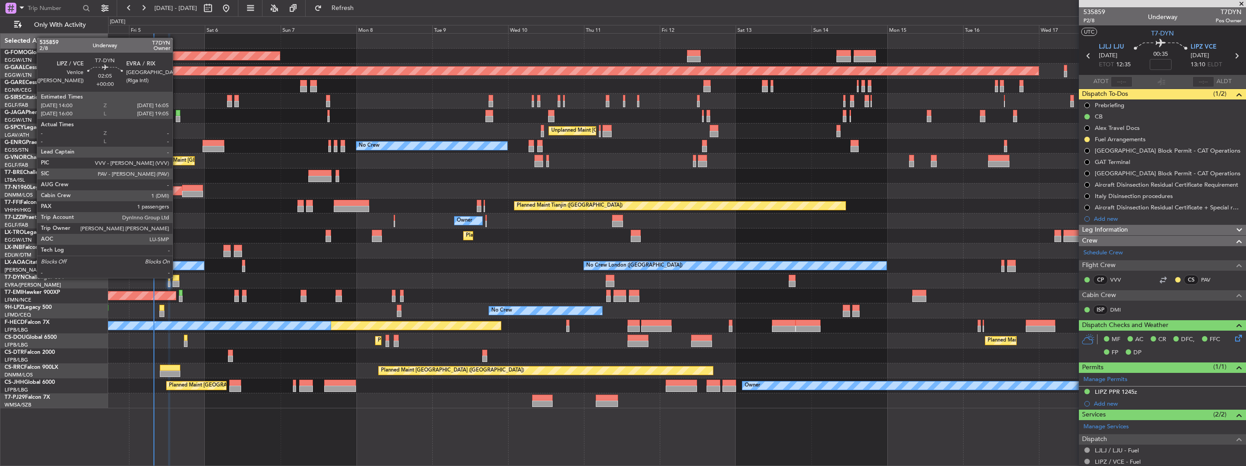
click at [177, 277] on div at bounding box center [176, 278] width 7 height 6
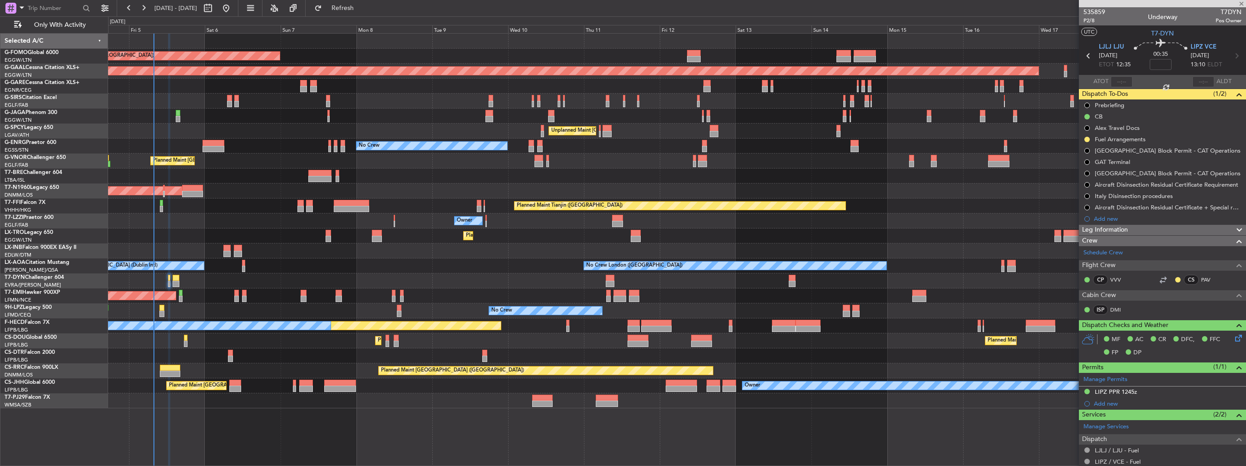
type input "1"
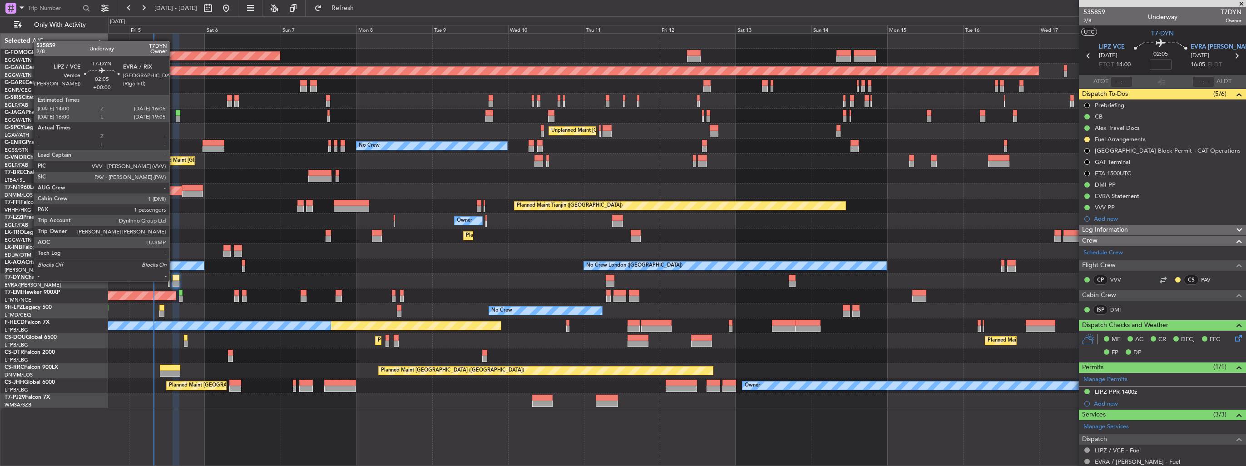
click at [173, 280] on div at bounding box center [176, 278] width 7 height 6
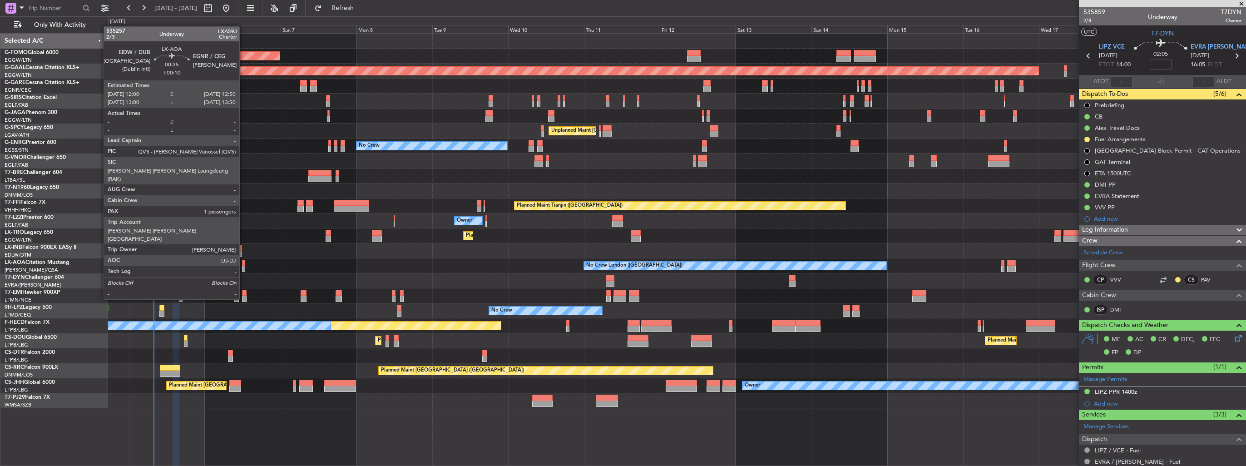
click at [243, 266] on div at bounding box center [243, 269] width 3 height 6
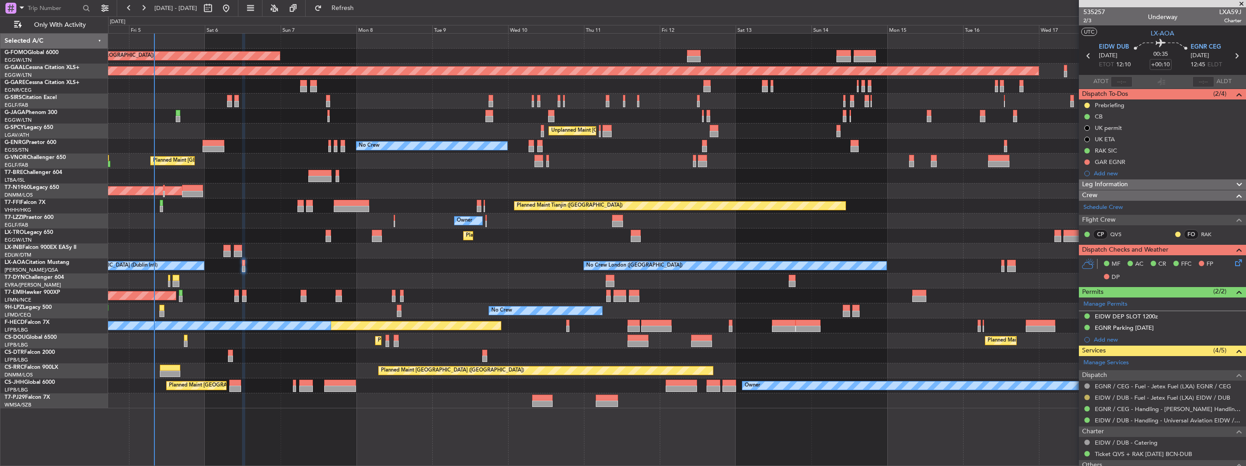
click at [1085, 398] on button at bounding box center [1086, 397] width 5 height 5
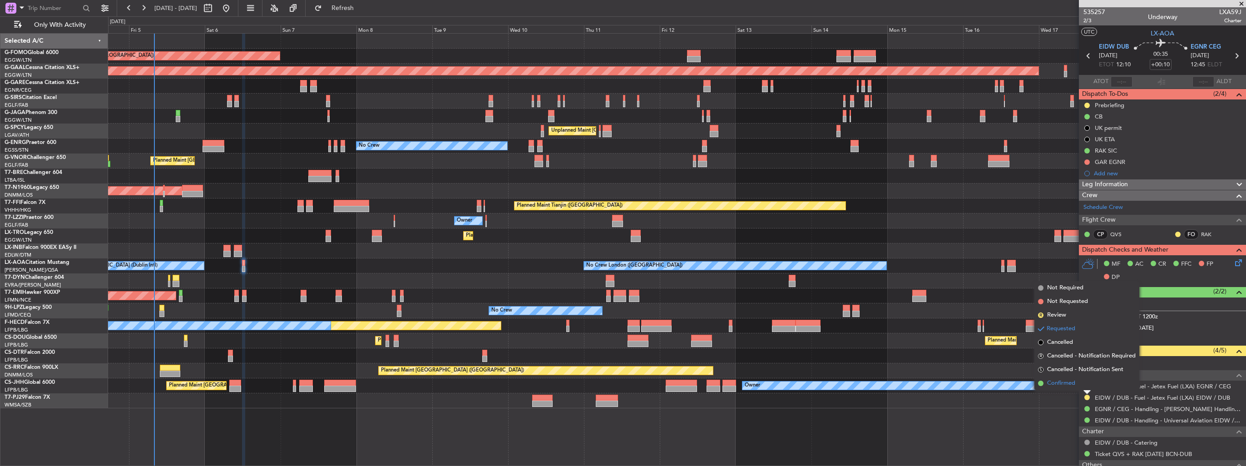
click at [1060, 383] on span "Confirmed" at bounding box center [1061, 383] width 28 height 9
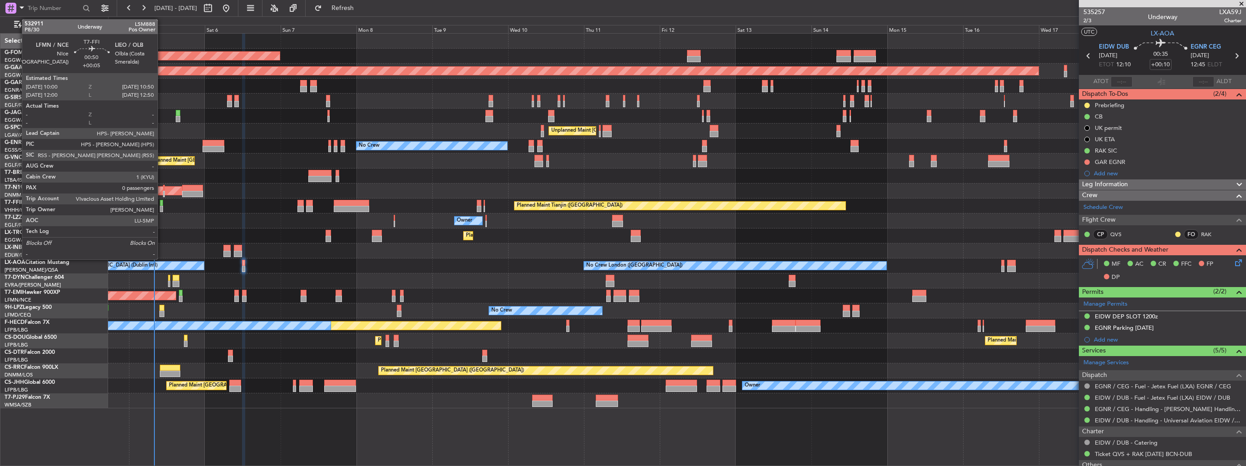
click at [162, 204] on div at bounding box center [161, 203] width 3 height 6
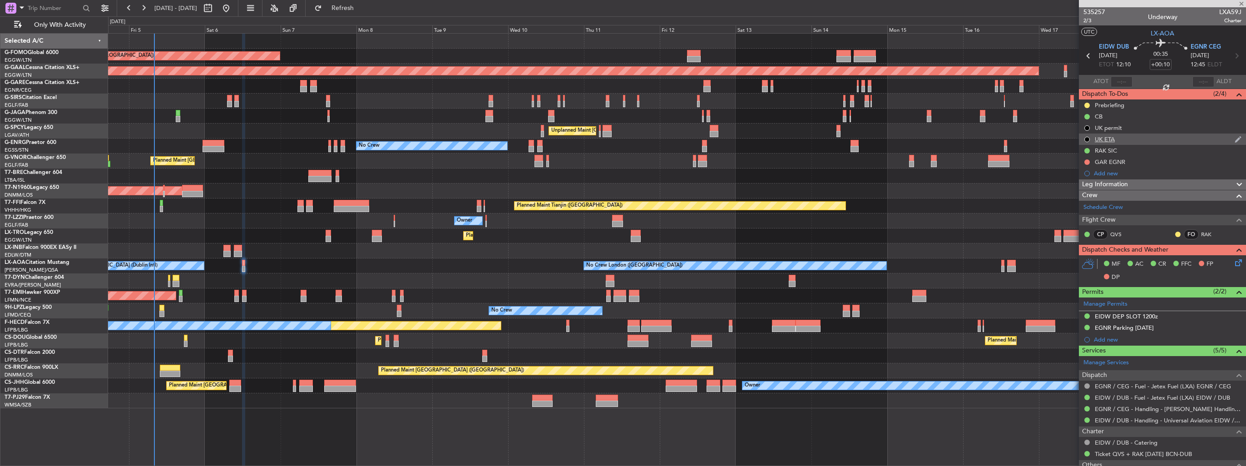
type input "+00:05"
type input "0"
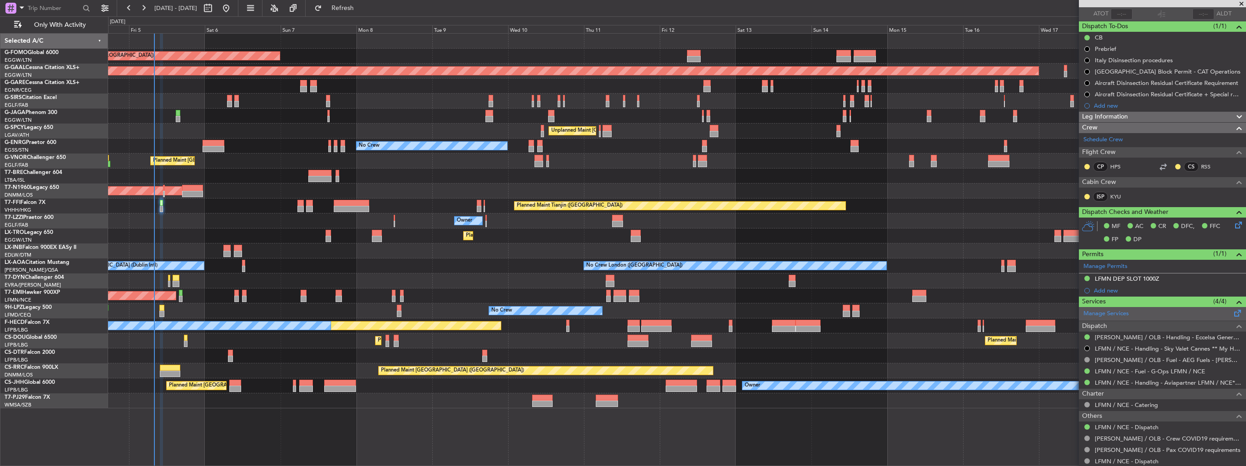
scroll to position [93, 0]
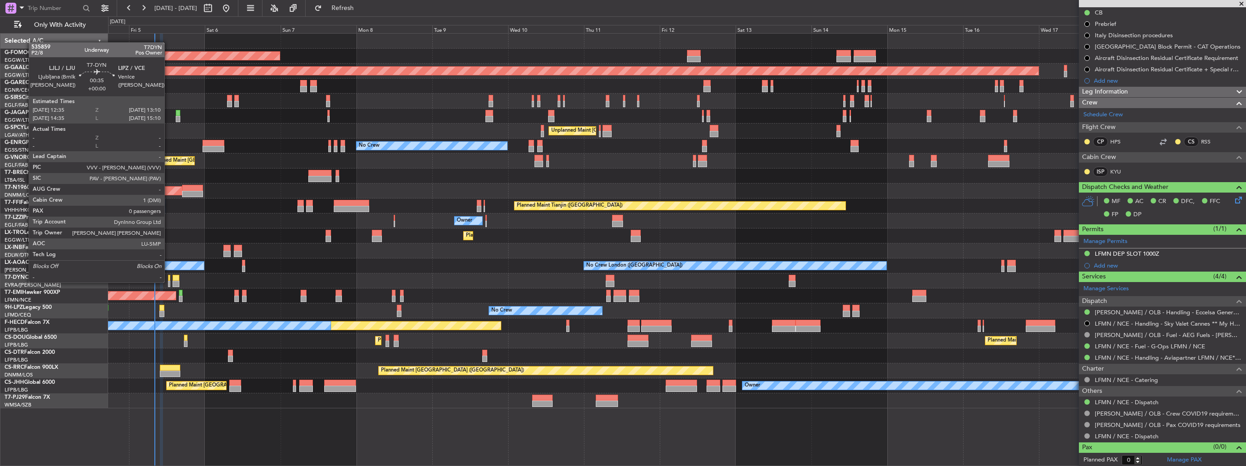
click at [168, 282] on div at bounding box center [169, 284] width 2 height 6
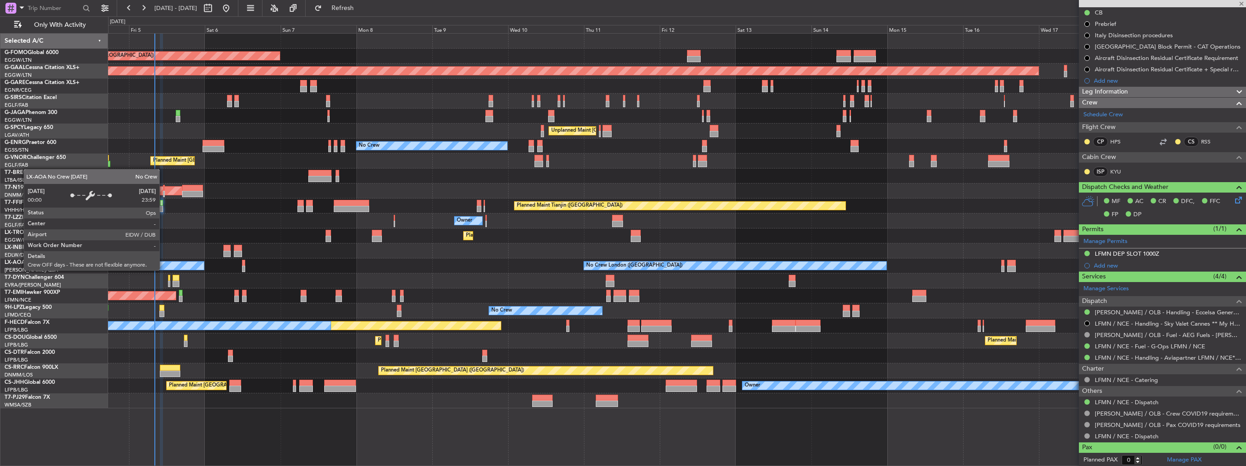
scroll to position [0, 0]
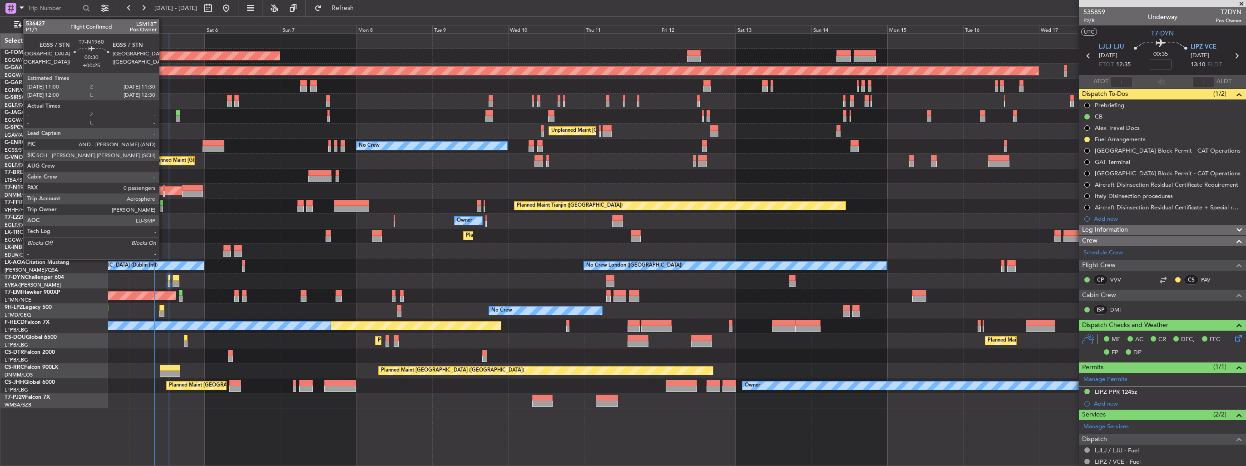
click at [163, 193] on div at bounding box center [164, 194] width 2 height 6
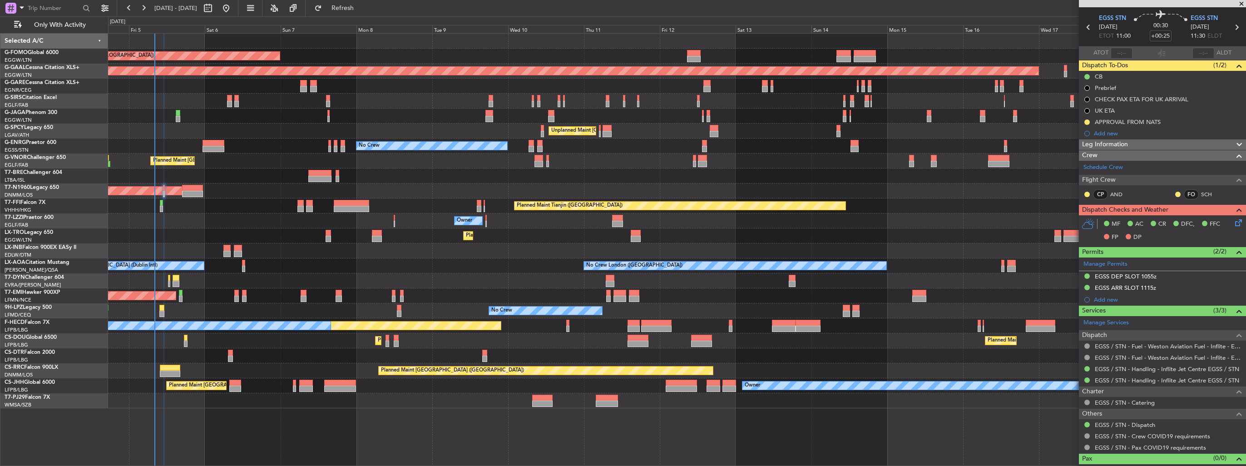
scroll to position [40, 0]
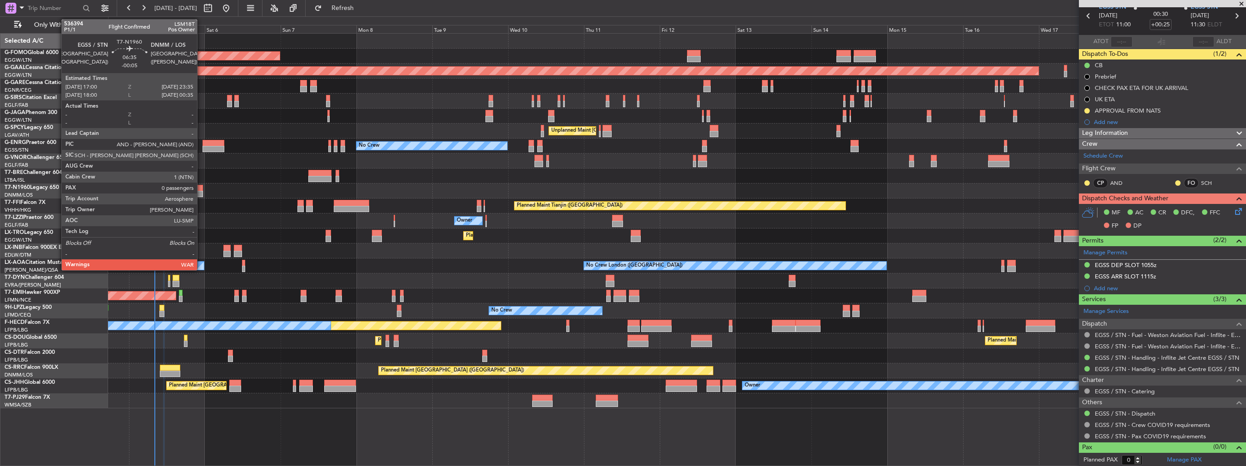
click at [201, 187] on div at bounding box center [192, 188] width 21 height 6
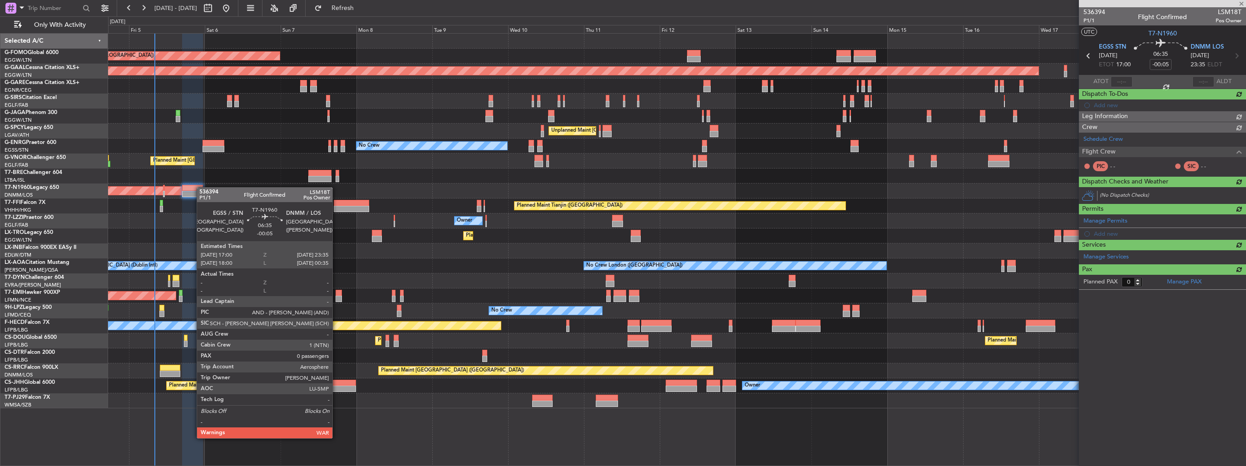
scroll to position [0, 0]
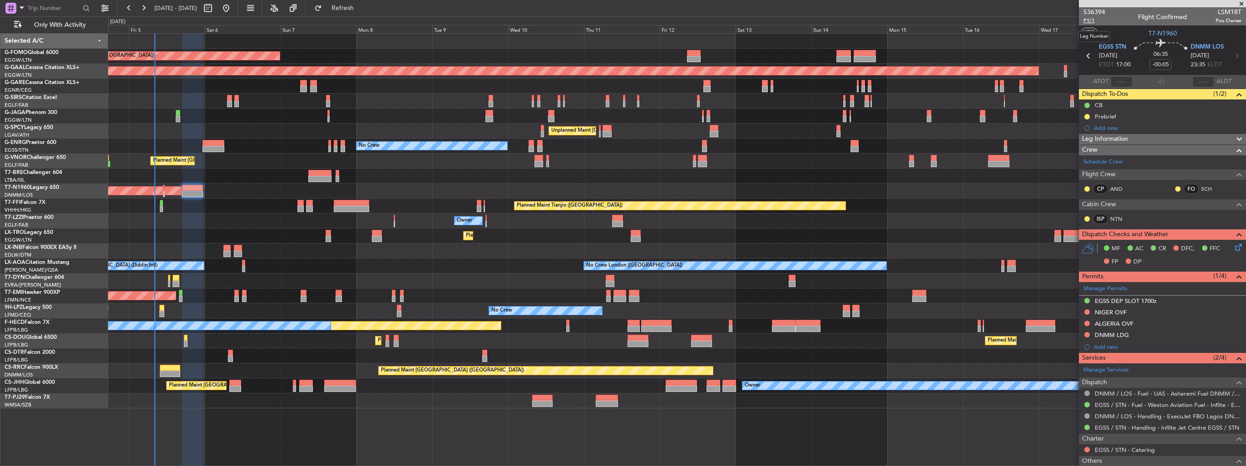
click at [1088, 19] on span "P1/1" at bounding box center [1095, 21] width 22 height 8
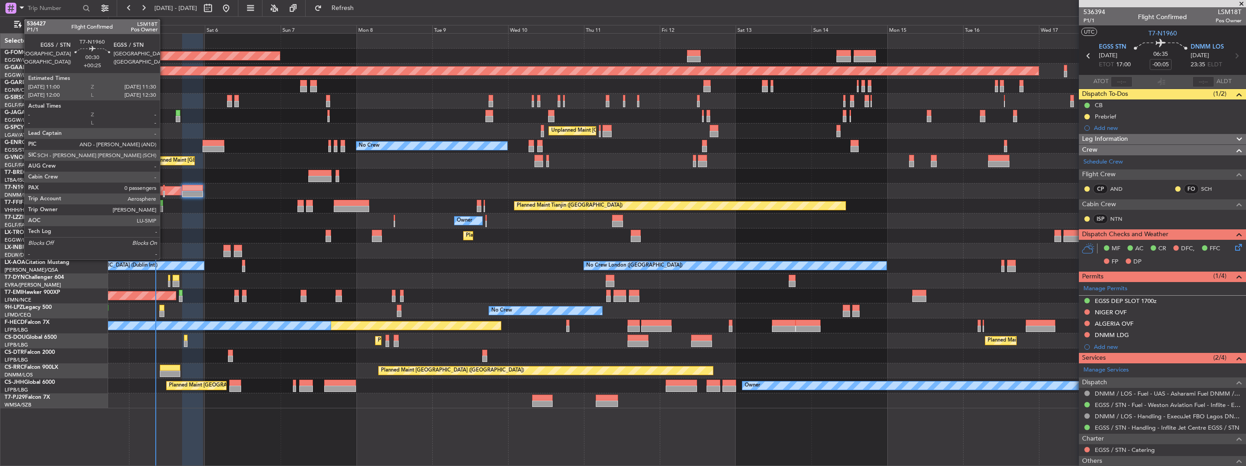
click at [164, 195] on div at bounding box center [164, 194] width 2 height 6
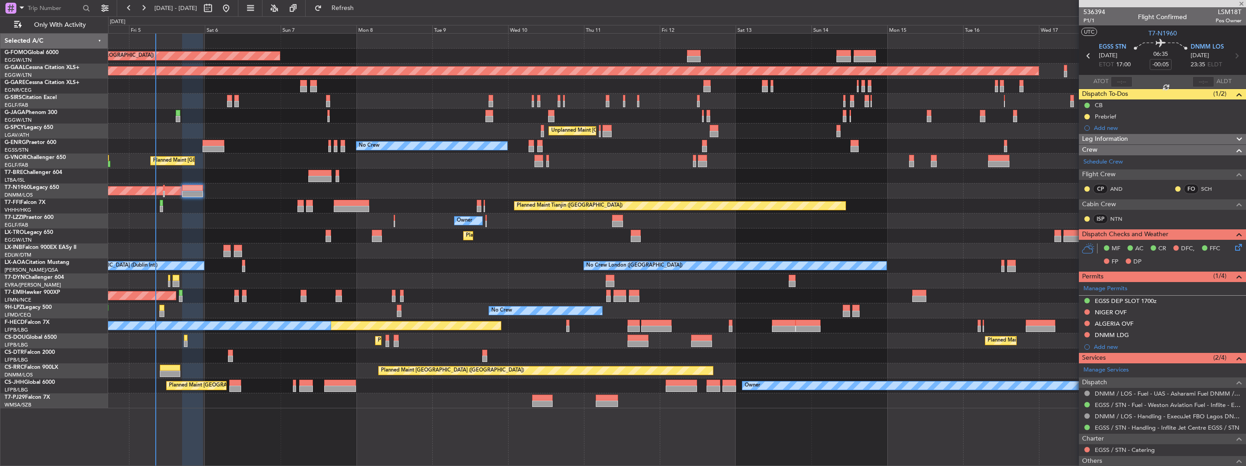
type input "+00:25"
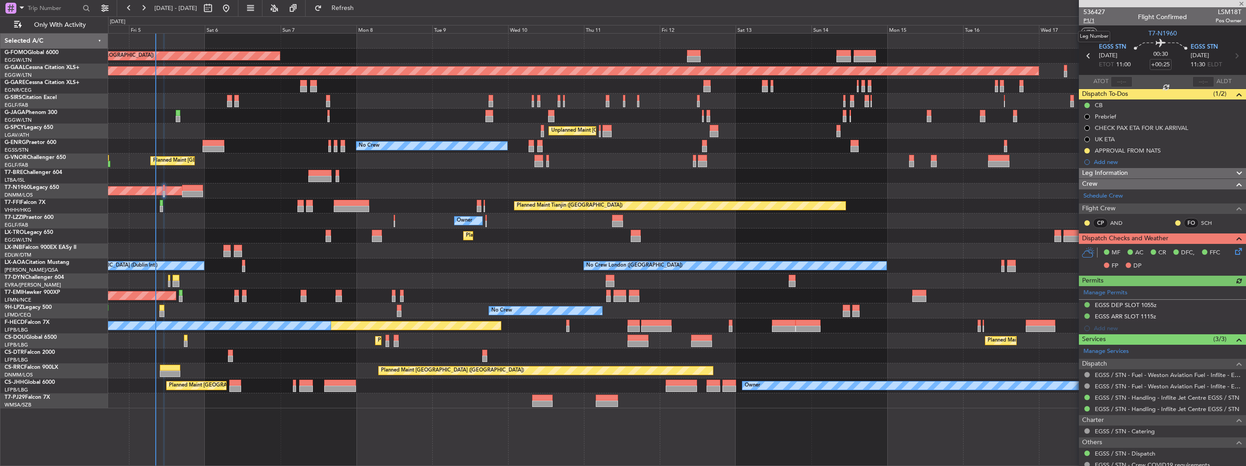
click at [1087, 19] on span "P1/1" at bounding box center [1095, 21] width 22 height 8
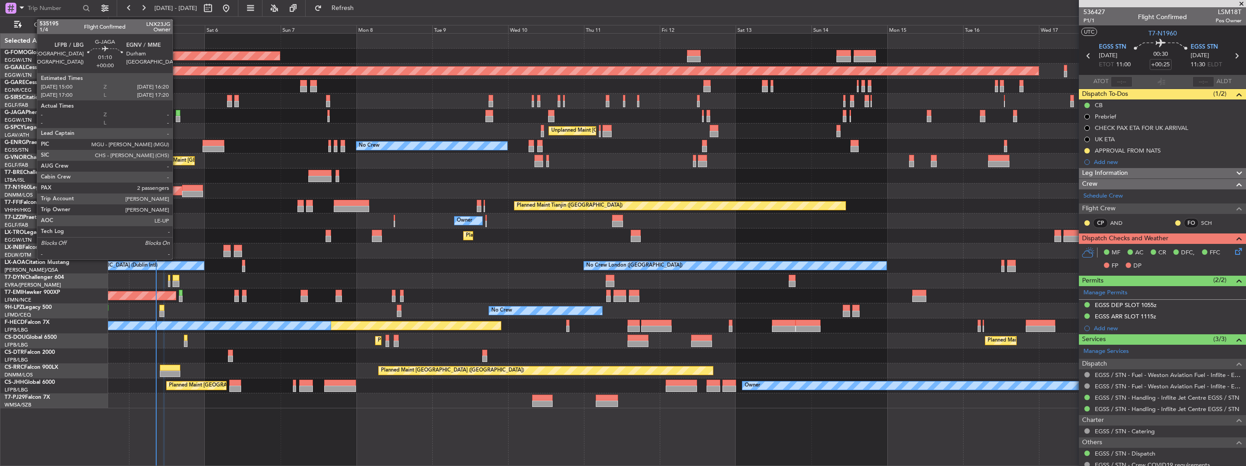
click at [177, 121] on div at bounding box center [178, 119] width 5 height 6
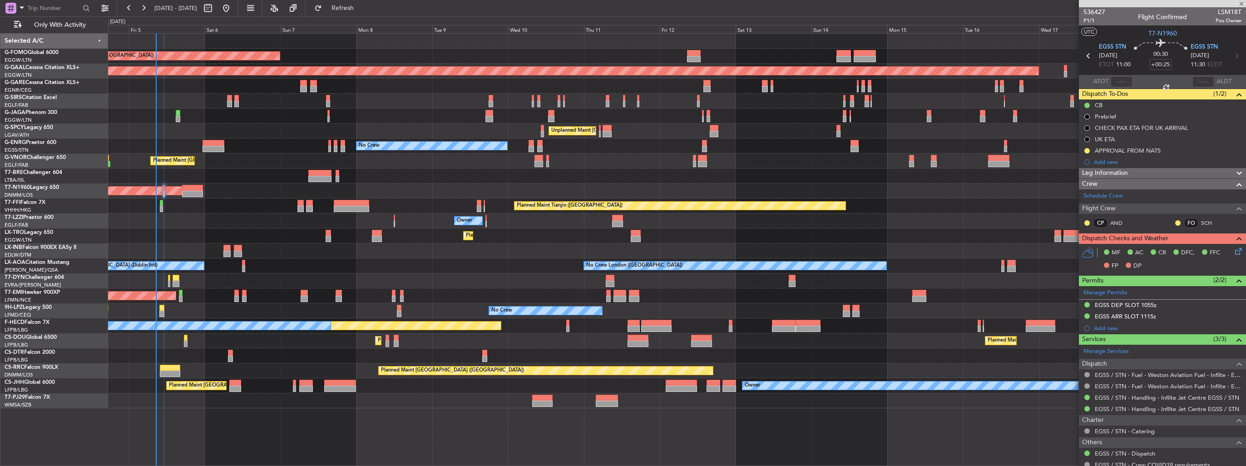
type input "2"
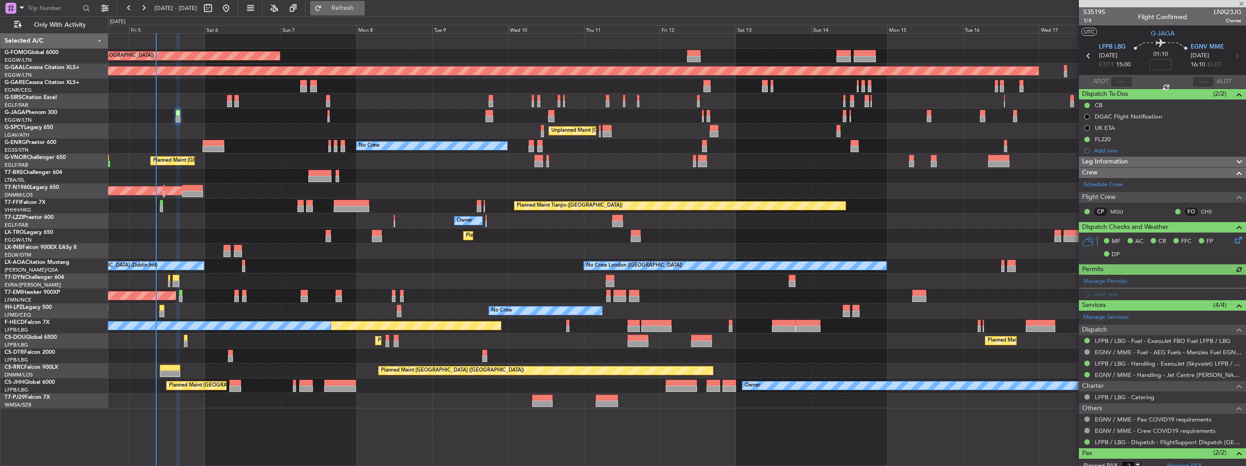
click at [362, 9] on span "Refresh" at bounding box center [343, 8] width 38 height 6
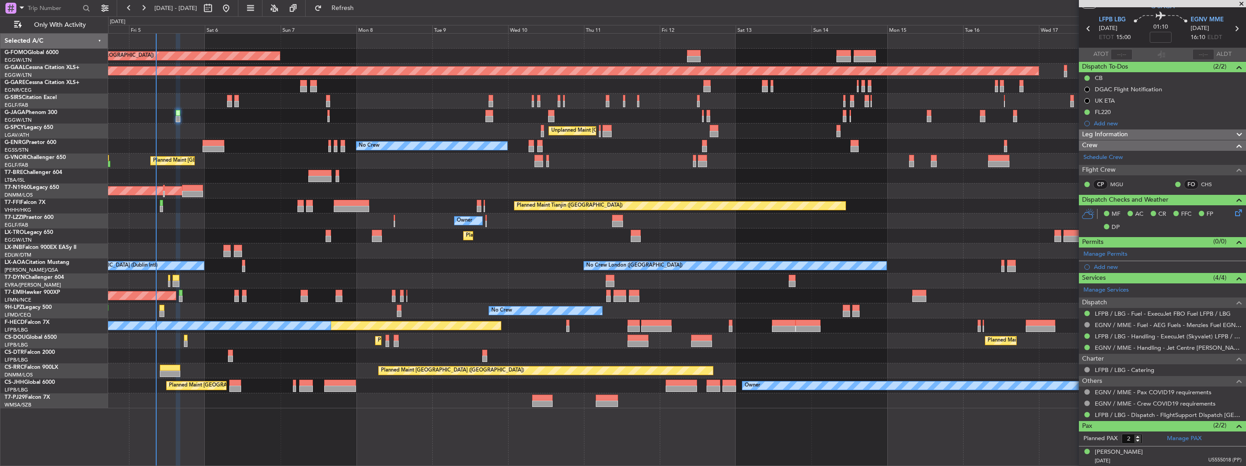
scroll to position [47, 0]
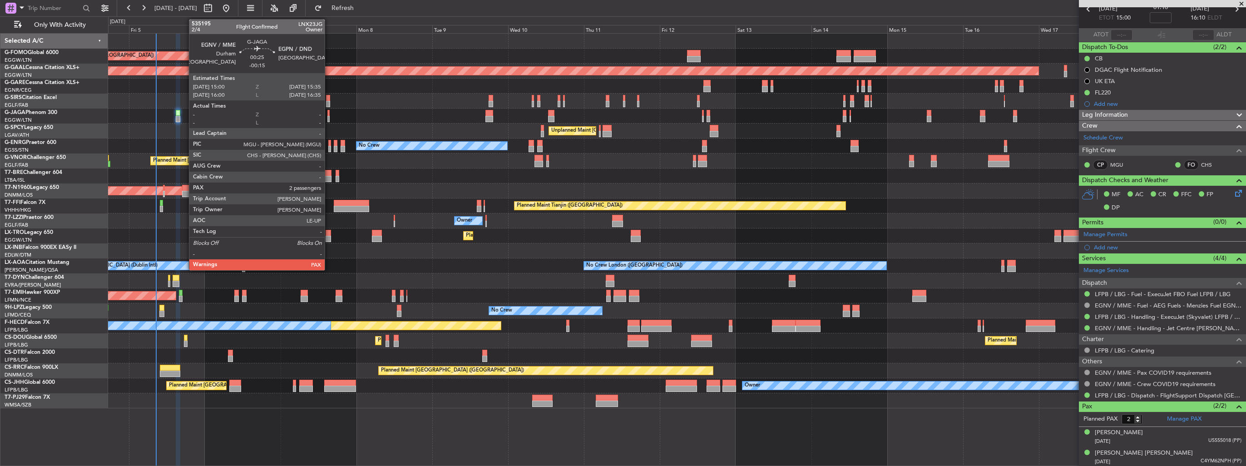
click at [329, 116] on div at bounding box center [328, 119] width 2 height 6
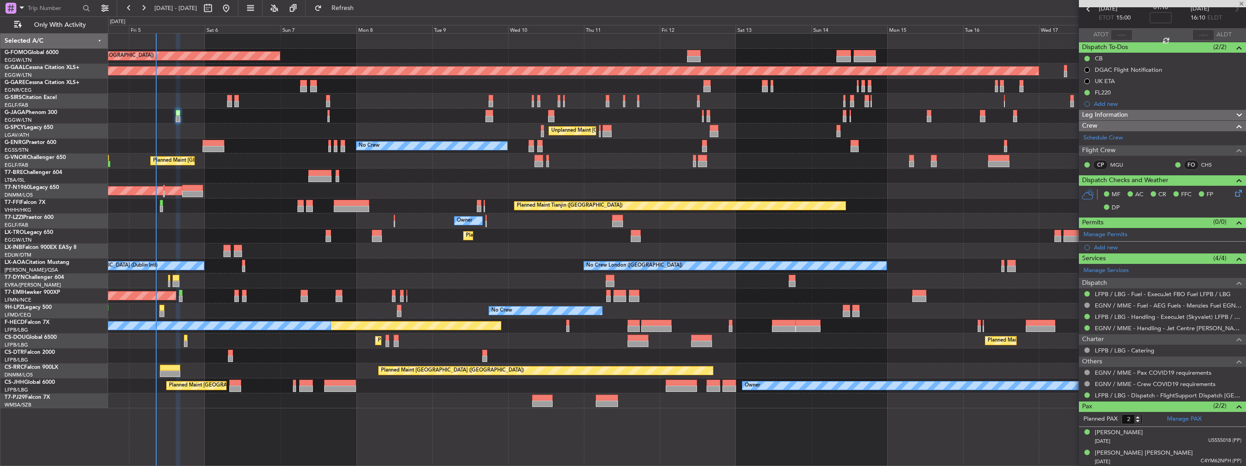
type input "-00:15"
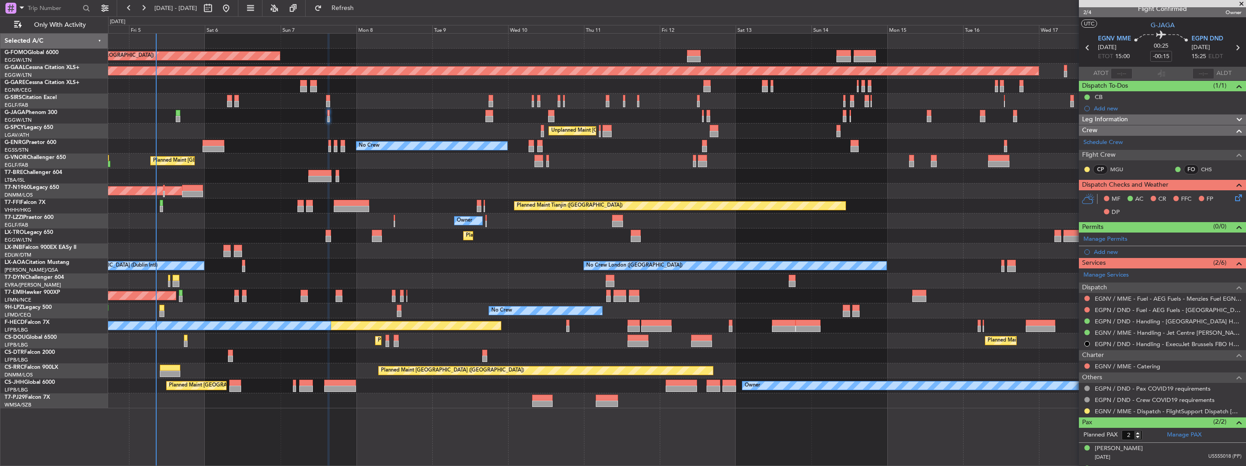
scroll to position [0, 0]
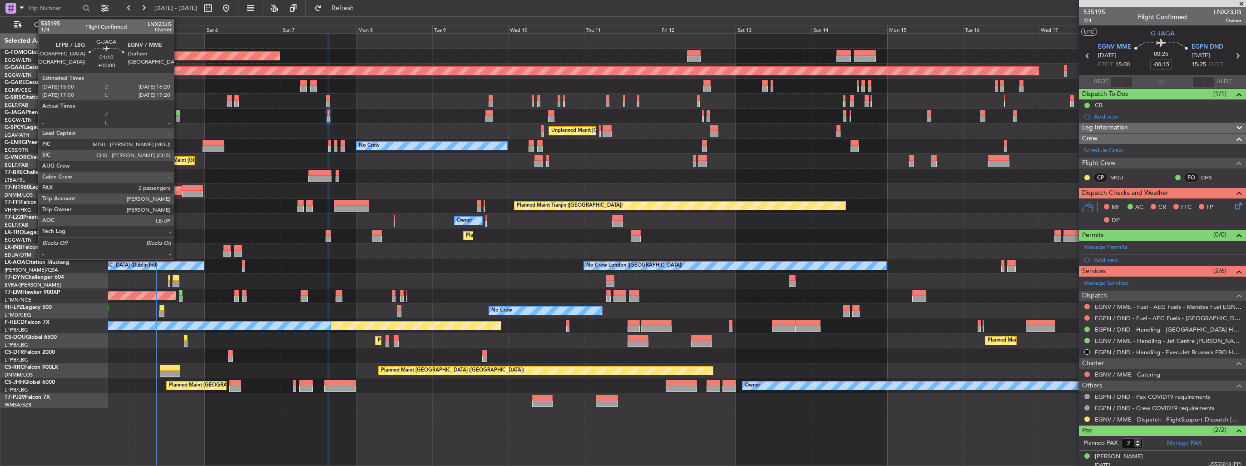
click at [180, 118] on div at bounding box center [178, 119] width 5 height 6
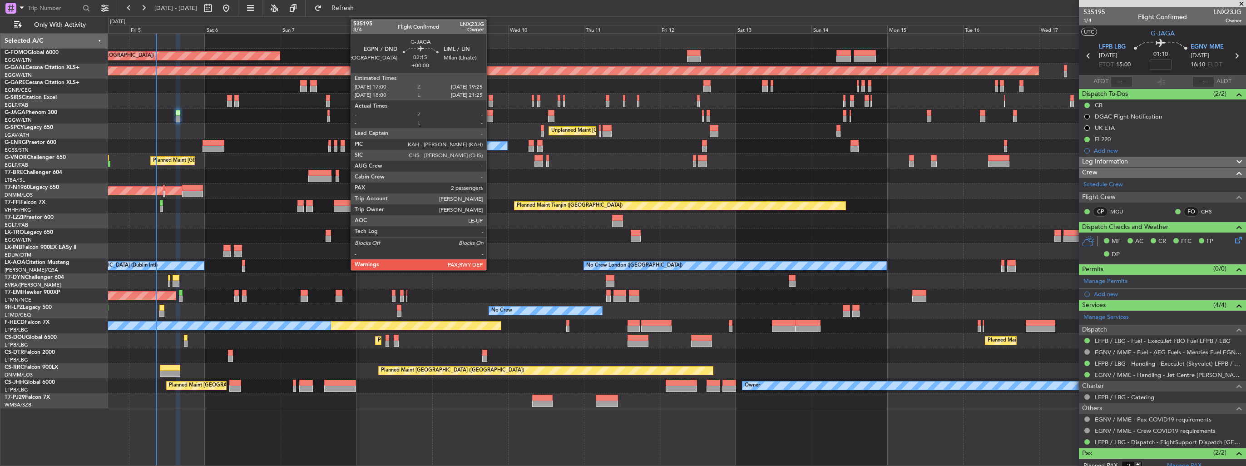
click at [490, 117] on div at bounding box center [489, 119] width 8 height 6
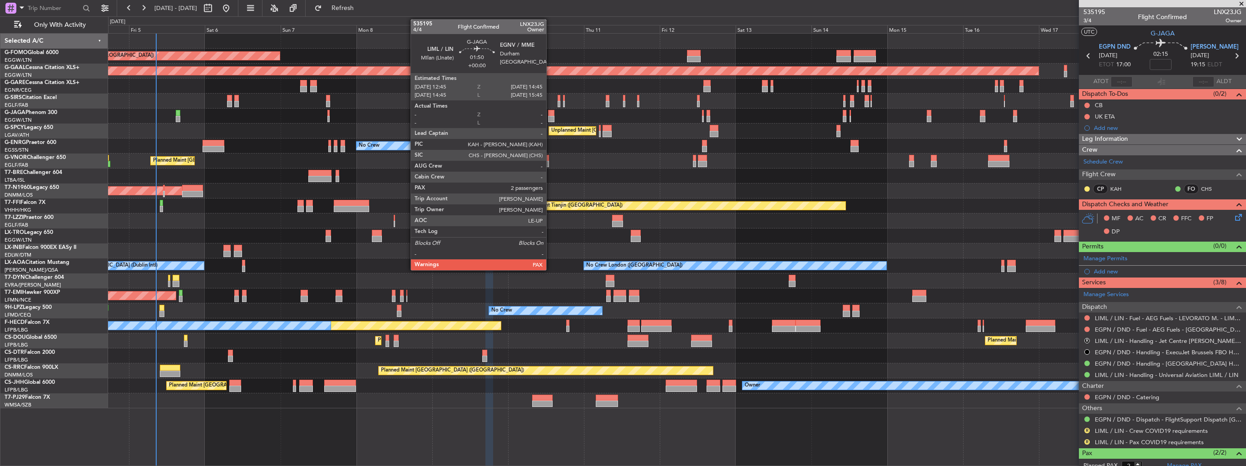
click at [550, 115] on div at bounding box center [551, 113] width 6 height 6
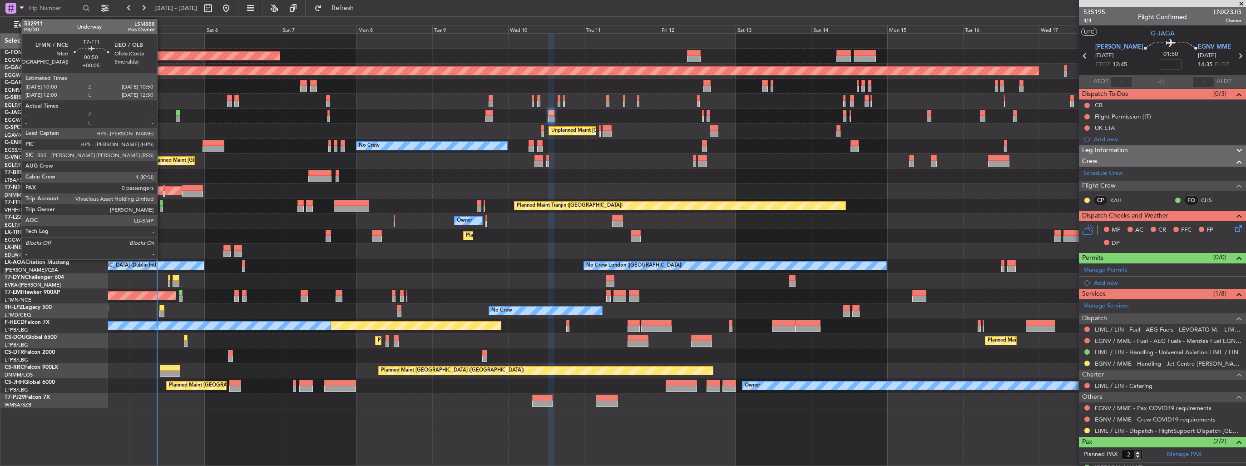
click at [161, 205] on div at bounding box center [161, 203] width 3 height 6
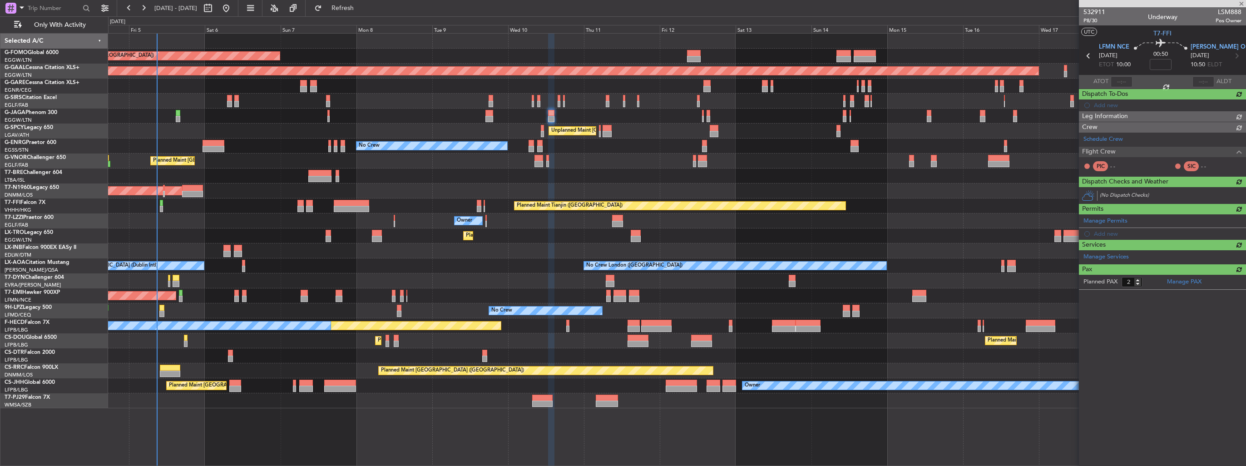
type input "+00:05"
type input "0"
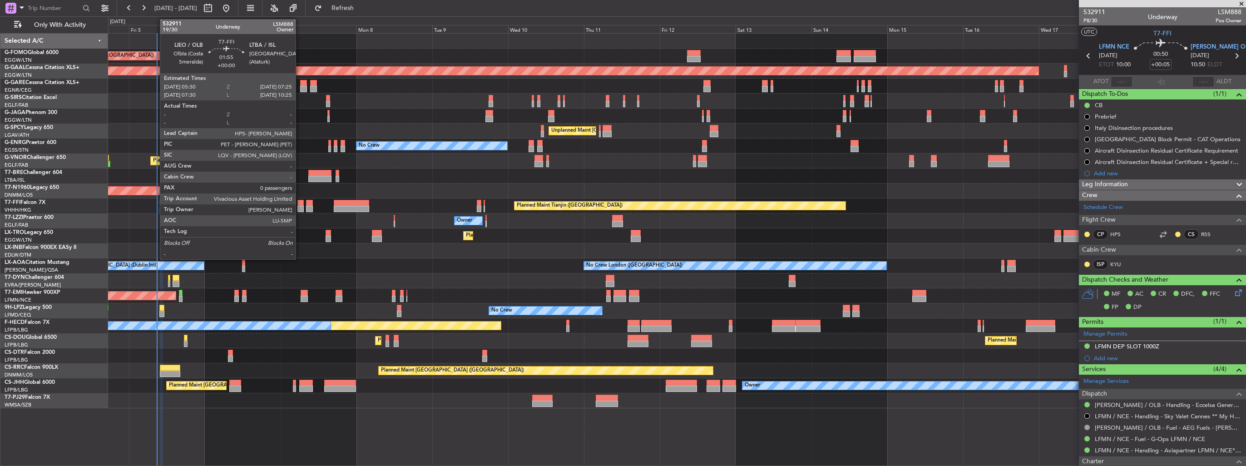
click at [300, 207] on div at bounding box center [300, 209] width 6 height 6
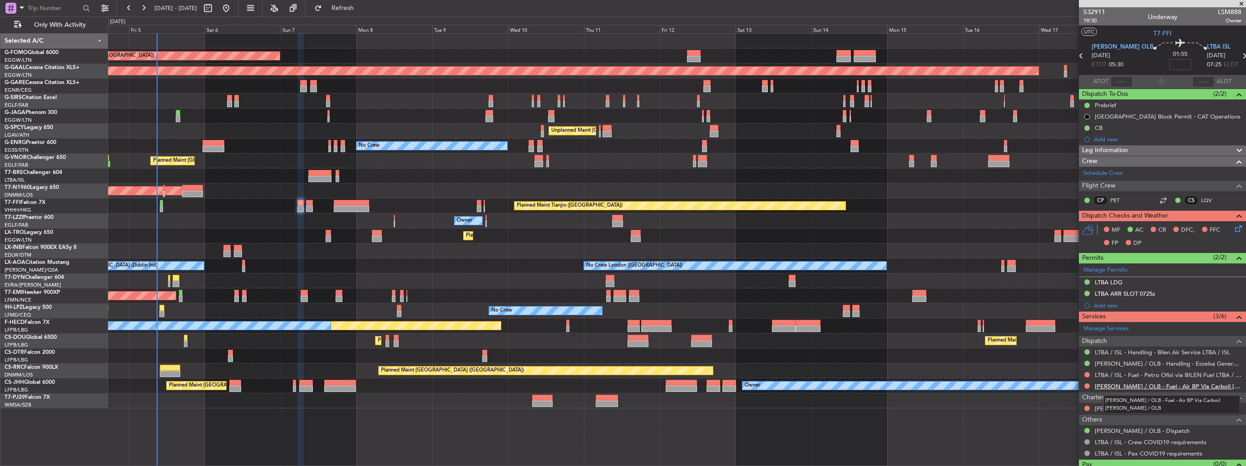
click at [1124, 385] on link "LIEO / OLB - Fuel - Air BP Via Carboil LIEO / OLB" at bounding box center [1168, 386] width 147 height 8
click at [1171, 373] on link "LTBA / ISL - Fuel - Petro Ofisi via BILEN Fuel LTBA / ISL" at bounding box center [1168, 375] width 147 height 8
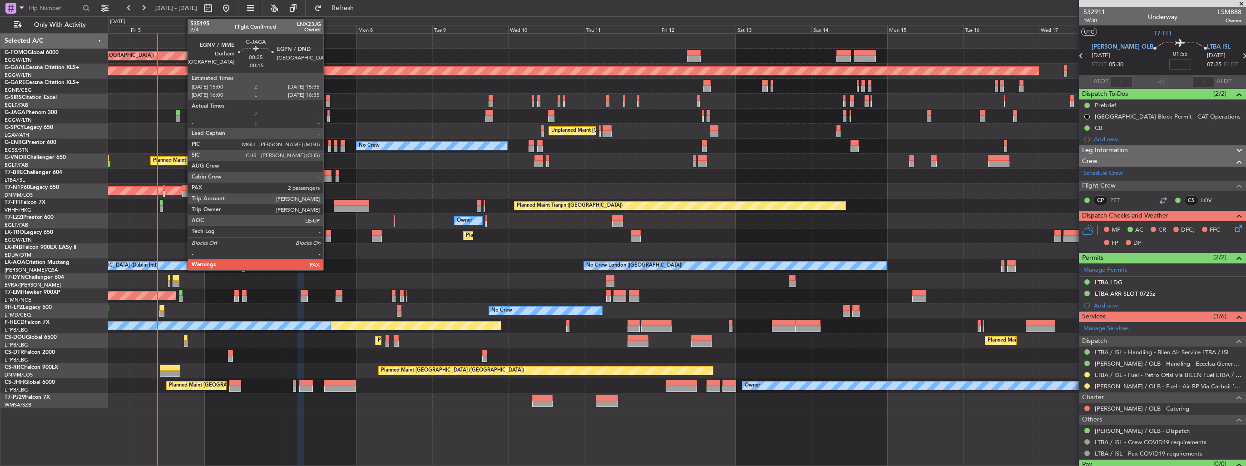
click at [327, 117] on div at bounding box center [328, 119] width 2 height 6
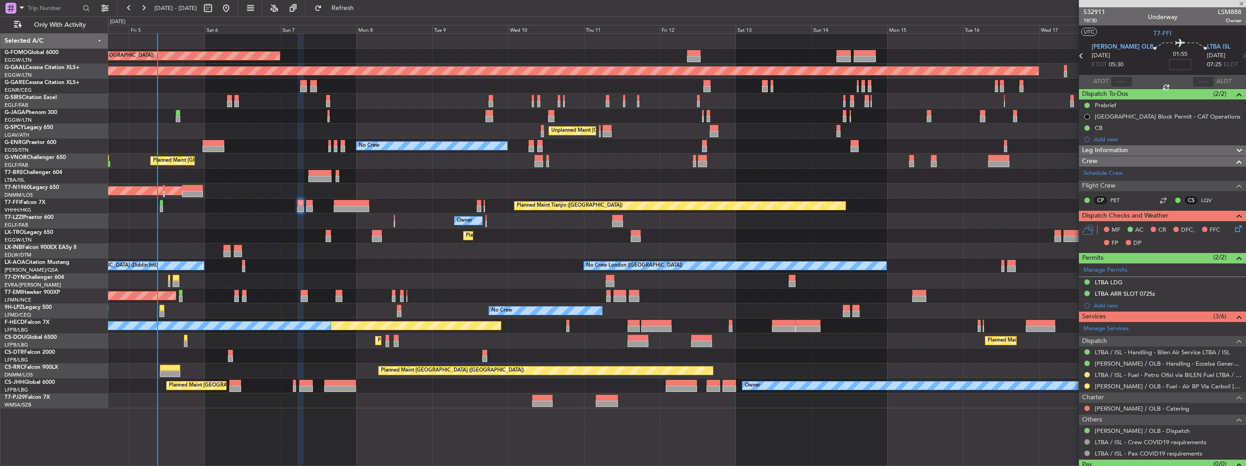
type input "-00:15"
type input "2"
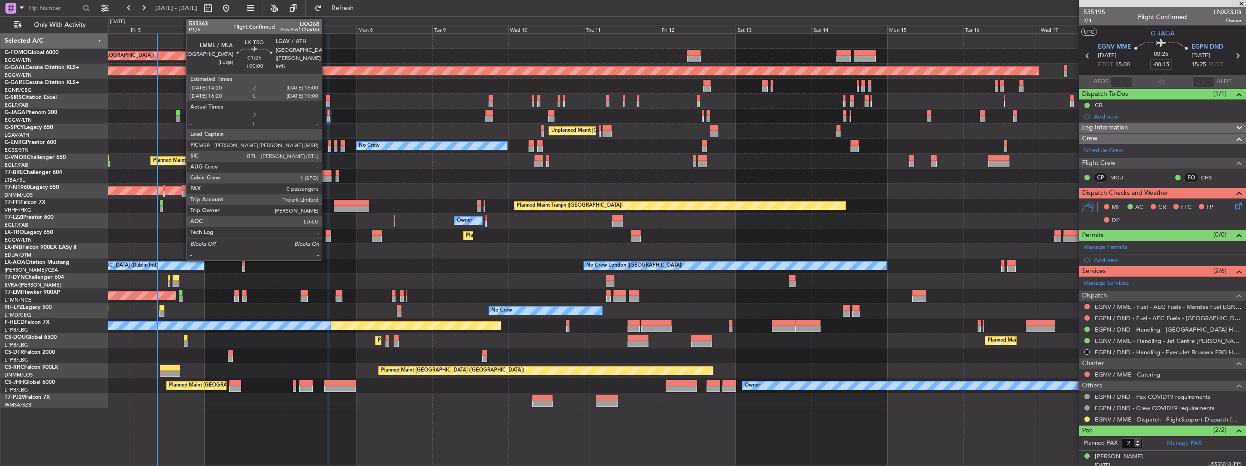
click at [326, 236] on div at bounding box center [328, 239] width 5 height 6
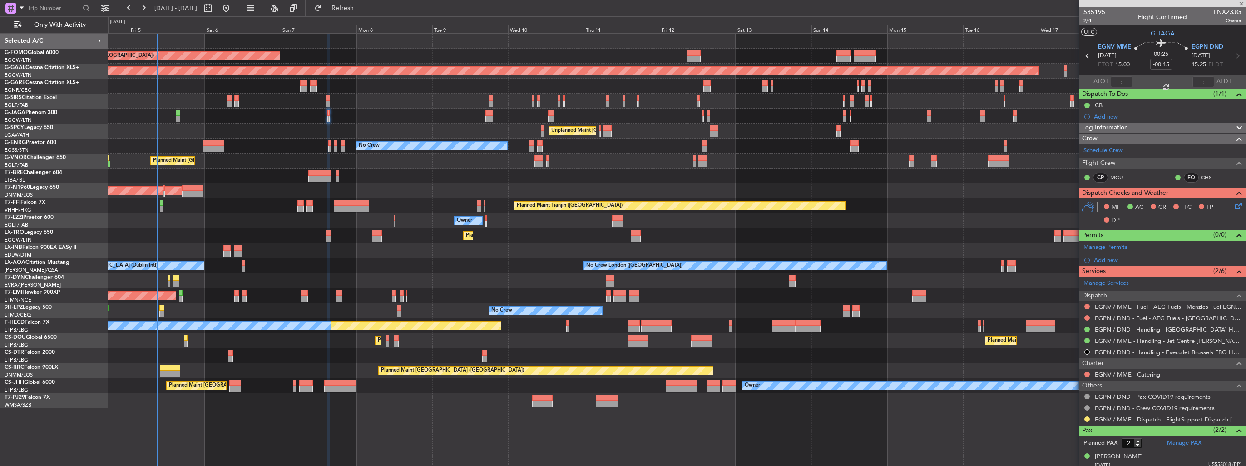
type input "0"
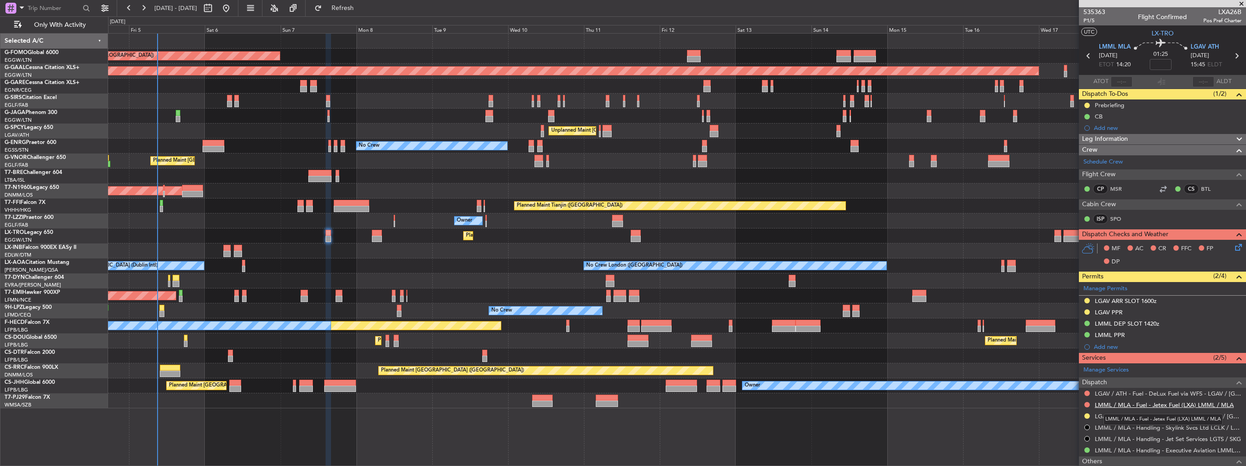
click at [1143, 401] on link "LMML / MLA - Fuel - Jetex Fuel (LXA) LMML / MLA" at bounding box center [1164, 405] width 139 height 8
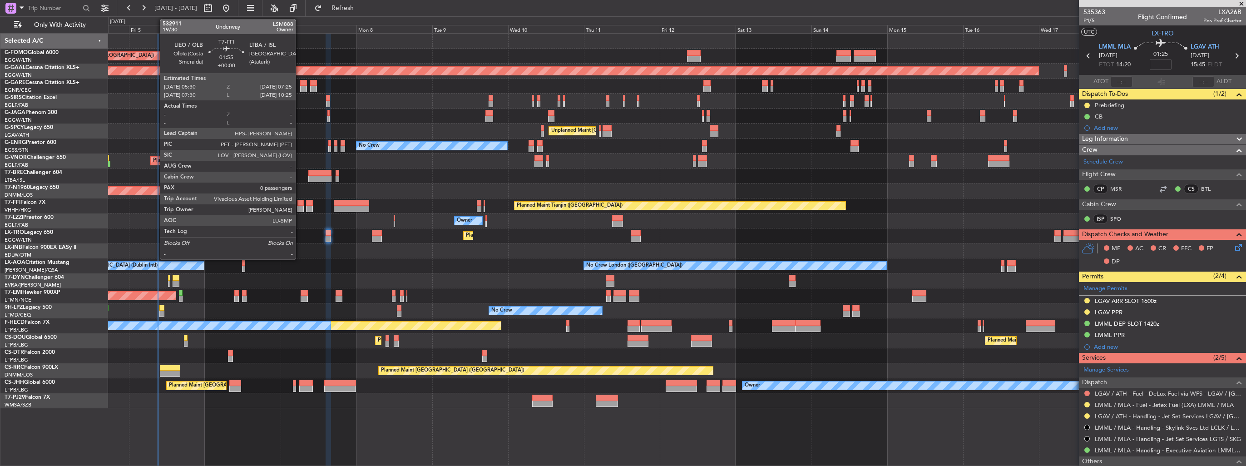
click at [300, 206] on div at bounding box center [300, 209] width 6 height 6
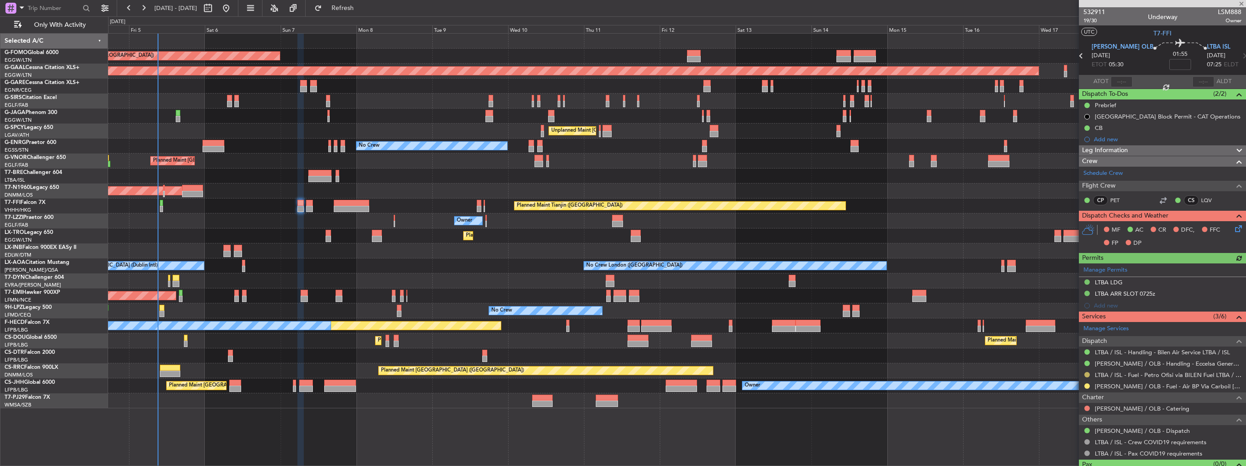
click at [1087, 373] on button at bounding box center [1086, 374] width 5 height 5
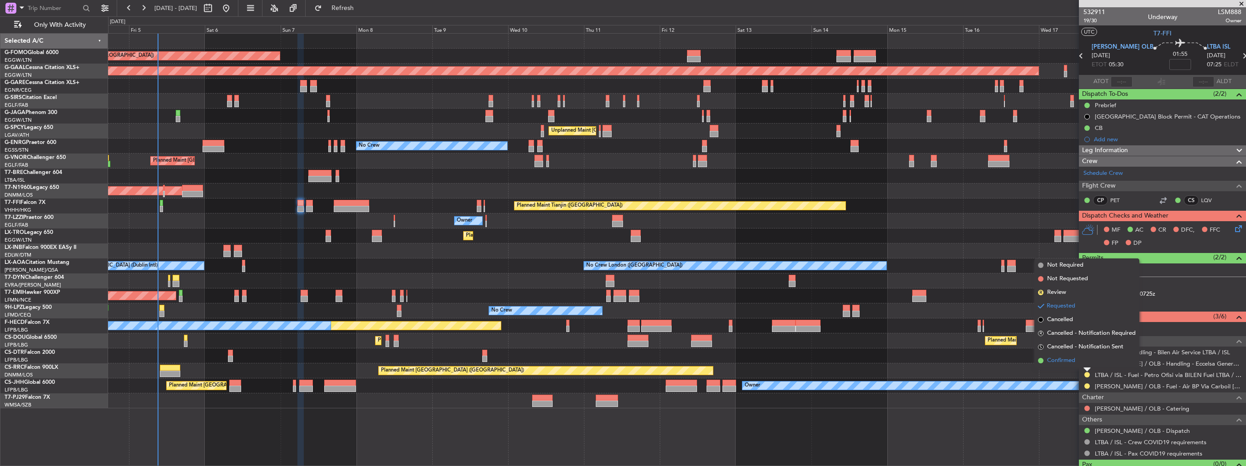
click at [1067, 359] on span "Confirmed" at bounding box center [1061, 360] width 28 height 9
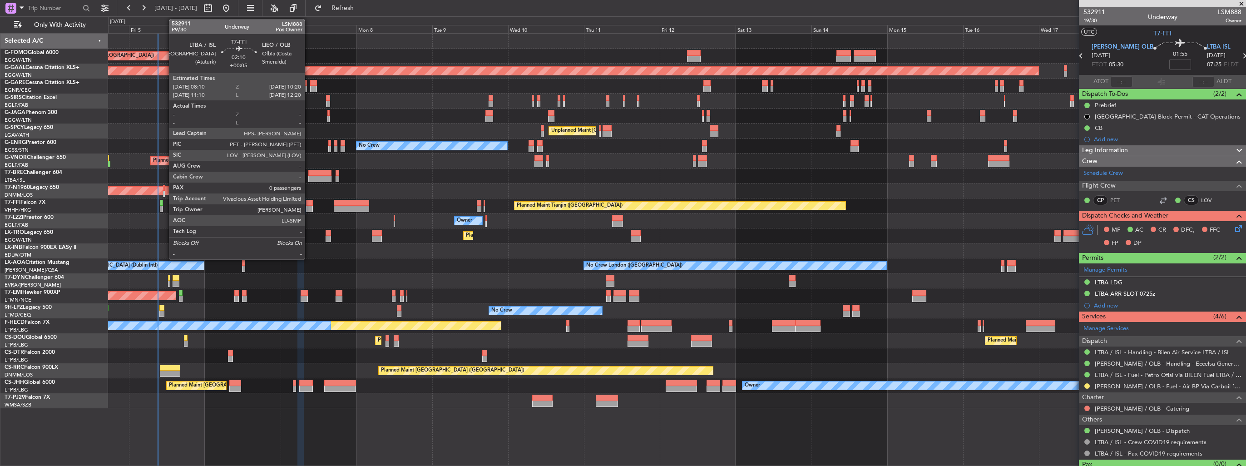
click at [309, 208] on div at bounding box center [309, 209] width 7 height 6
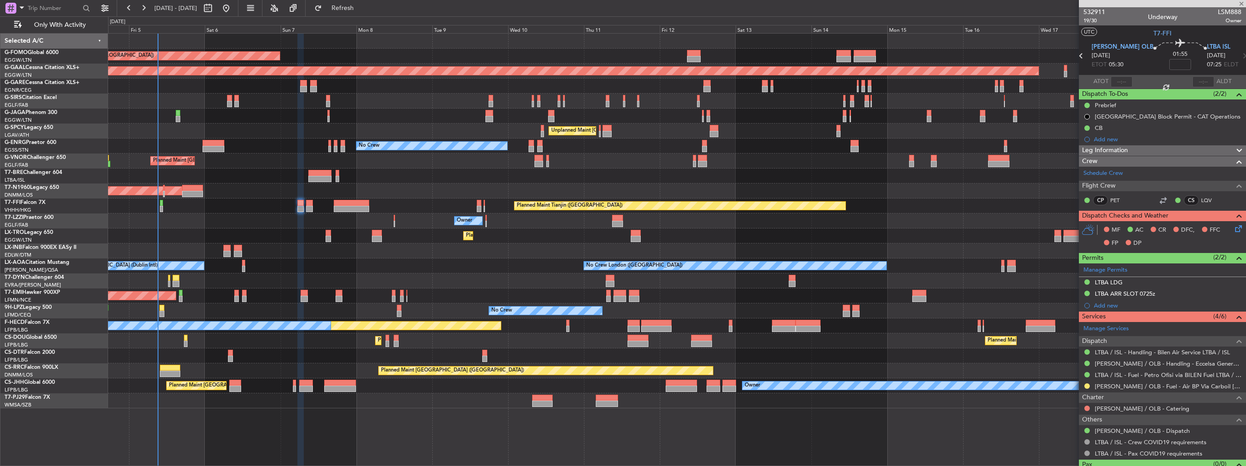
type input "+00:05"
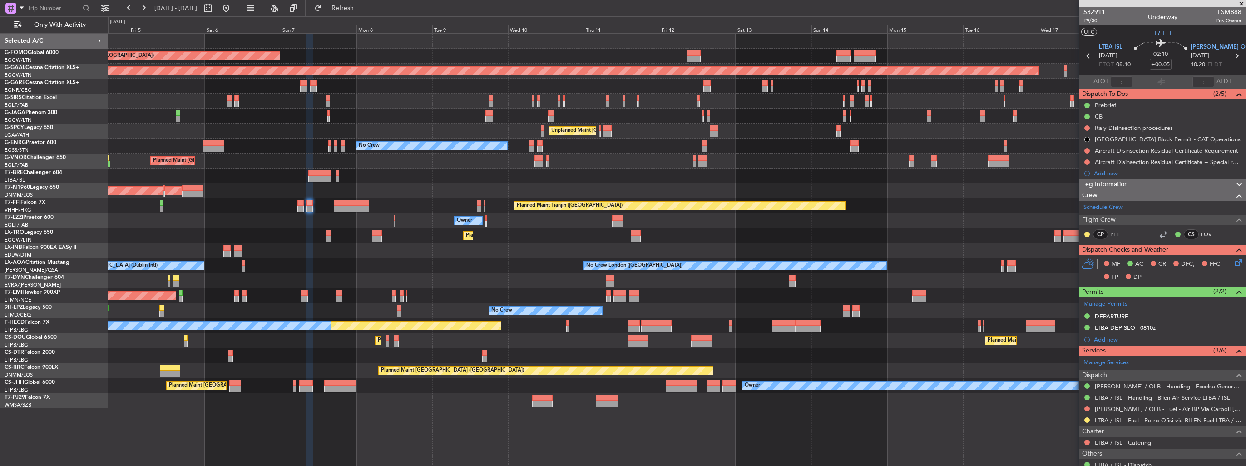
drag, startPoint x: 1087, startPoint y: 419, endPoint x: 1082, endPoint y: 417, distance: 5.3
click at [1087, 419] on button at bounding box center [1086, 419] width 5 height 5
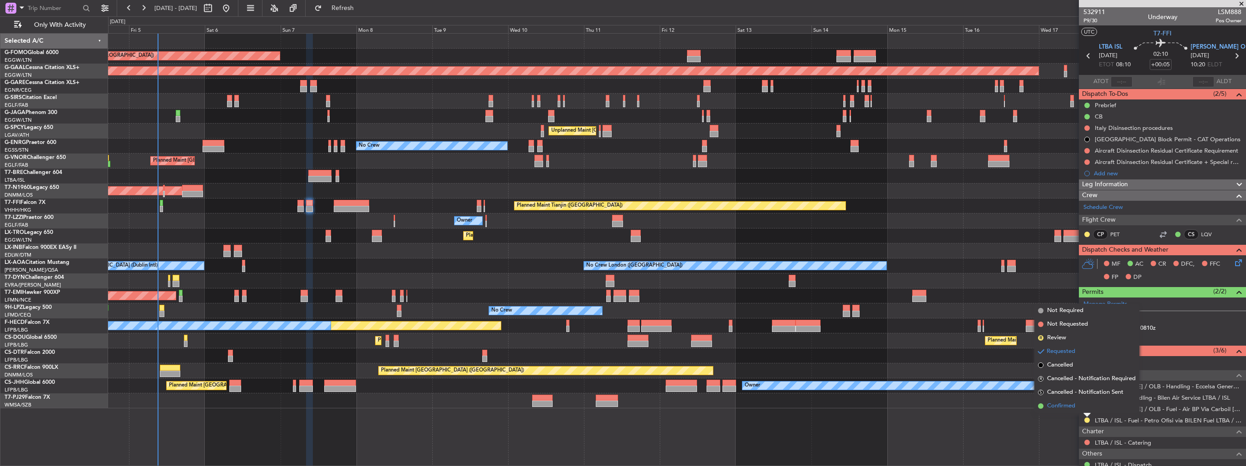
click at [1058, 405] on span "Confirmed" at bounding box center [1061, 405] width 28 height 9
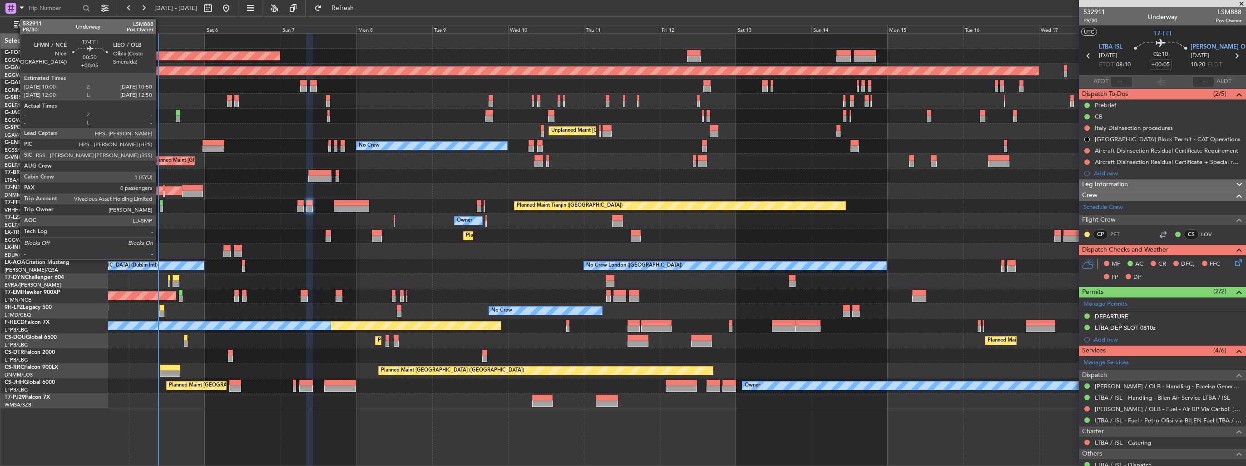
click at [160, 207] on div at bounding box center [161, 209] width 3 height 6
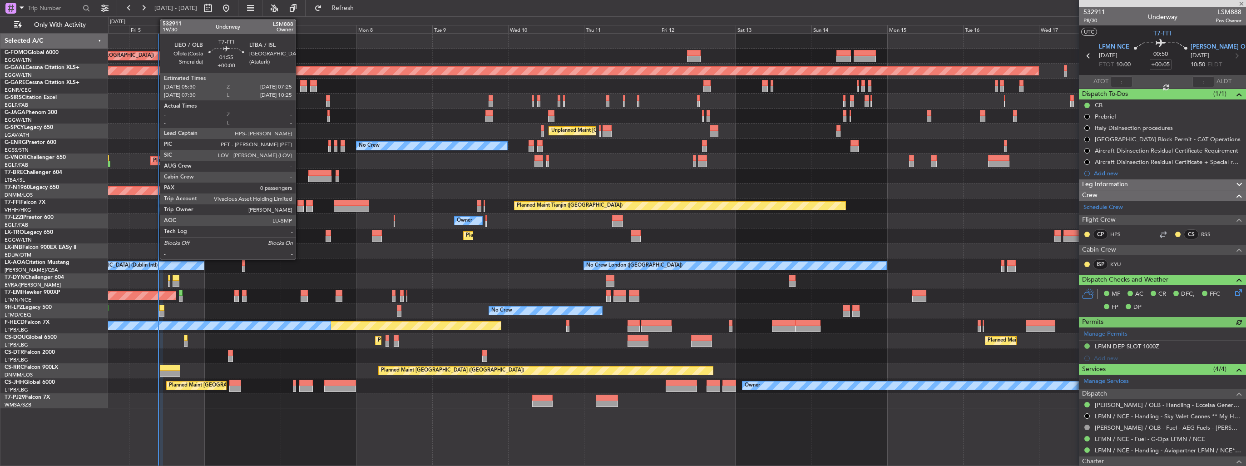
click at [300, 207] on div at bounding box center [300, 209] width 6 height 6
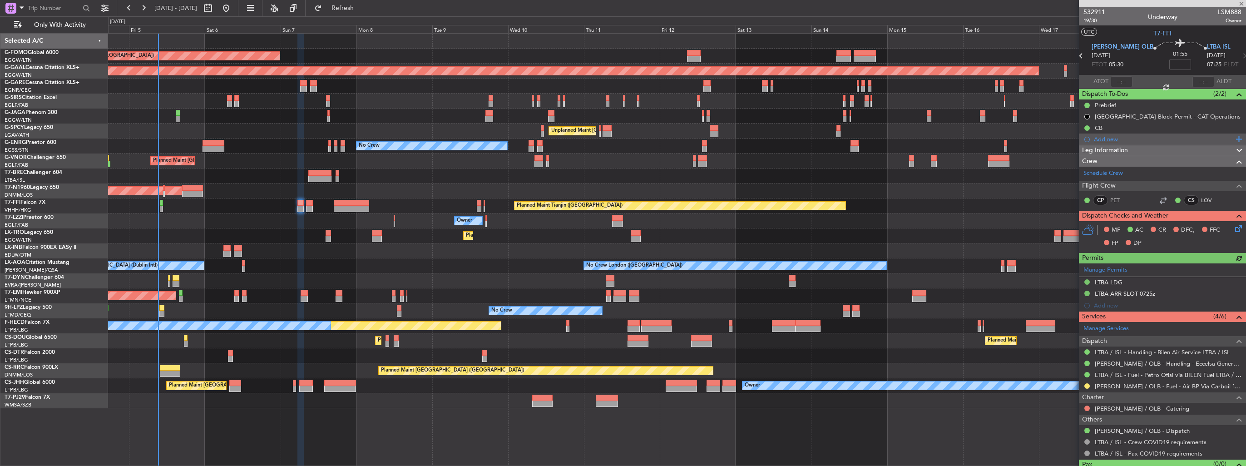
click at [1094, 141] on div "Add new" at bounding box center [1163, 139] width 139 height 8
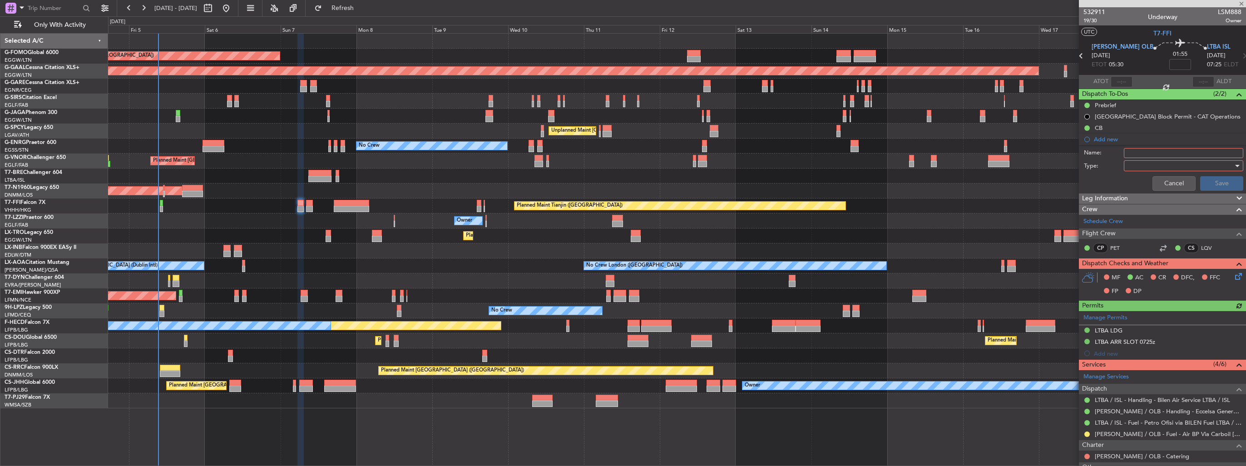
click at [1137, 151] on input "Name:" at bounding box center [1183, 153] width 119 height 10
type input "FUEL IN LIEO VIA WFS"
click at [1138, 166] on div at bounding box center [1181, 166] width 106 height 14
click at [1143, 186] on span "Generic" at bounding box center [1179, 184] width 106 height 14
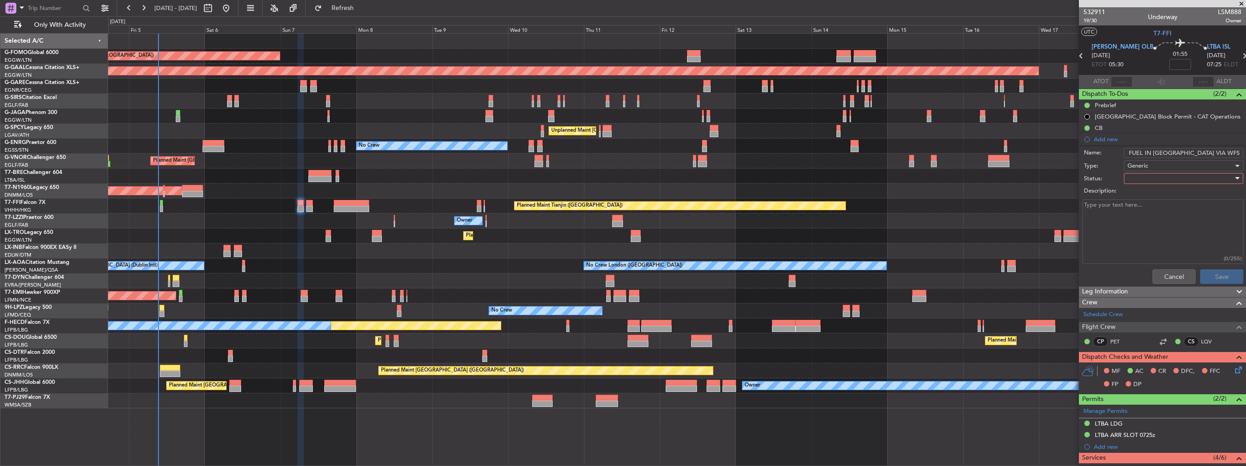
click at [1143, 183] on div at bounding box center [1181, 179] width 106 height 14
click at [1144, 206] on span "In Progress" at bounding box center [1179, 210] width 106 height 14
click at [1210, 275] on button "Save" at bounding box center [1221, 276] width 43 height 15
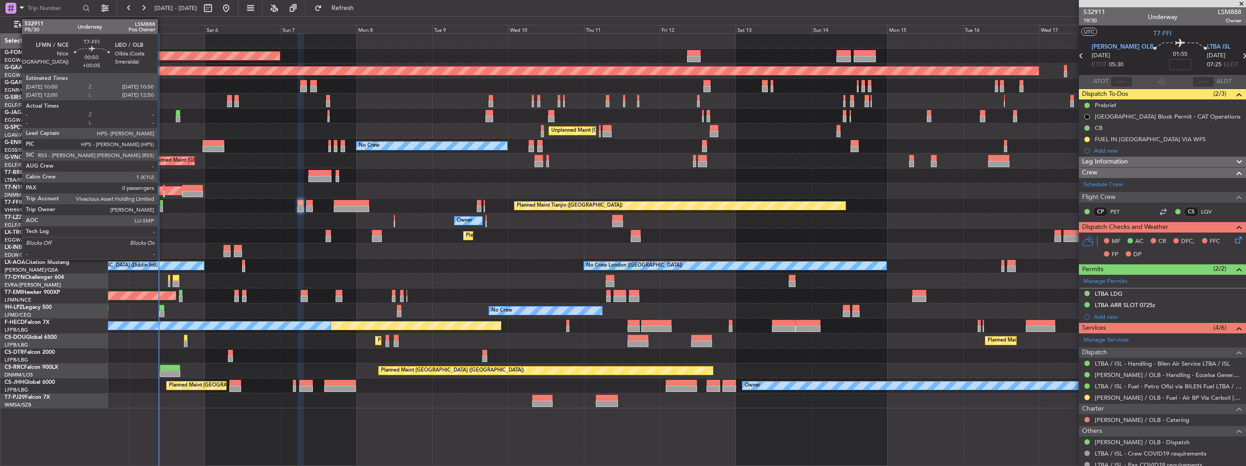
click at [162, 207] on div at bounding box center [161, 209] width 3 height 6
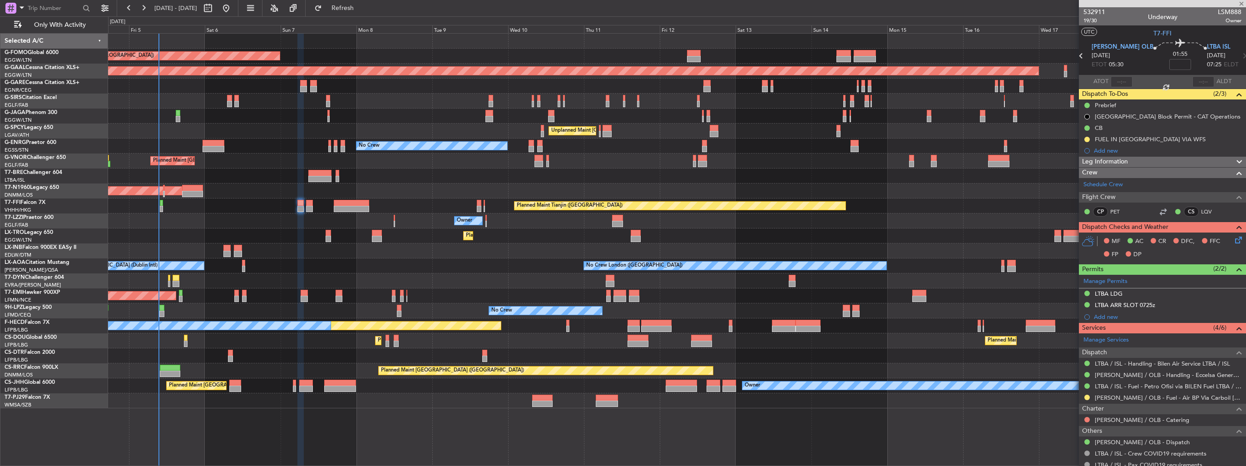
type input "+00:05"
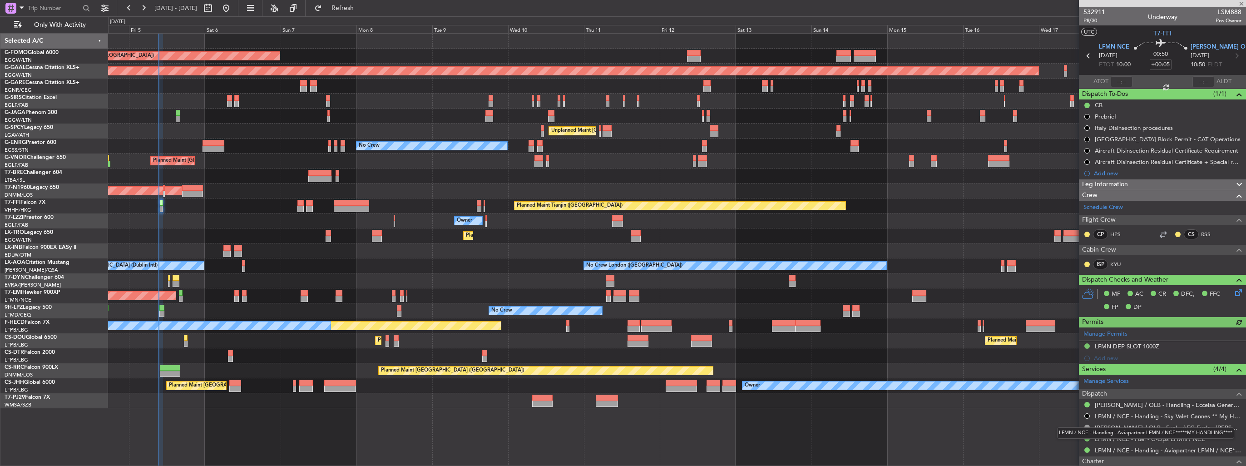
click at [1087, 427] on mat-tooltip-component "LFMN / NCE - Handling - Aviapartner LFMN / NCE*****MY HANDLING****" at bounding box center [1146, 433] width 190 height 24
click at [1087, 426] on button at bounding box center [1086, 427] width 5 height 5
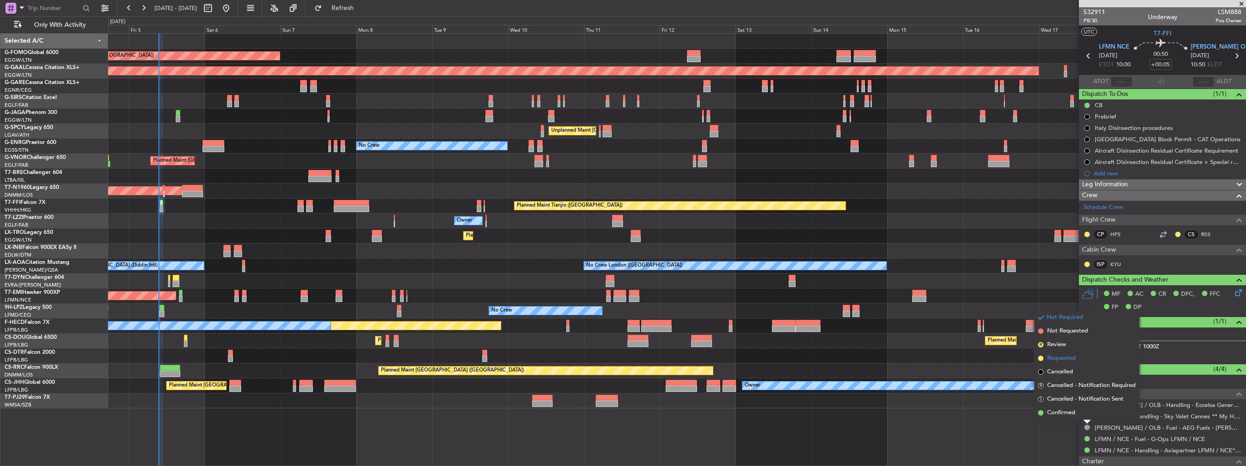
click at [1062, 359] on span "Requested" at bounding box center [1061, 358] width 29 height 9
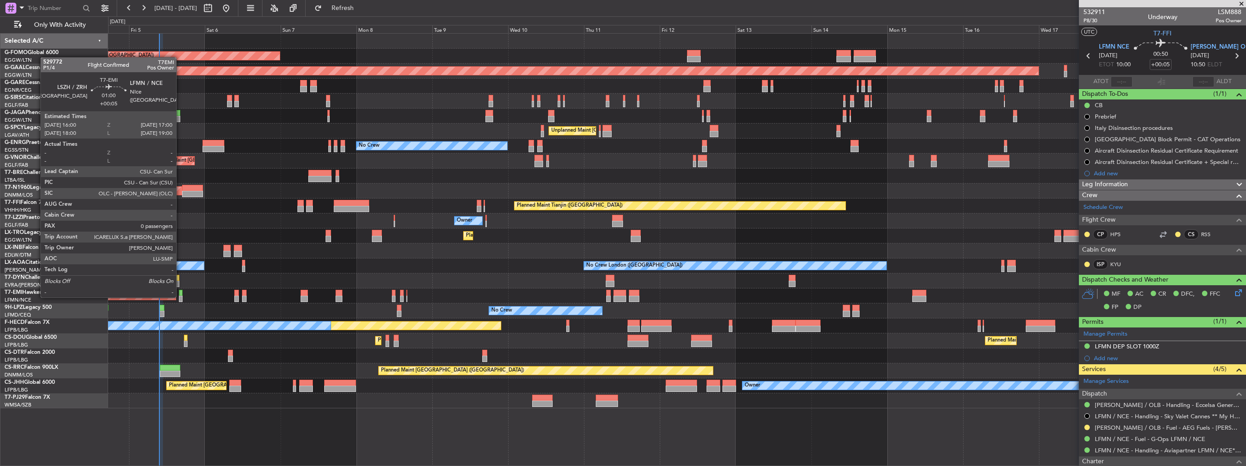
click at [180, 297] on div at bounding box center [180, 299] width 3 height 6
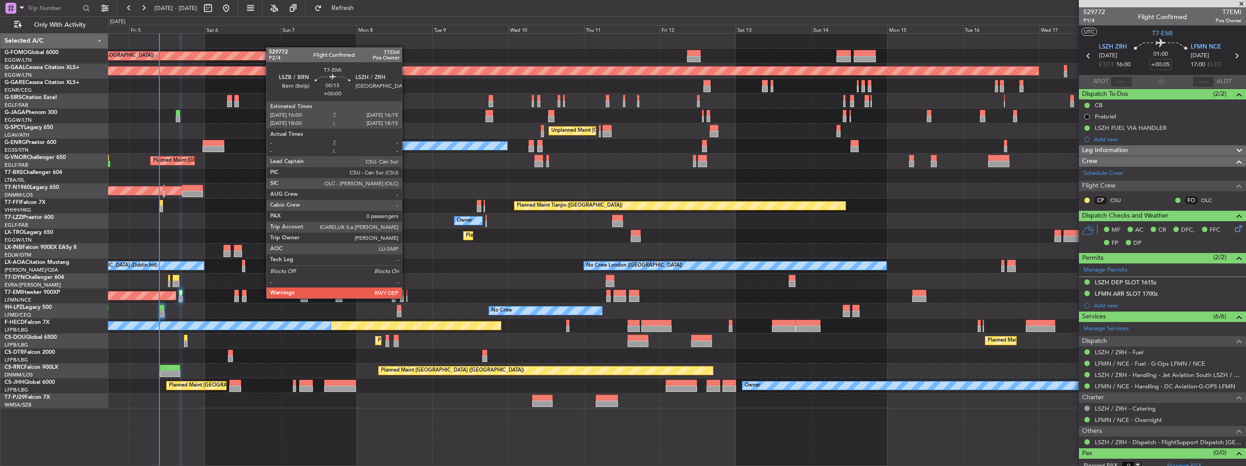
click at [406, 297] on div at bounding box center [406, 299] width 1 height 6
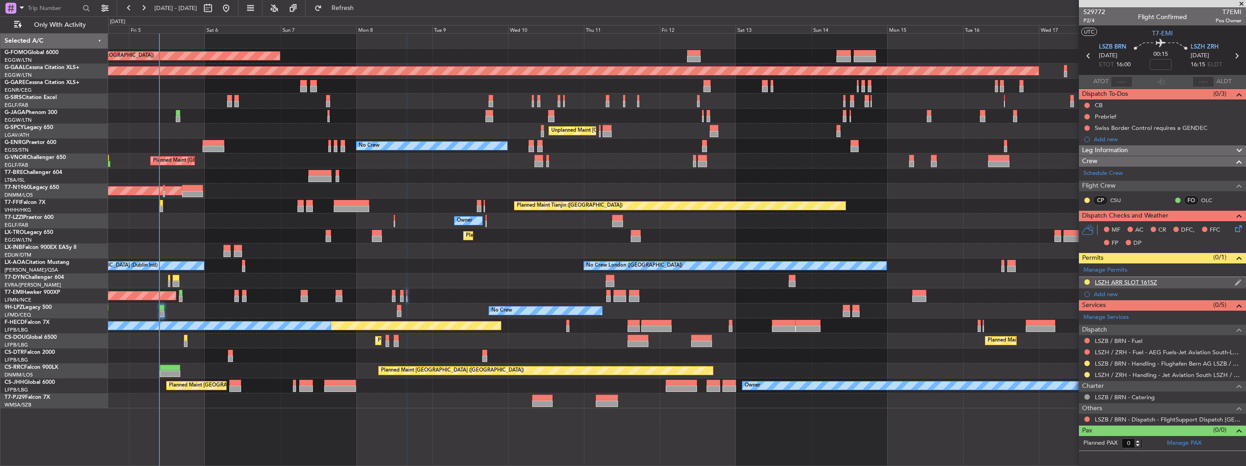
click at [1237, 282] on img at bounding box center [1238, 282] width 7 height 8
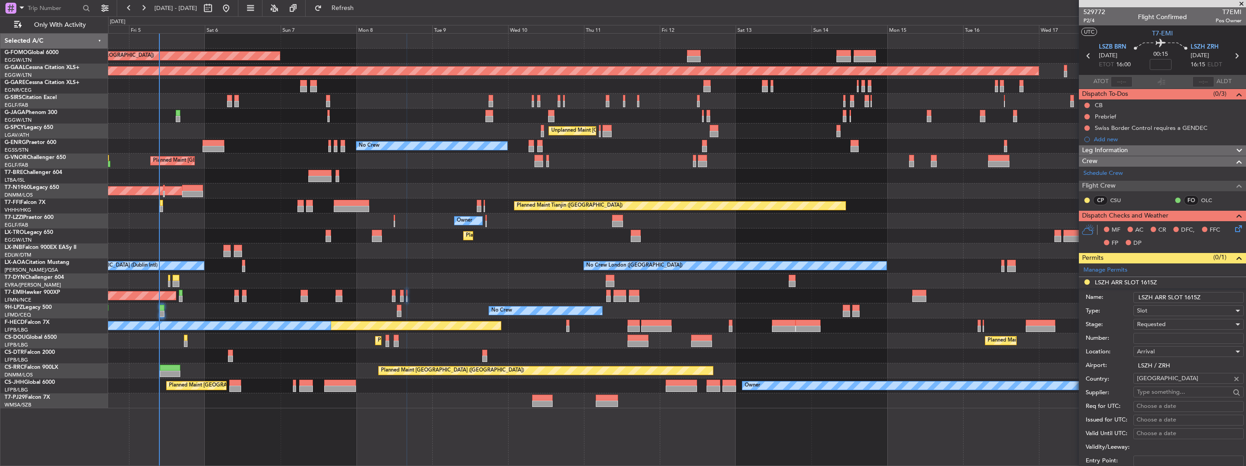
click at [1219, 297] on input "LSZH ARR SLOT 1615Z" at bounding box center [1188, 297] width 110 height 11
type input "LSZH ARR SLOT 1615z"
click at [1167, 336] on input "Number:" at bounding box center [1188, 338] width 110 height 11
paste input "LSZHAXXJ161500"
type input "LSZHAXXJ161500"
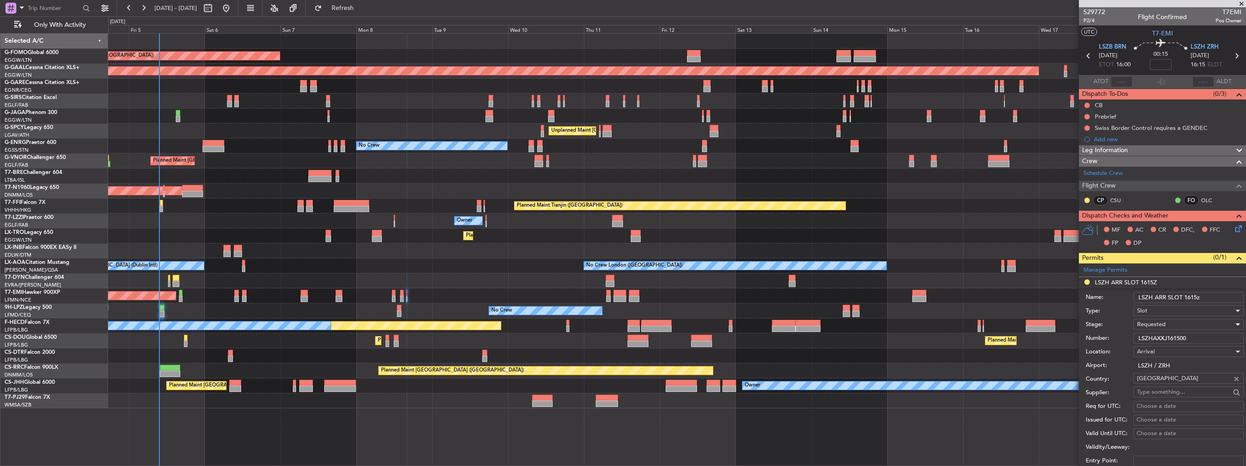
click at [1173, 324] on div "Requested" at bounding box center [1185, 324] width 97 height 14
click at [1163, 391] on span "Received OK" at bounding box center [1185, 393] width 95 height 14
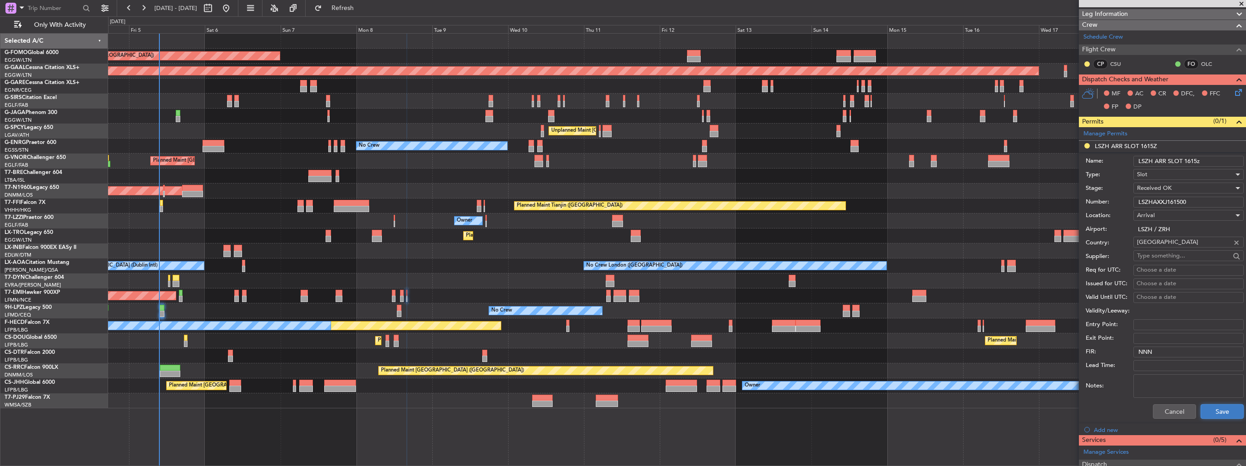
click at [1220, 409] on button "Save" at bounding box center [1222, 411] width 43 height 15
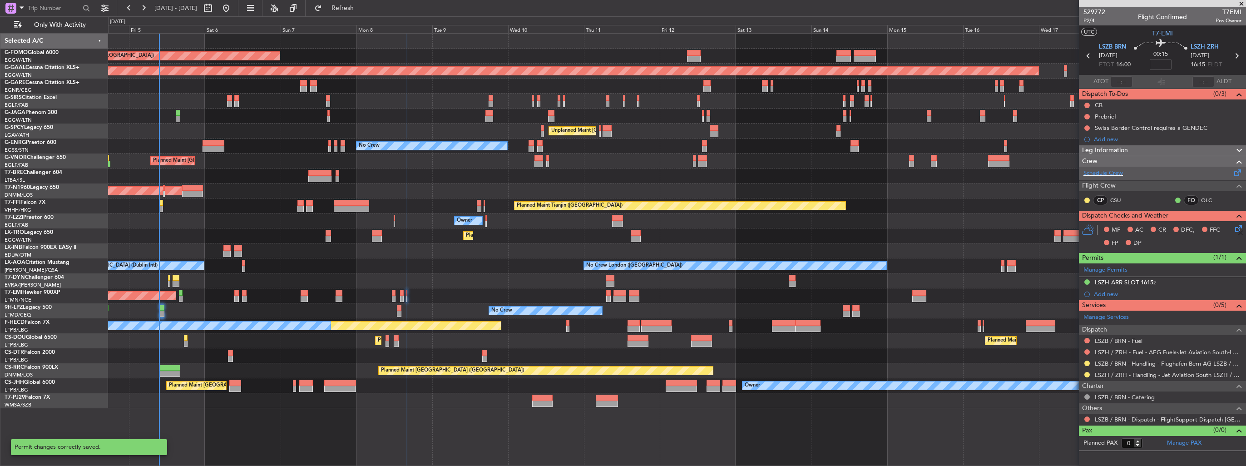
scroll to position [0, 0]
click at [1088, 375] on button at bounding box center [1086, 374] width 5 height 5
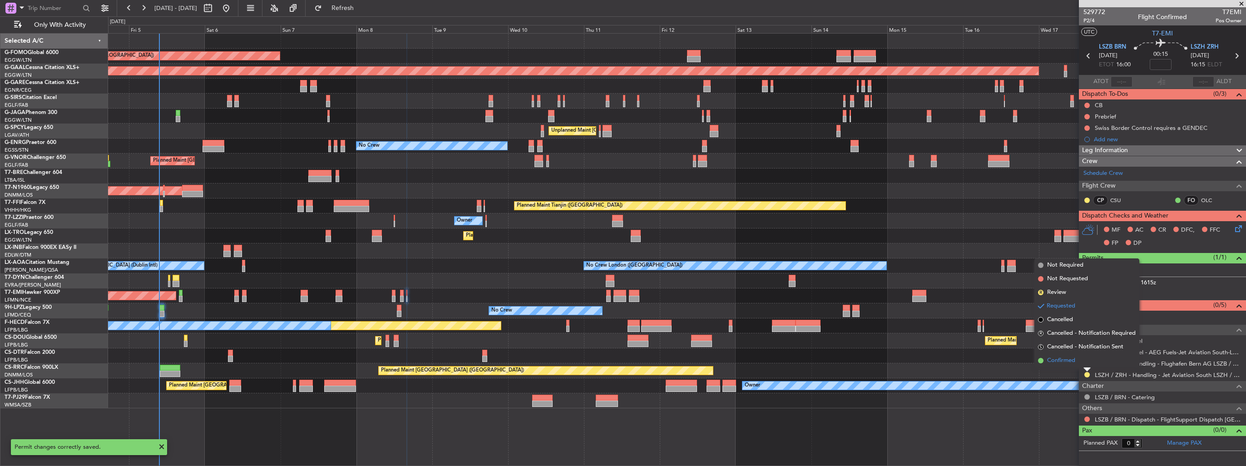
click at [1074, 361] on span "Confirmed" at bounding box center [1061, 360] width 28 height 9
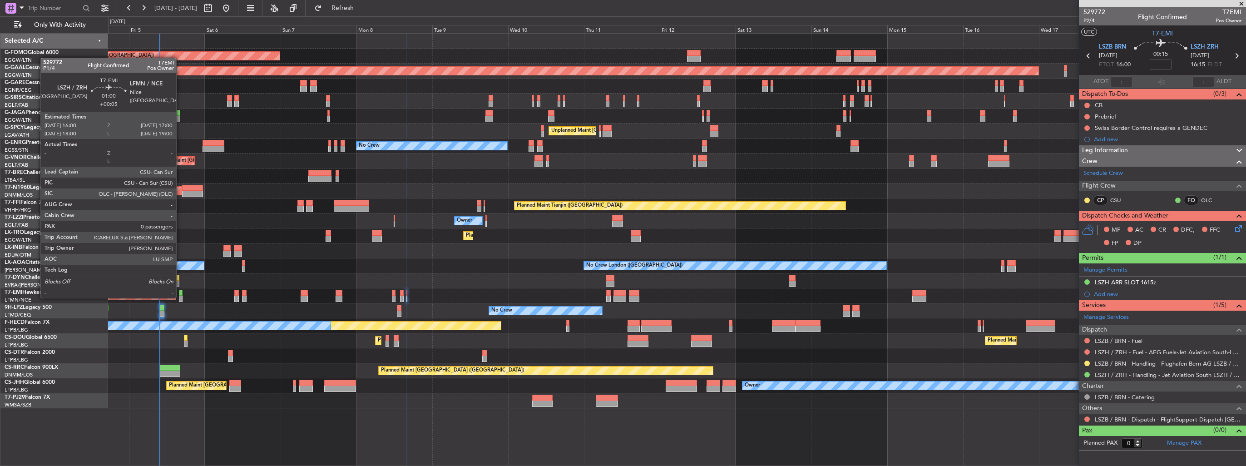
click at [180, 297] on div at bounding box center [180, 299] width 3 height 6
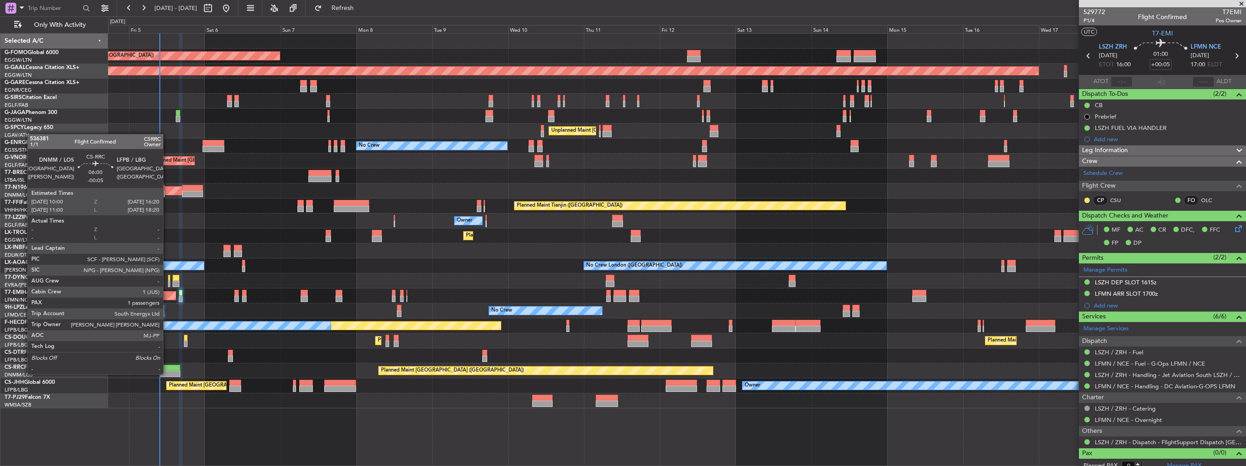
click at [167, 373] on div at bounding box center [170, 374] width 20 height 6
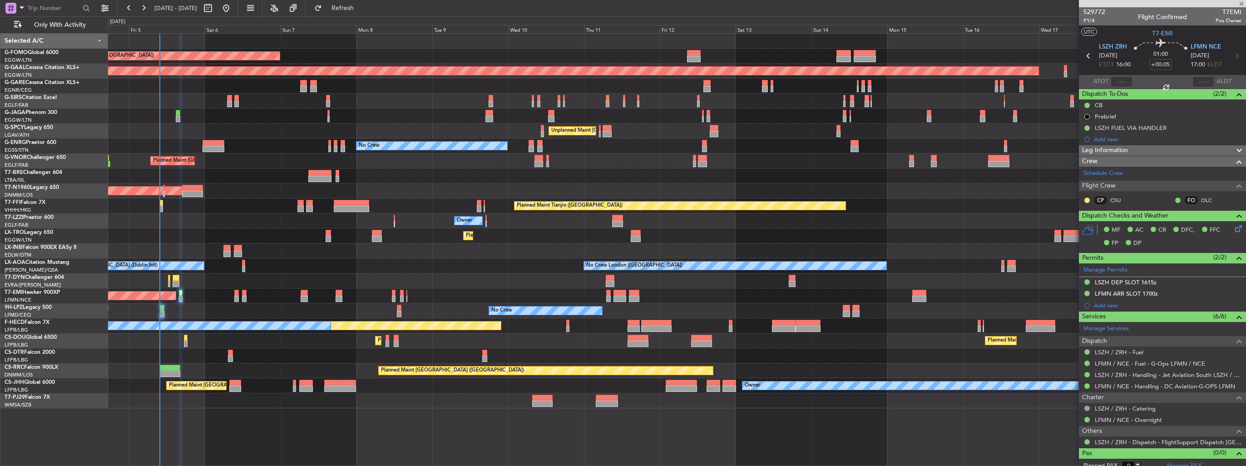
type input "-00:05"
type input "1"
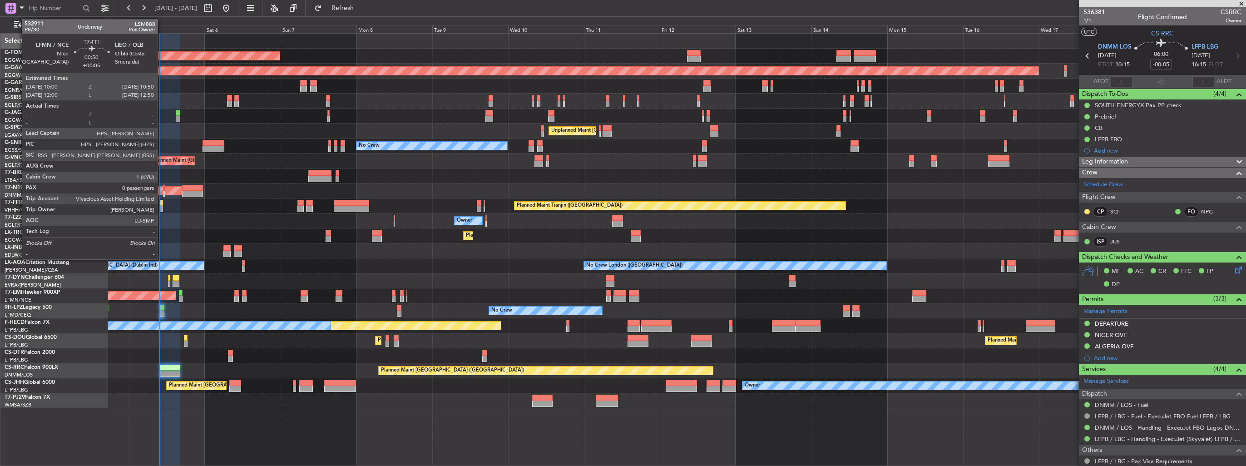
click at [162, 209] on div at bounding box center [161, 209] width 3 height 6
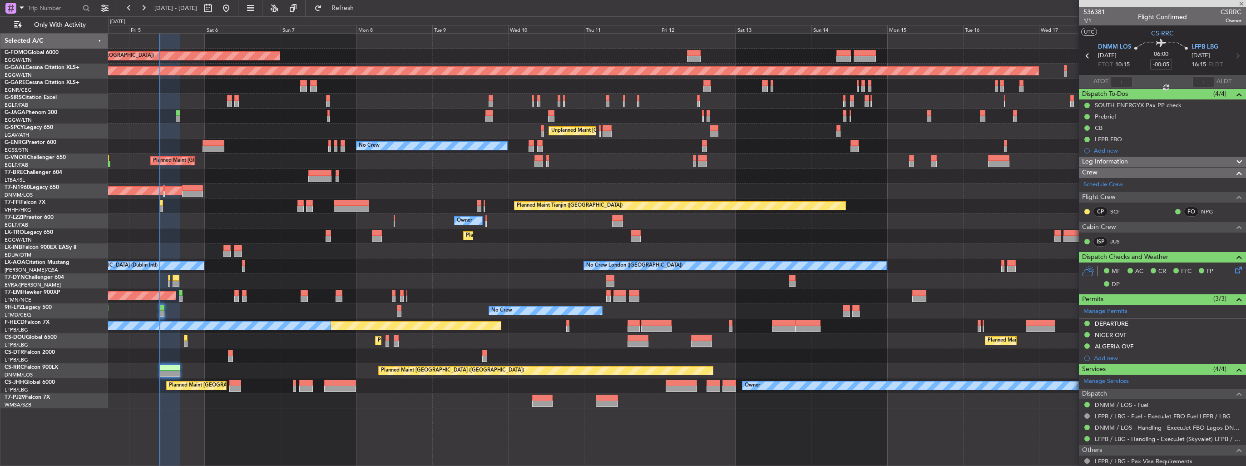
type input "+00:05"
type input "0"
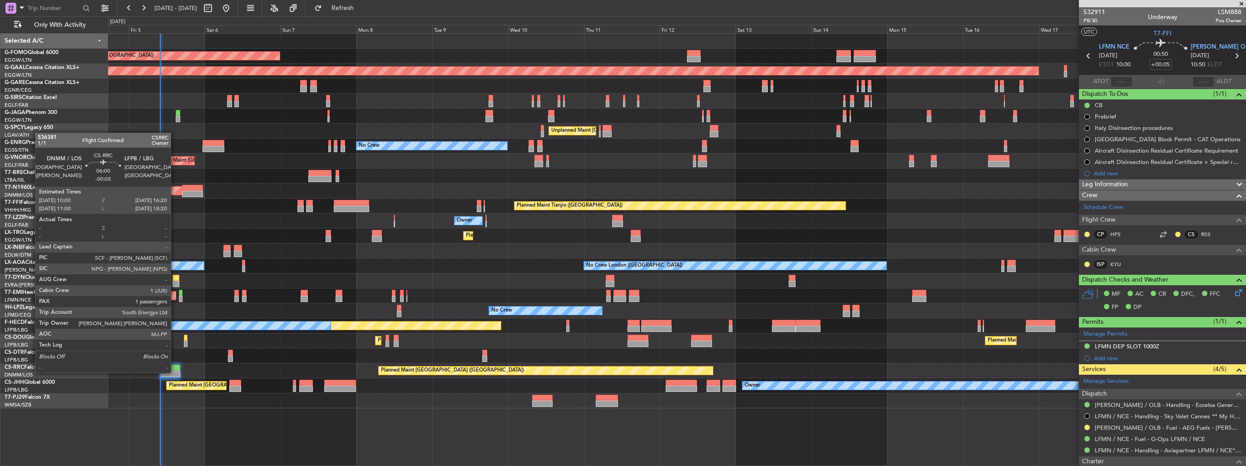
click at [175, 372] on div at bounding box center [170, 374] width 20 height 6
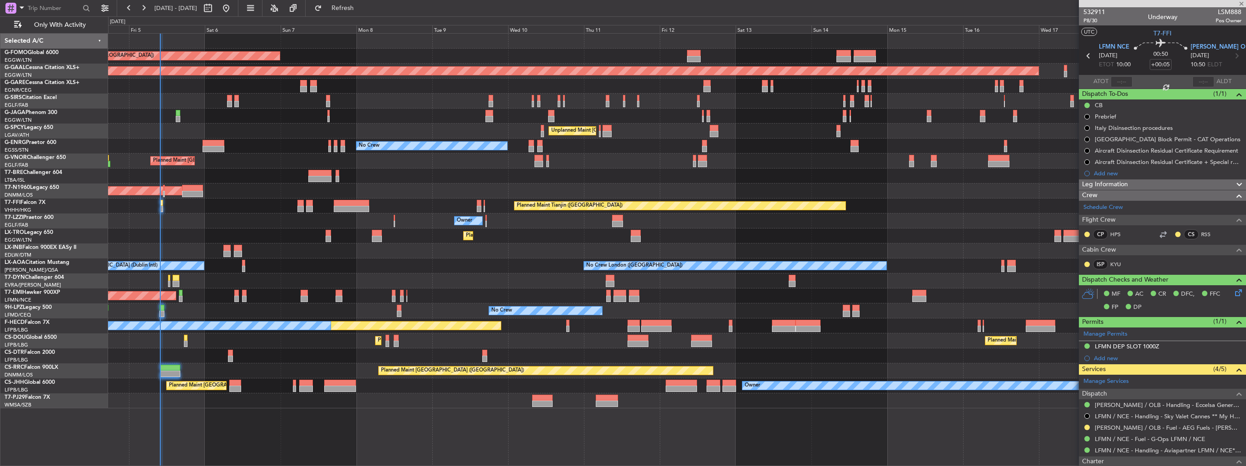
type input "-00:05"
type input "1"
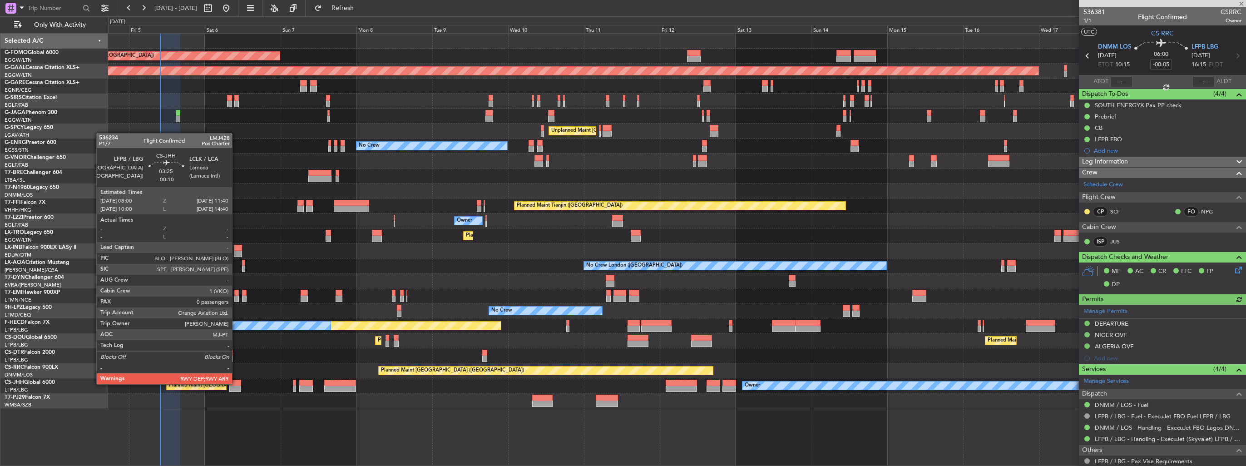
click at [236, 383] on div at bounding box center [235, 383] width 12 height 6
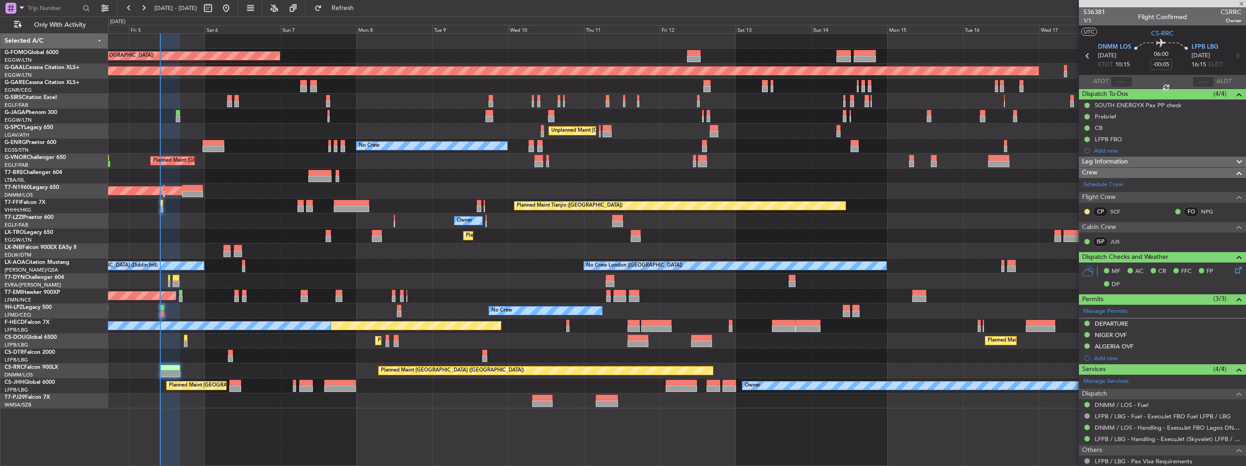
type input "-00:10"
type input "0"
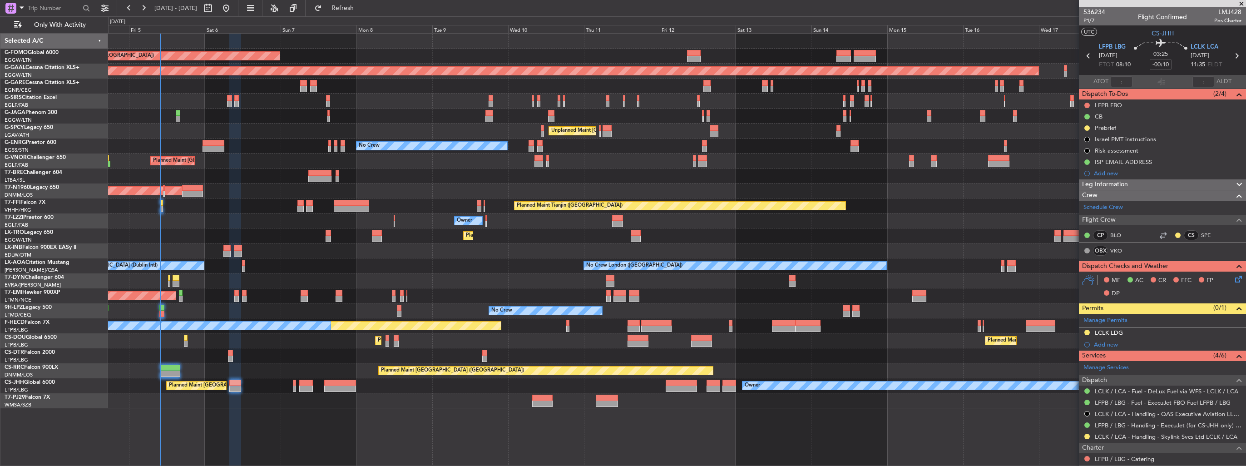
click at [1023, 419] on div "Planned Maint [GEOGRAPHIC_DATA] ([GEOGRAPHIC_DATA]) Planned [GEOGRAPHIC_DATA] U…" at bounding box center [677, 249] width 1138 height 433
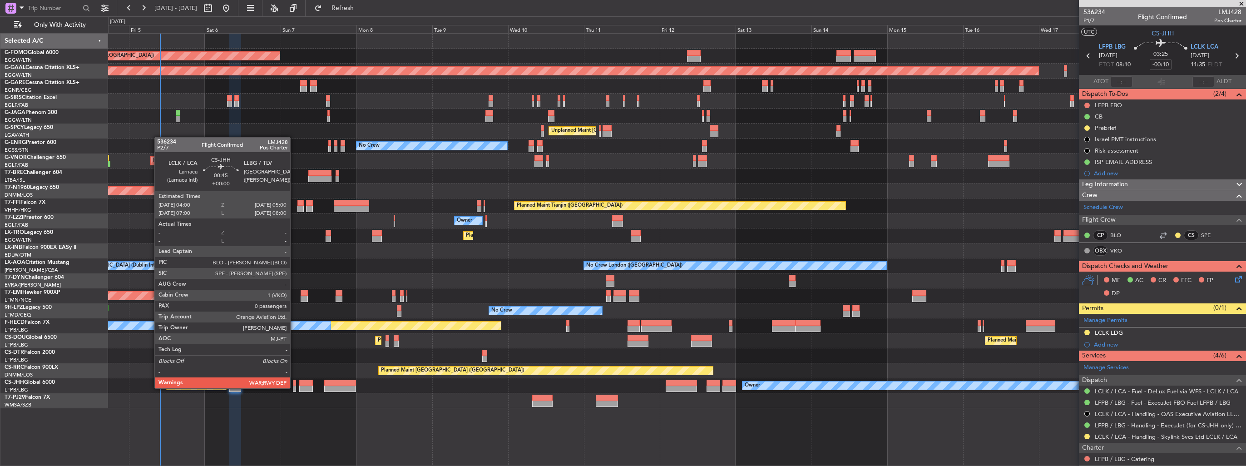
click at [294, 387] on div at bounding box center [294, 389] width 3 height 6
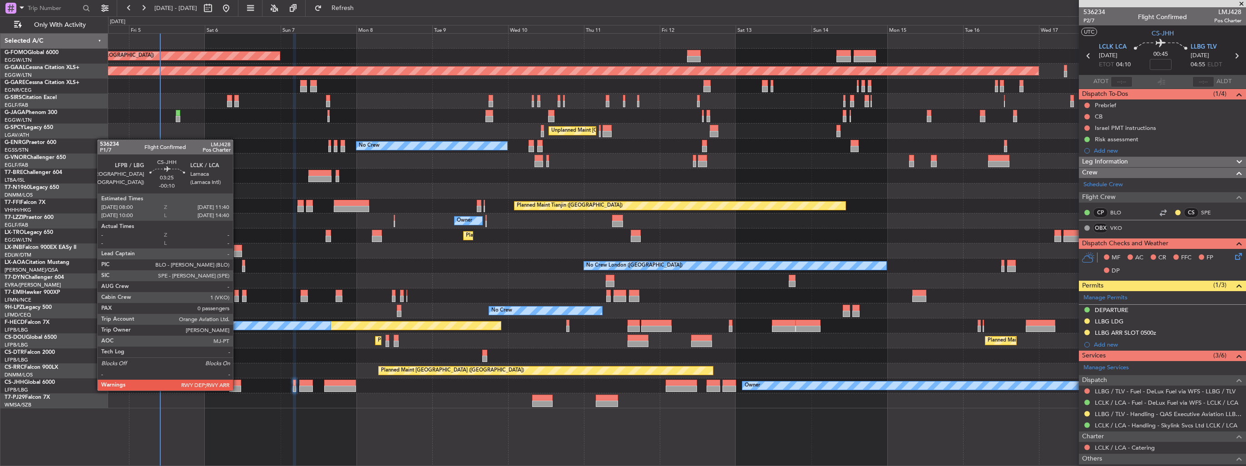
click at [237, 390] on div at bounding box center [235, 389] width 12 height 6
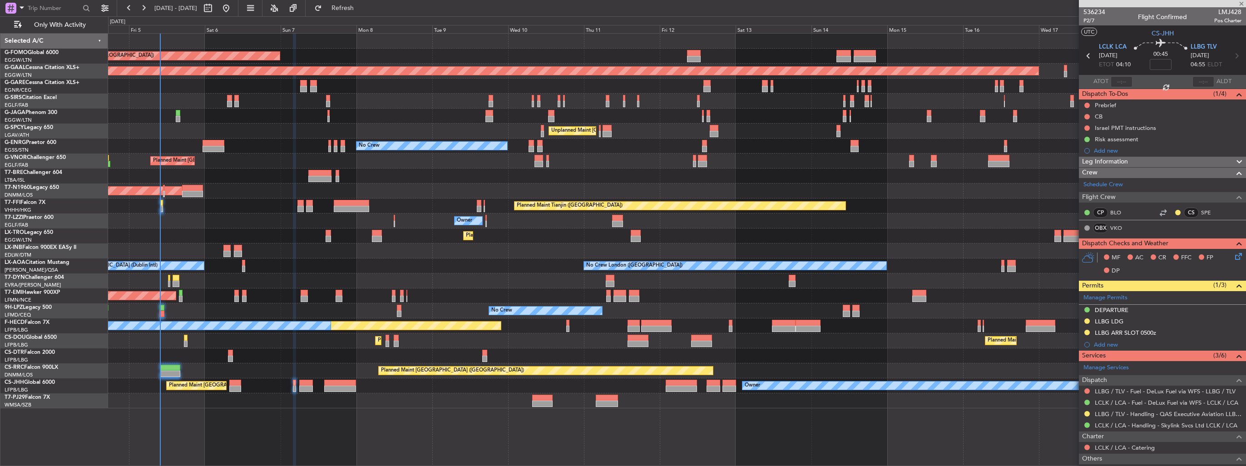
type input "-00:10"
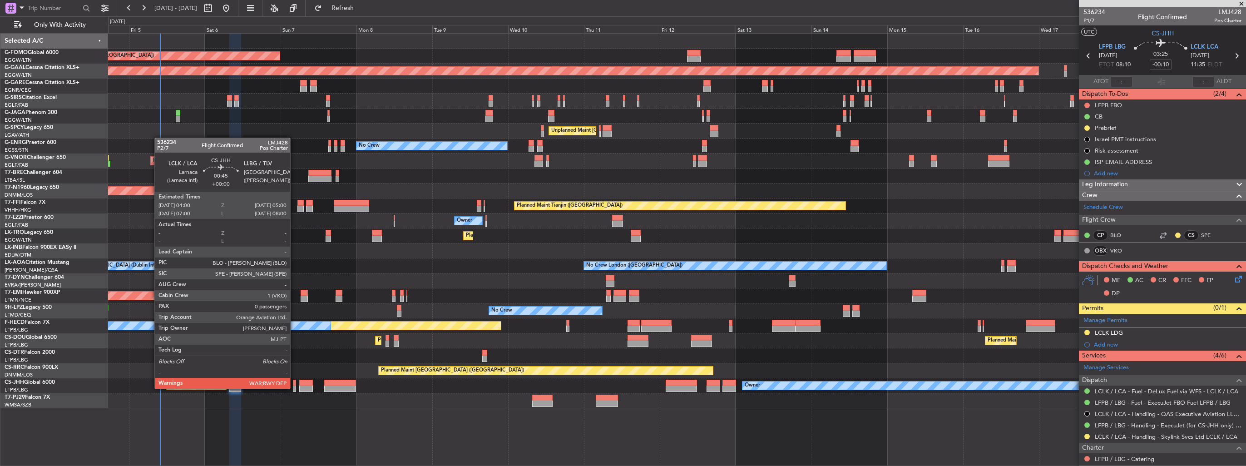
click at [294, 388] on div at bounding box center [294, 389] width 3 height 6
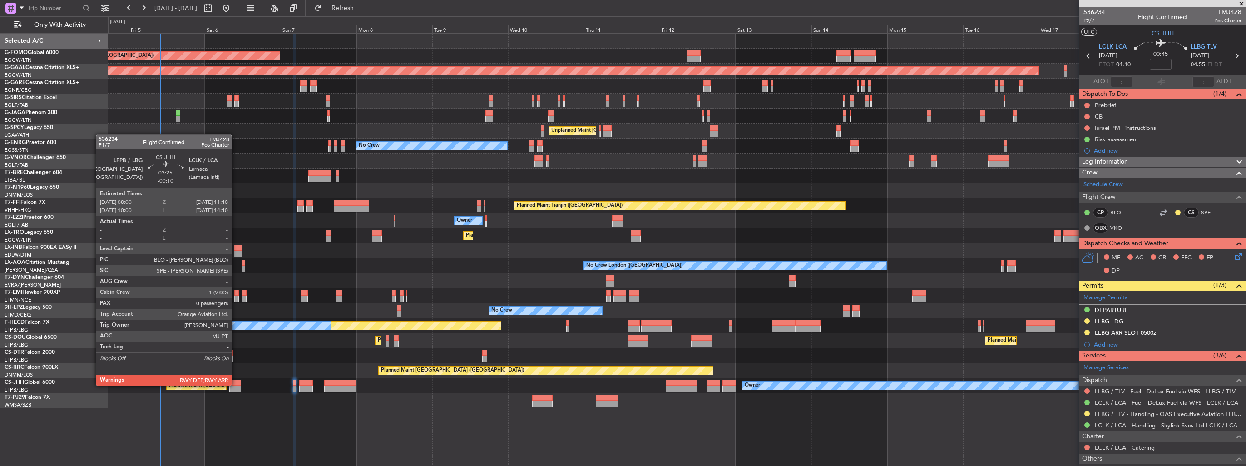
click at [236, 385] on div at bounding box center [235, 383] width 12 height 6
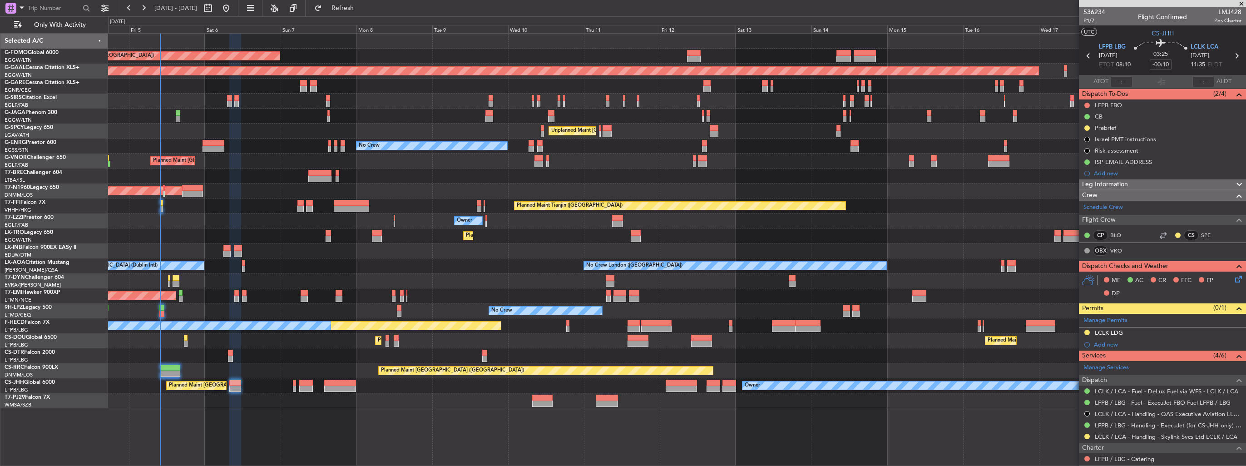
click at [1091, 20] on span "P1/7" at bounding box center [1095, 21] width 22 height 8
click at [1233, 279] on icon at bounding box center [1236, 277] width 7 height 7
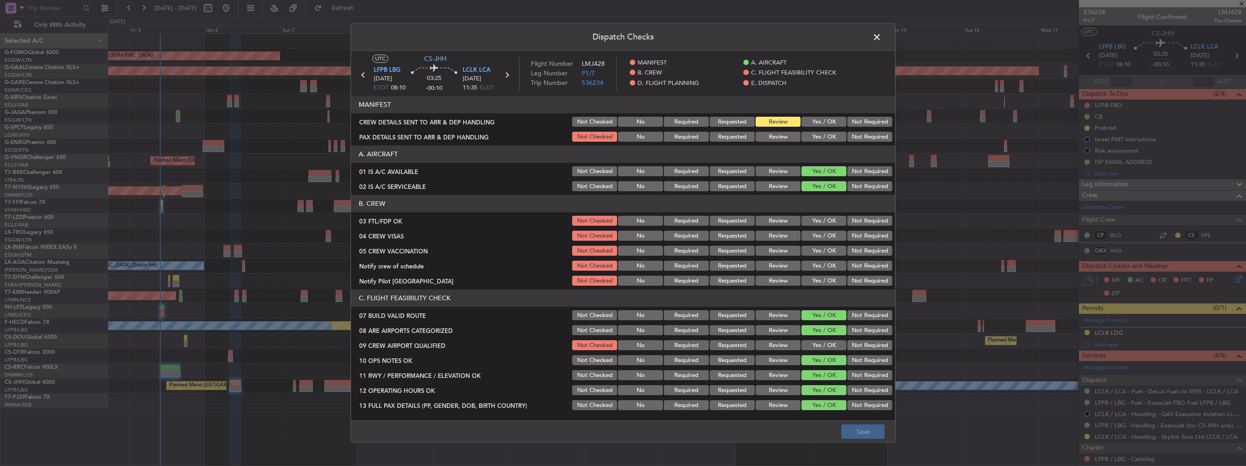
click at [802, 121] on button "Yes / OK" at bounding box center [824, 122] width 45 height 10
click at [808, 141] on button "Yes / OK" at bounding box center [824, 137] width 45 height 10
click at [856, 426] on button "Save" at bounding box center [862, 432] width 43 height 15
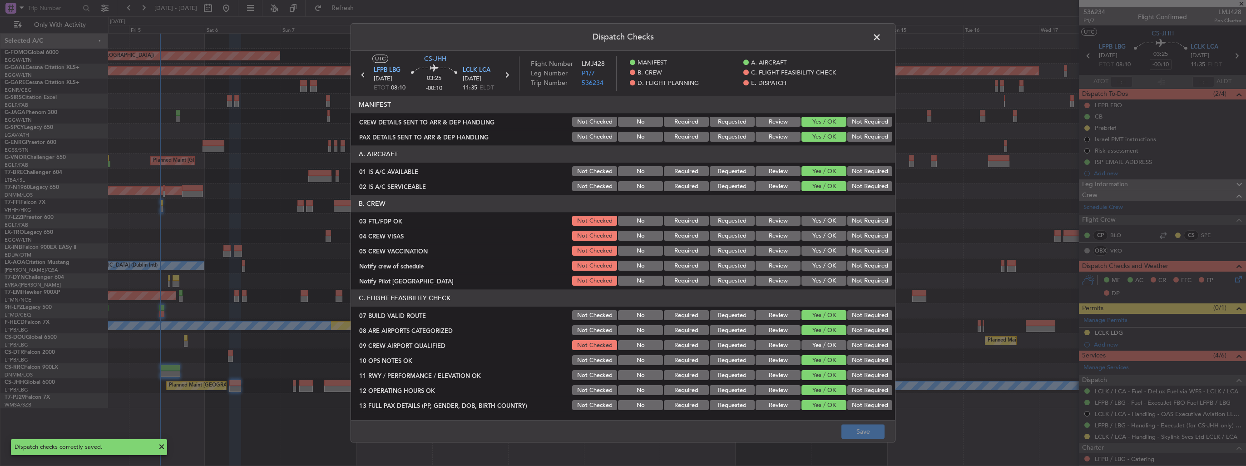
click at [881, 38] on span at bounding box center [881, 39] width 0 height 18
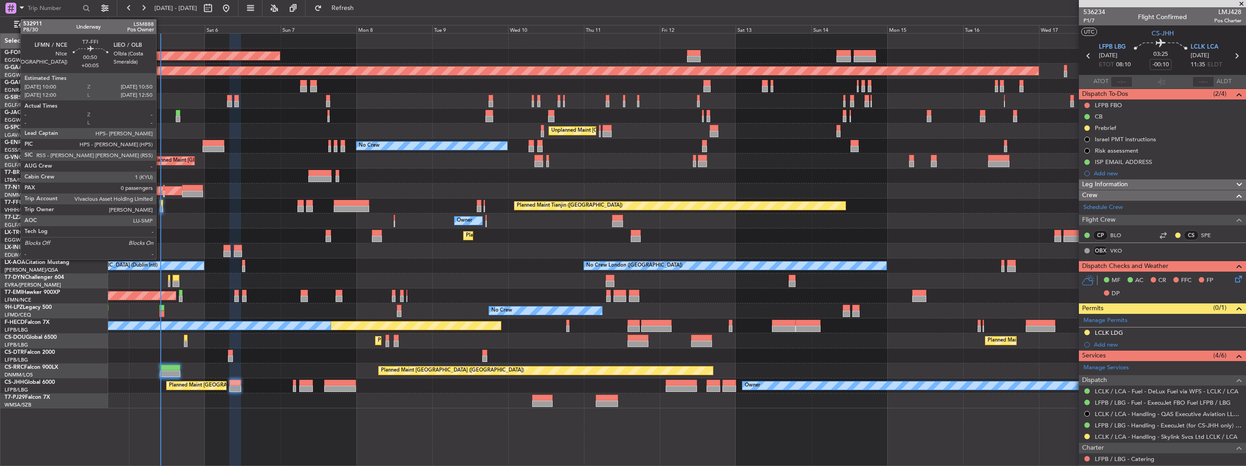
click at [160, 209] on div at bounding box center [161, 209] width 3 height 6
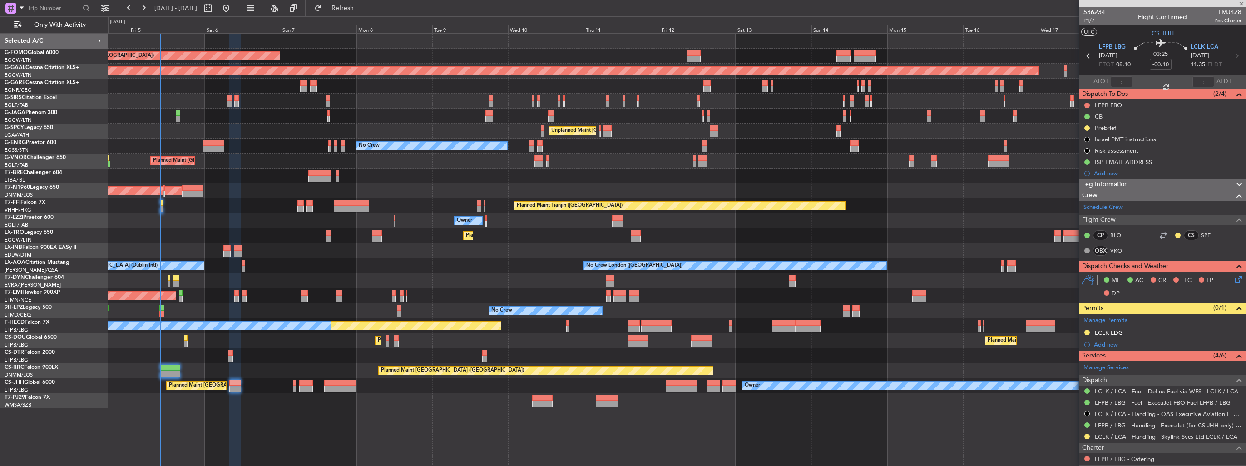
type input "+00:05"
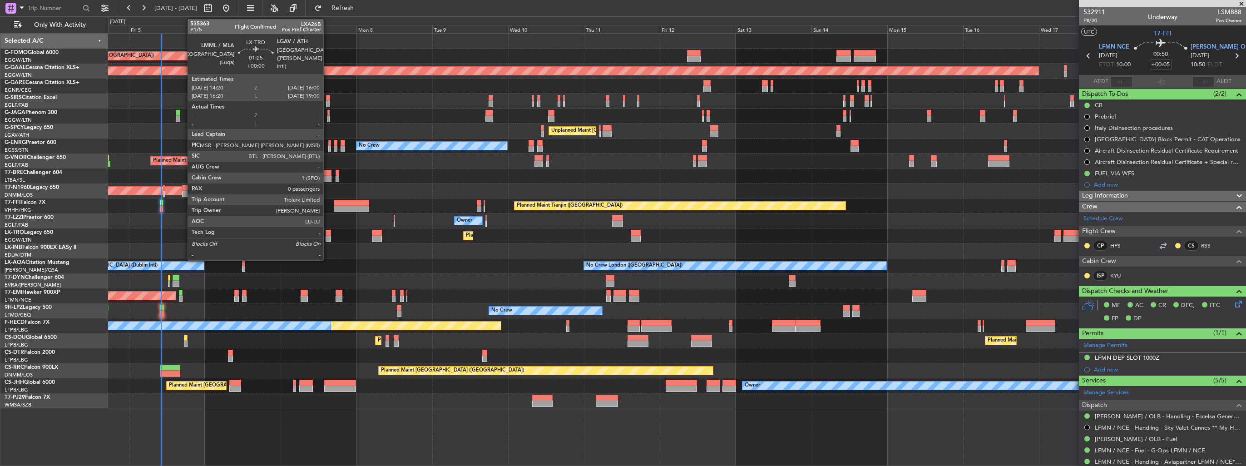
click at [327, 234] on div at bounding box center [328, 233] width 5 height 6
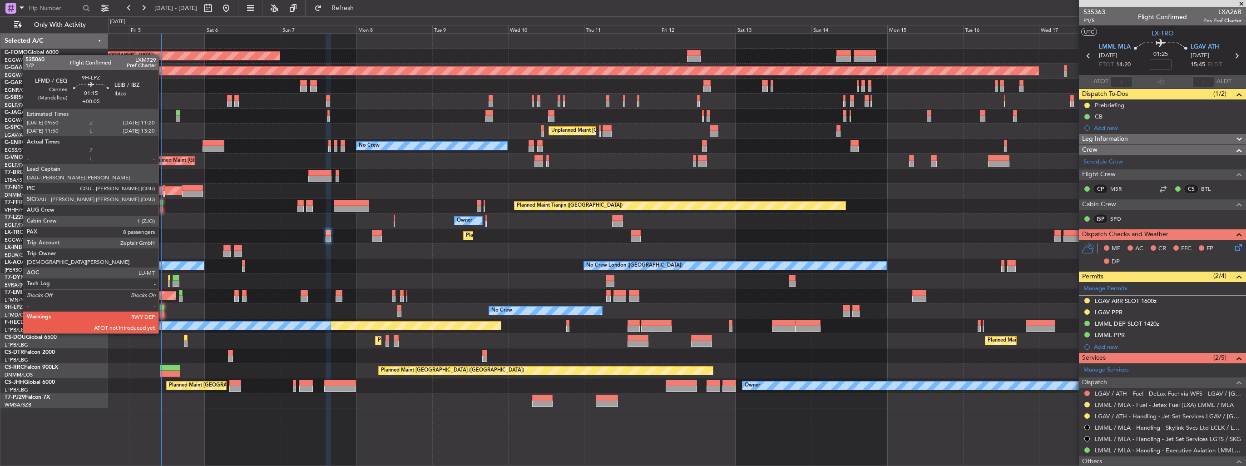
click at [163, 316] on div at bounding box center [161, 314] width 5 height 6
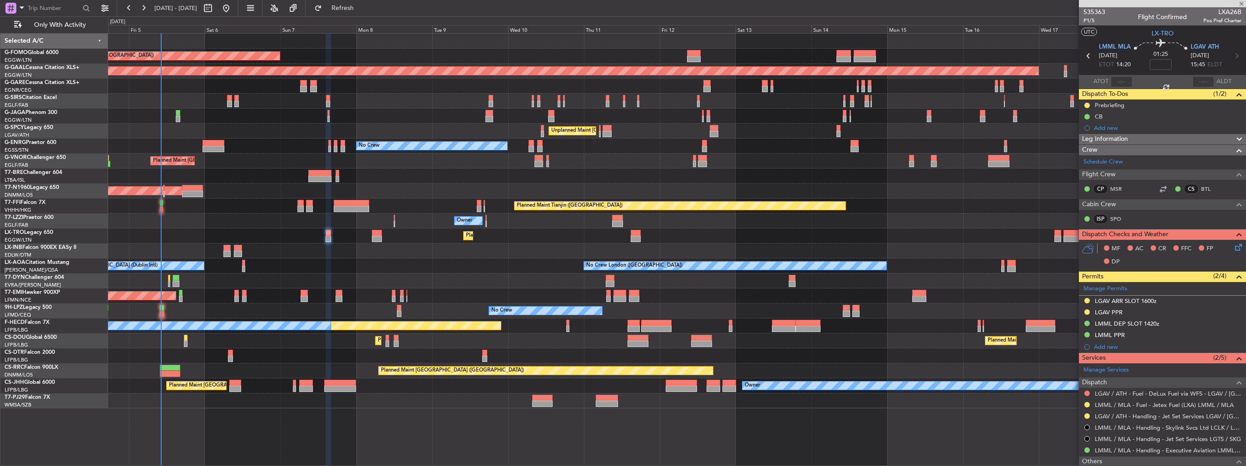
type input "+00:05"
type input "8"
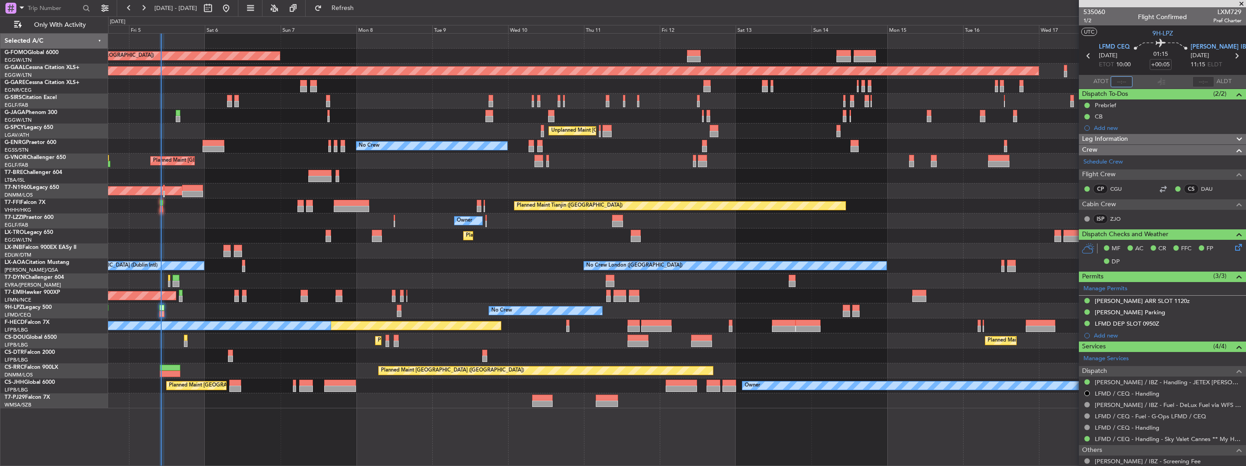
click at [1123, 84] on input "text" at bounding box center [1122, 81] width 22 height 11
type input "10:08"
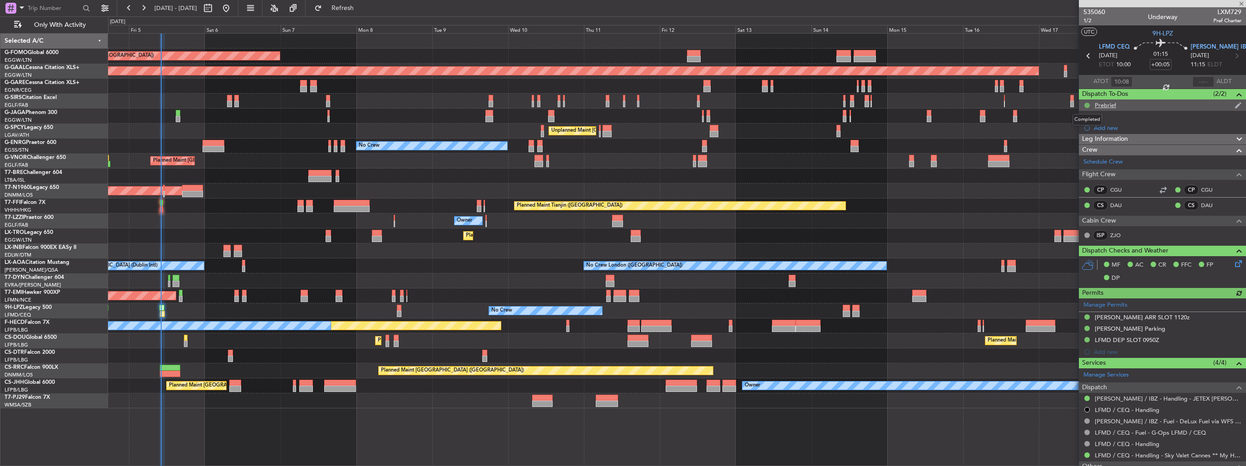
type input "0"
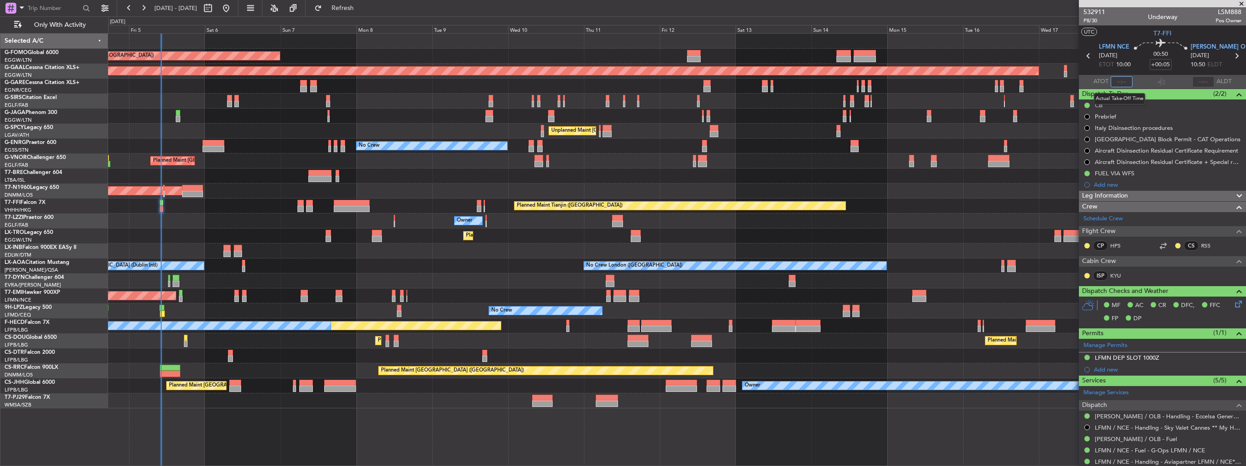
click at [1125, 80] on input "text" at bounding box center [1122, 81] width 22 height 11
type input "10:08"
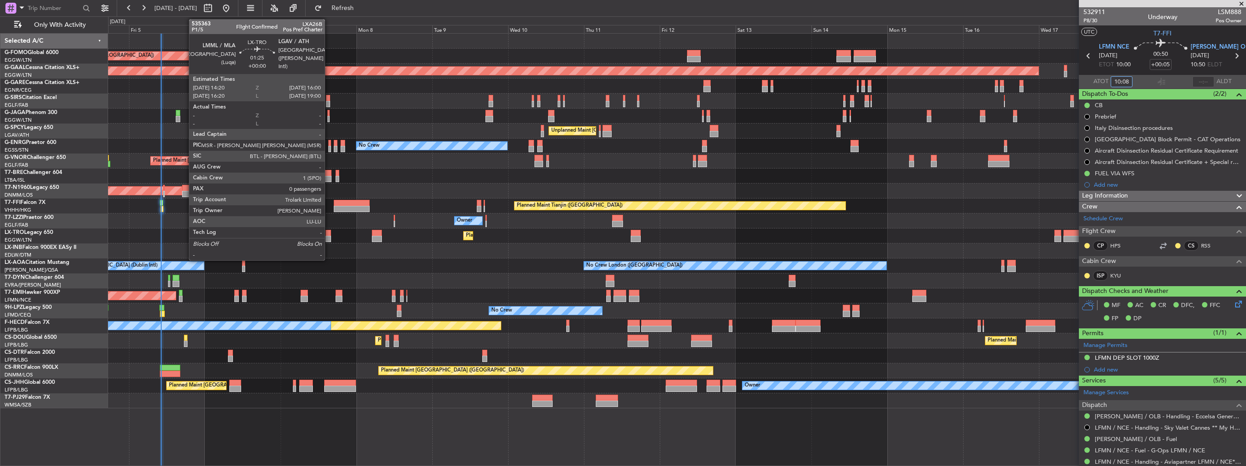
click at [329, 237] on div at bounding box center [328, 239] width 5 height 6
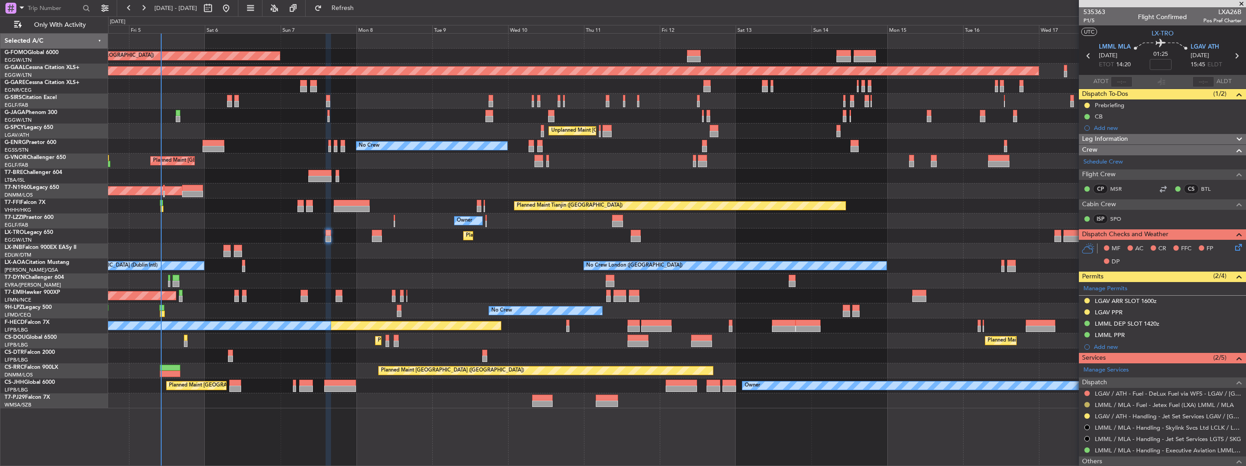
click at [1087, 403] on button at bounding box center [1086, 404] width 5 height 5
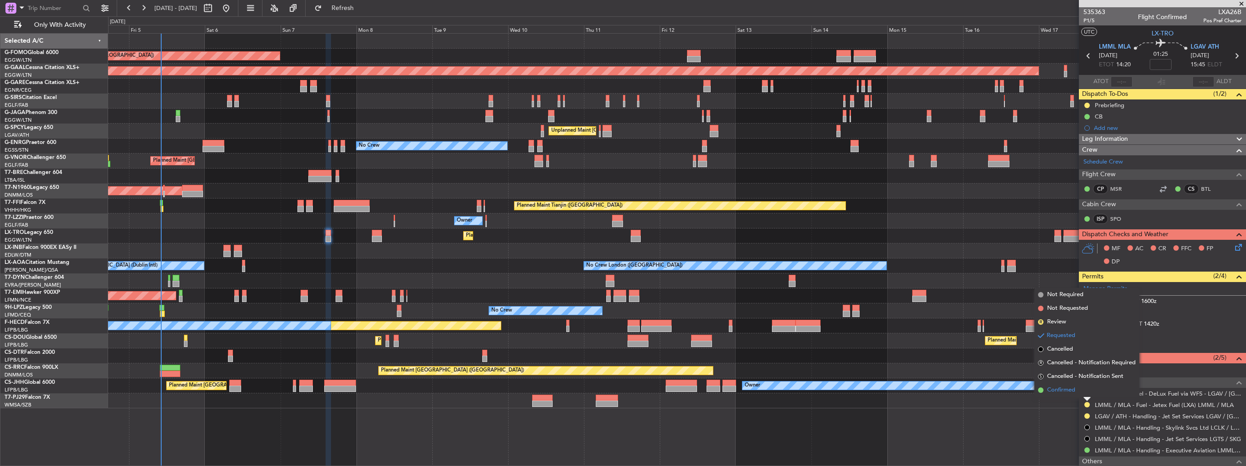
click at [1064, 391] on span "Confirmed" at bounding box center [1061, 390] width 28 height 9
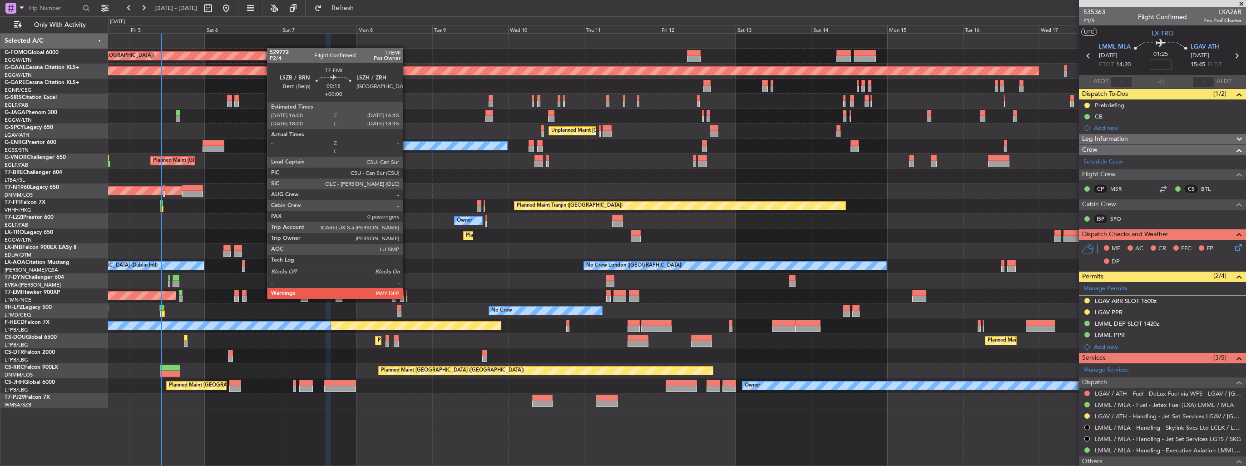
click at [407, 298] on div at bounding box center [406, 299] width 1 height 6
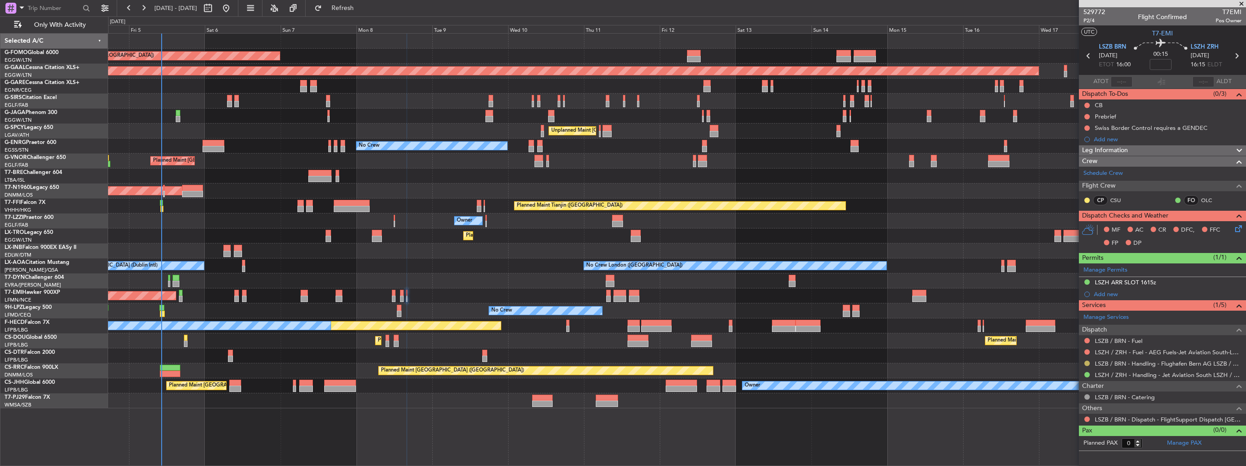
click at [1088, 361] on button at bounding box center [1086, 363] width 5 height 5
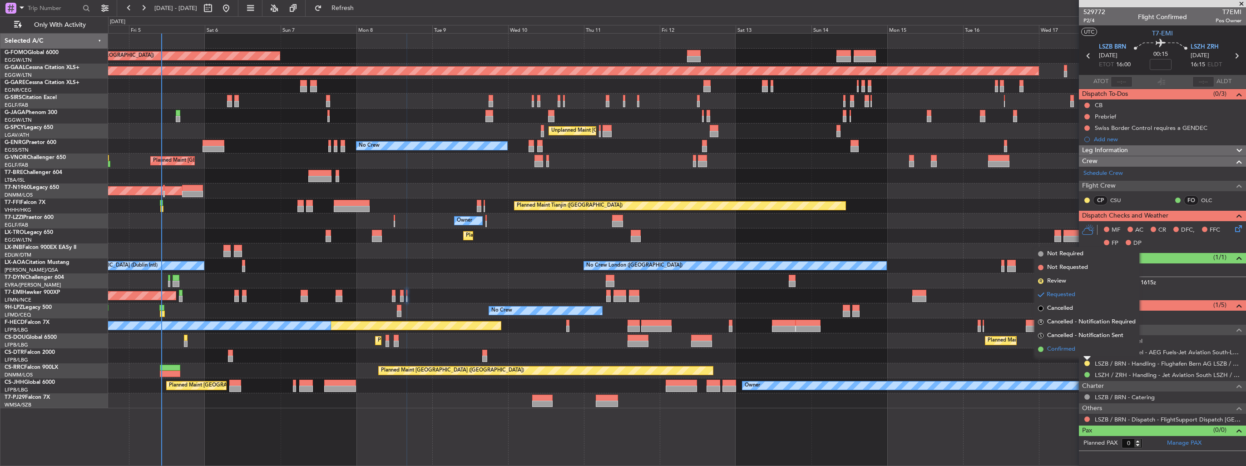
click at [1056, 346] on span "Confirmed" at bounding box center [1061, 349] width 28 height 9
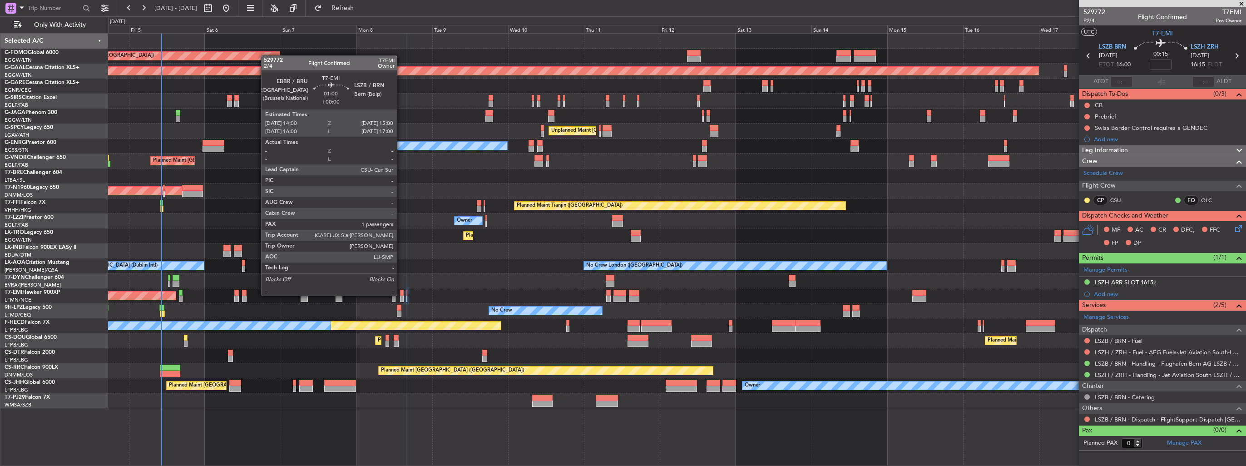
click at [401, 296] on div at bounding box center [401, 299] width 3 height 6
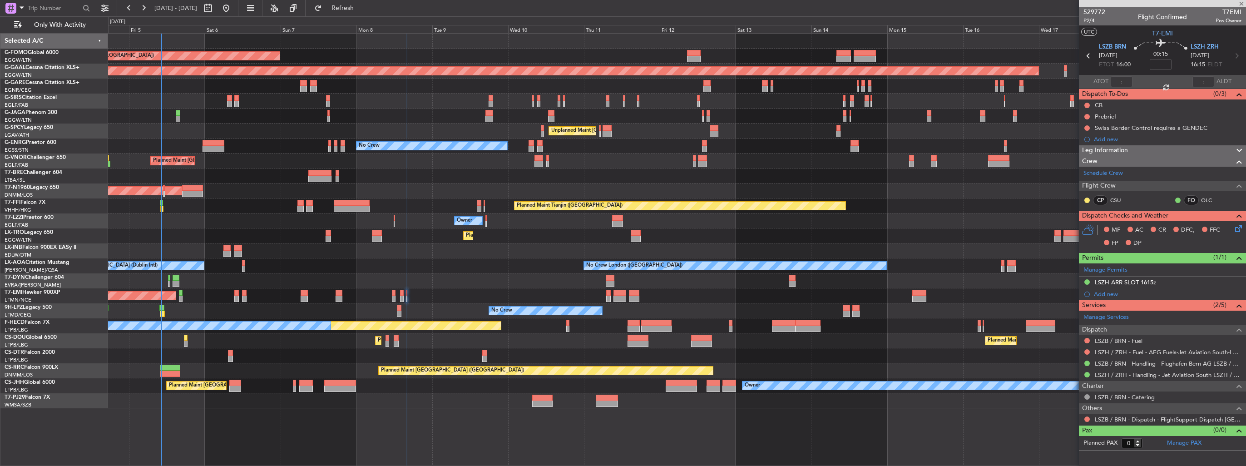
type input "1"
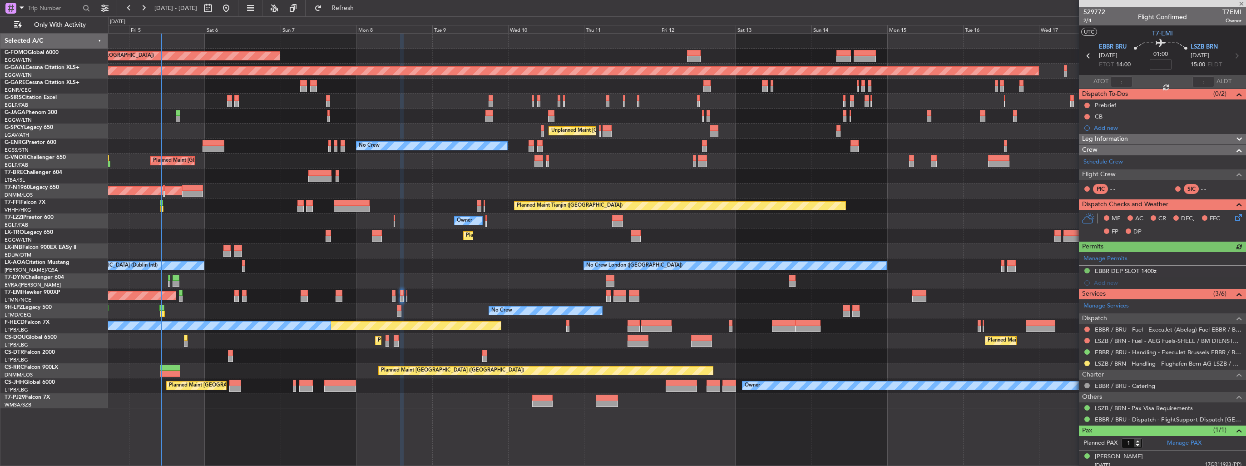
click at [1086, 365] on div at bounding box center [1087, 363] width 7 height 7
drag, startPoint x: 1086, startPoint y: 362, endPoint x: 1081, endPoint y: 359, distance: 6.5
click at [1086, 362] on button at bounding box center [1086, 363] width 5 height 5
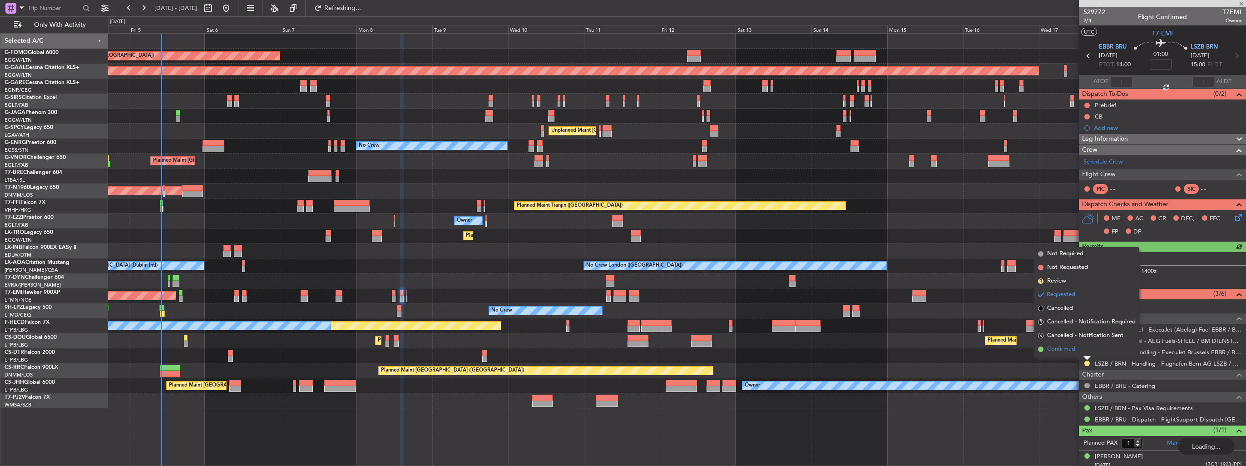
click at [1072, 351] on span "Confirmed" at bounding box center [1061, 349] width 28 height 9
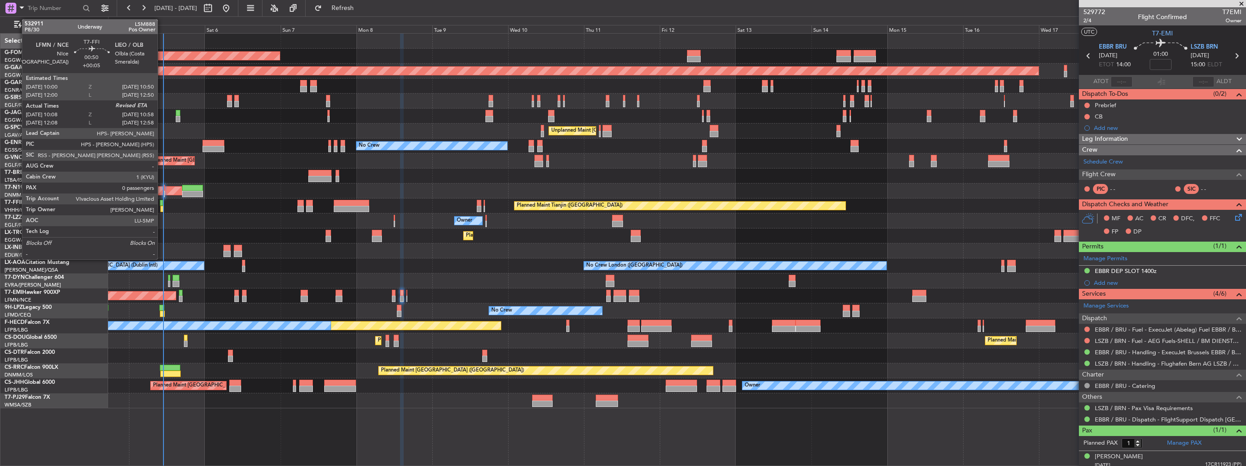
click at [162, 207] on div at bounding box center [161, 209] width 3 height 6
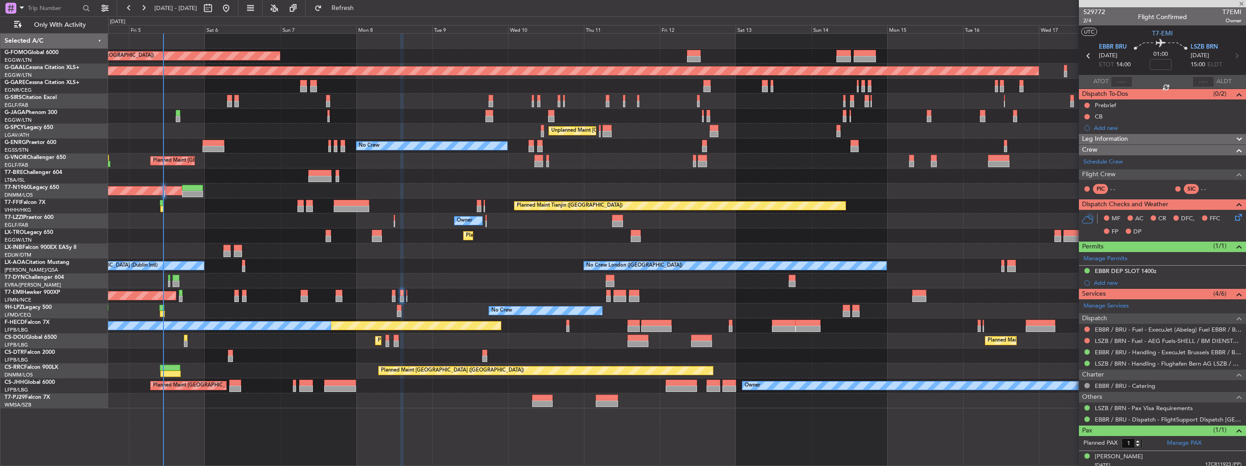
type input "+00:05"
type input "10:08"
type input "0"
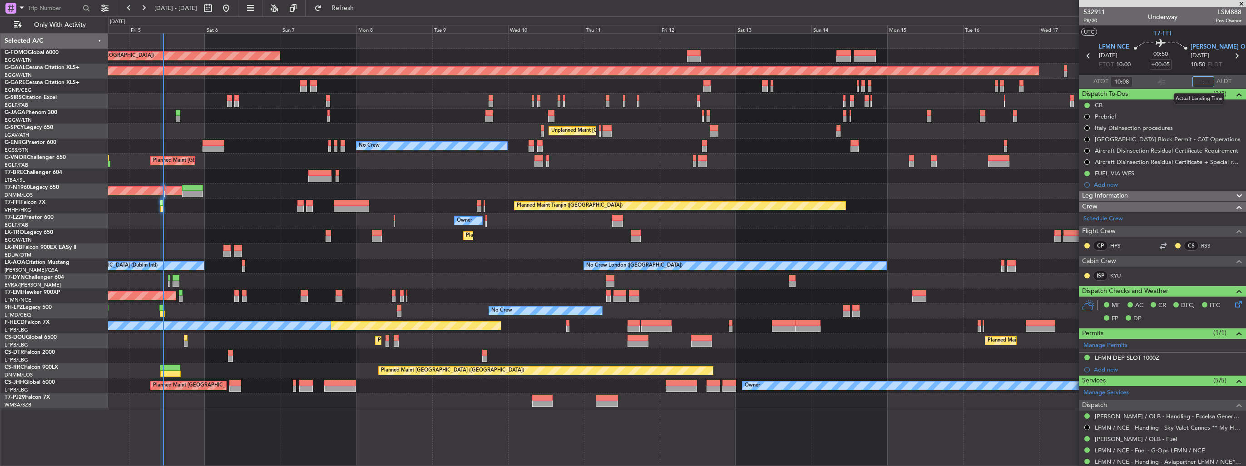
click at [1199, 80] on input "text" at bounding box center [1204, 81] width 22 height 11
type input "10:49"
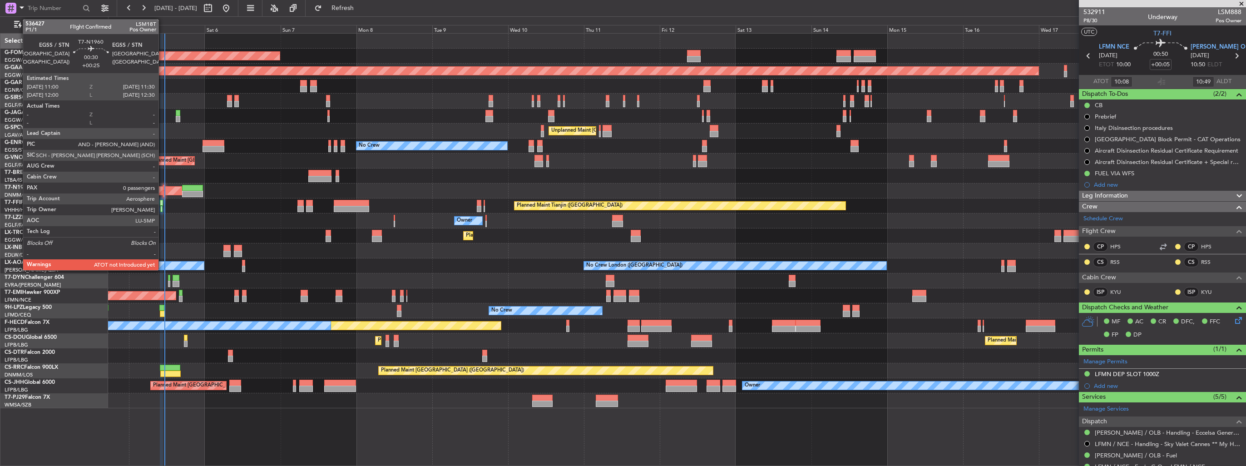
click at [163, 193] on div at bounding box center [164, 194] width 2 height 6
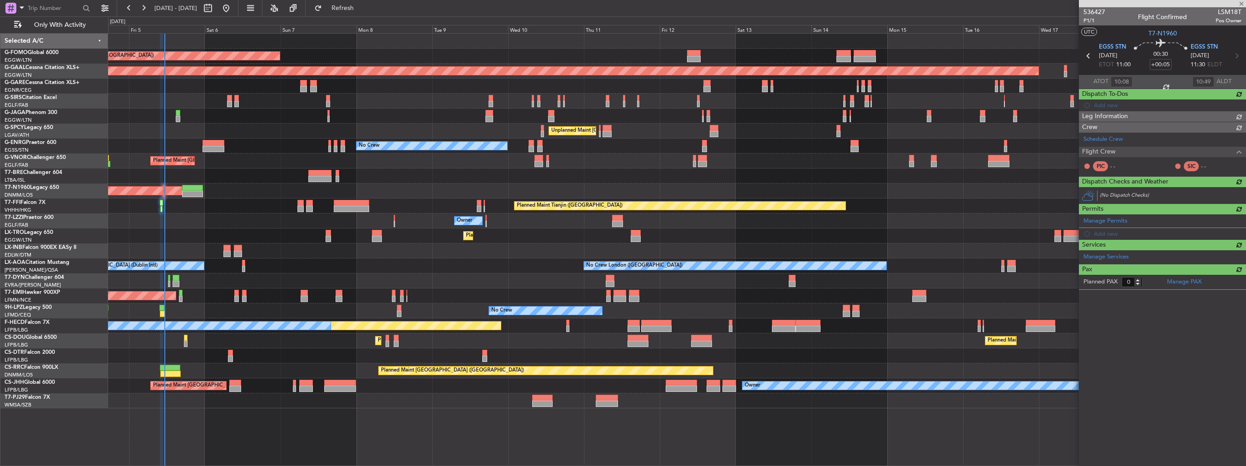
type input "+00:25"
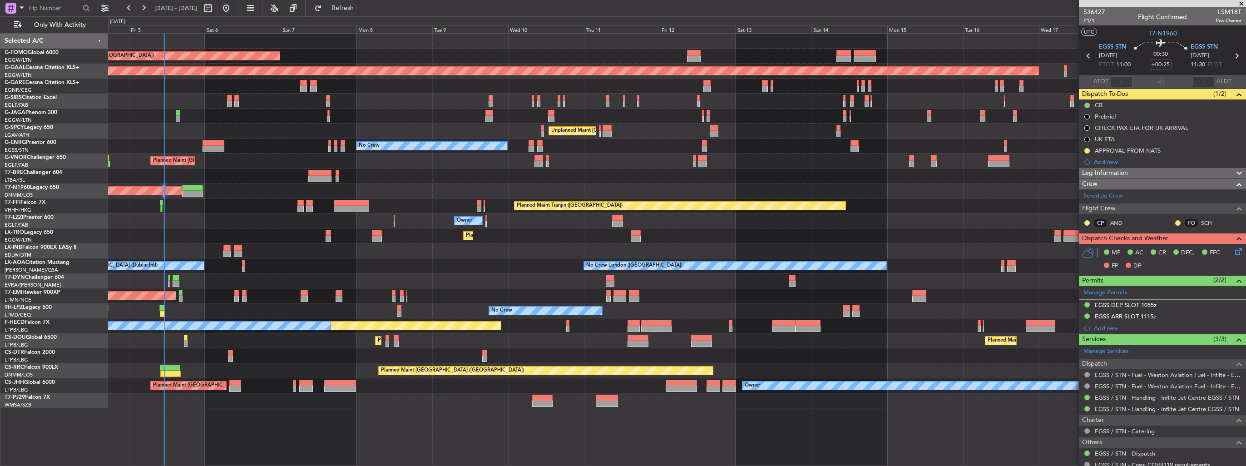
click at [1217, 11] on span "LSM18T" at bounding box center [1229, 12] width 26 height 10
copy span "LSM18T"
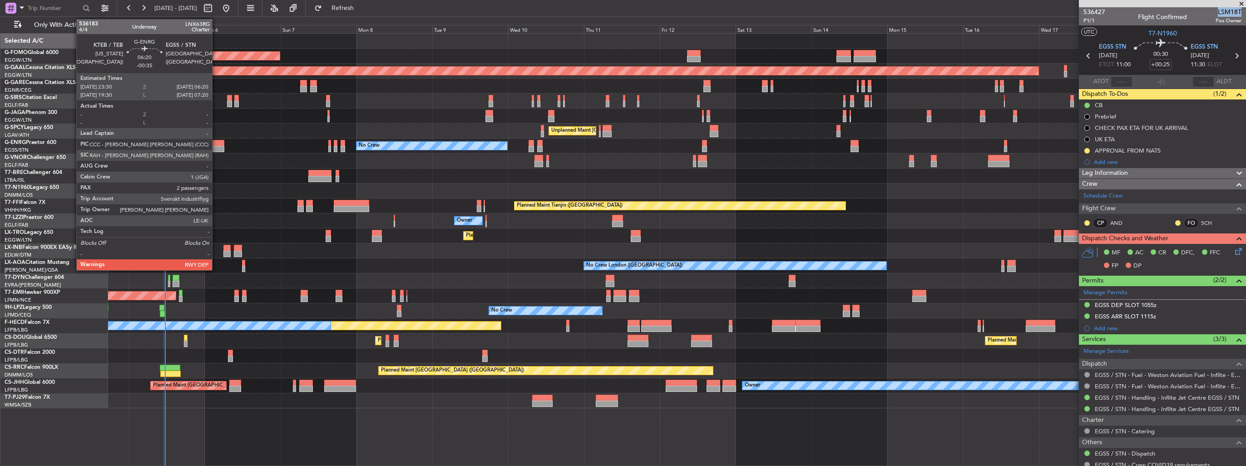
click at [216, 144] on div at bounding box center [214, 143] width 22 height 6
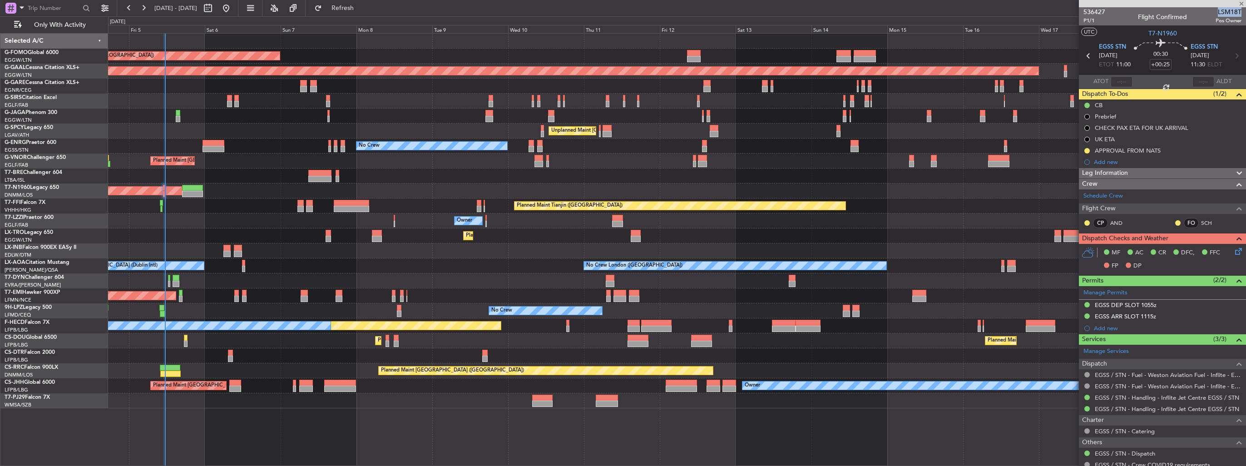
type input "-00:35"
type input "2"
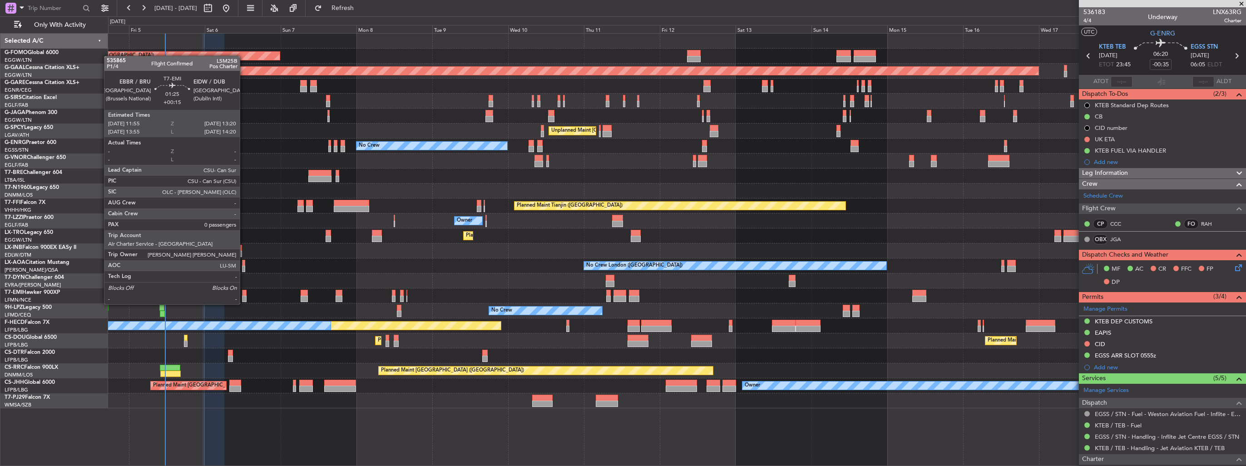
click at [244, 296] on div at bounding box center [244, 299] width 5 height 6
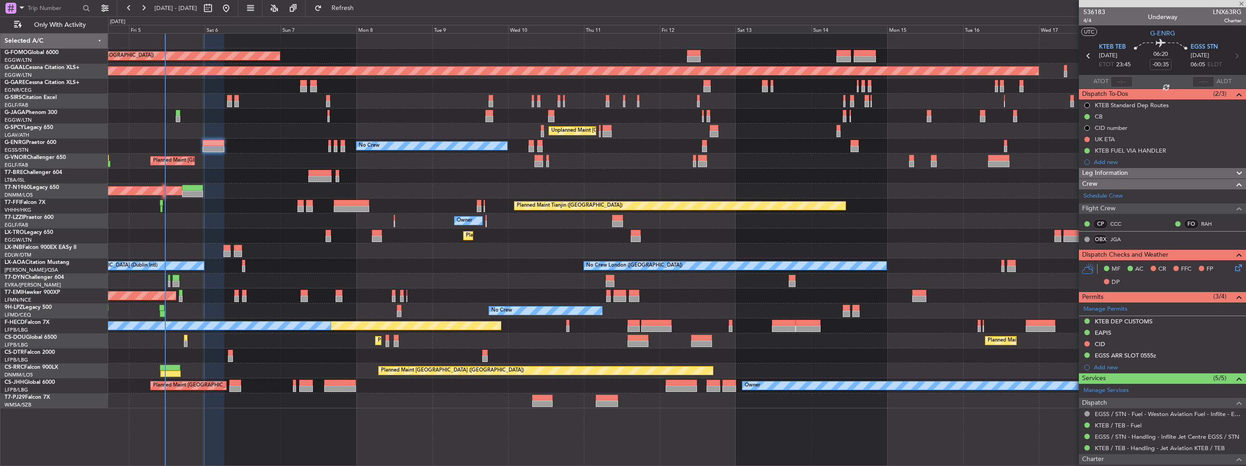
type input "+00:15"
type input "0"
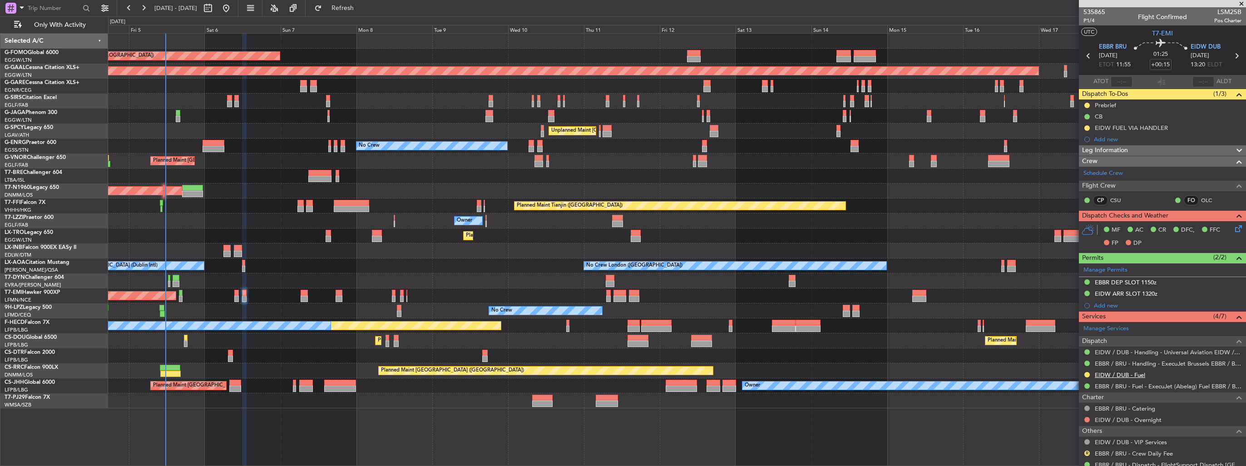
click at [1140, 375] on link "EIDW / DUB - Fuel" at bounding box center [1120, 375] width 50 height 8
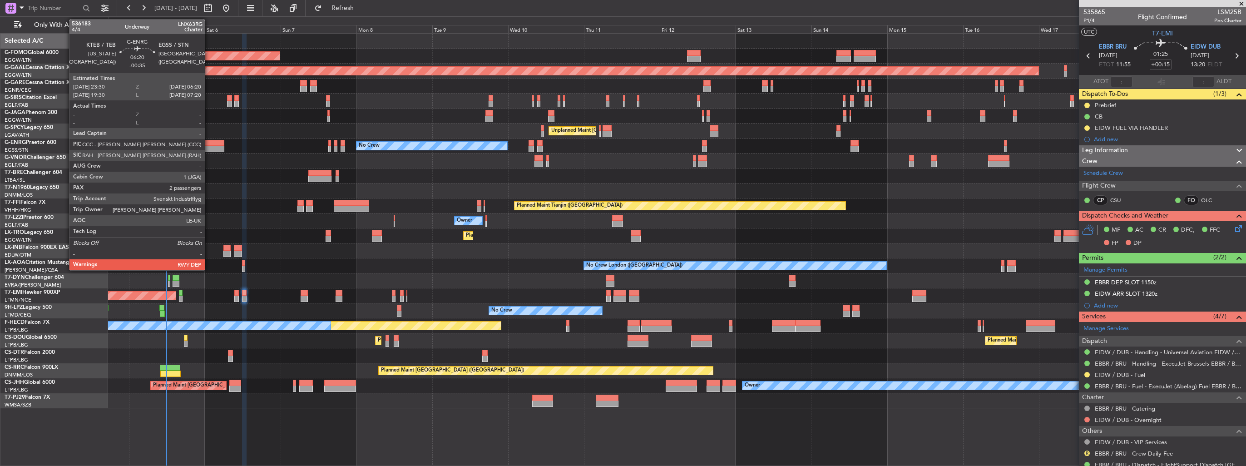
click at [209, 149] on div at bounding box center [214, 149] width 22 height 6
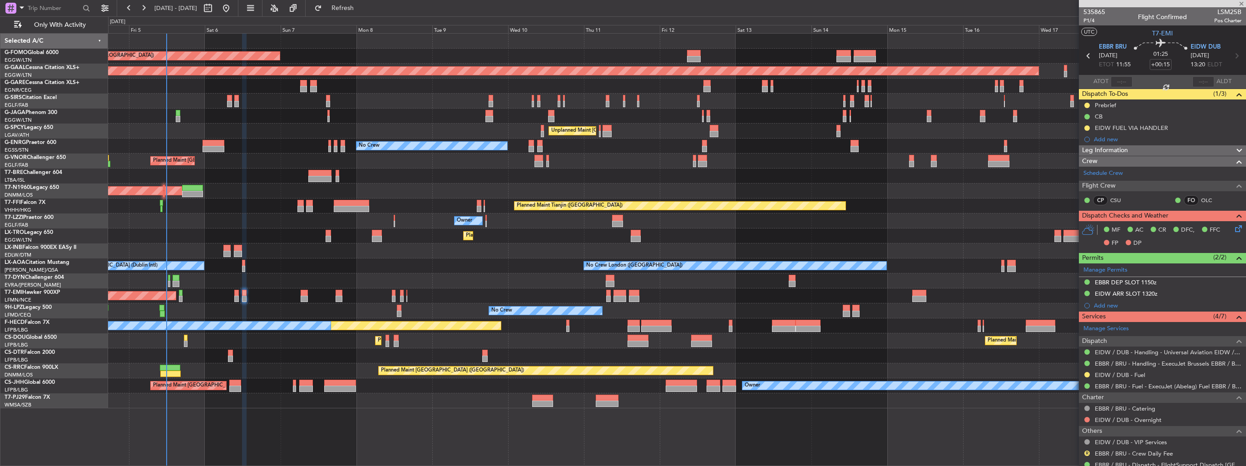
type input "-00:35"
type input "2"
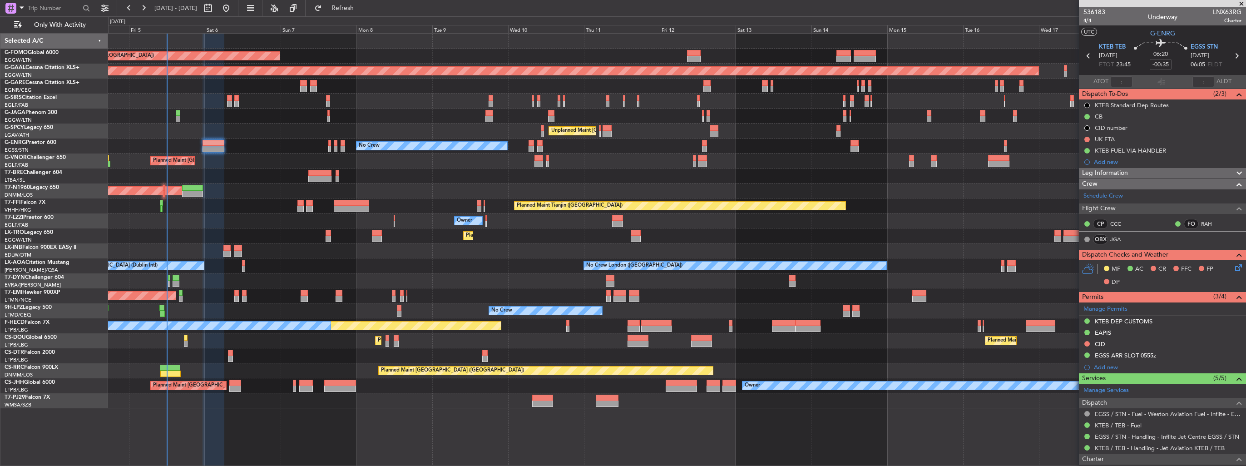
click at [1086, 19] on span "4/4" at bounding box center [1095, 21] width 22 height 8
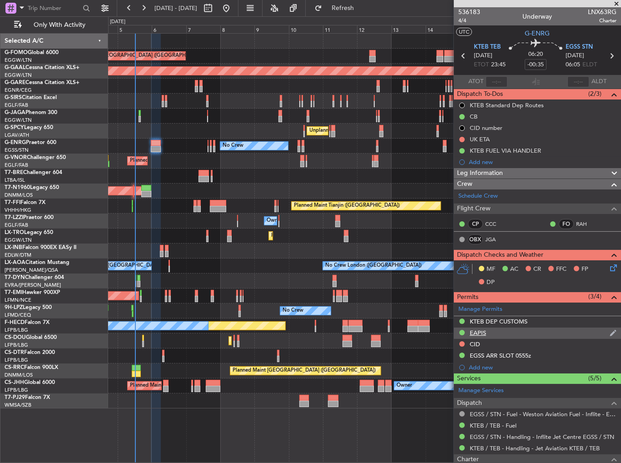
click at [609, 332] on img at bounding box center [612, 333] width 7 height 8
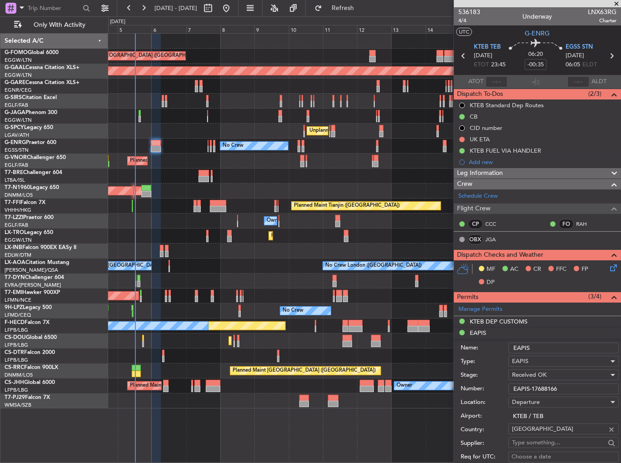
drag, startPoint x: 579, startPoint y: 387, endPoint x: 509, endPoint y: 380, distance: 70.3
paste input "9549"
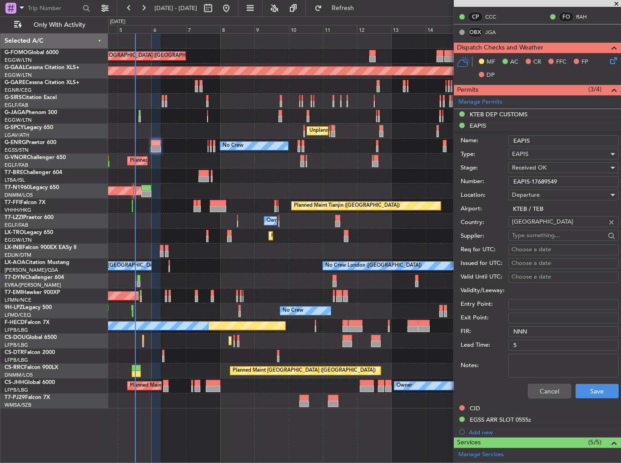
scroll to position [272, 0]
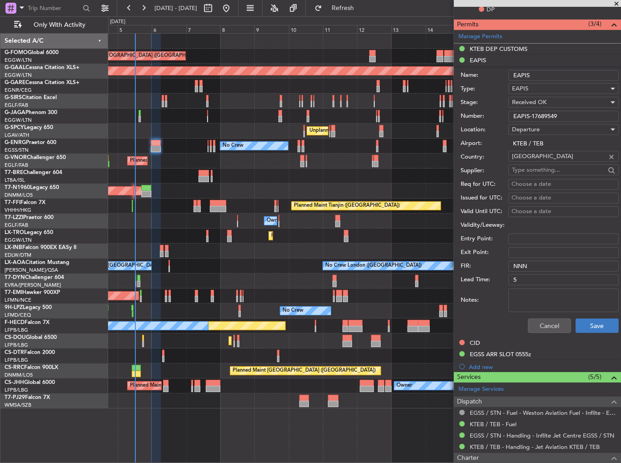
type input "EAPIS-17689549"
click at [589, 322] on button "Save" at bounding box center [596, 325] width 43 height 15
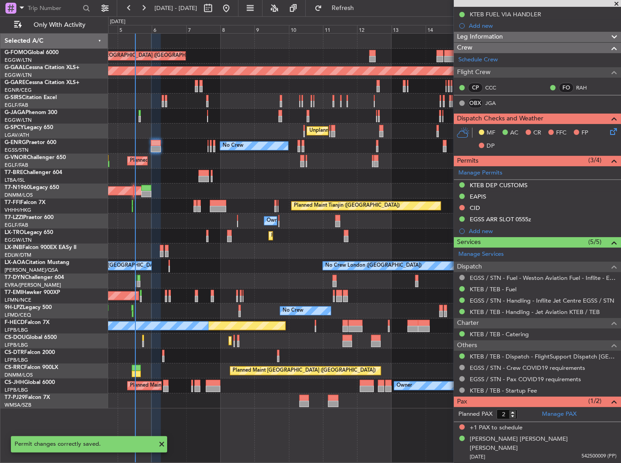
scroll to position [125, 0]
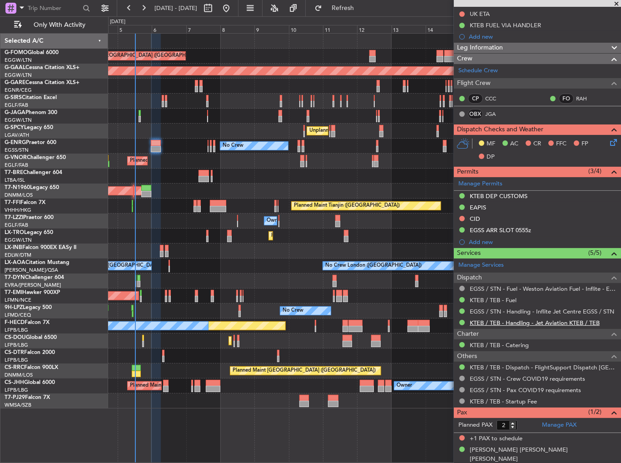
click at [533, 321] on link "KTEB / TEB - Handling - Jet Aviation KTEB / TEB" at bounding box center [535, 323] width 130 height 8
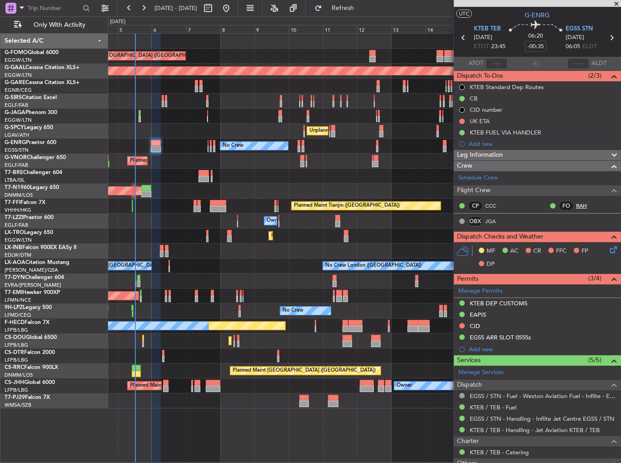
scroll to position [0, 0]
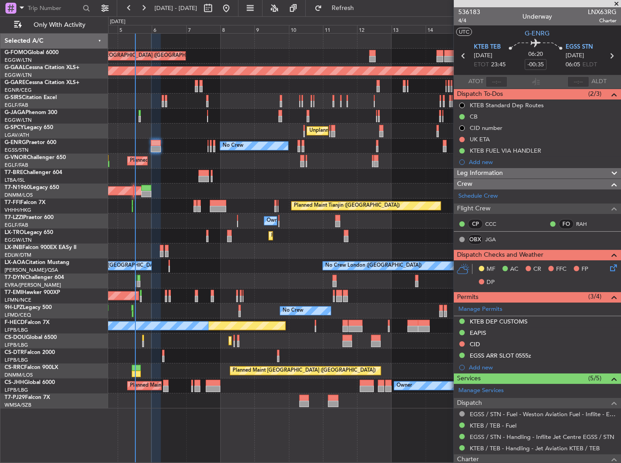
click at [588, 9] on span "LNX63RG" at bounding box center [602, 12] width 29 height 10
click at [588, 10] on span "LNX63RG" at bounding box center [602, 12] width 29 height 10
click at [588, 13] on span "LNX63RG" at bounding box center [602, 12] width 29 height 10
copy span "LNX63RG"
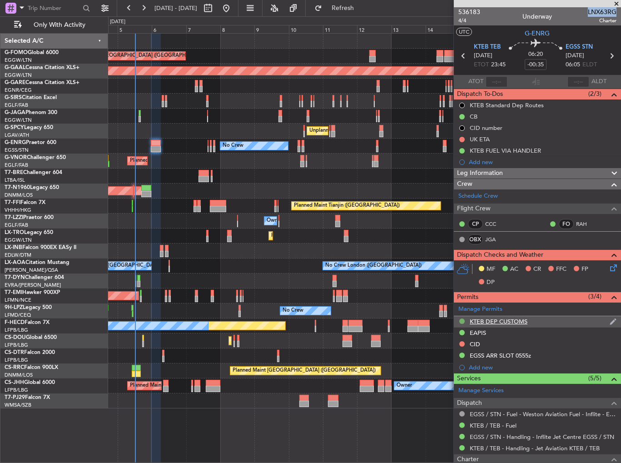
click at [460, 321] on button at bounding box center [461, 320] width 5 height 5
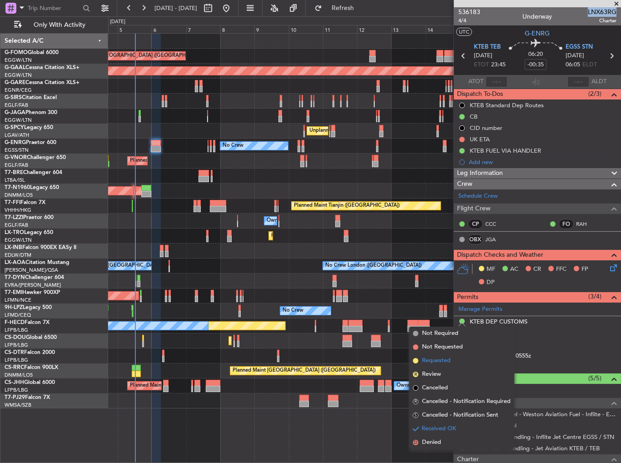
click at [442, 356] on span "Requested" at bounding box center [436, 360] width 29 height 9
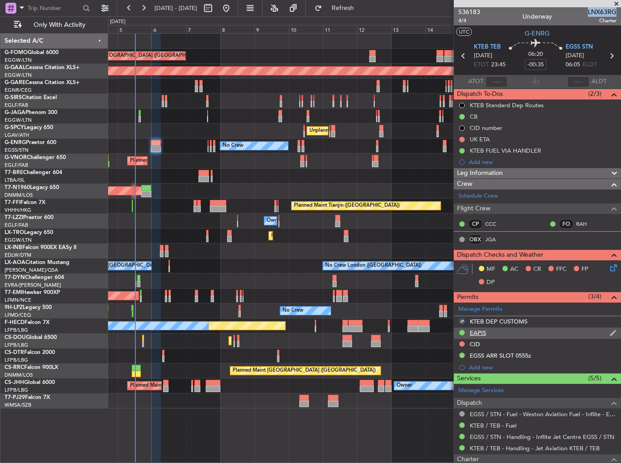
click at [609, 332] on img at bounding box center [612, 333] width 7 height 8
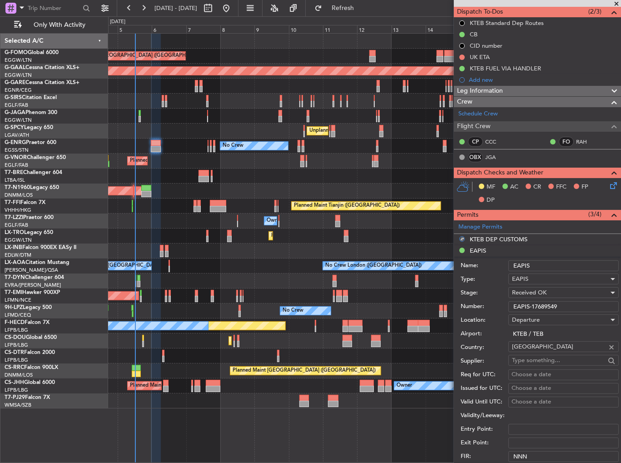
scroll to position [136, 0]
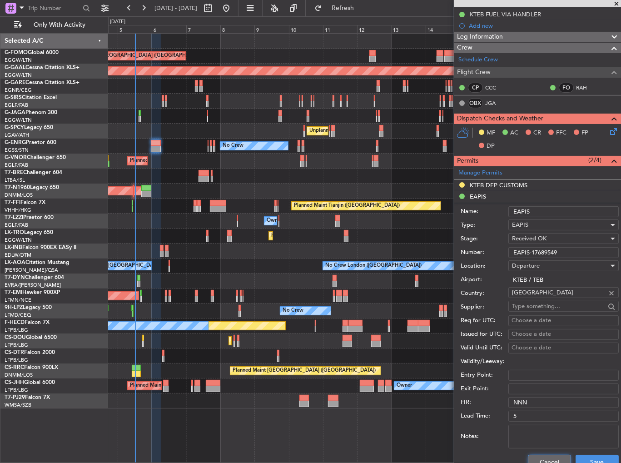
click at [539, 457] on button "Cancel" at bounding box center [549, 462] width 43 height 15
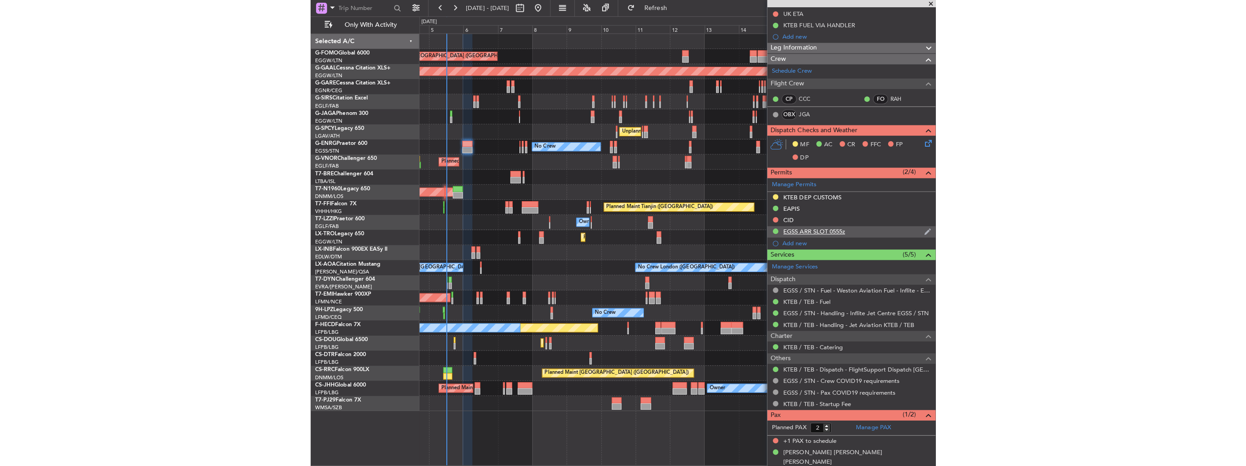
scroll to position [0, 0]
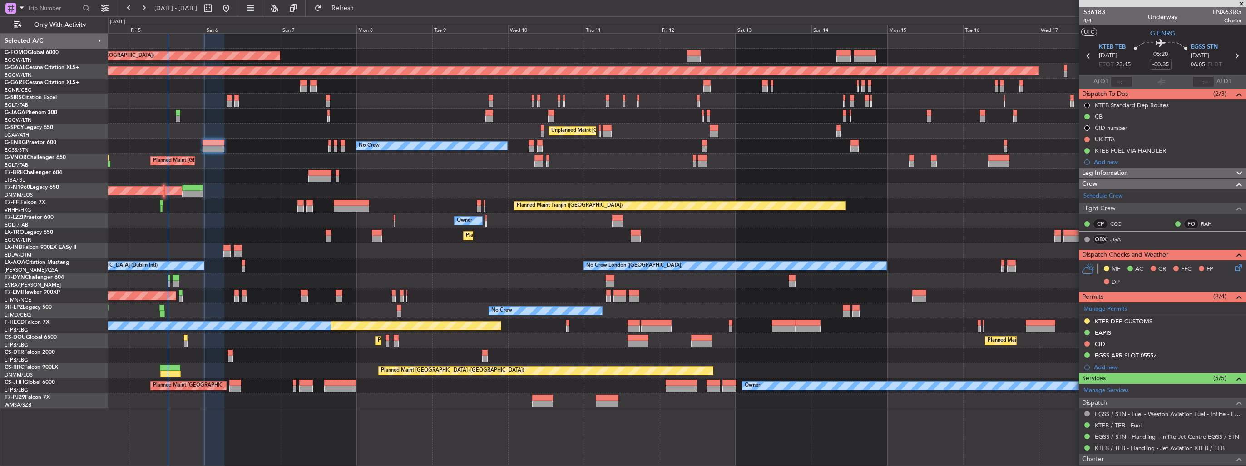
click at [1119, 23] on div "536183 4/4 Underway LNX63RG Charter" at bounding box center [1162, 16] width 167 height 18
click at [1226, 266] on div "MF AC CR FFC FP DP" at bounding box center [1167, 275] width 134 height 27
click at [1232, 274] on div "MF AC CR FFC FP DP" at bounding box center [1162, 275] width 167 height 31
click at [1235, 264] on icon at bounding box center [1236, 265] width 7 height 7
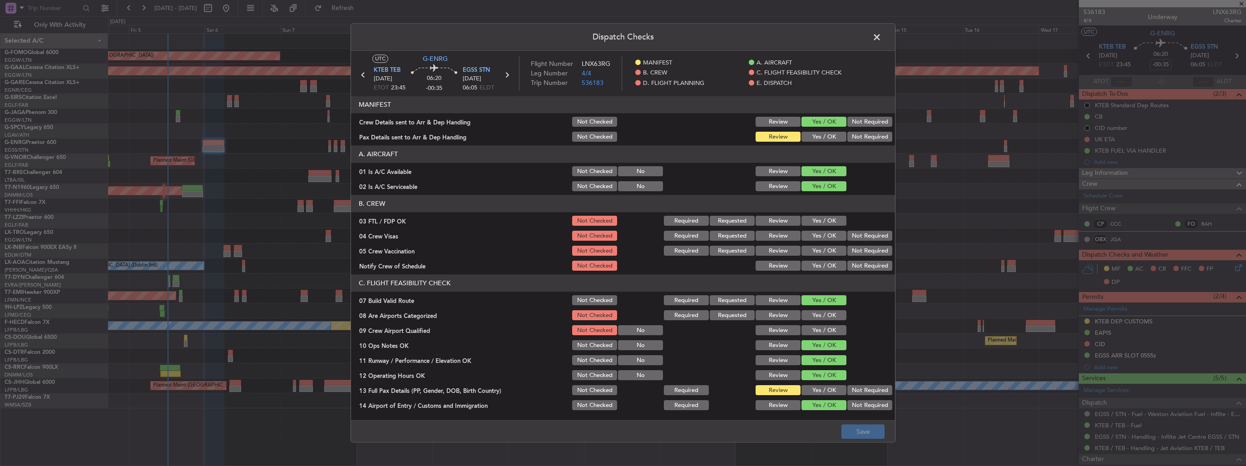
click at [814, 135] on button "Yes / OK" at bounding box center [824, 137] width 45 height 10
click at [859, 435] on button "Save" at bounding box center [862, 432] width 43 height 15
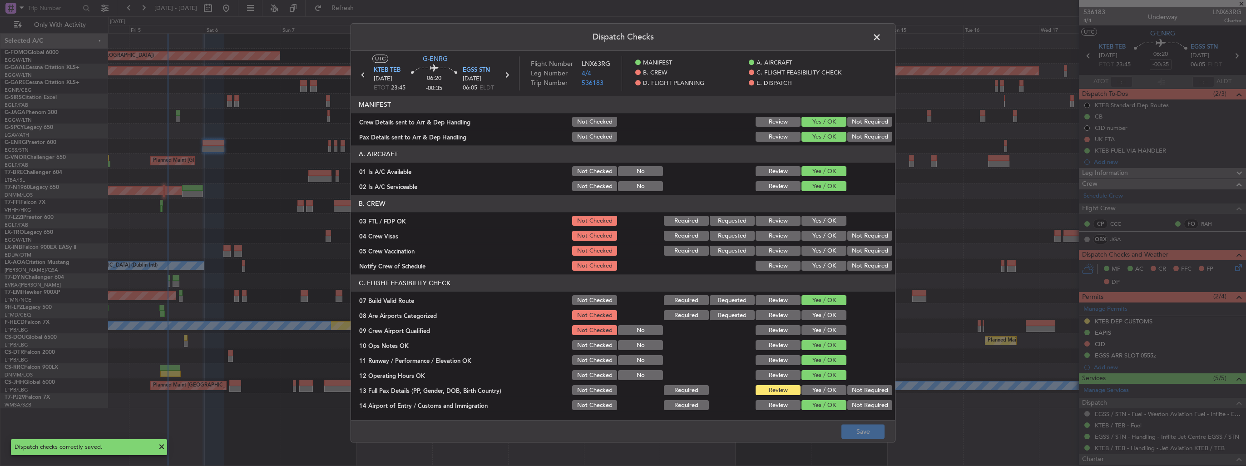
click at [881, 39] on span at bounding box center [881, 39] width 0 height 18
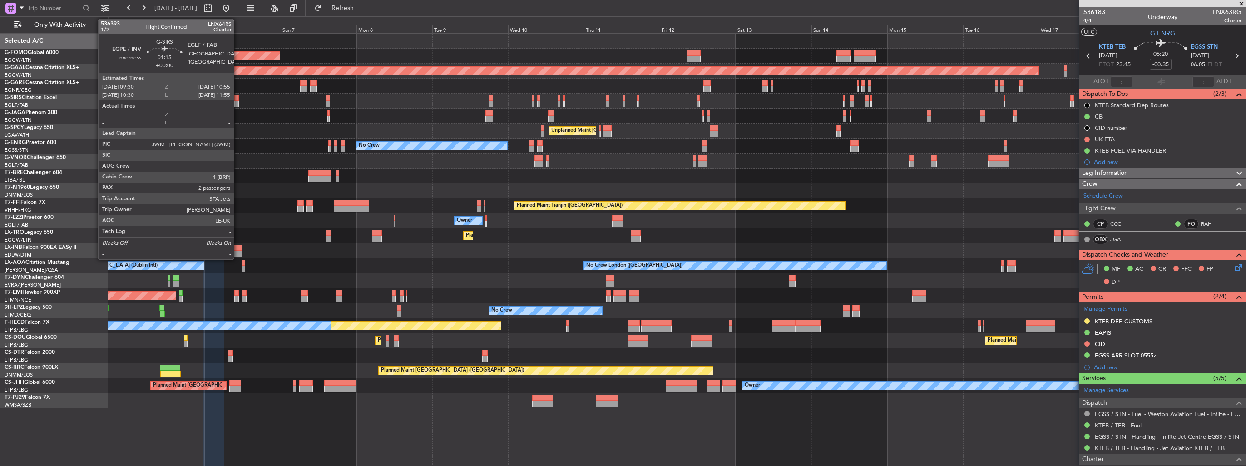
click at [238, 101] on div at bounding box center [236, 104] width 5 height 6
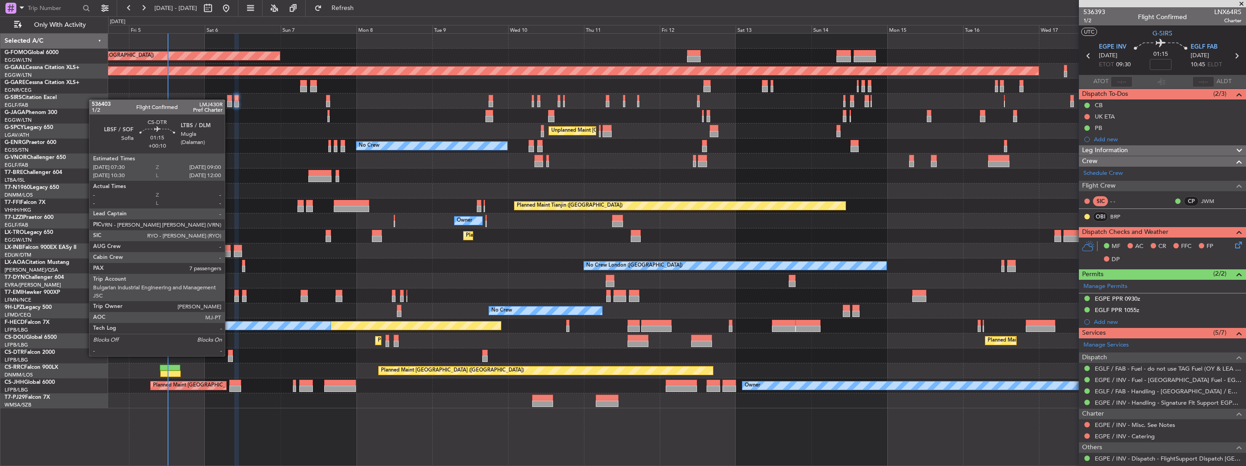
click at [229, 356] on div at bounding box center [230, 359] width 5 height 6
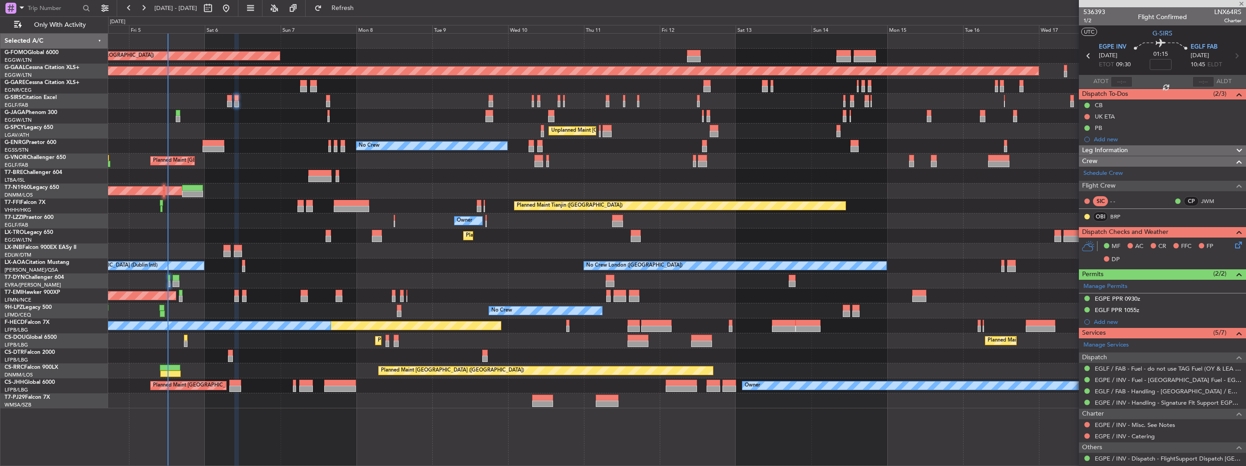
type input "+00:10"
type input "7"
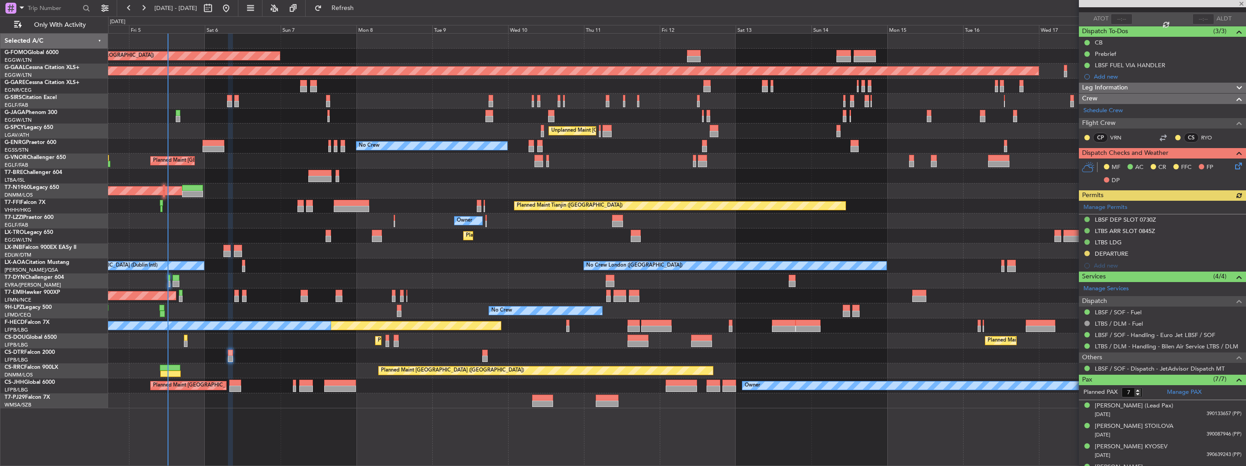
scroll to position [138, 0]
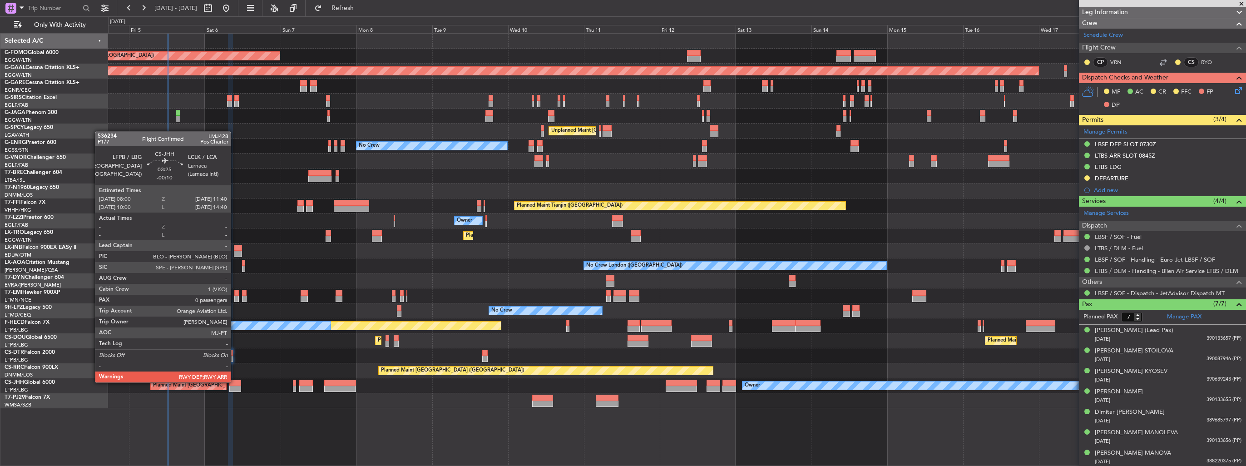
click at [235, 381] on div at bounding box center [235, 383] width 12 height 6
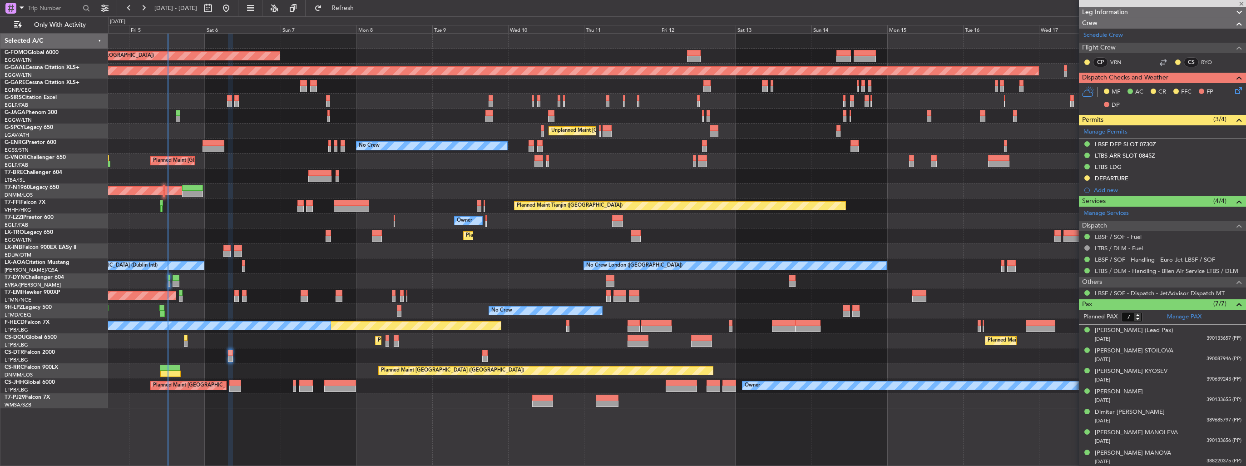
type input "-00:10"
type input "0"
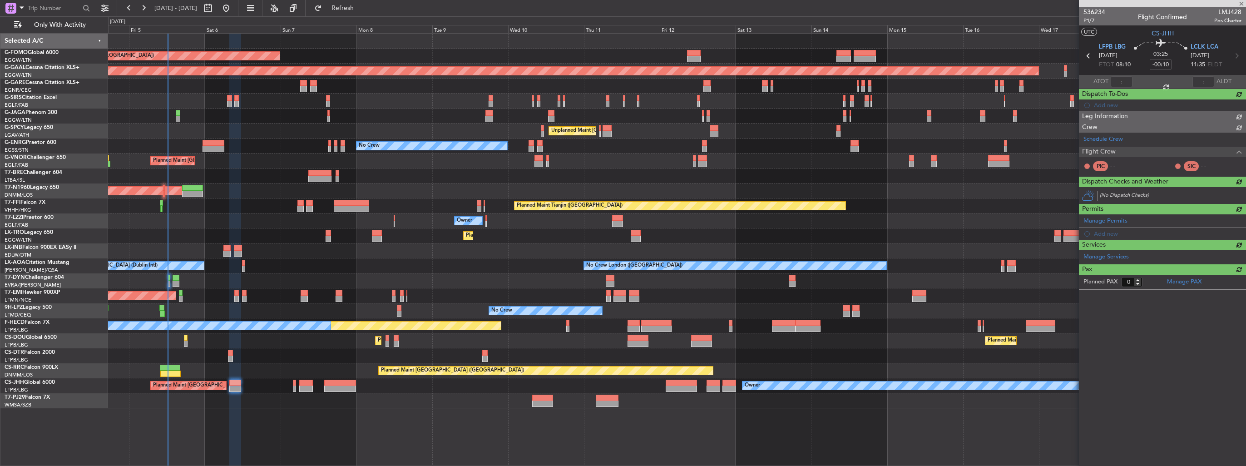
scroll to position [0, 0]
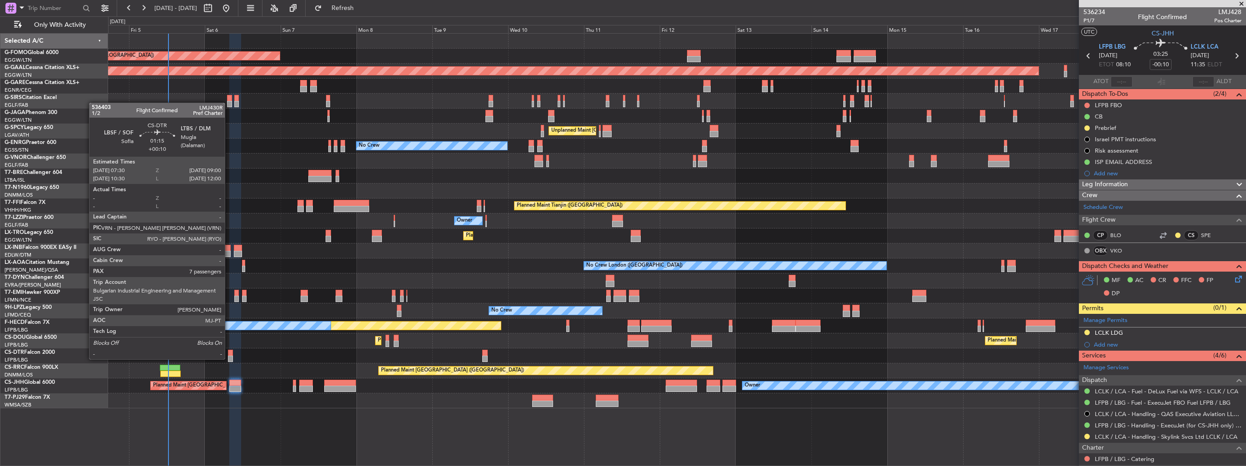
click at [229, 358] on div at bounding box center [230, 359] width 5 height 6
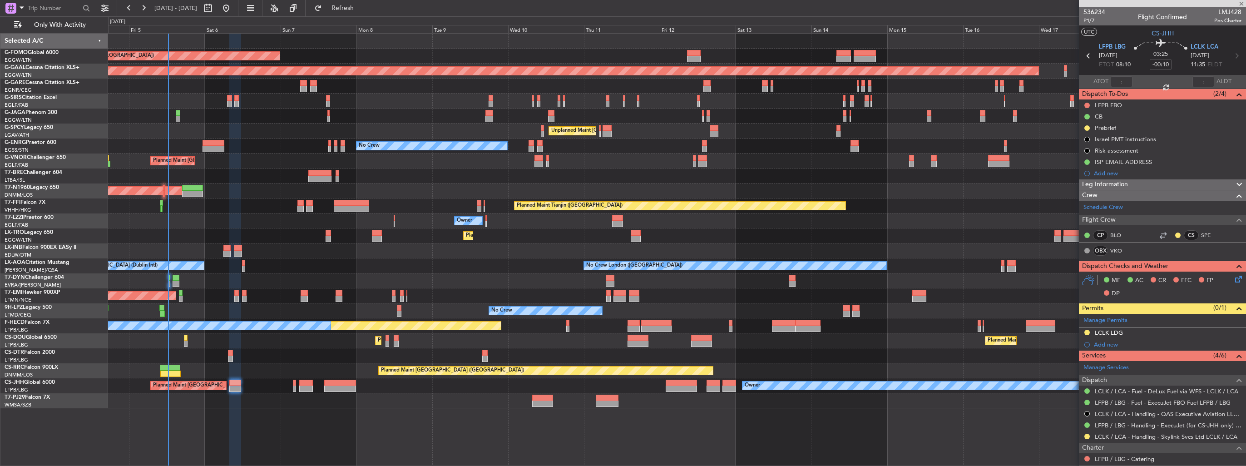
type input "+00:10"
type input "7"
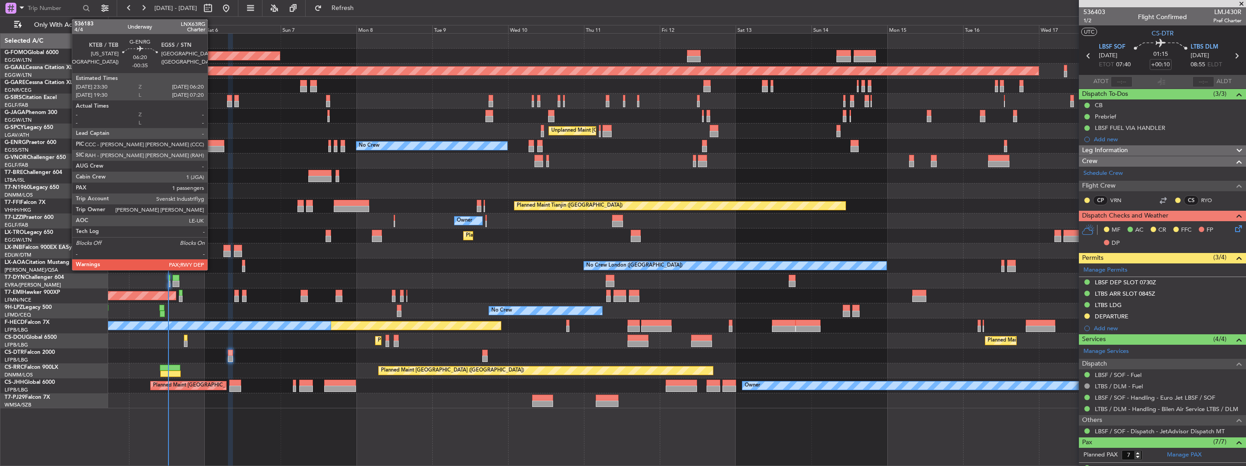
click at [212, 147] on div at bounding box center [214, 149] width 22 height 6
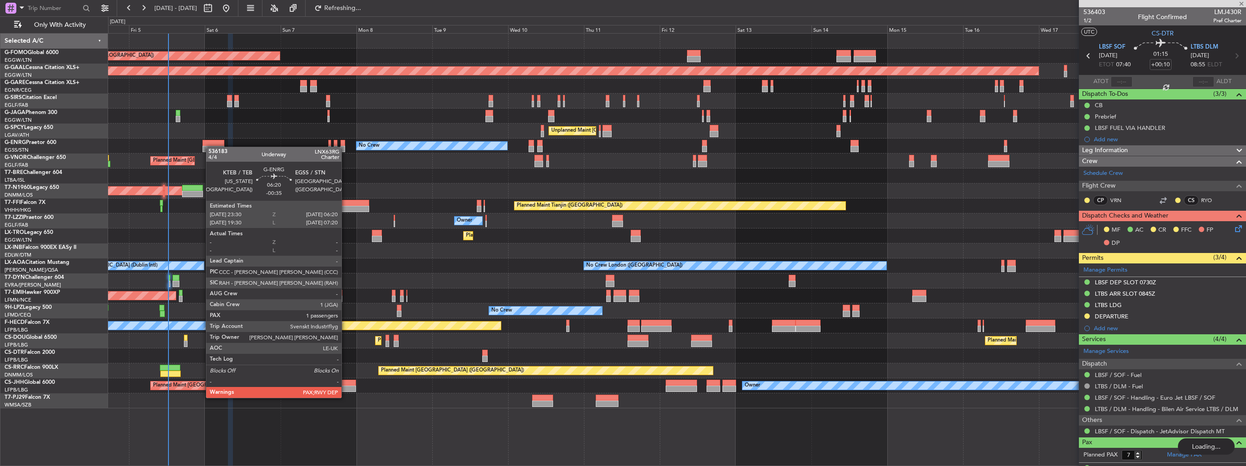
type input "-00:35"
type input "2"
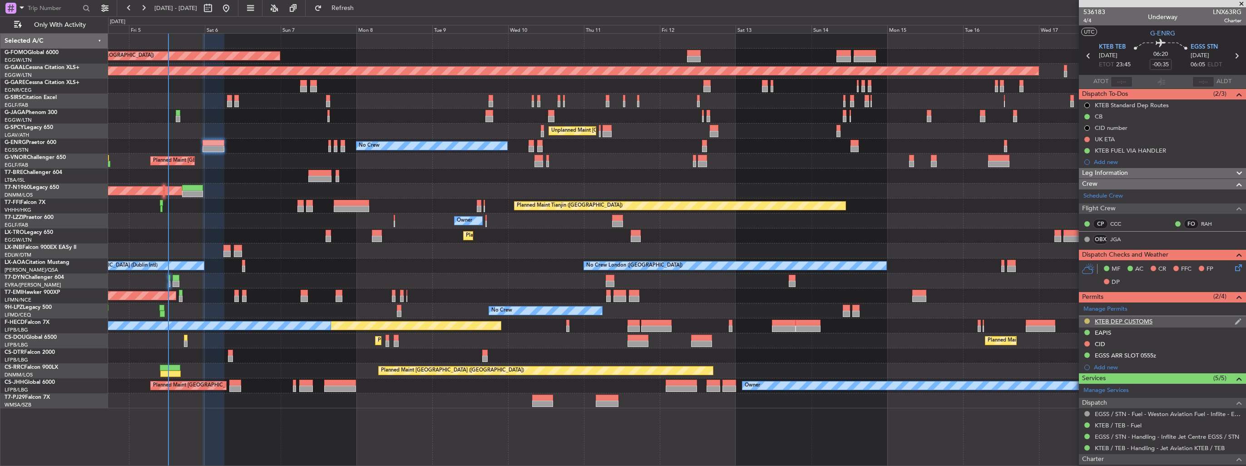
click at [1088, 319] on button at bounding box center [1086, 320] width 5 height 5
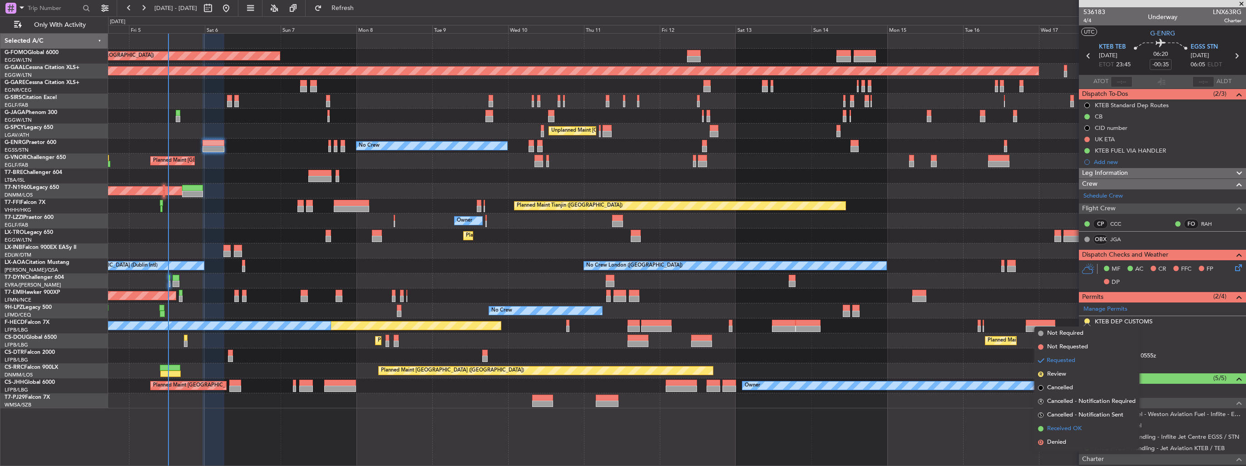
click at [1063, 424] on span "Received OK" at bounding box center [1064, 428] width 35 height 9
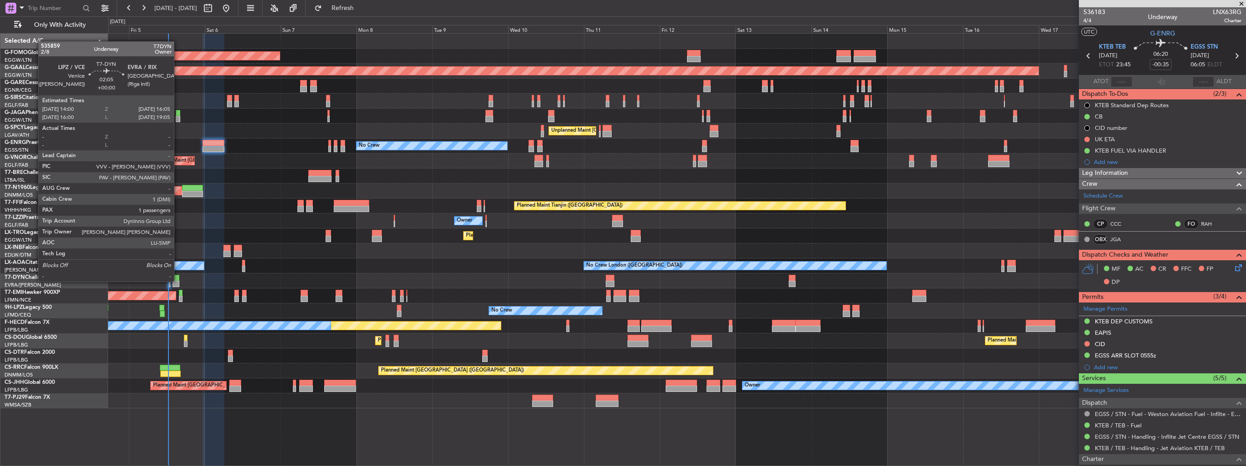
click at [178, 281] on div at bounding box center [176, 284] width 7 height 6
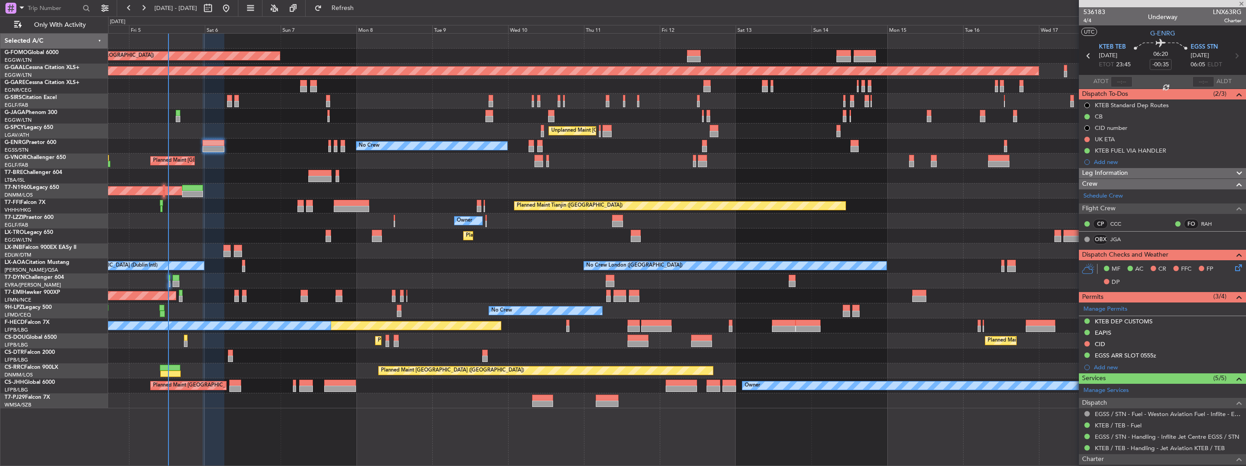
type input "1"
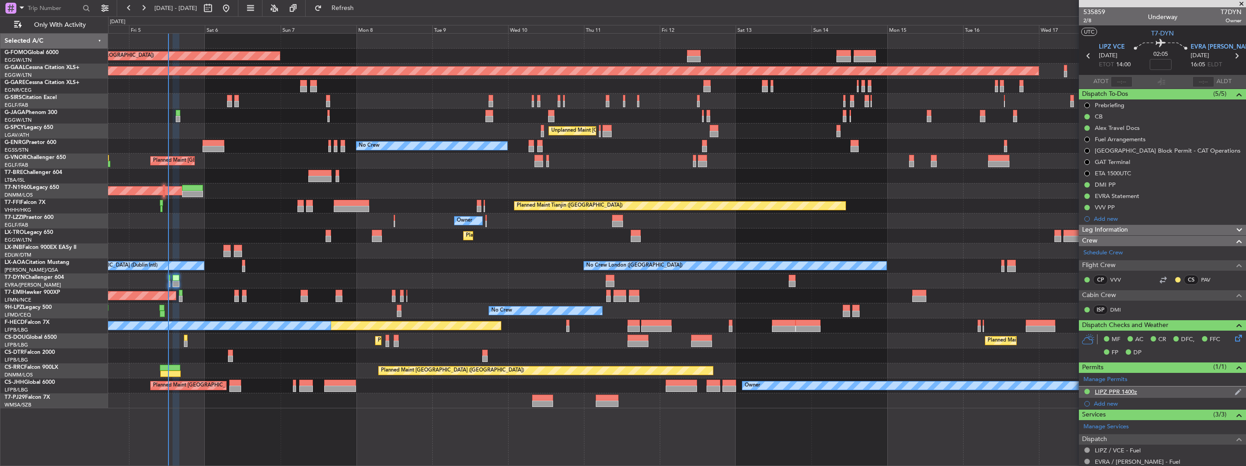
click at [1235, 390] on img at bounding box center [1238, 392] width 7 height 8
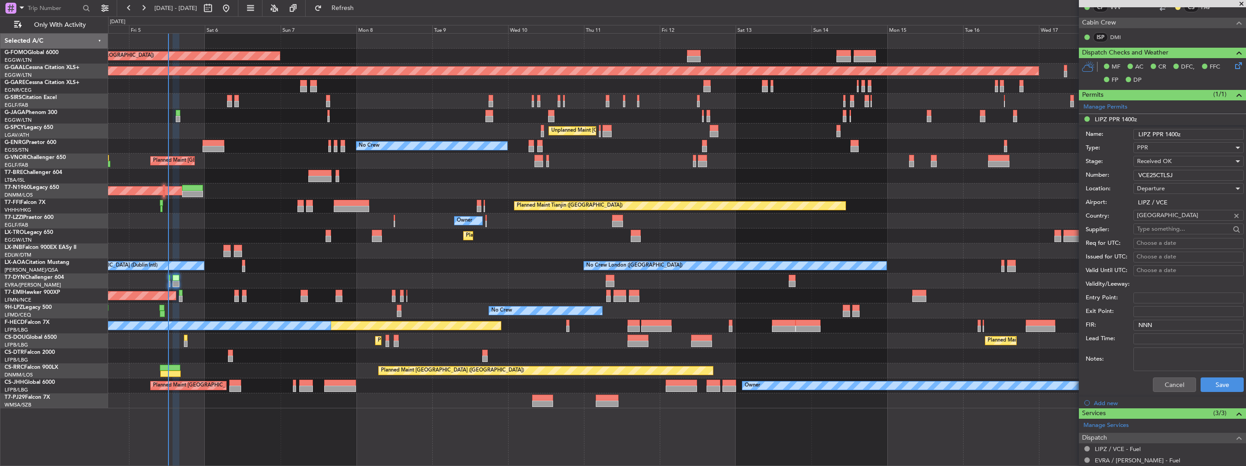
scroll to position [395, 0]
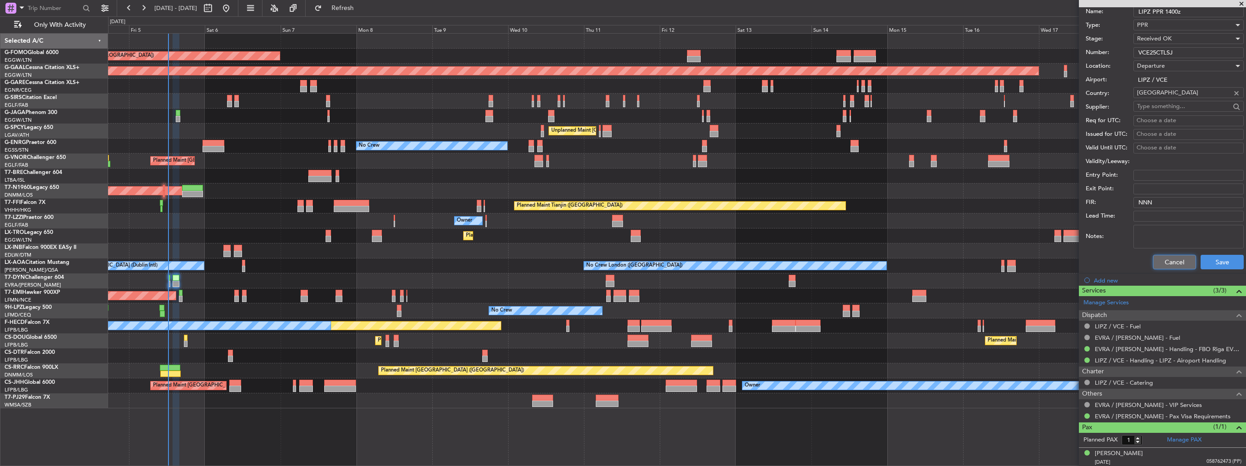
click at [1178, 267] on button "Cancel" at bounding box center [1174, 262] width 43 height 15
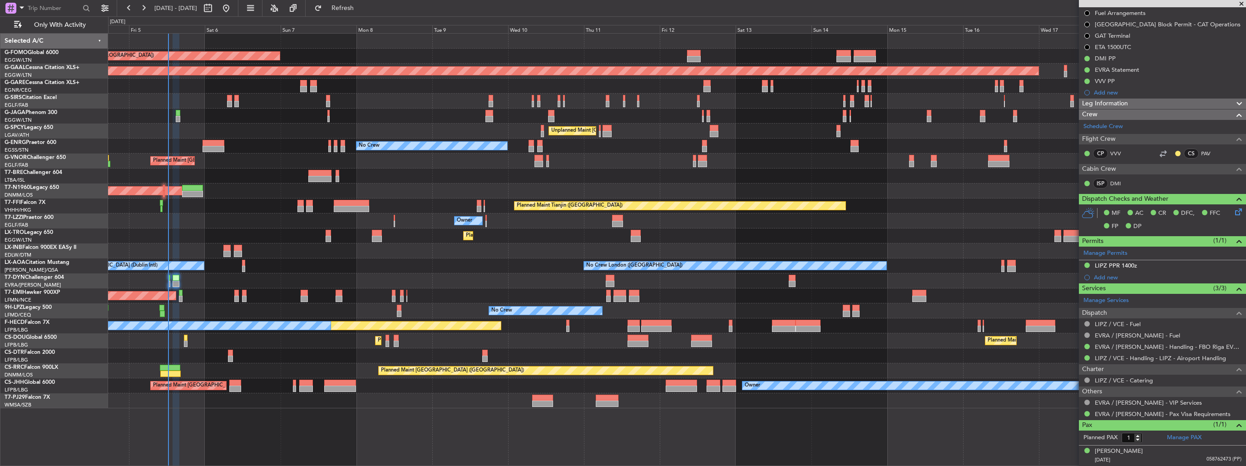
scroll to position [124, 0]
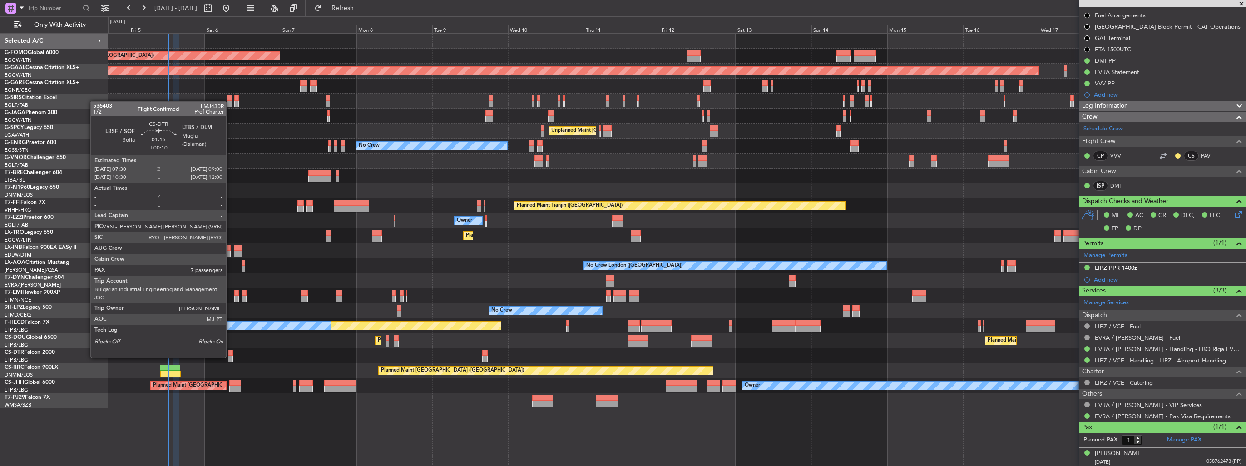
click at [230, 357] on div at bounding box center [230, 359] width 5 height 6
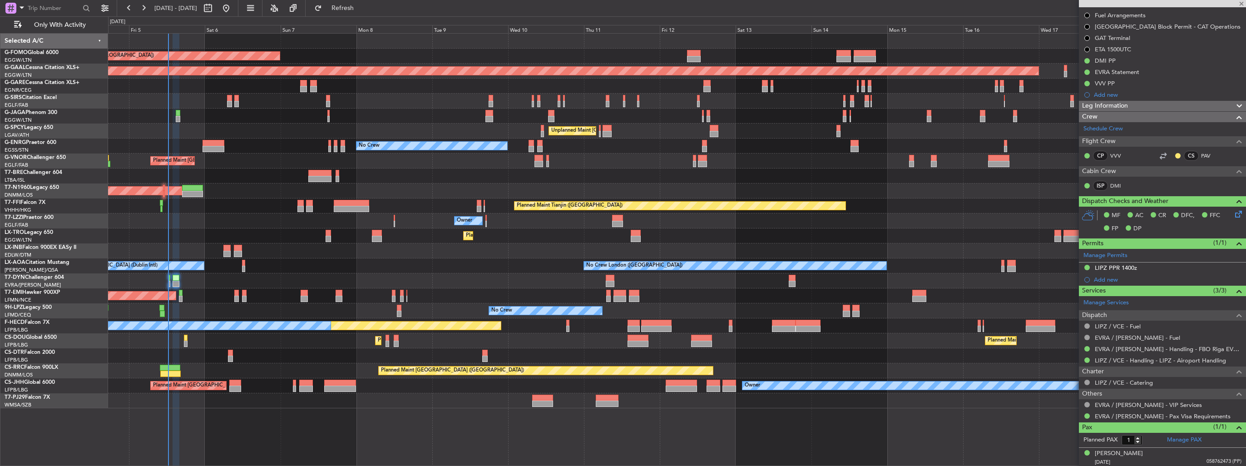
type input "+00:10"
type input "7"
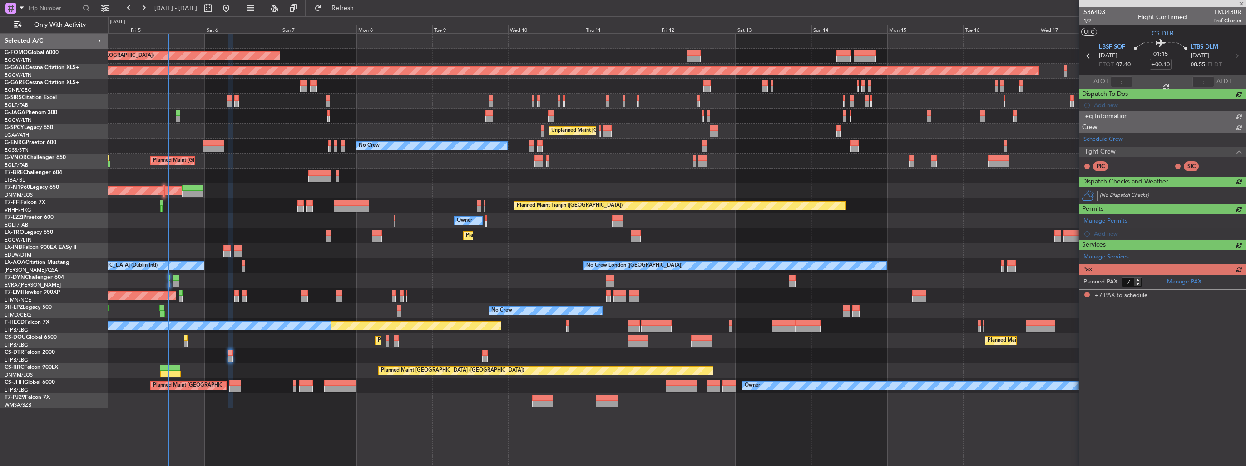
scroll to position [0, 0]
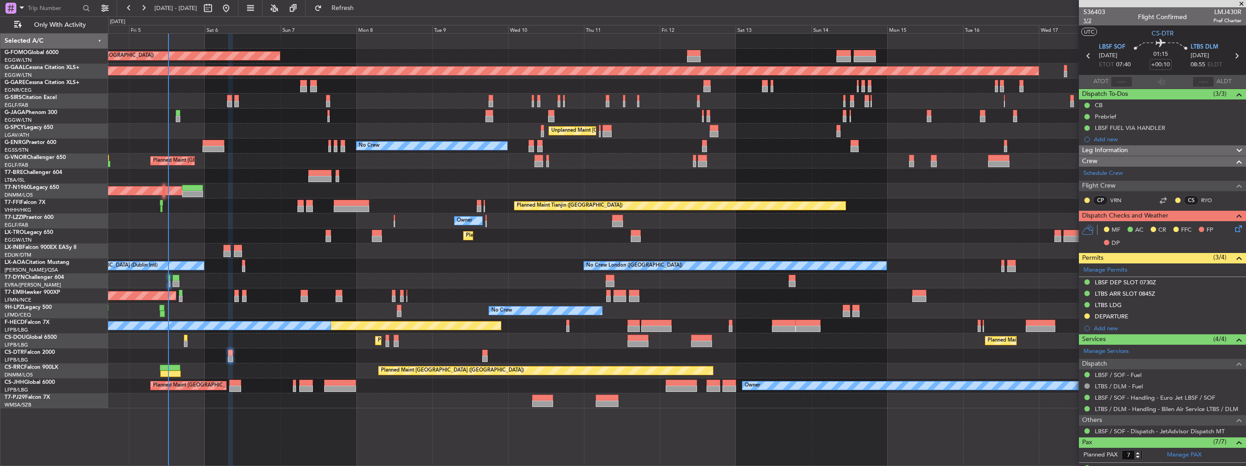
click at [1086, 22] on span "1/2" at bounding box center [1095, 21] width 22 height 8
click at [1233, 226] on icon at bounding box center [1236, 226] width 7 height 7
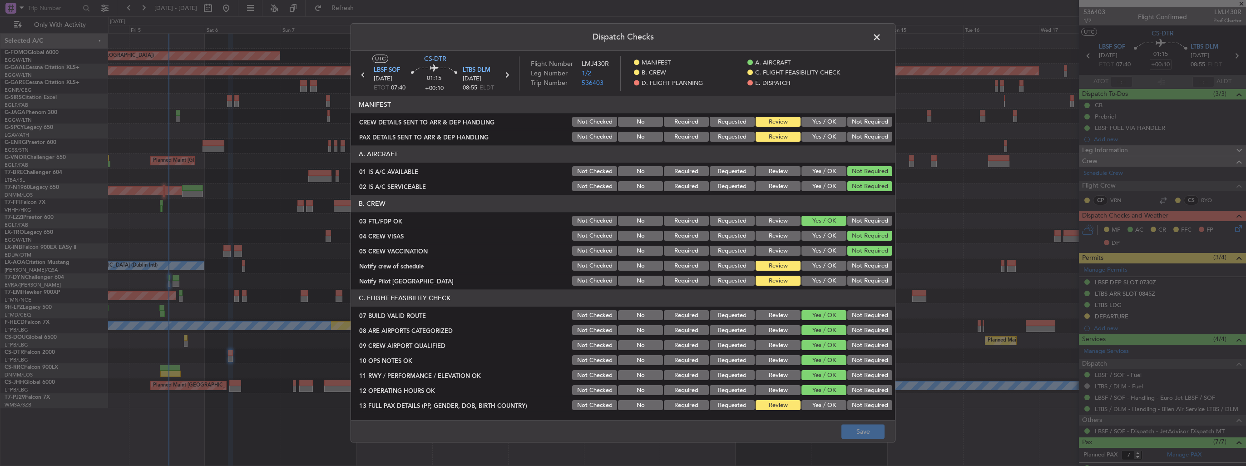
drag, startPoint x: 821, startPoint y: 122, endPoint x: 822, endPoint y: 131, distance: 9.1
click at [821, 122] on button "Yes / OK" at bounding box center [824, 122] width 45 height 10
click at [823, 135] on button "Yes / OK" at bounding box center [824, 137] width 45 height 10
click at [873, 431] on button "Save" at bounding box center [862, 432] width 43 height 15
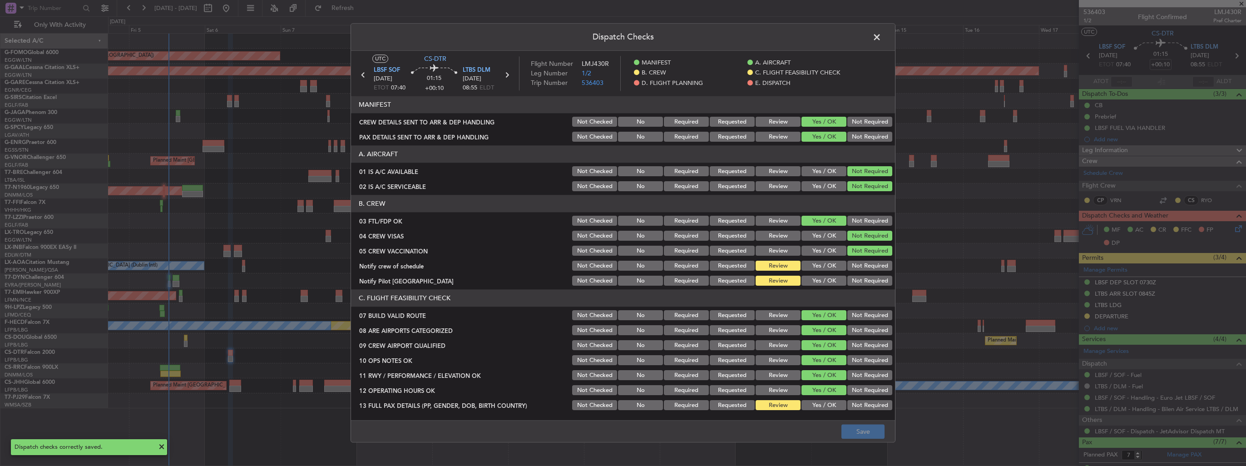
click at [881, 37] on span at bounding box center [881, 39] width 0 height 18
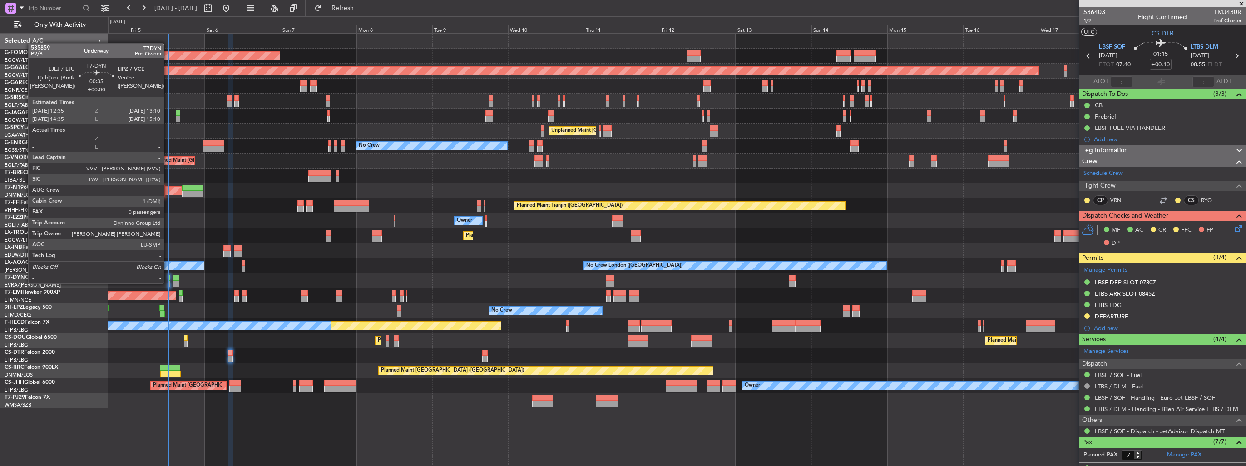
click at [168, 282] on div at bounding box center [169, 284] width 2 height 6
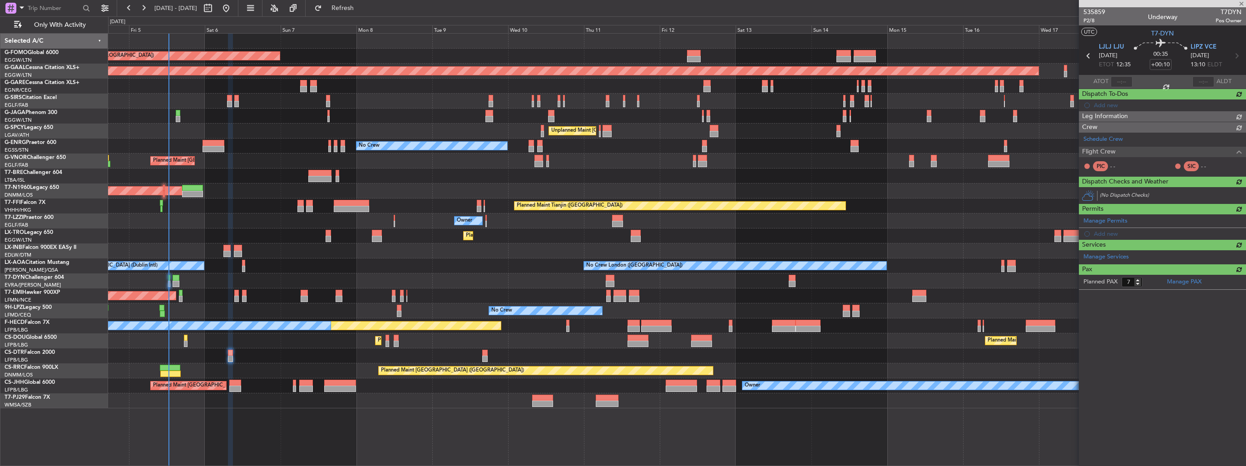
type input "0"
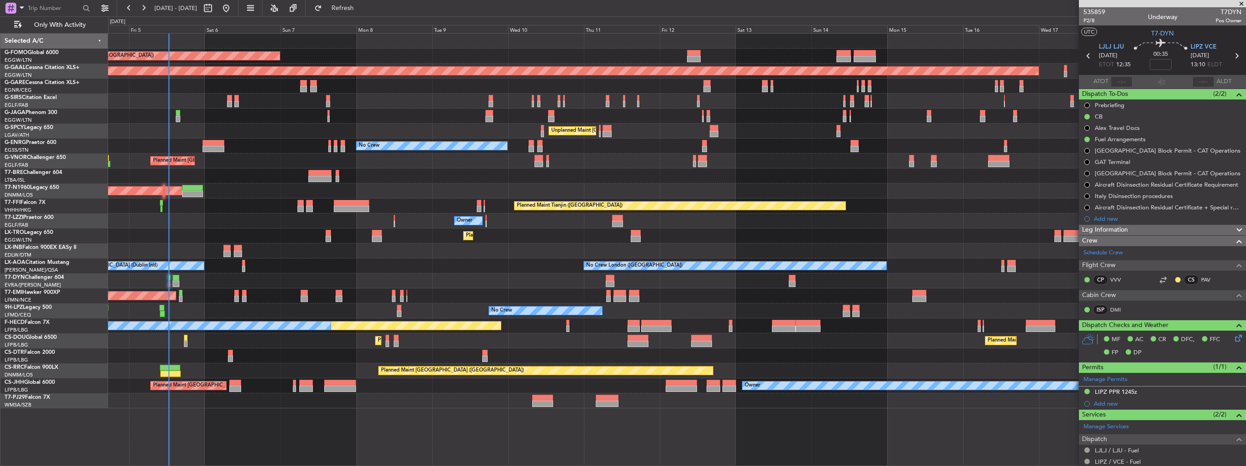
click at [1217, 8] on span "T7DYN" at bounding box center [1229, 12] width 26 height 10
copy span "T7DYN"
click at [1112, 80] on input "text" at bounding box center [1122, 81] width 22 height 11
type input "12:33"
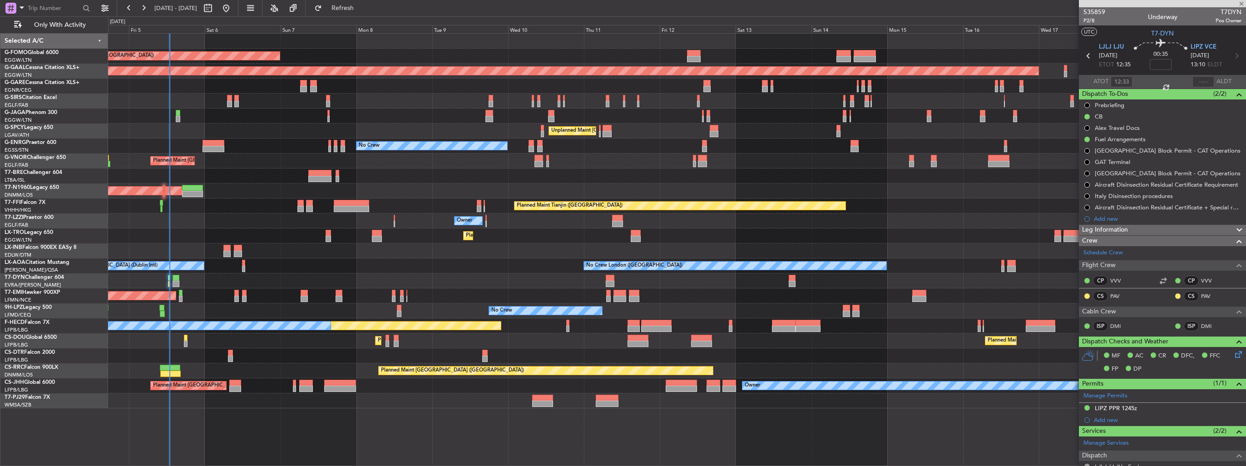
type input "+00:10"
type input "7"
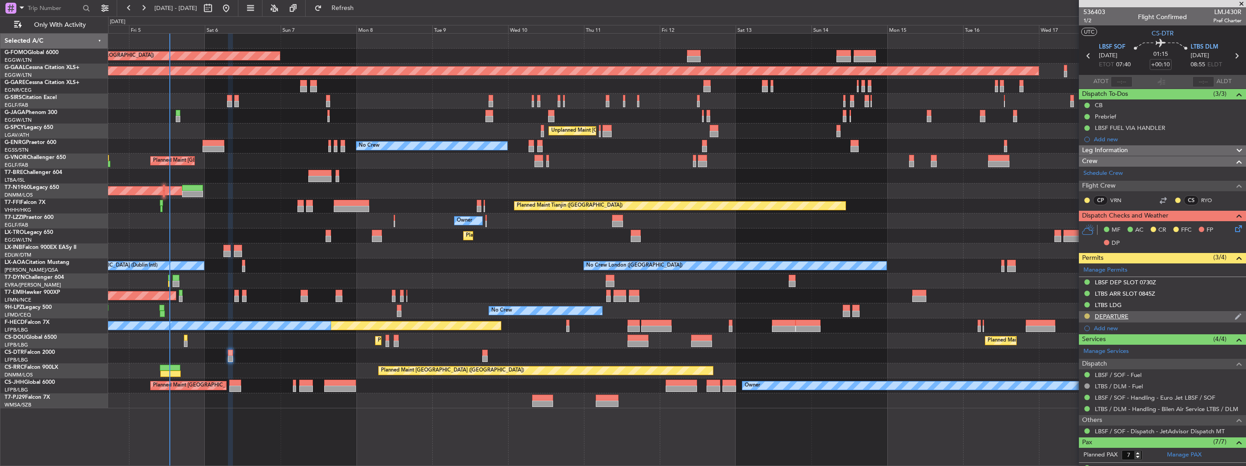
click at [1087, 314] on button at bounding box center [1086, 315] width 5 height 5
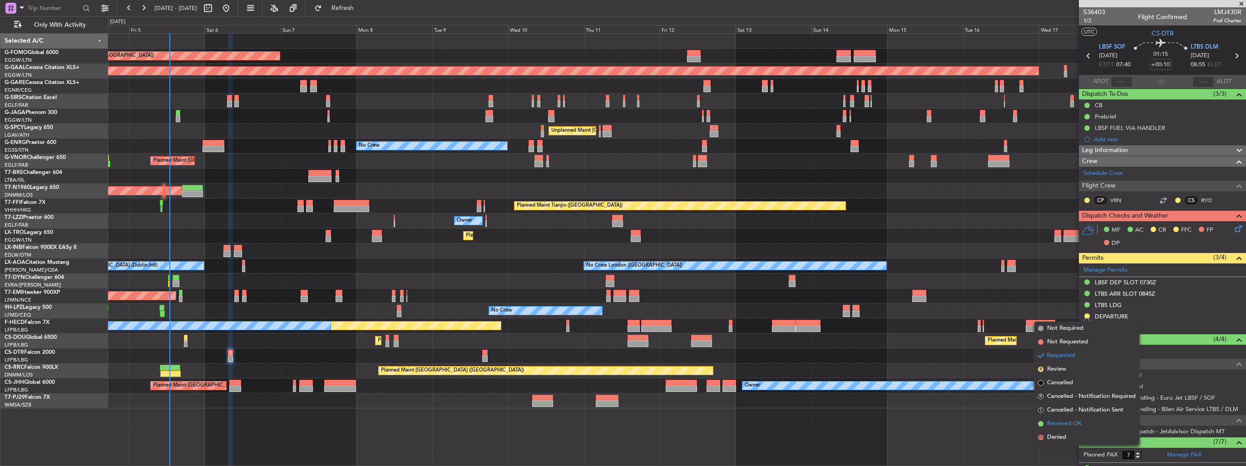
click at [1050, 422] on span "Received OK" at bounding box center [1064, 423] width 35 height 9
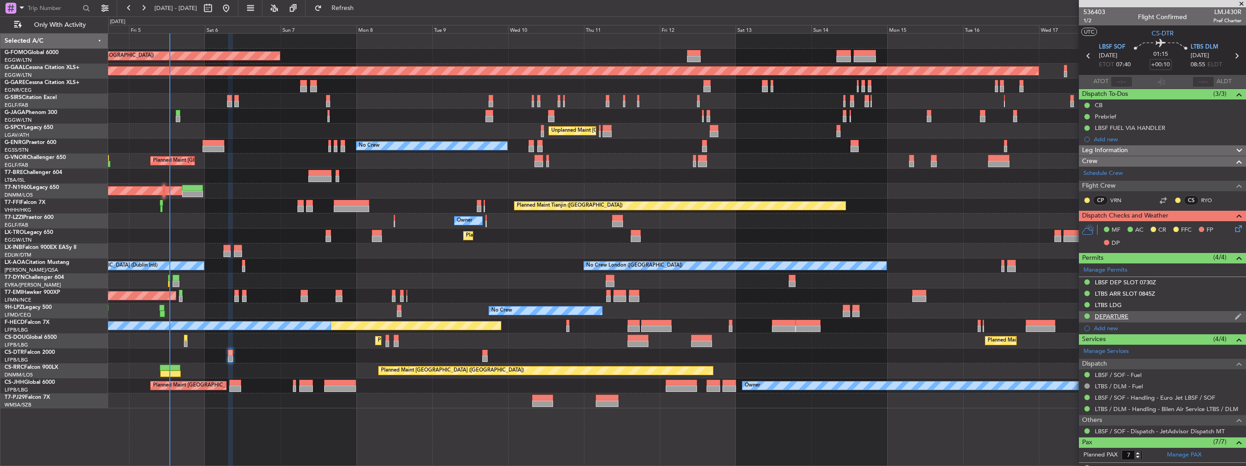
click at [1235, 312] on img at bounding box center [1238, 316] width 7 height 8
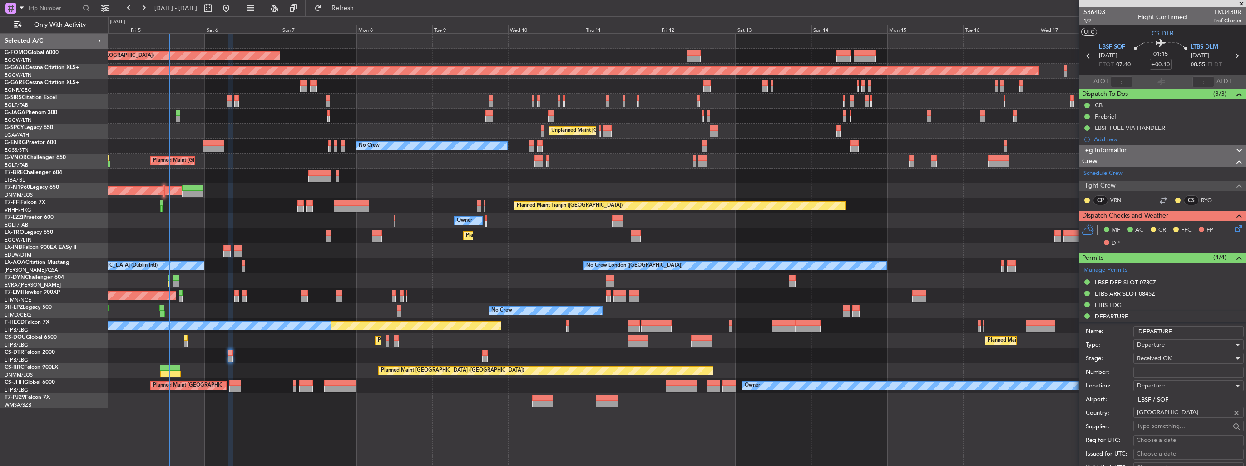
click at [1193, 372] on input "Number:" at bounding box center [1188, 372] width 110 height 11
paste input "020630YA"
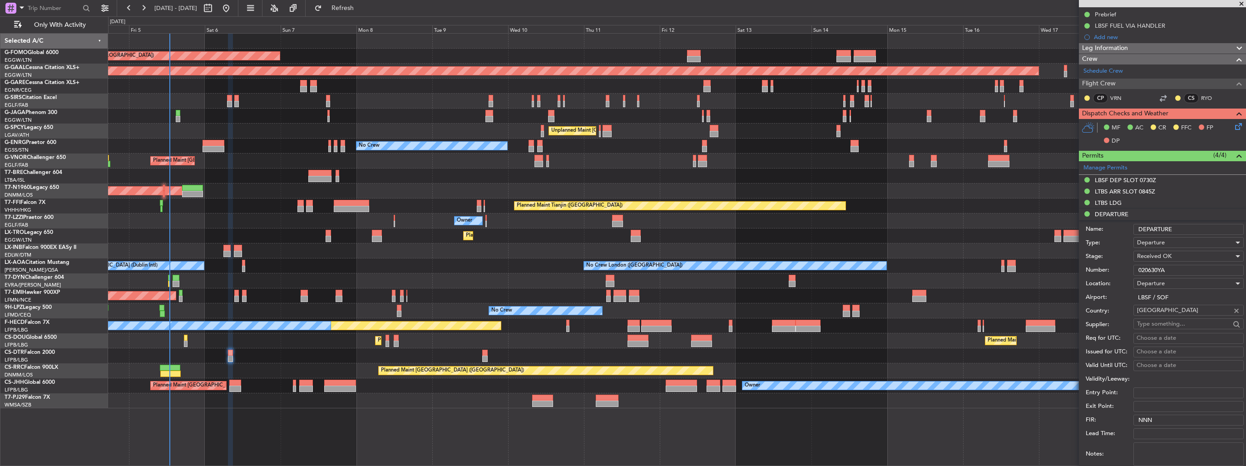
scroll to position [227, 0]
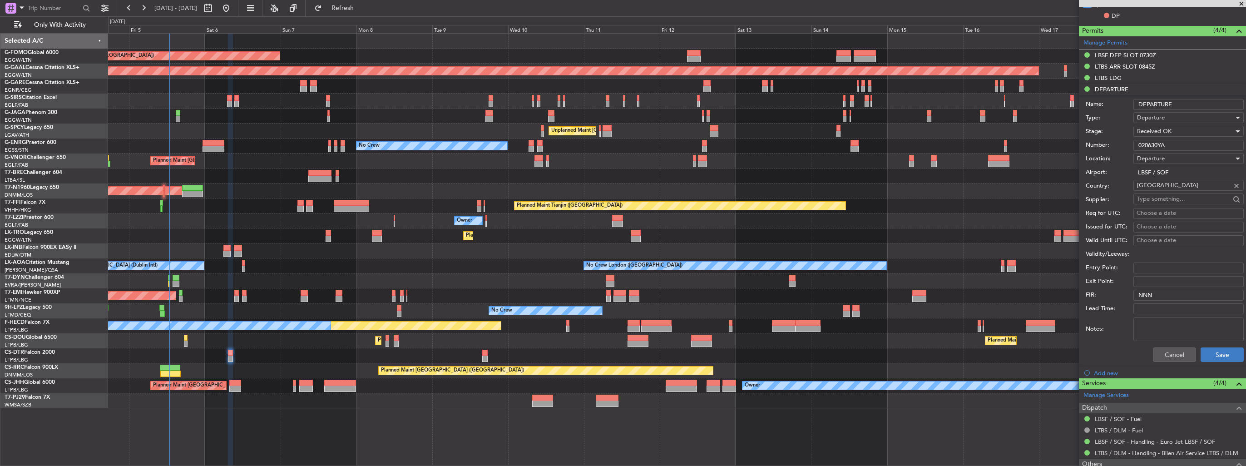
type input "020630YA"
click at [1212, 359] on button "Save" at bounding box center [1222, 354] width 43 height 15
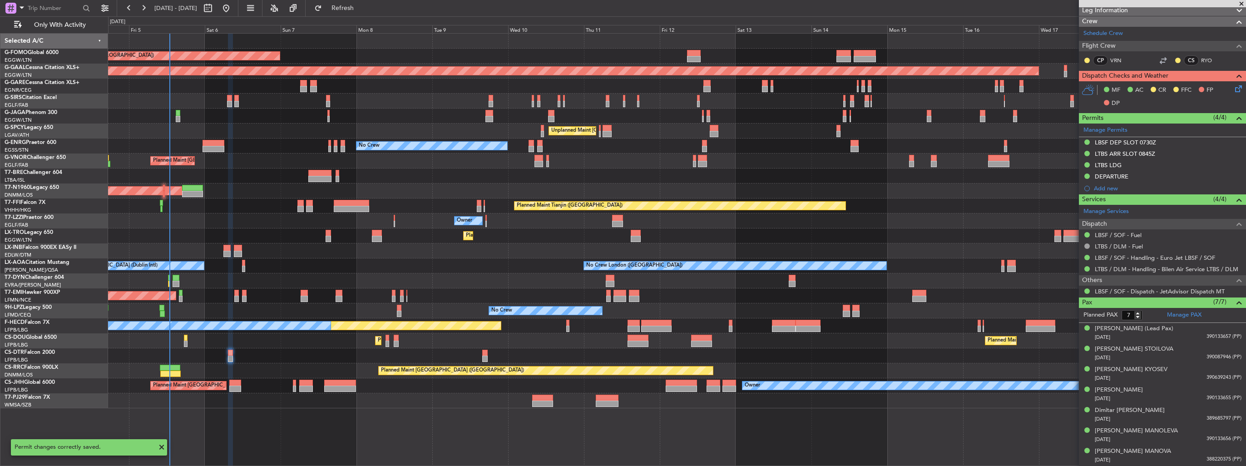
scroll to position [138, 0]
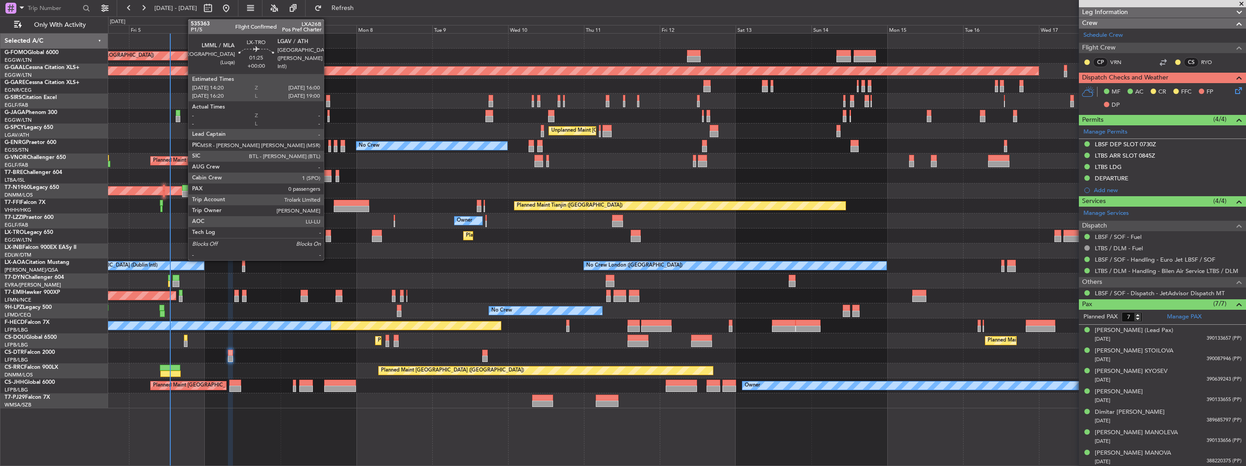
click at [328, 237] on div at bounding box center [328, 239] width 5 height 6
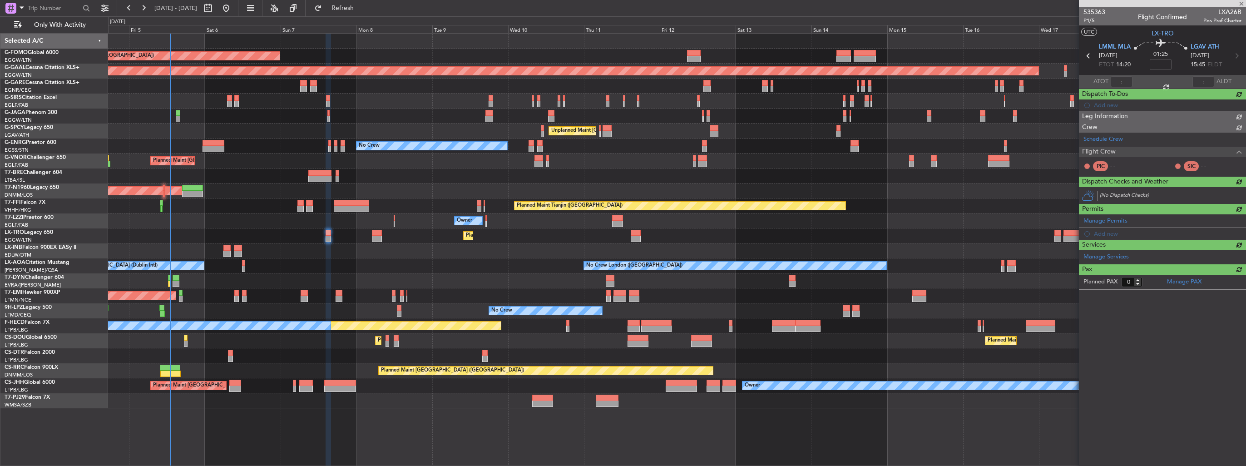
scroll to position [0, 0]
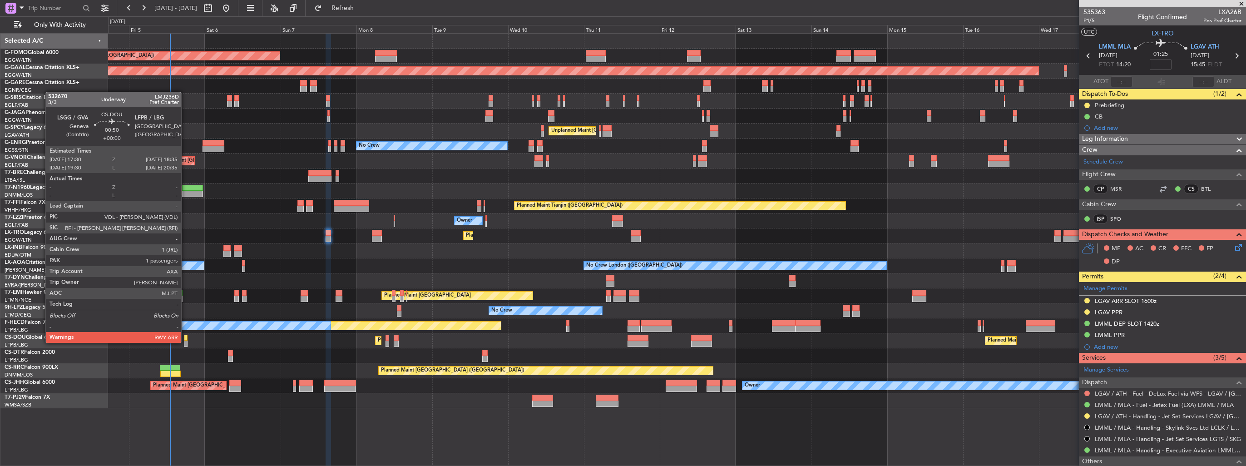
click at [185, 342] on div at bounding box center [186, 344] width 4 height 6
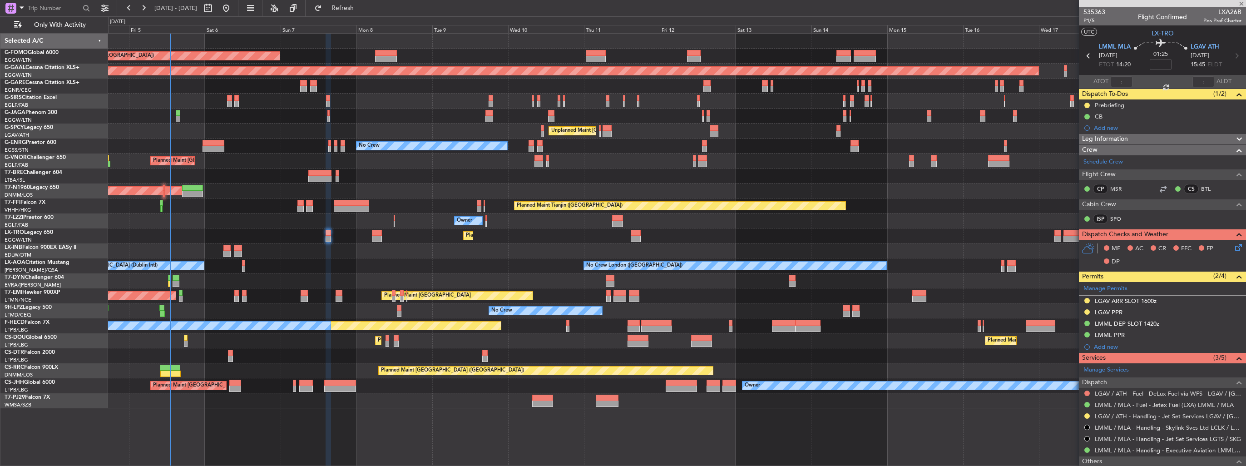
type input "1"
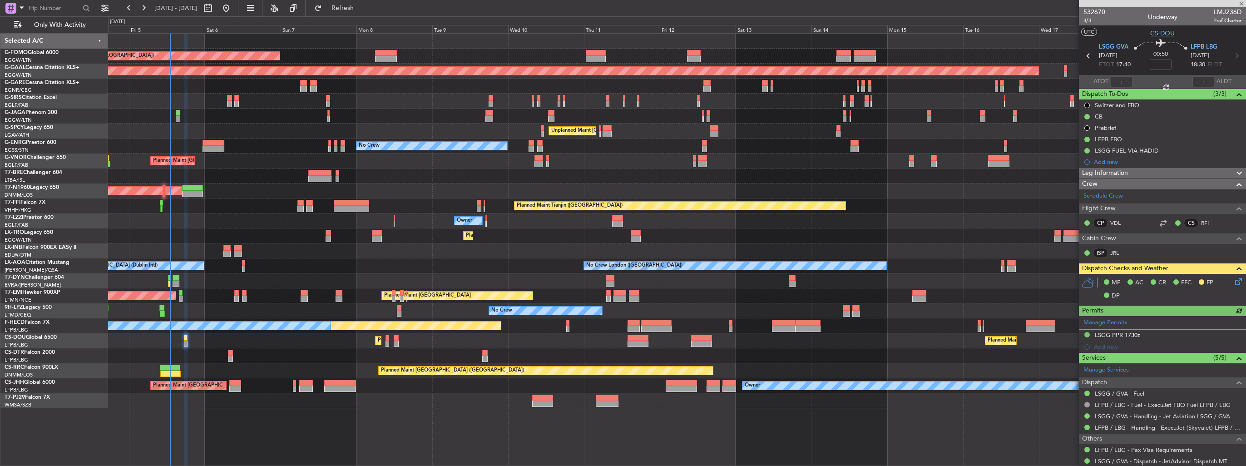
click at [1165, 35] on span "CS-DOU" at bounding box center [1162, 34] width 25 height 10
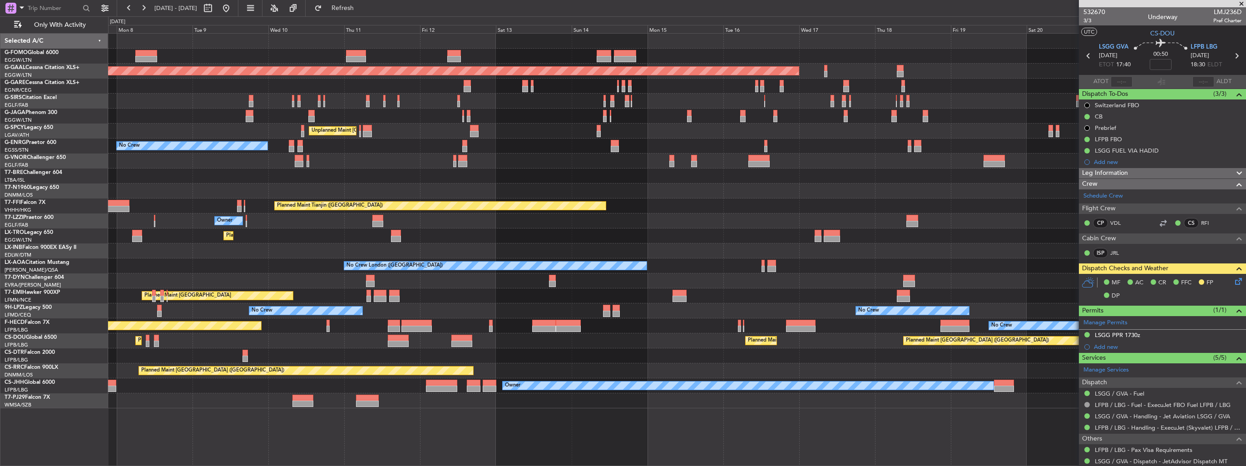
click at [607, 346] on div "Planned Maint [GEOGRAPHIC_DATA] ([GEOGRAPHIC_DATA]) Planned [GEOGRAPHIC_DATA] P…" at bounding box center [677, 221] width 1138 height 375
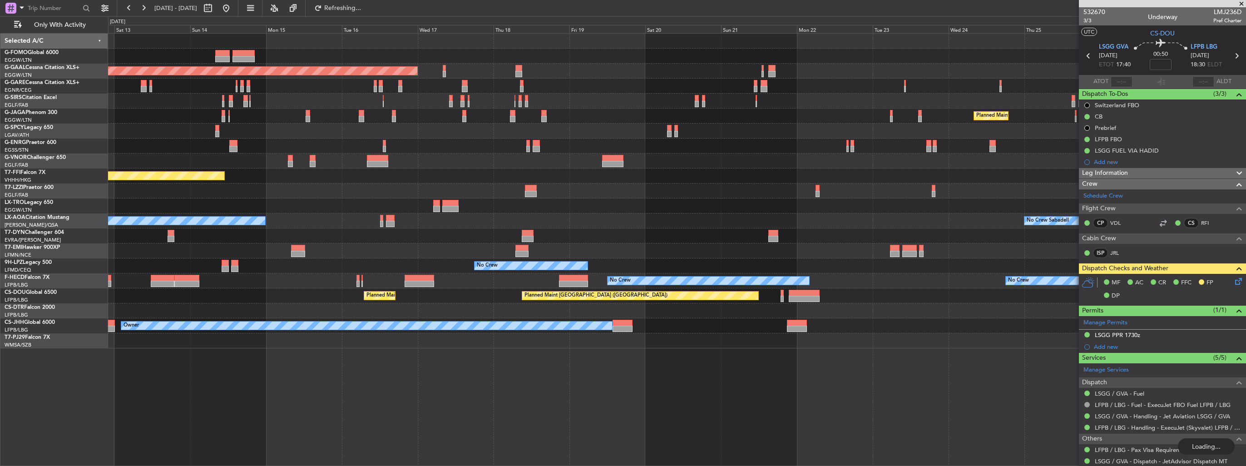
click at [479, 354] on div "Planned Maint Dusseldorf Planned Maint [GEOGRAPHIC_DATA] ([GEOGRAPHIC_DATA]) Un…" at bounding box center [677, 221] width 1138 height 375
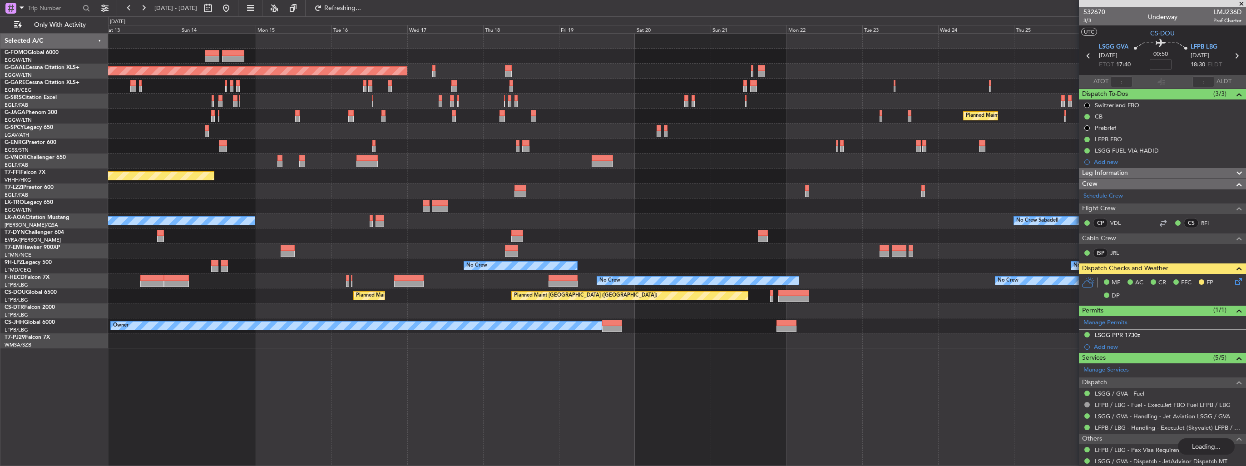
click at [528, 320] on div "Planned Maint Dusseldorf Planned Maint [GEOGRAPHIC_DATA] ([GEOGRAPHIC_DATA]) Un…" at bounding box center [677, 191] width 1138 height 315
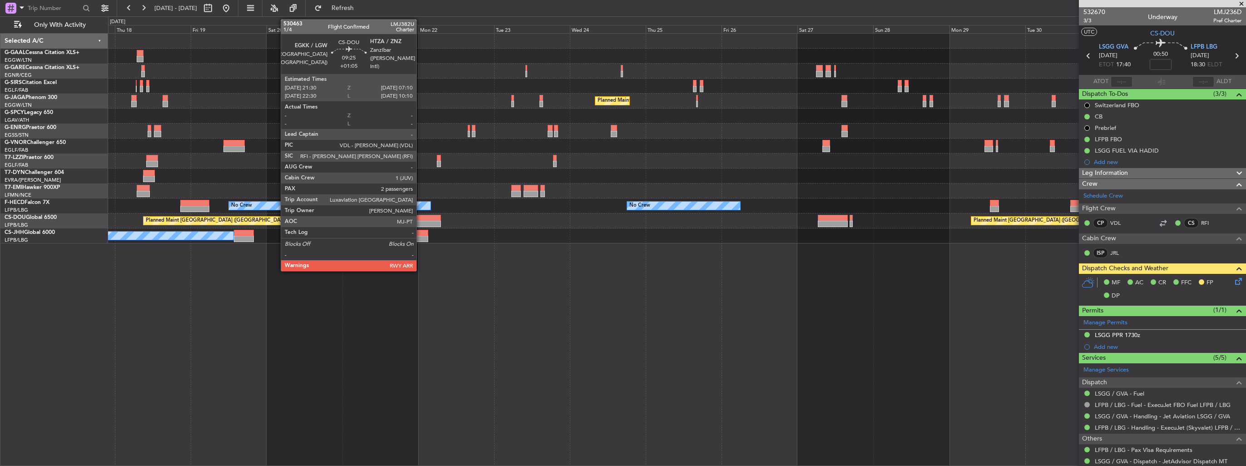
click at [421, 222] on div at bounding box center [425, 224] width 31 height 6
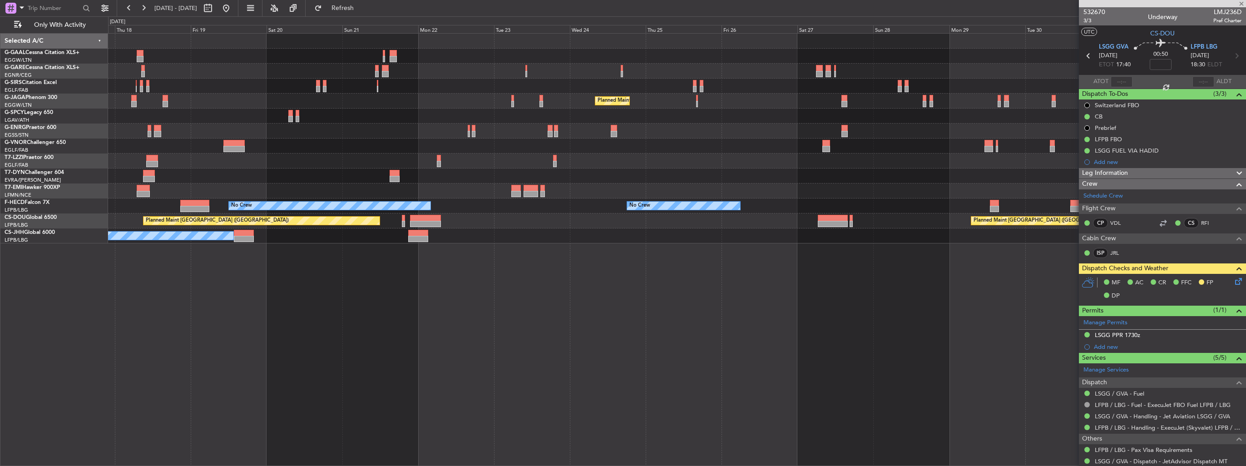
type input "+01:05"
type input "2"
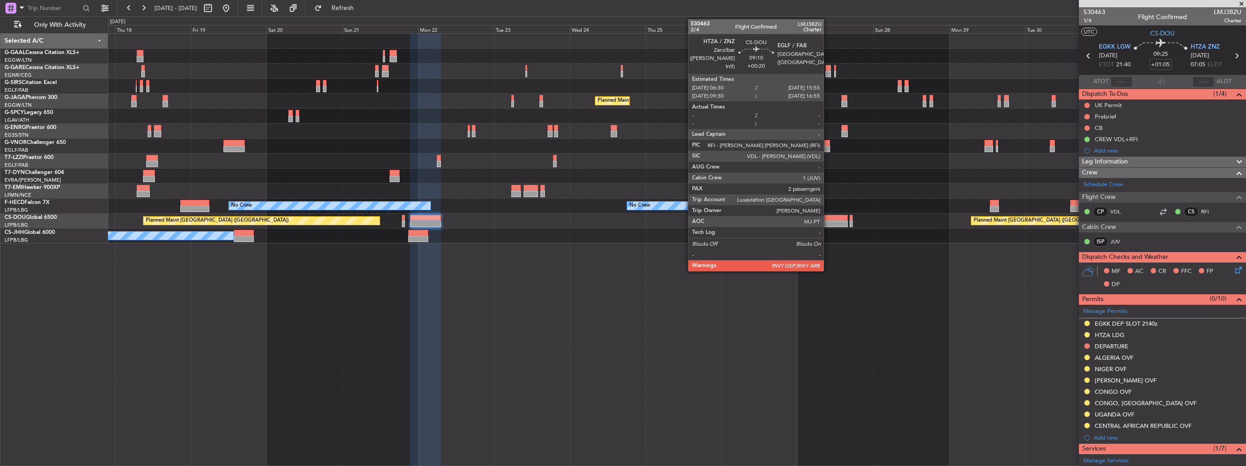
click at [828, 219] on div at bounding box center [833, 218] width 30 height 6
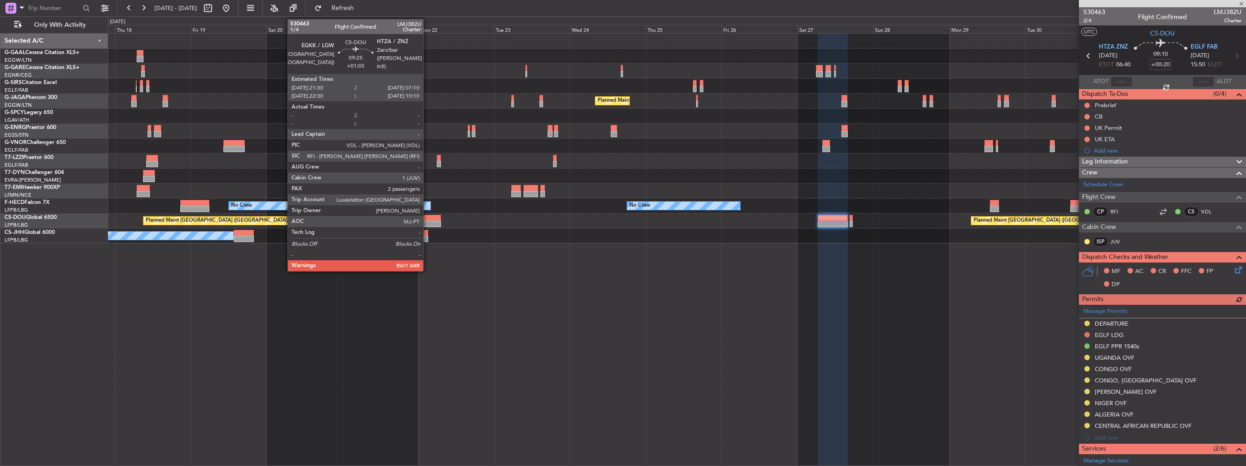
click at [427, 219] on div at bounding box center [425, 218] width 31 height 6
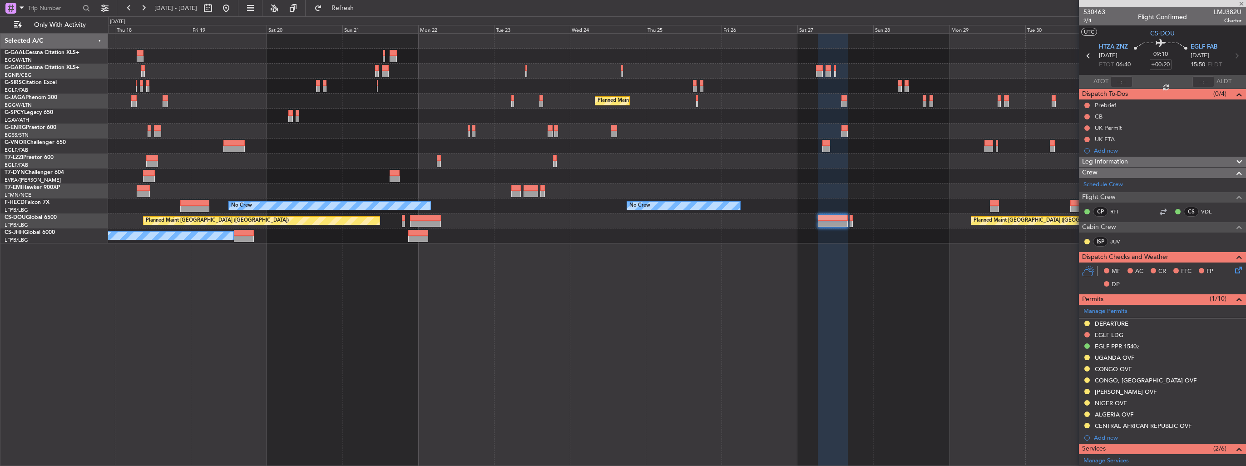
type input "+01:05"
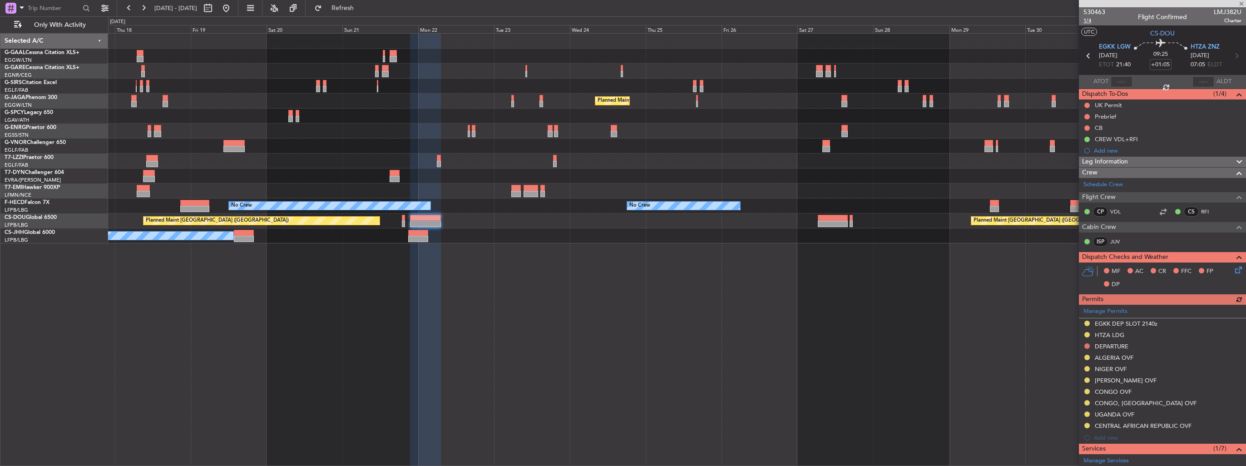
click at [1090, 22] on span "1/4" at bounding box center [1095, 21] width 22 height 8
